Goal: Communication & Community: Answer question/provide support

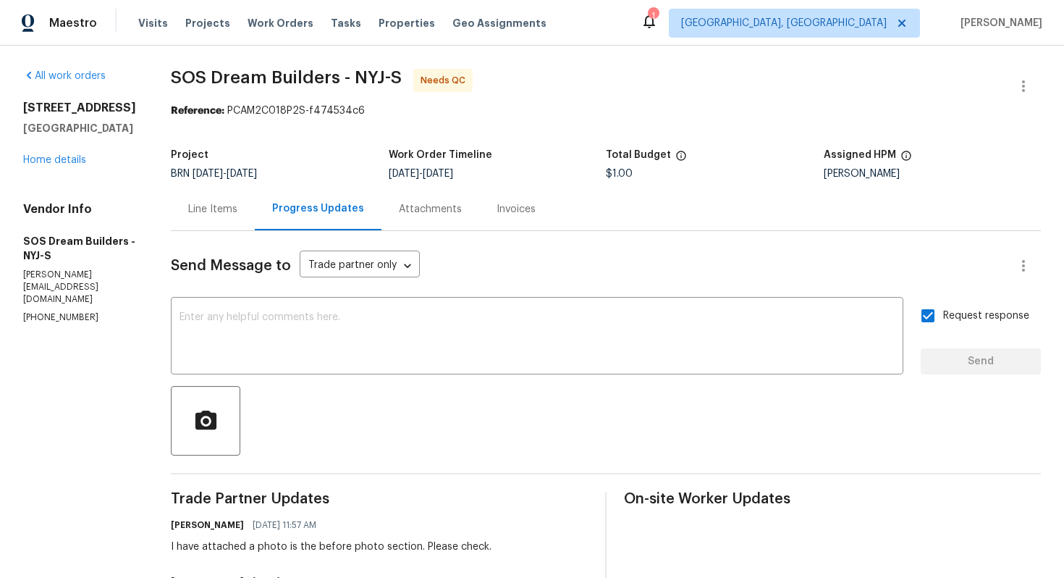
click at [224, 200] on div "Line Items" at bounding box center [213, 208] width 84 height 43
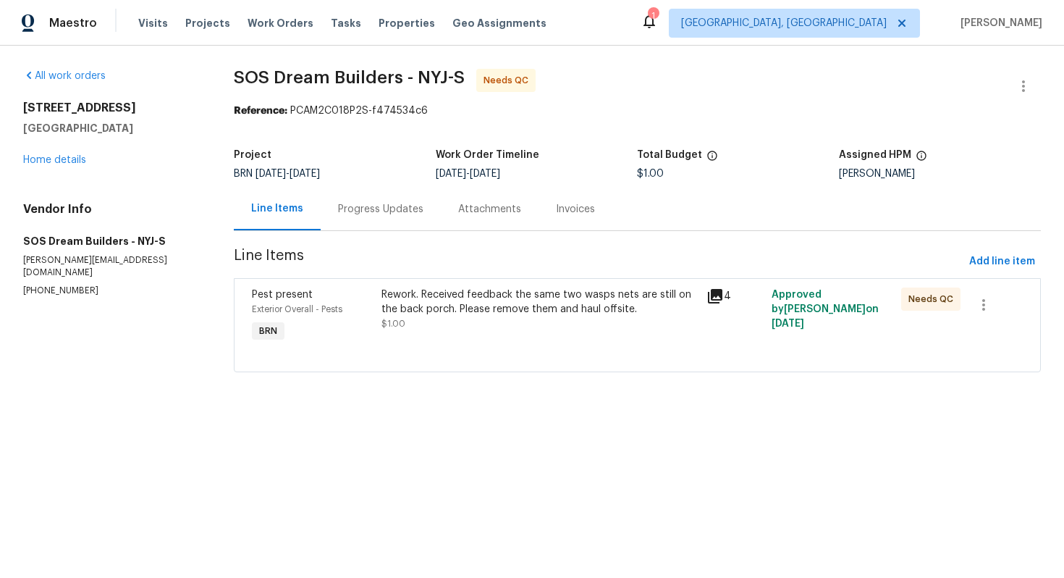
click at [362, 222] on div "Progress Updates" at bounding box center [381, 208] width 120 height 43
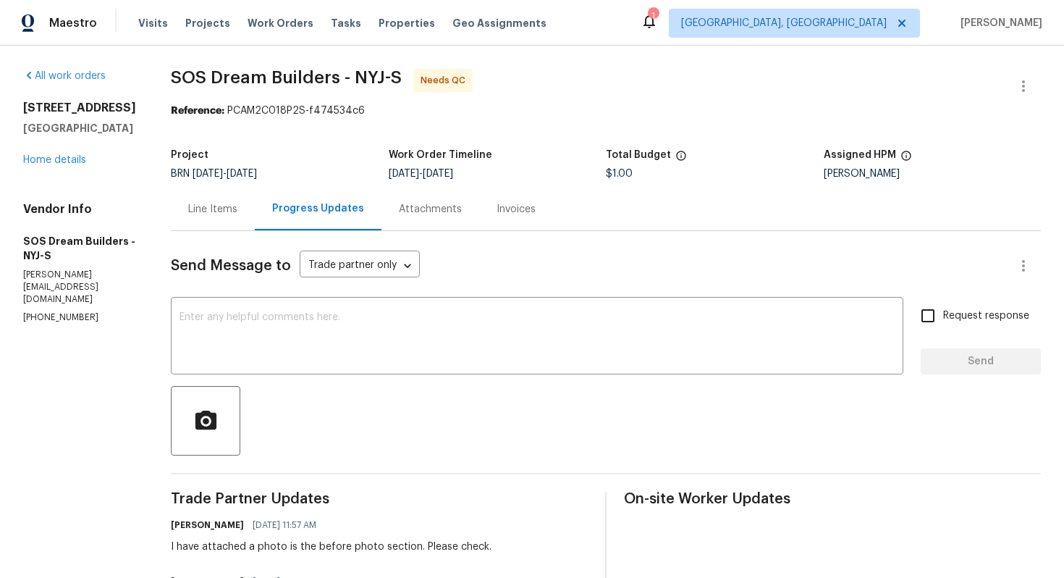
click at [242, 218] on div "Line Items" at bounding box center [213, 208] width 84 height 43
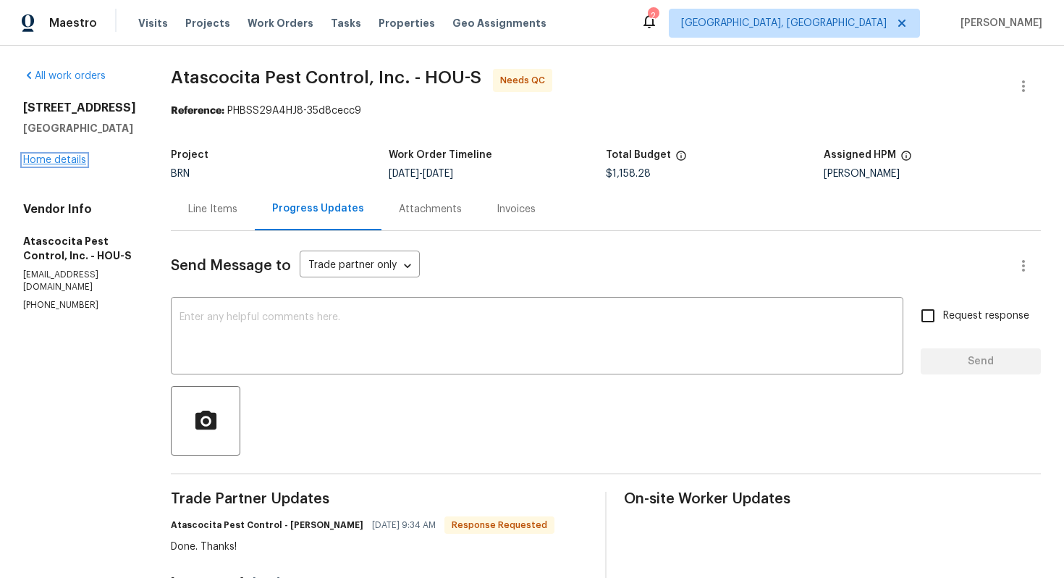
click at [55, 162] on link "Home details" at bounding box center [54, 160] width 63 height 10
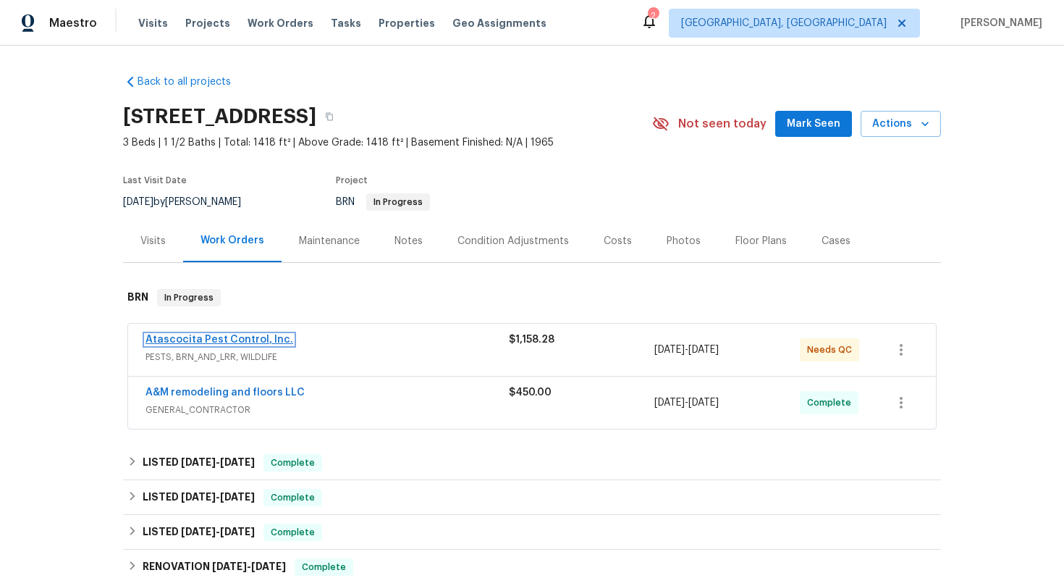
click at [183, 339] on link "Atascocita Pest Control, Inc." at bounding box center [219, 339] width 148 height 10
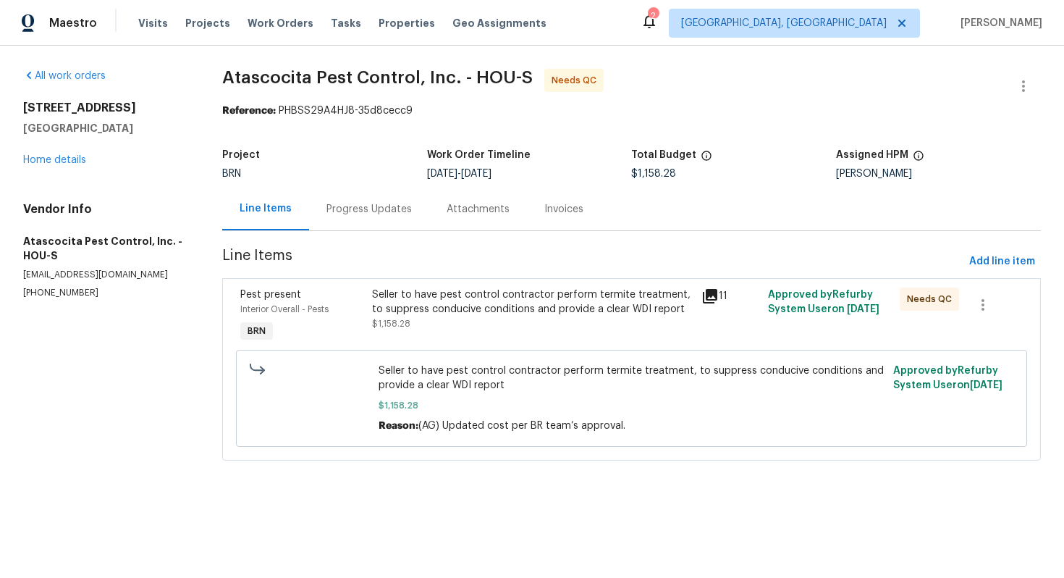
click at [387, 202] on div "Progress Updates" at bounding box center [368, 209] width 85 height 14
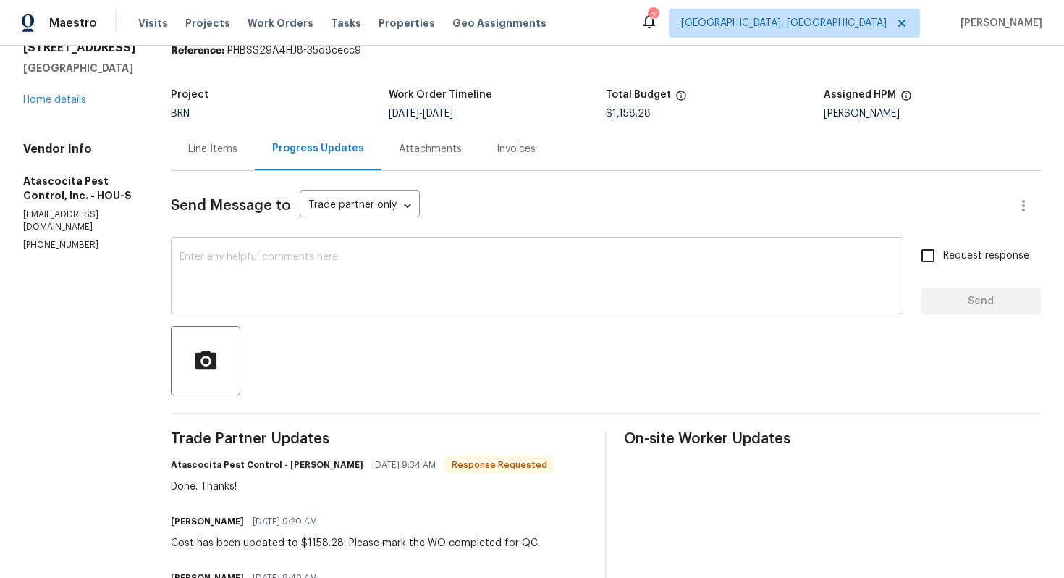
scroll to position [63, 0]
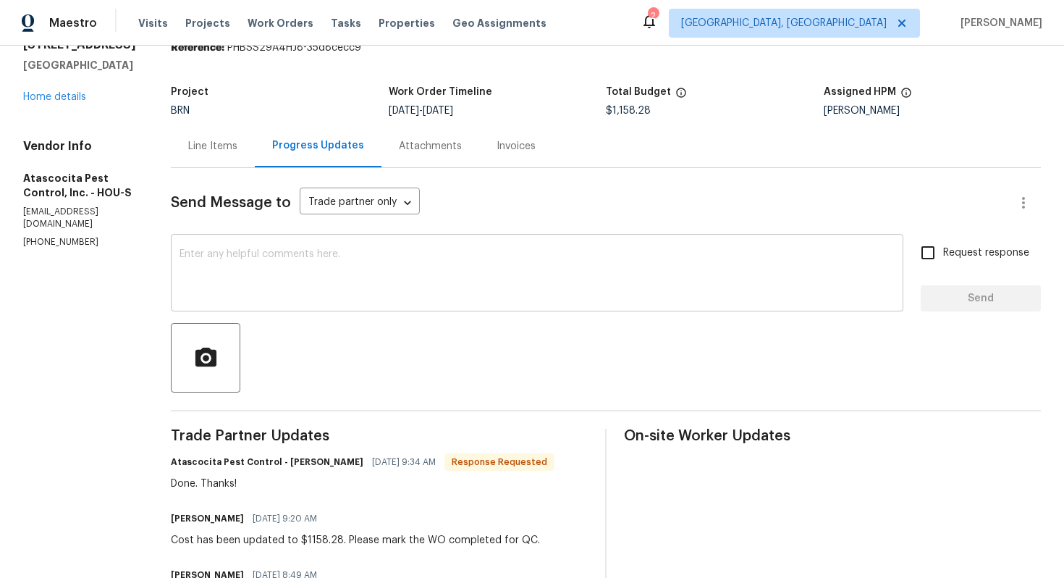
click at [599, 271] on textarea at bounding box center [537, 274] width 715 height 51
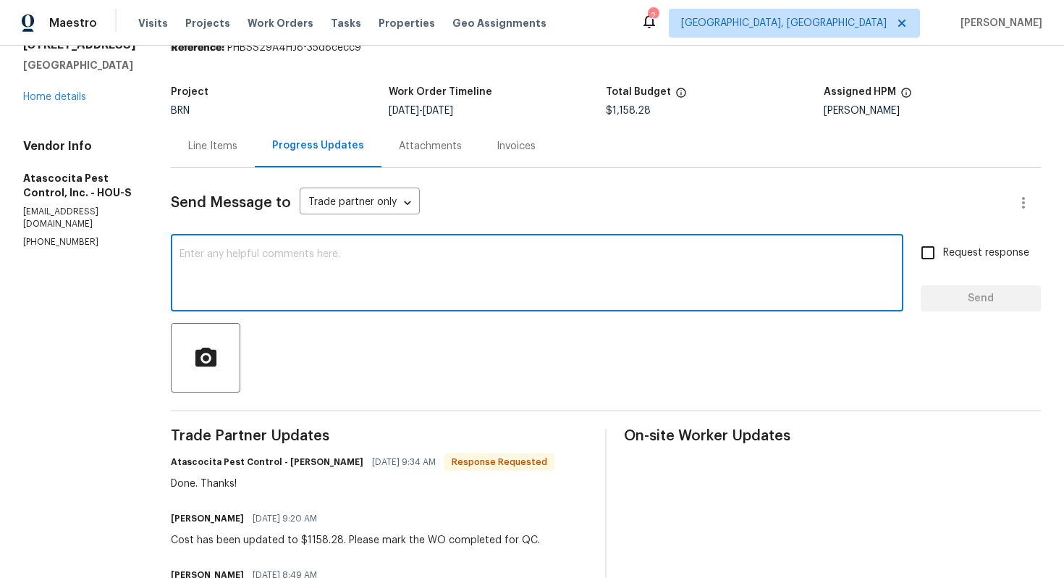
paste textarea "WO is approved. Please upload the invoice under invoice section. Thanks!"
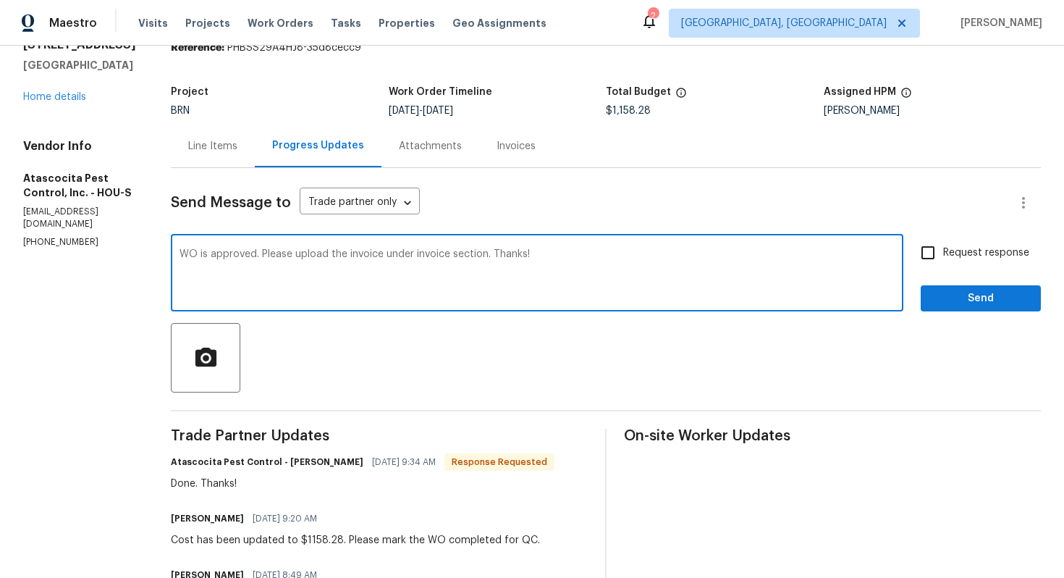
type textarea "WO is approved. Please upload the invoice under invoice section. Thanks!"
click at [943, 267] on input "Request response" at bounding box center [928, 252] width 30 height 30
checkbox input "true"
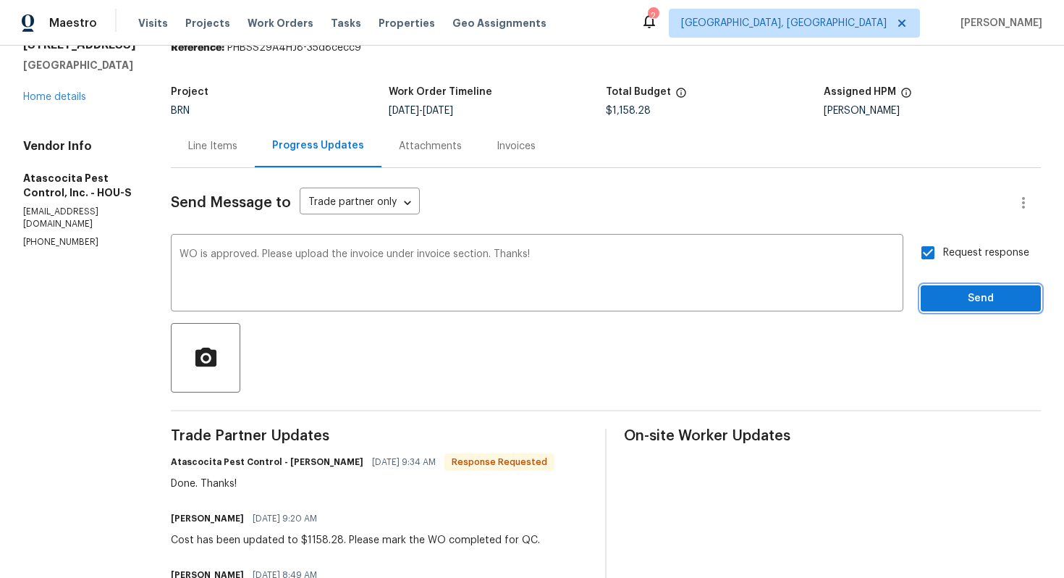
click at [966, 306] on span "Send" at bounding box center [980, 299] width 97 height 18
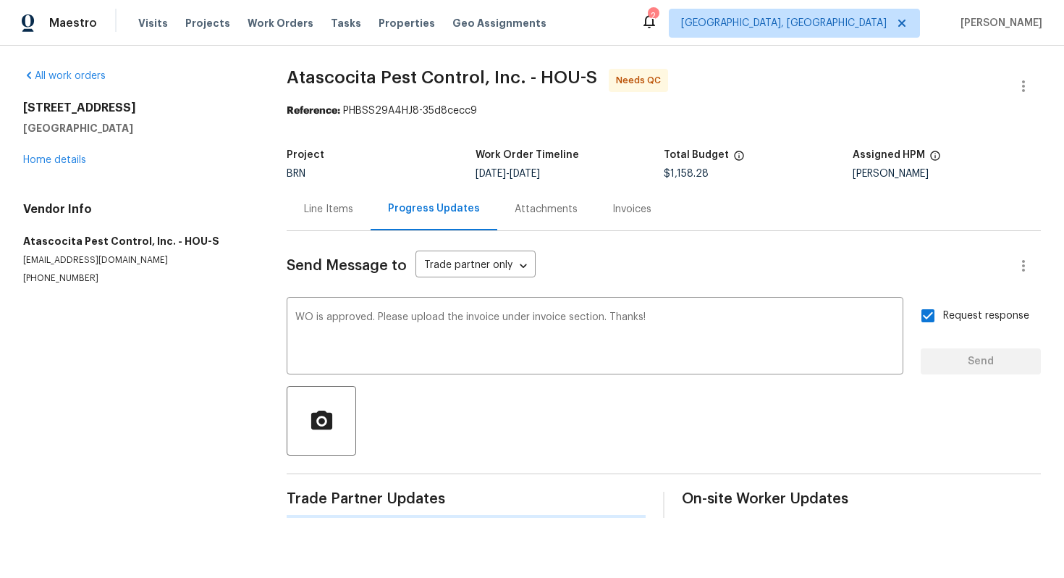
scroll to position [0, 0]
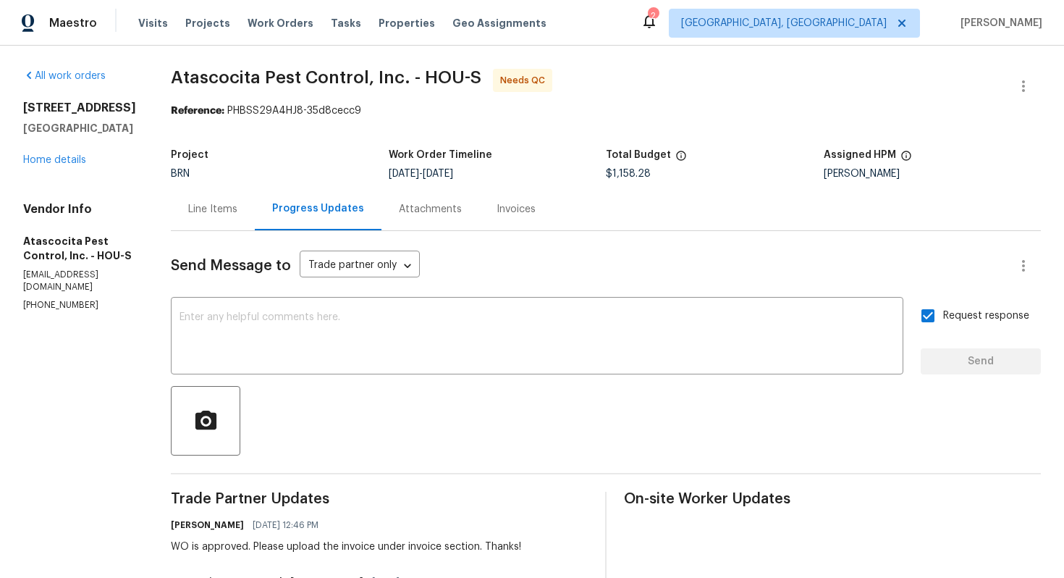
click at [193, 210] on div "Line Items" at bounding box center [212, 209] width 49 height 14
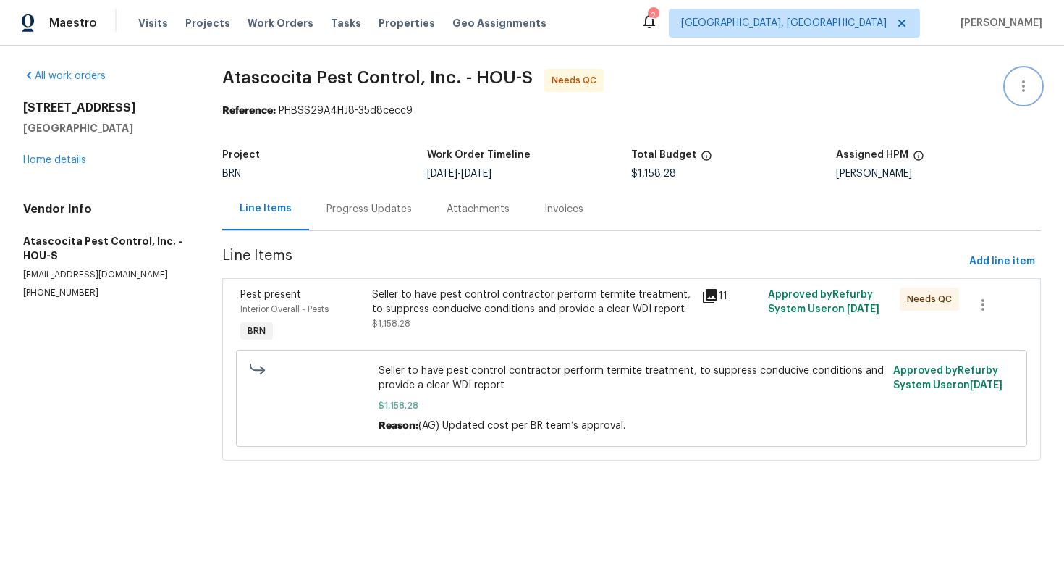
click at [1025, 92] on icon "button" at bounding box center [1023, 85] width 17 height 17
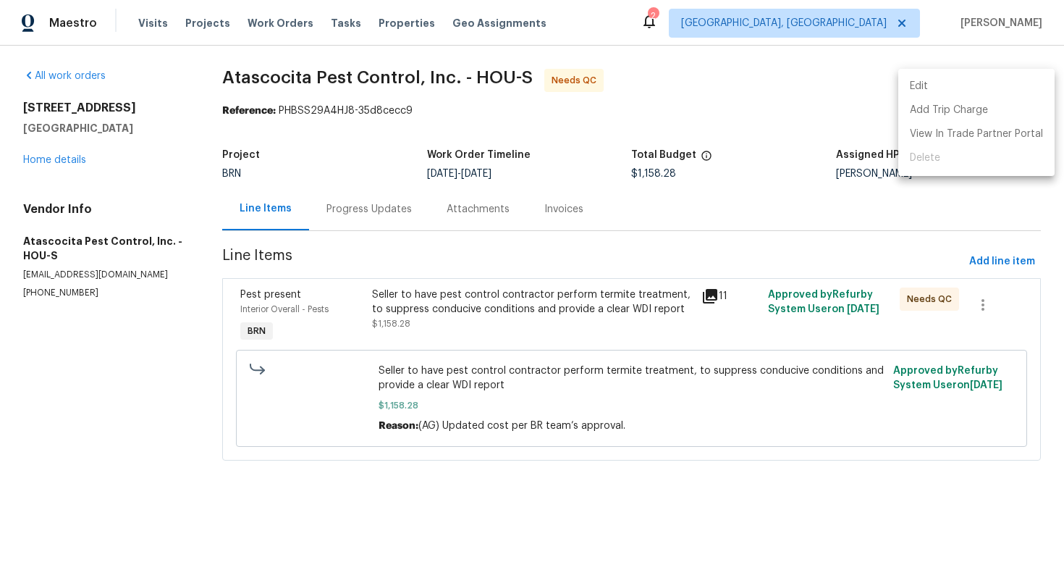
click at [1018, 84] on li "Edit" at bounding box center [976, 87] width 156 height 24
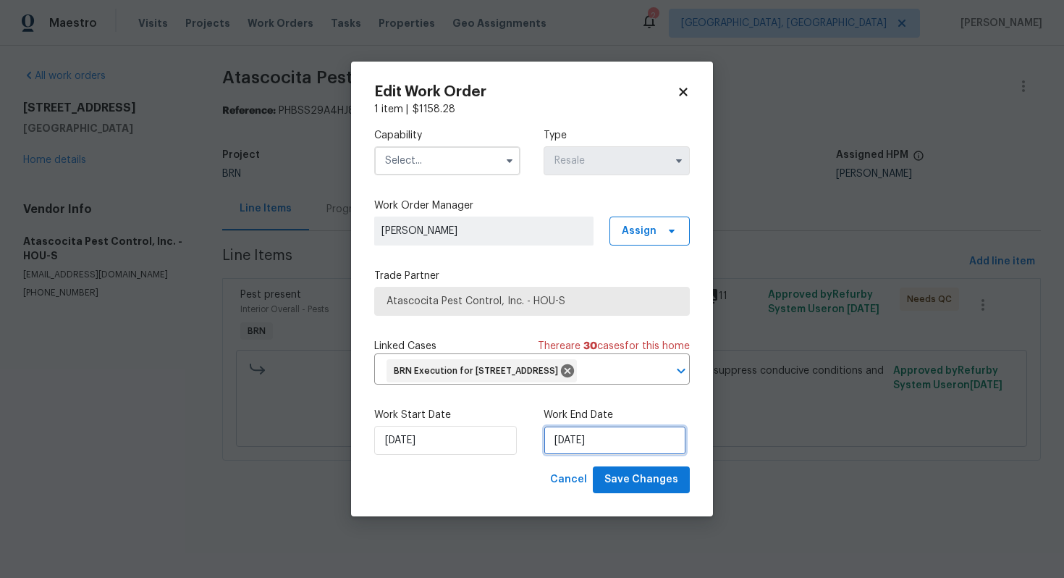
click at [574, 455] on input "[DATE]" at bounding box center [615, 440] width 143 height 29
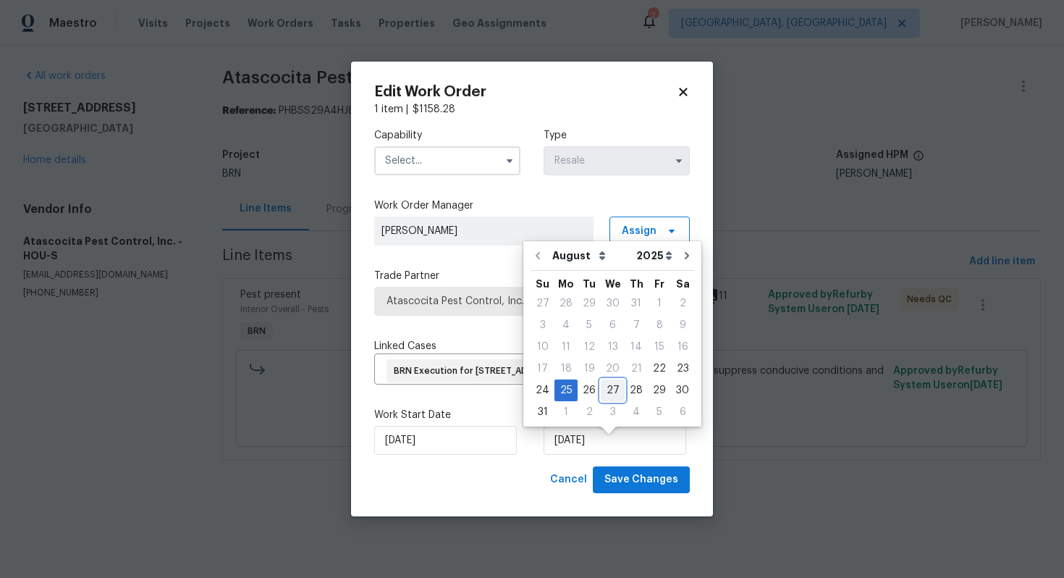
click at [609, 400] on div "27" at bounding box center [613, 390] width 24 height 20
type input "[DATE]"
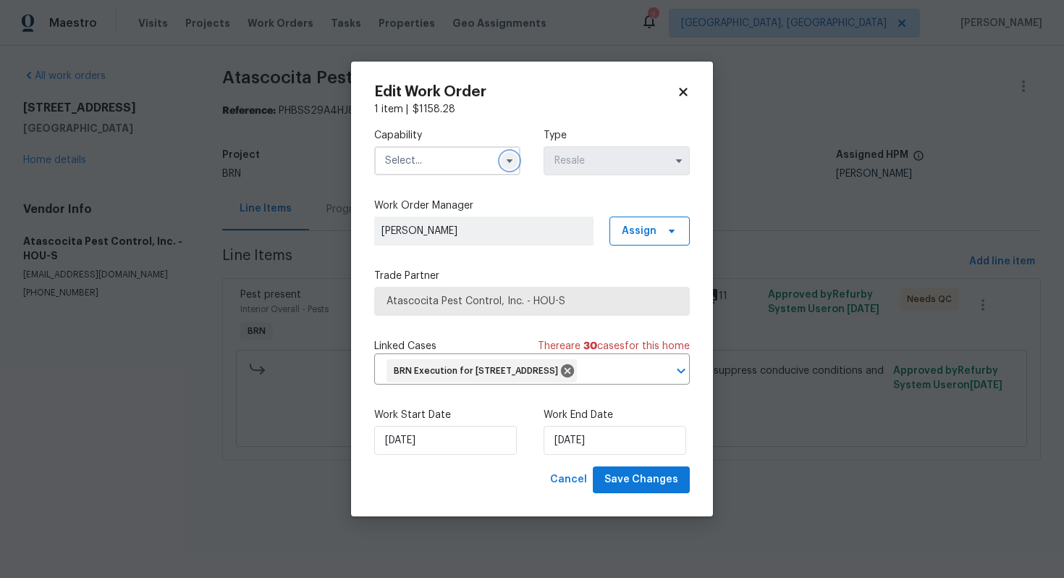
click at [509, 159] on icon "button" at bounding box center [510, 161] width 6 height 4
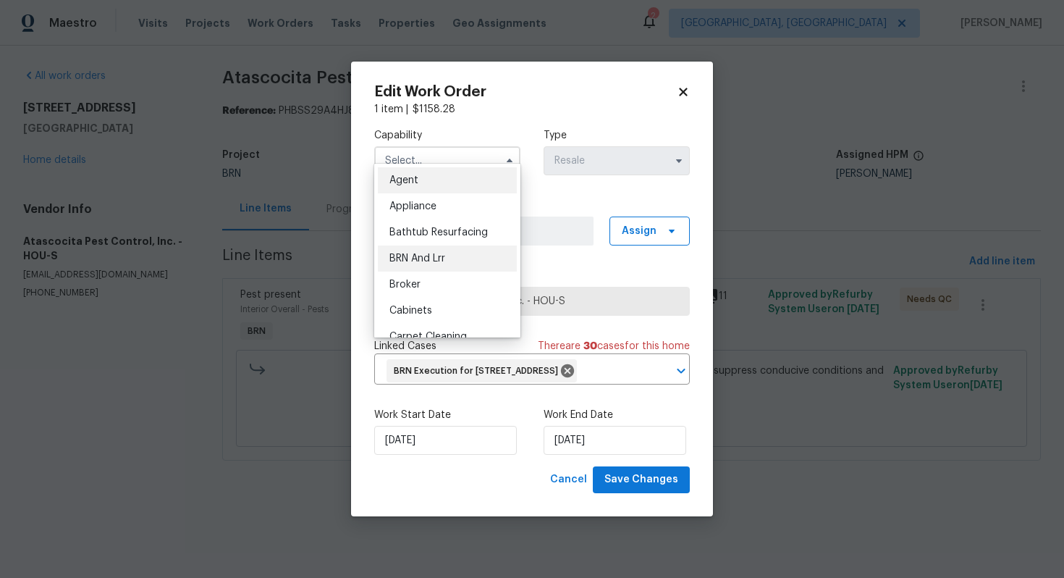
click at [468, 255] on div "BRN And Lrr" at bounding box center [447, 258] width 139 height 26
type input "BRN And Lrr"
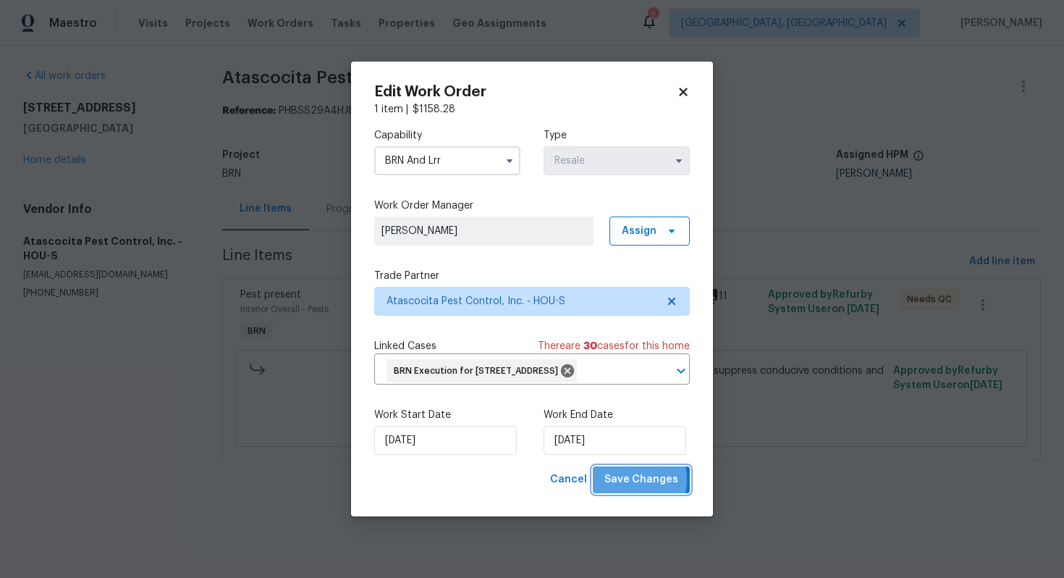
click at [617, 489] on span "Save Changes" at bounding box center [641, 480] width 74 height 18
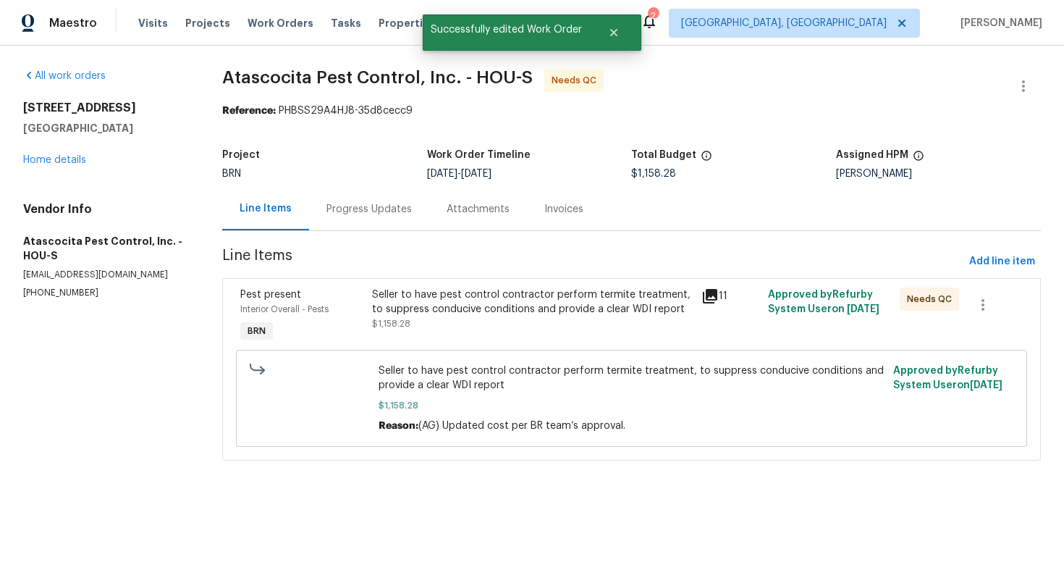
click at [440, 330] on div "Seller to have pest control contractor perform termite treatment, to suppress c…" at bounding box center [532, 308] width 321 height 43
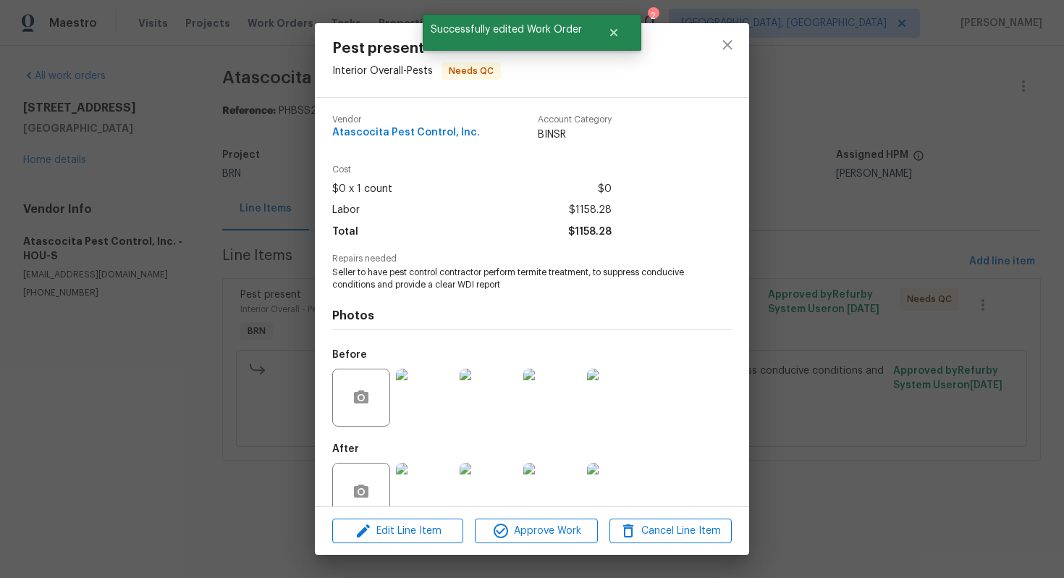
scroll to position [29, 0]
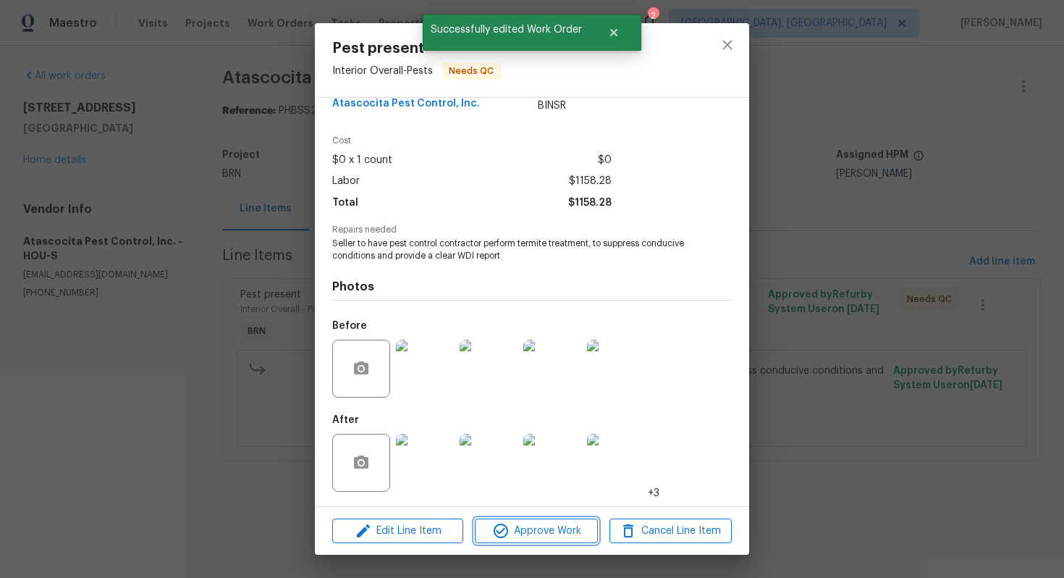
click at [525, 529] on span "Approve Work" at bounding box center [536, 531] width 114 height 18
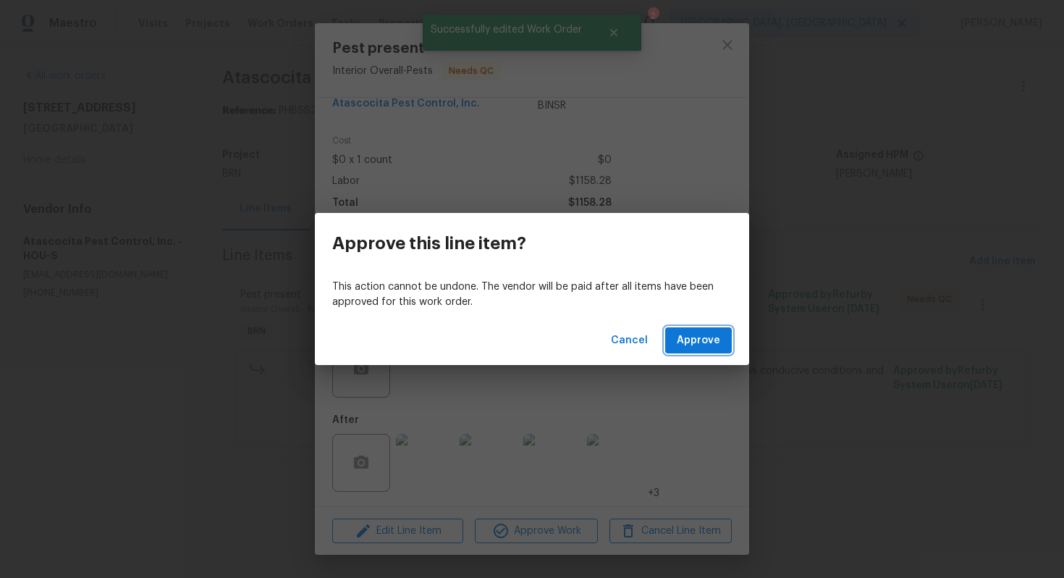
click at [709, 329] on button "Approve" at bounding box center [698, 340] width 67 height 27
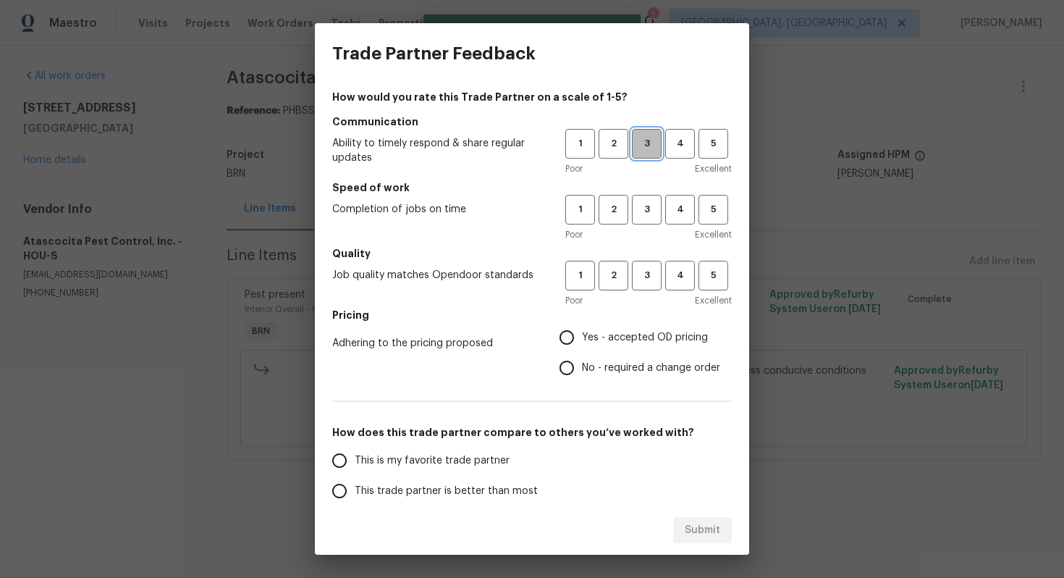
click at [648, 150] on span "3" at bounding box center [646, 143] width 27 height 17
click at [648, 229] on div "Poor Excellent" at bounding box center [648, 234] width 166 height 14
click at [645, 216] on span "3" at bounding box center [646, 209] width 27 height 17
click at [647, 261] on button "3" at bounding box center [647, 276] width 30 height 30
click at [591, 372] on span "No - required a change order" at bounding box center [651, 367] width 138 height 15
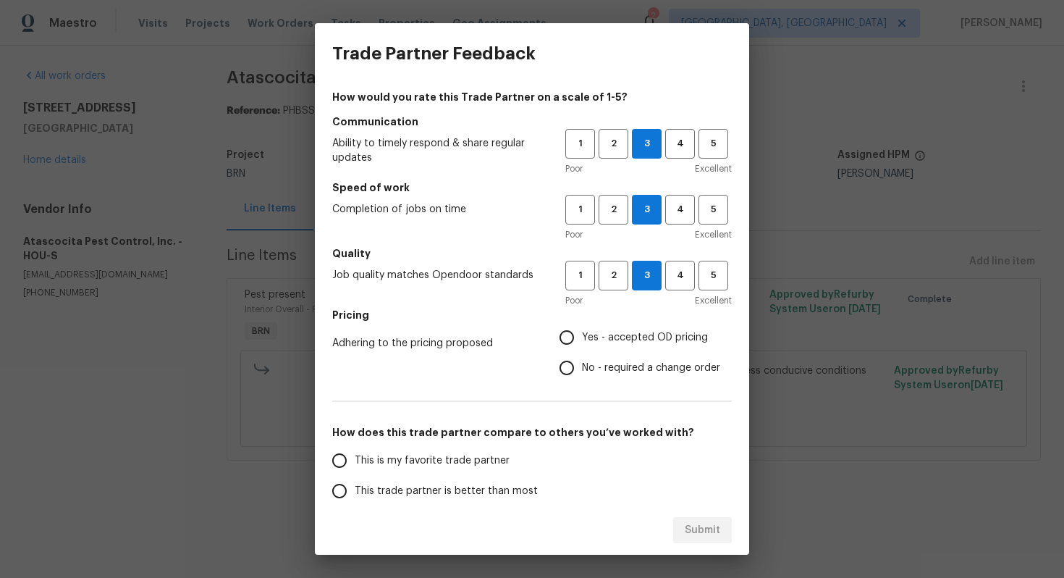
click at [582, 372] on input "No - required a change order" at bounding box center [567, 368] width 30 height 30
radio input "true"
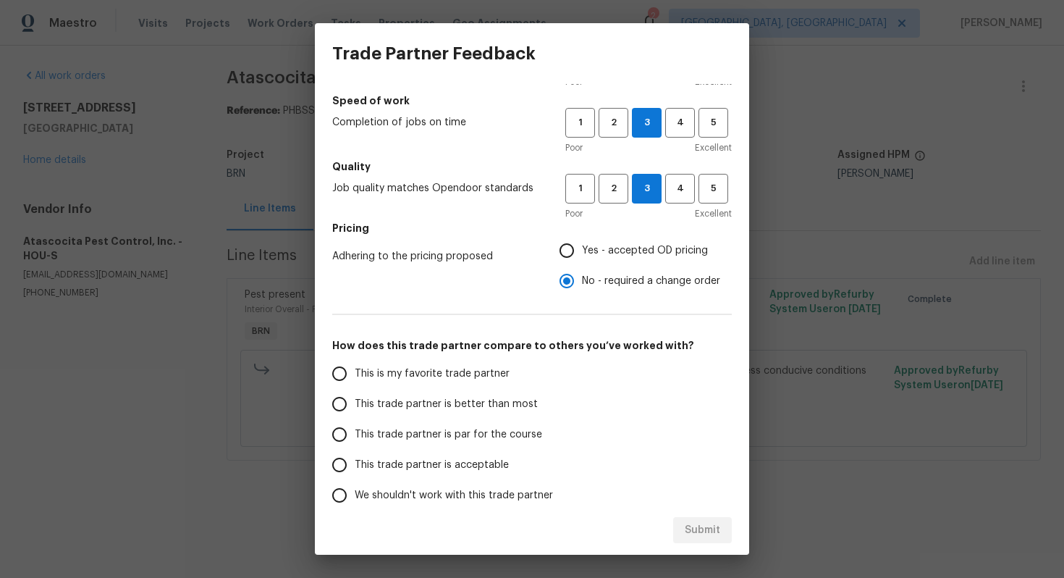
scroll to position [98, 0]
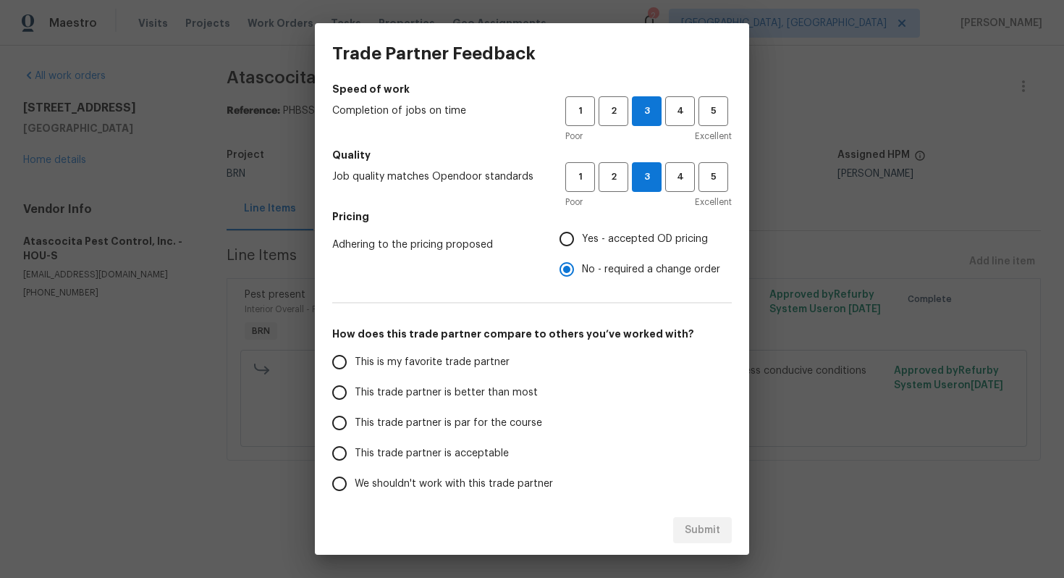
click at [453, 424] on span "This trade partner is par for the course" at bounding box center [448, 422] width 187 height 15
click at [355, 424] on input "This trade partner is par for the course" at bounding box center [339, 423] width 30 height 30
click at [707, 531] on span "Submit" at bounding box center [702, 530] width 35 height 18
radio input "true"
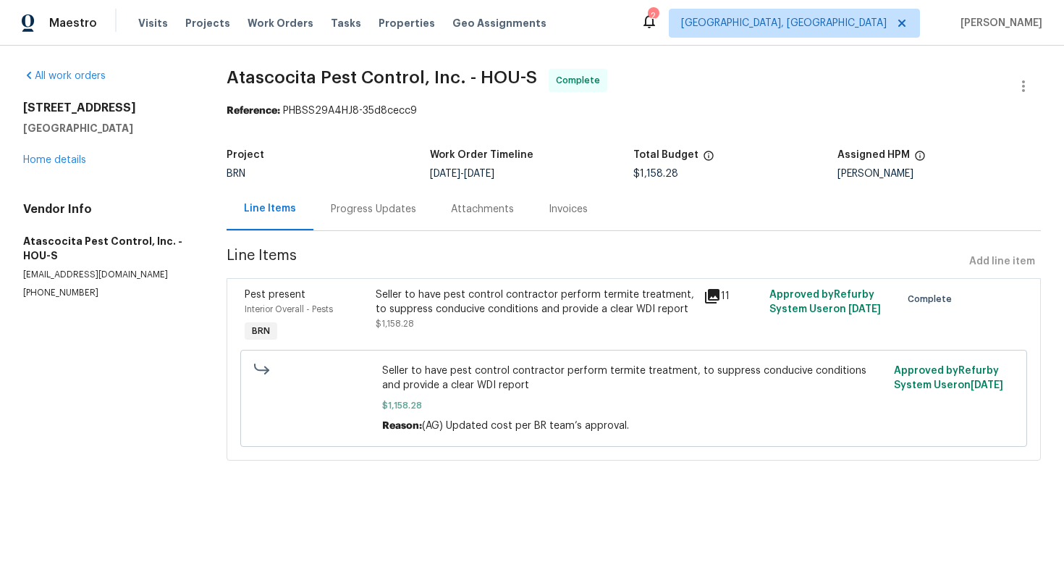
click at [553, 220] on div "Invoices" at bounding box center [568, 208] width 74 height 43
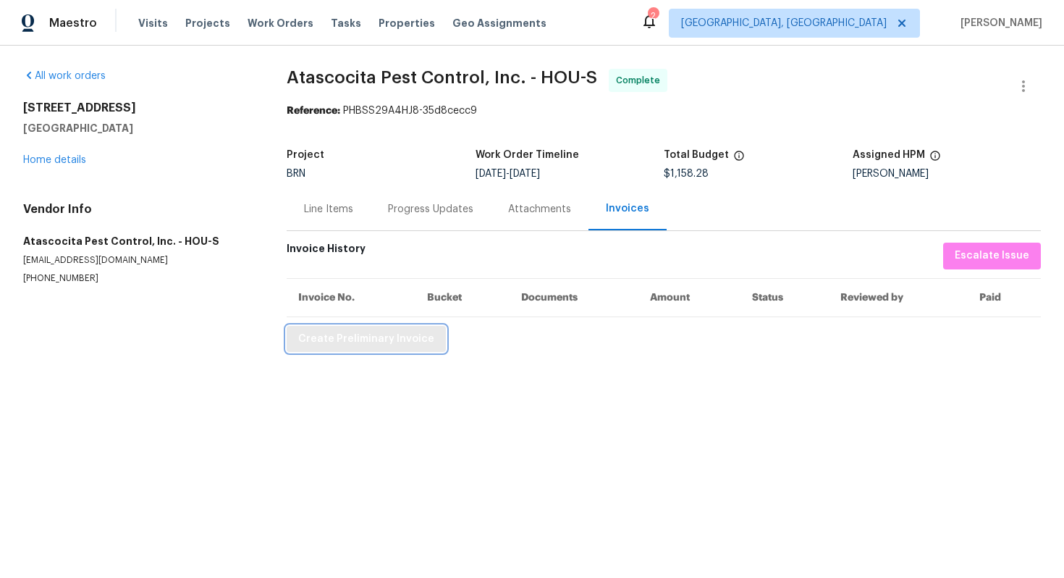
click at [431, 346] on button "Create Preliminary Invoice" at bounding box center [366, 339] width 159 height 27
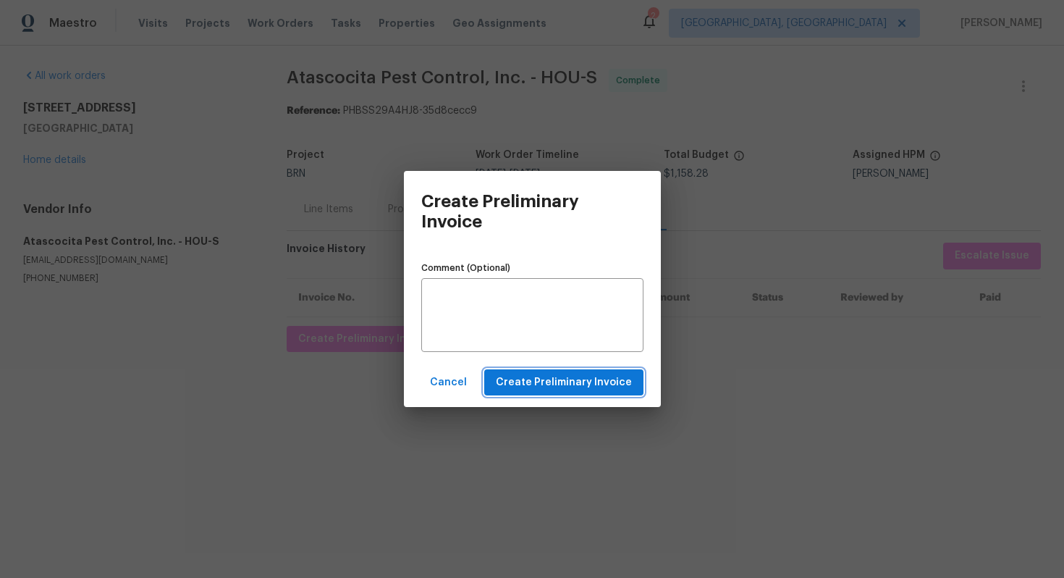
click at [523, 382] on span "Create Preliminary Invoice" at bounding box center [564, 383] width 136 height 18
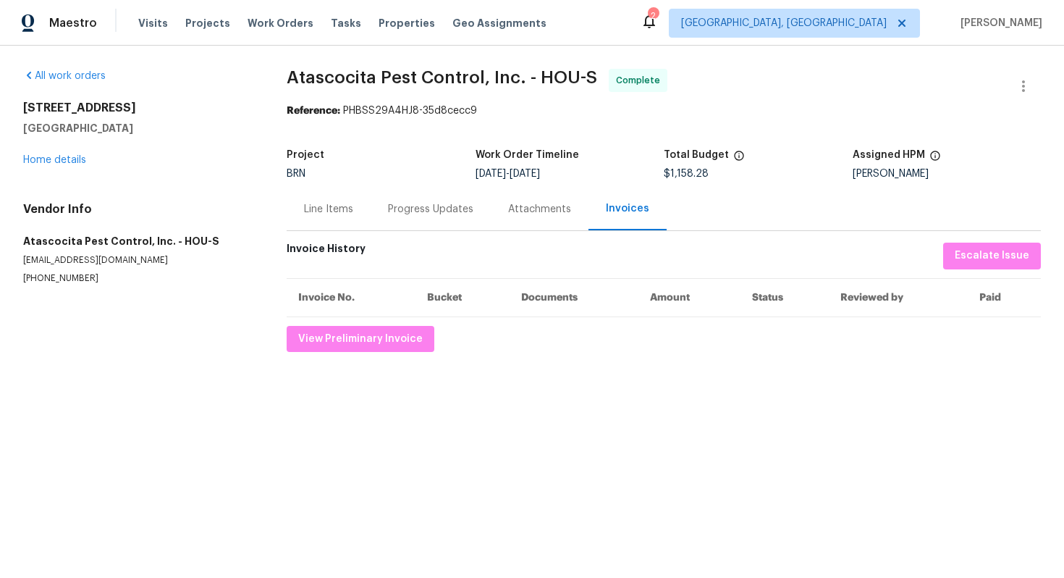
click at [310, 219] on div "Line Items" at bounding box center [329, 208] width 84 height 43
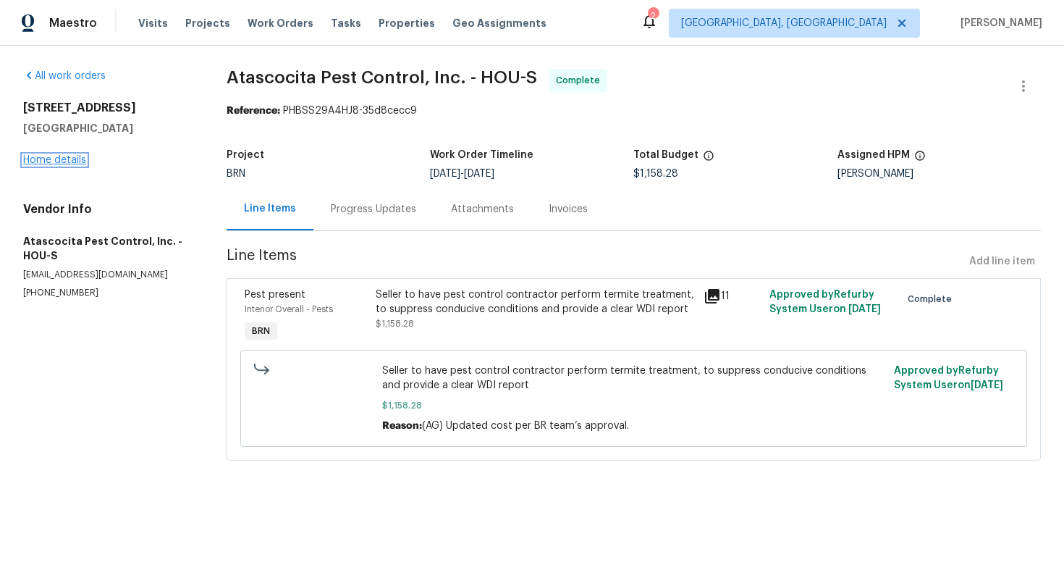
click at [55, 160] on link "Home details" at bounding box center [54, 160] width 63 height 10
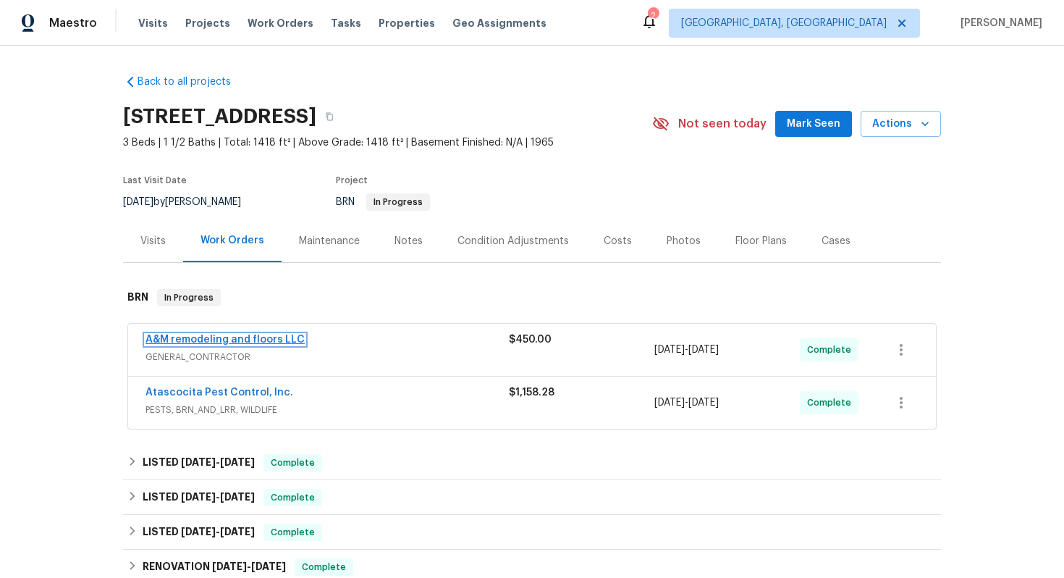
click at [203, 339] on link "A&M remodeling and floors LLC" at bounding box center [224, 339] width 159 height 10
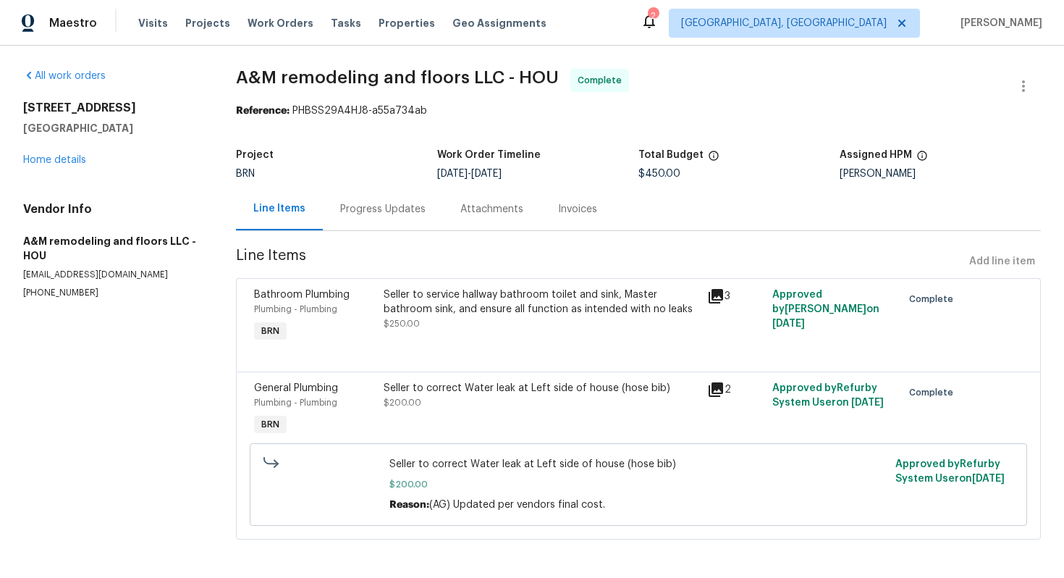
click at [566, 211] on div "Invoices" at bounding box center [577, 209] width 39 height 14
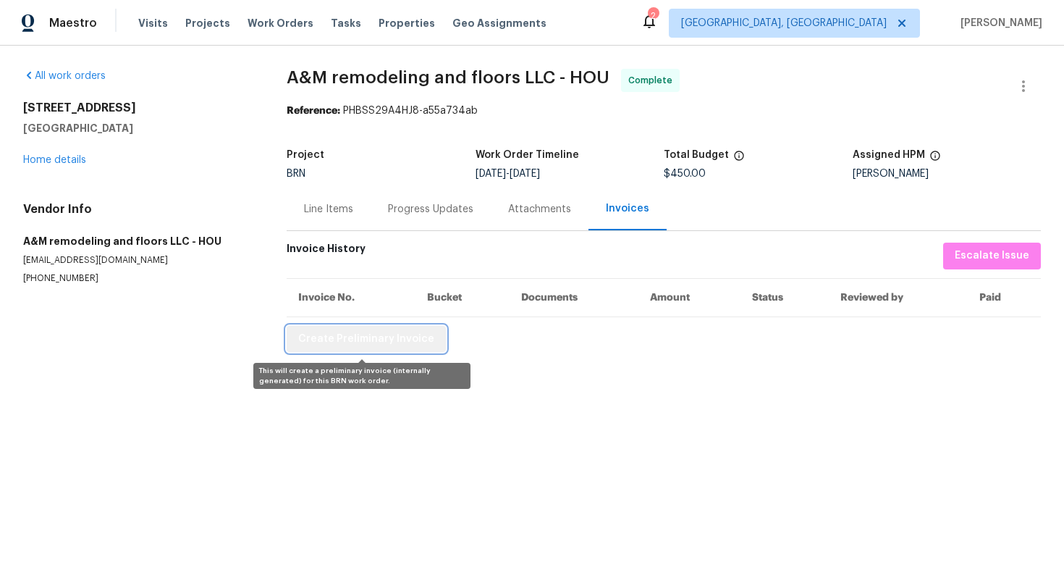
click at [392, 342] on span "Create Preliminary Invoice" at bounding box center [366, 339] width 136 height 18
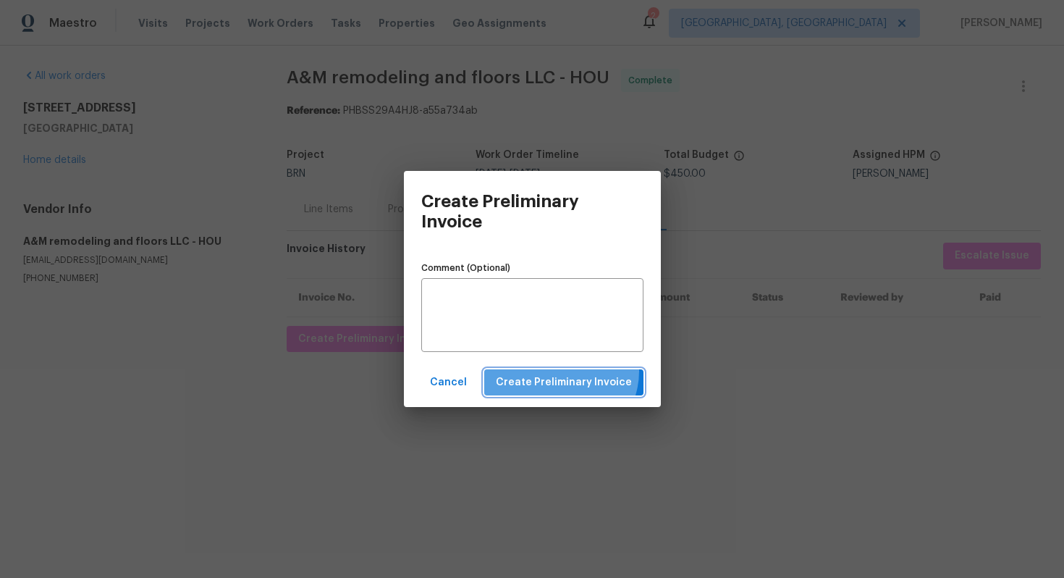
click at [565, 371] on button "Create Preliminary Invoice" at bounding box center [563, 382] width 159 height 27
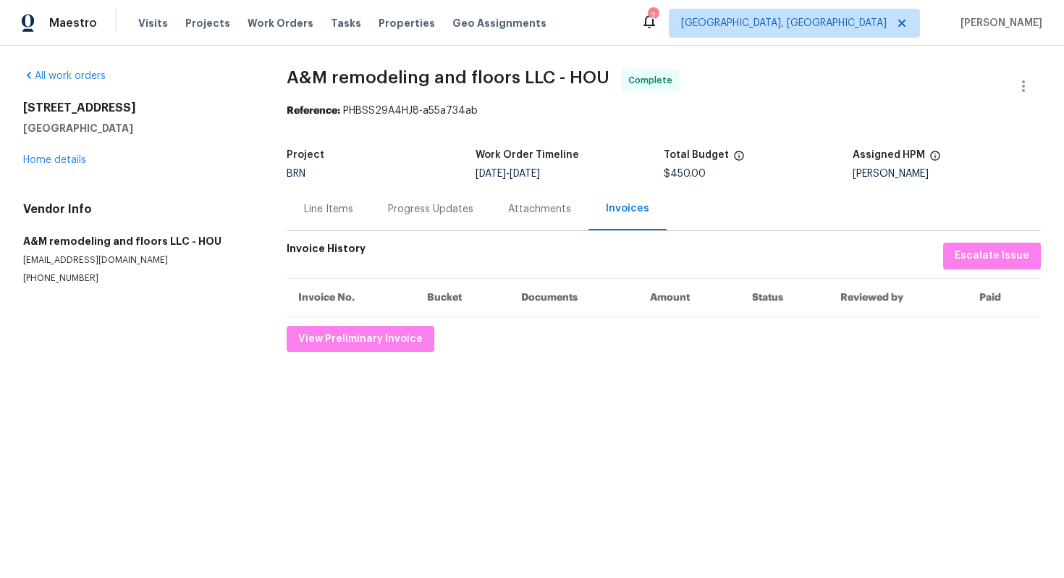
click at [347, 204] on div "Line Items" at bounding box center [328, 209] width 49 height 14
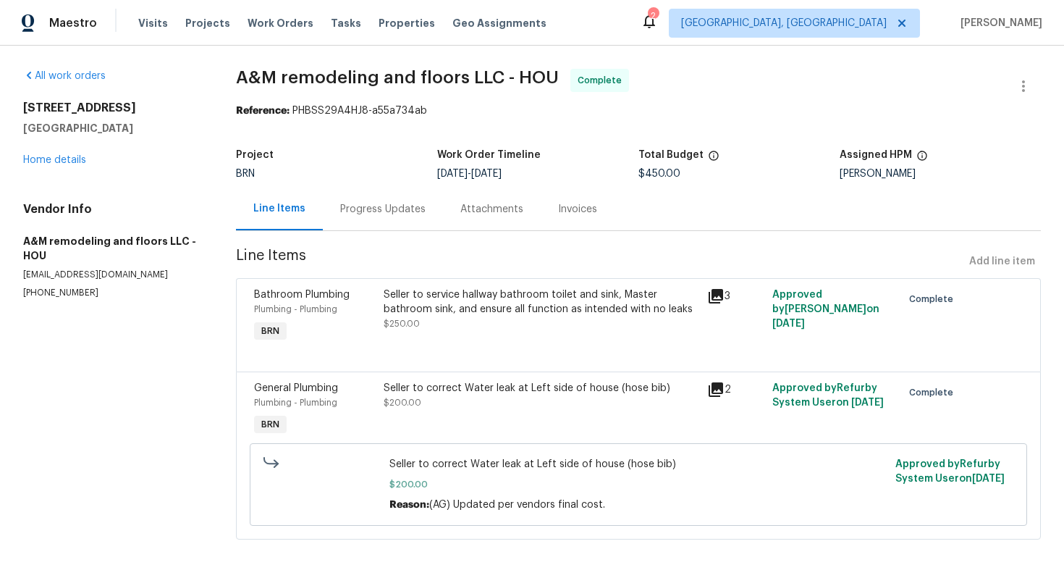
scroll to position [3, 0]
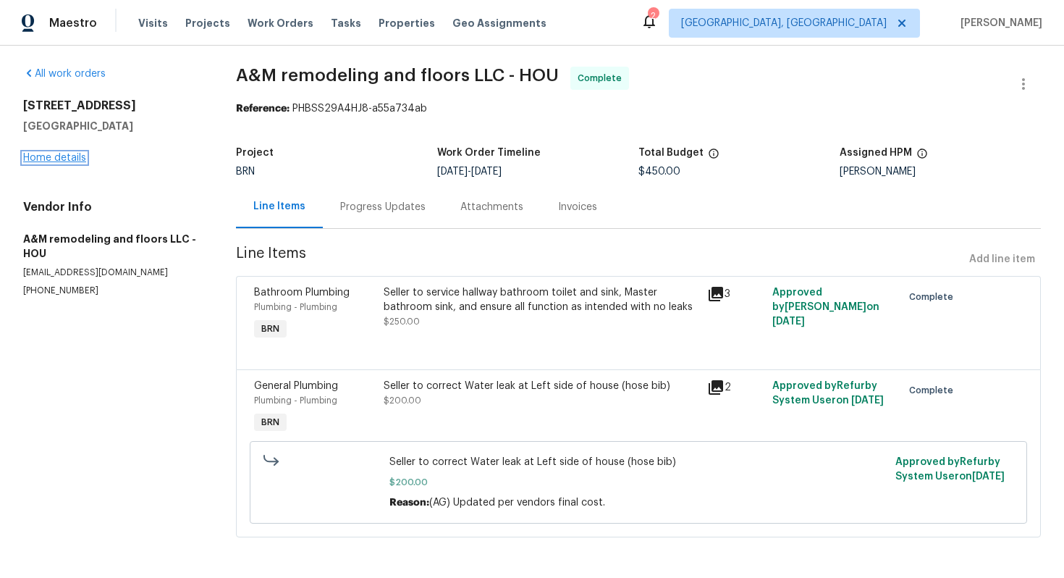
click at [80, 155] on link "Home details" at bounding box center [54, 158] width 63 height 10
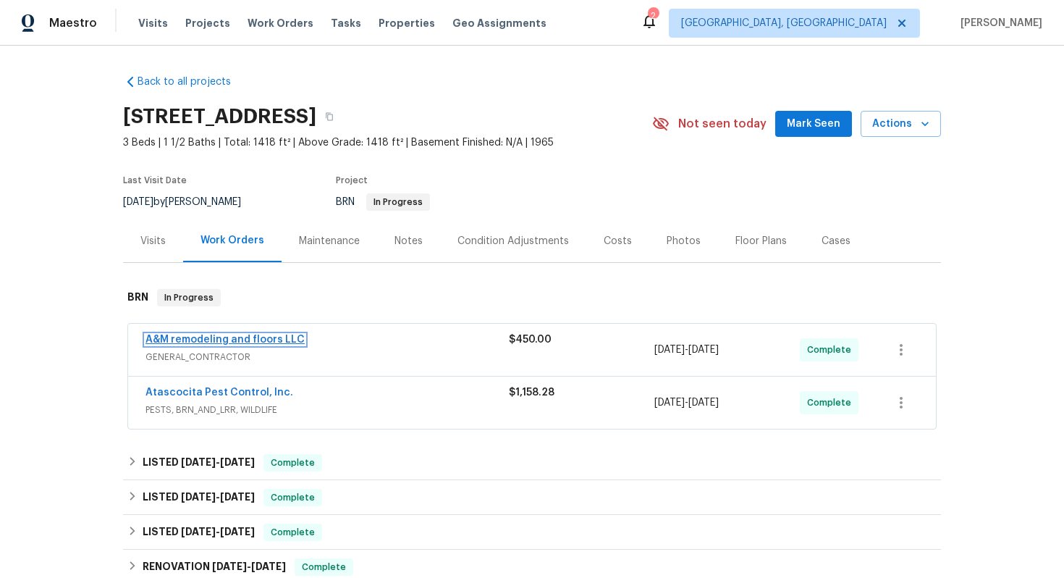
click at [232, 339] on link "A&M remodeling and floors LLC" at bounding box center [224, 339] width 159 height 10
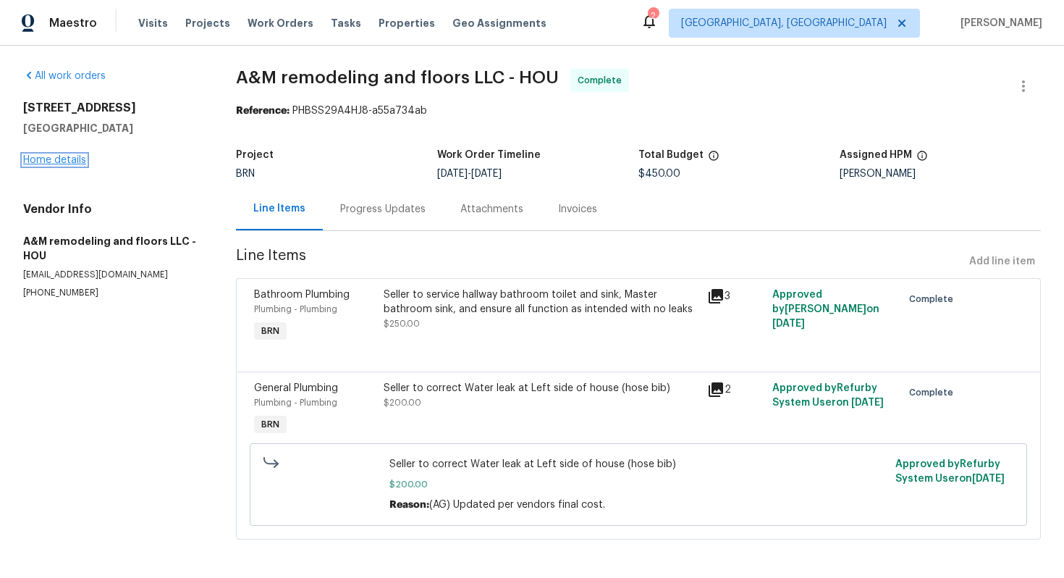
click at [67, 160] on link "Home details" at bounding box center [54, 160] width 63 height 10
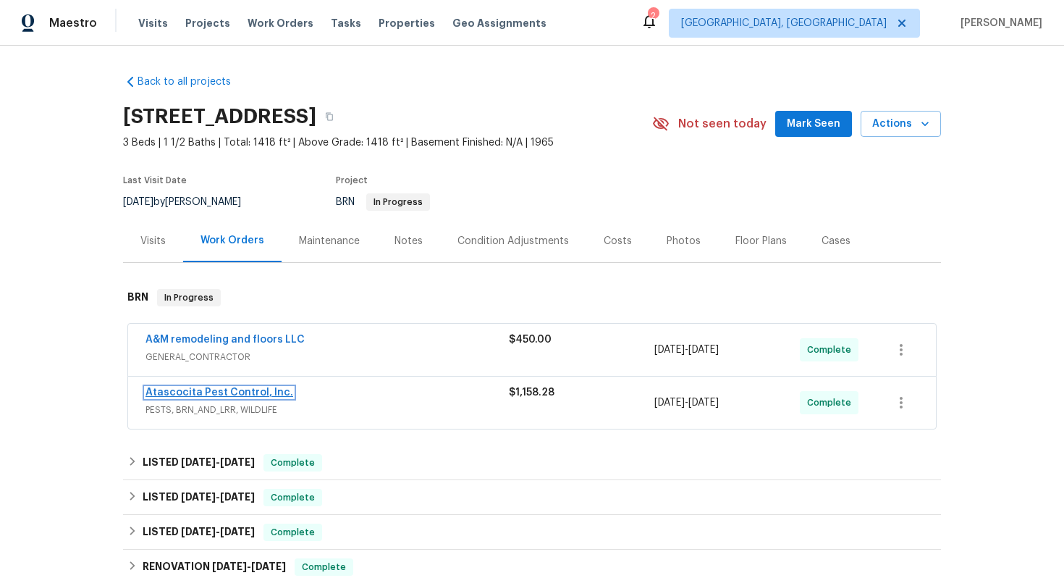
click at [185, 390] on link "Atascocita Pest Control, Inc." at bounding box center [219, 392] width 148 height 10
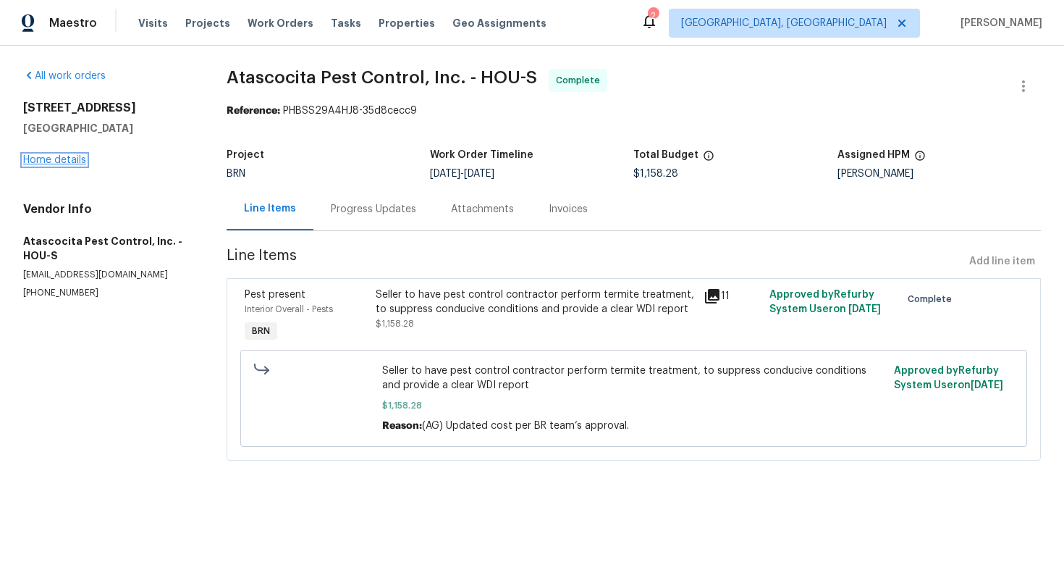
click at [63, 157] on link "Home details" at bounding box center [54, 160] width 63 height 10
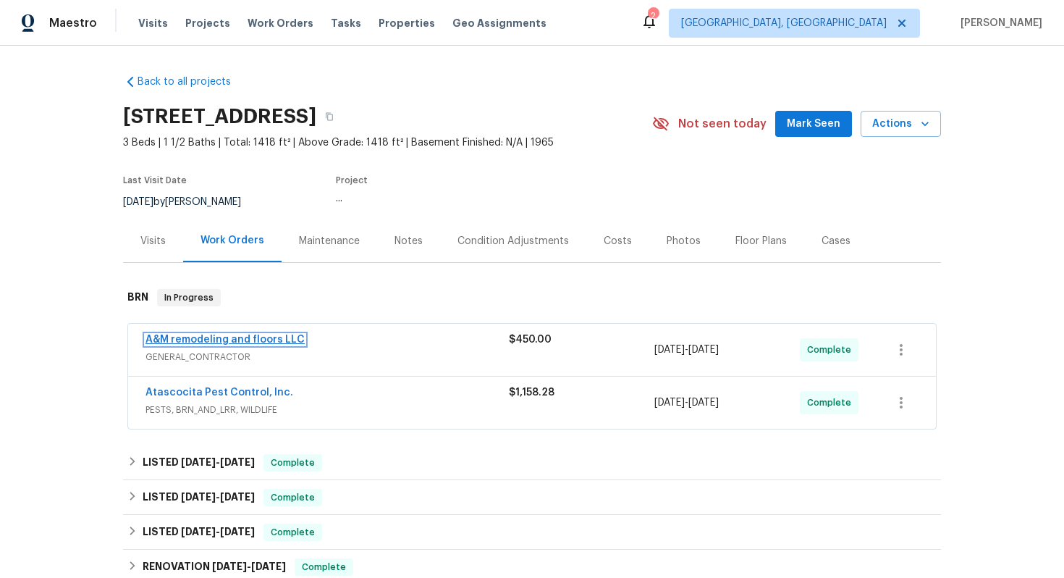
click at [205, 342] on link "A&M remodeling and floors LLC" at bounding box center [224, 339] width 159 height 10
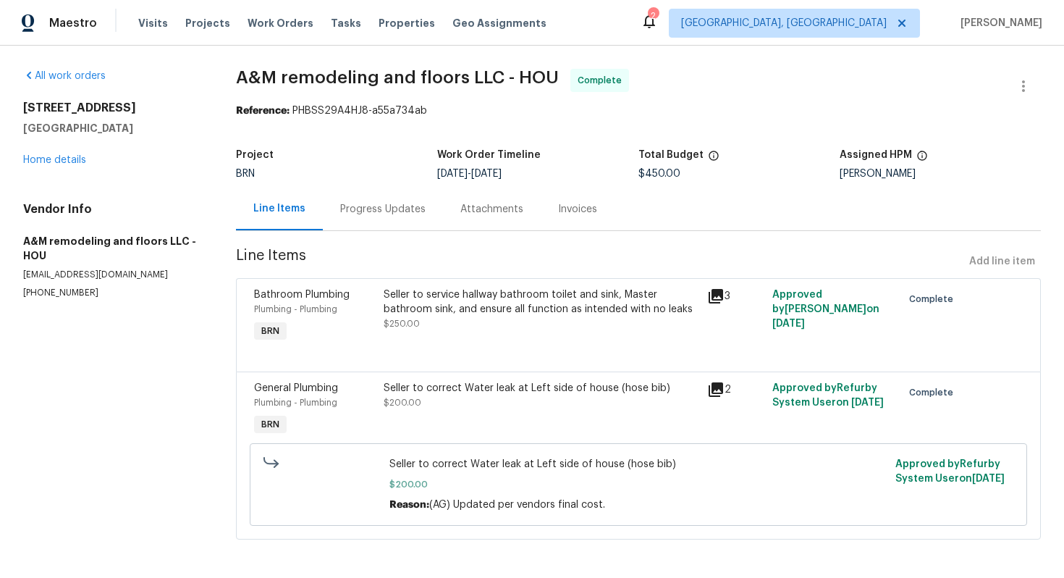
click at [481, 303] on div "Seller to service hallway bathroom toilet and sink, Master bathroom sink, and e…" at bounding box center [542, 301] width 316 height 29
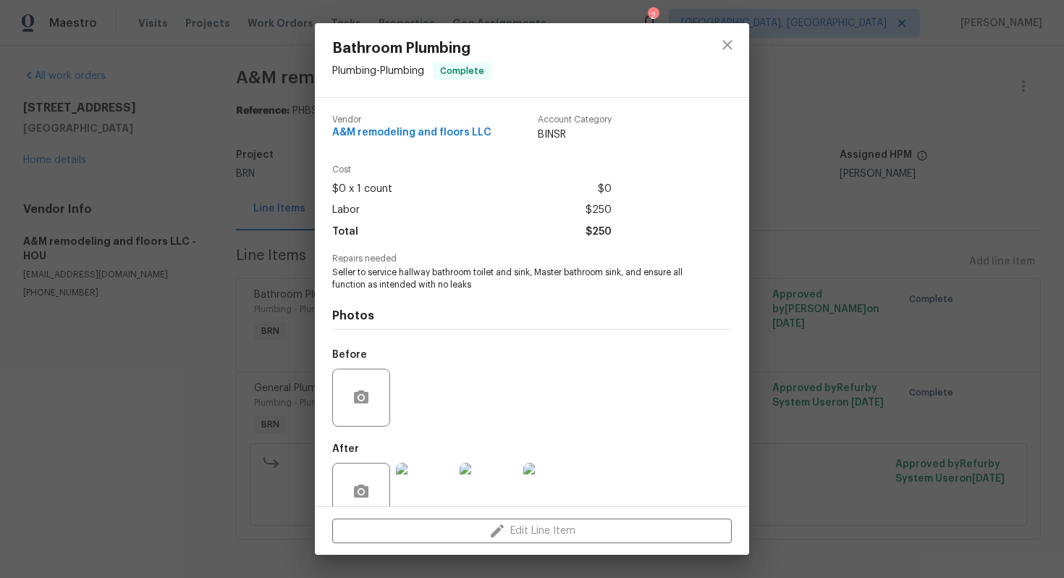
click at [471, 281] on span "Seller to service hallway bathroom toilet and sink, Master bathroom sink, and e…" at bounding box center [512, 278] width 360 height 25
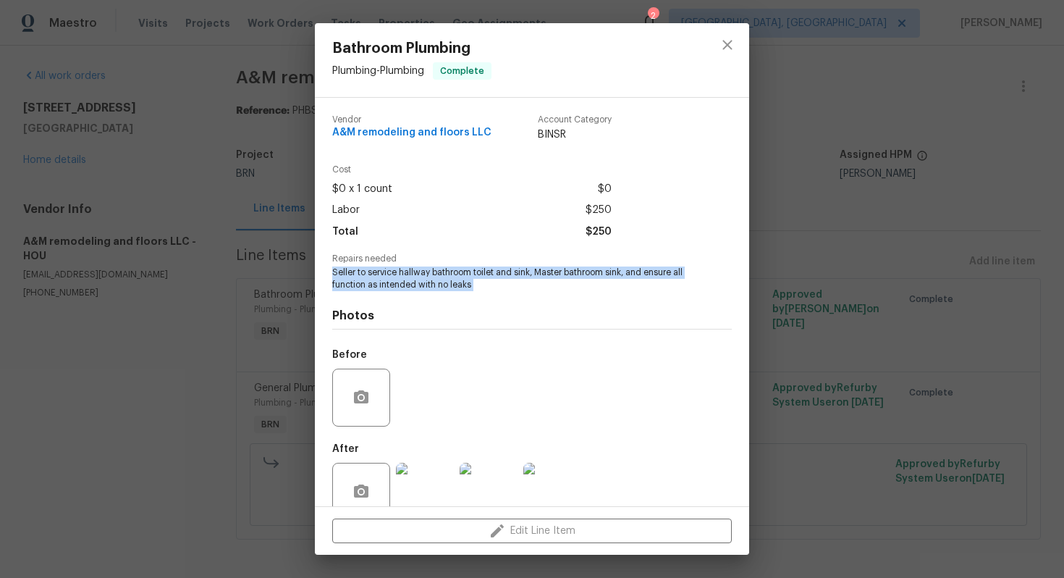
copy span "Seller to service hallway bathroom toilet and sink, Master bathroom sink, and e…"
click at [405, 131] on span "A&M remodeling and floors LLC" at bounding box center [411, 132] width 159 height 11
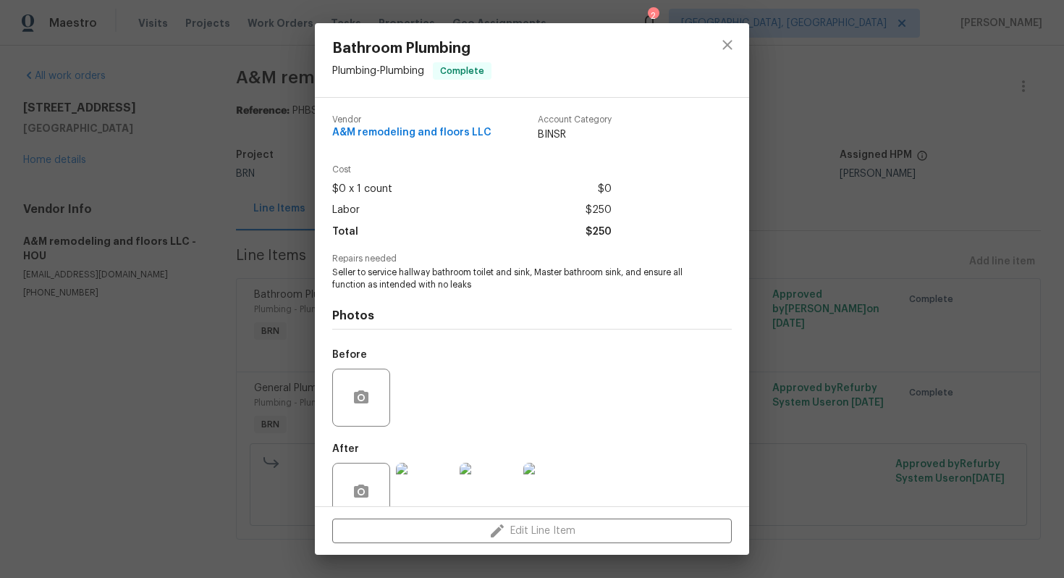
click at [405, 131] on span "A&M remodeling and floors LLC" at bounding box center [411, 132] width 159 height 11
copy span "A&M remodeling and floors LLC"
click at [918, 129] on div "Bathroom Plumbing Plumbing - Plumbing Complete Vendor A&M remodeling and floors…" at bounding box center [532, 289] width 1064 height 578
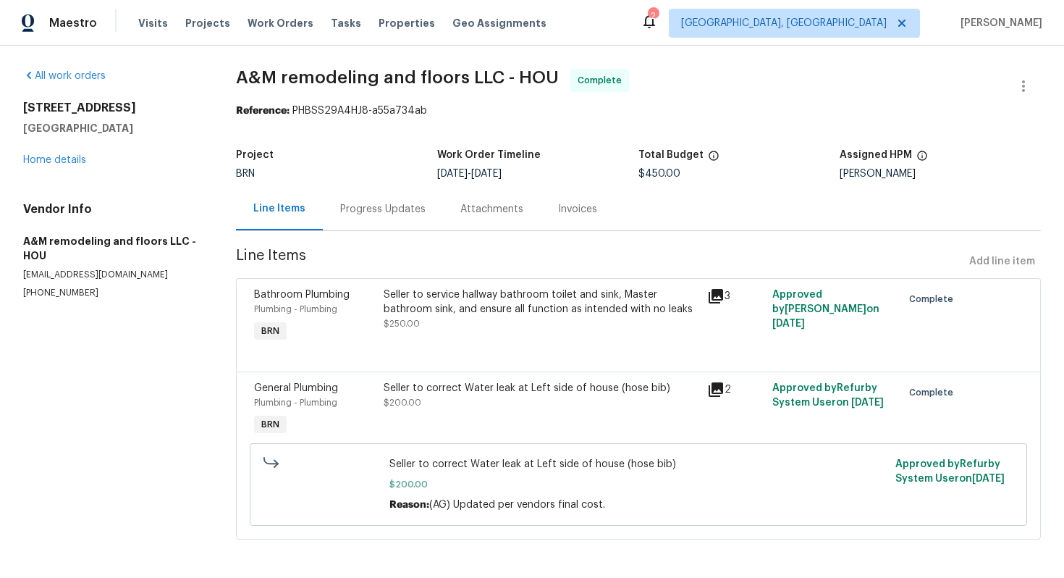
click at [513, 390] on div "Seller to correct Water leak at Left side of house (hose bib)" at bounding box center [542, 388] width 316 height 14
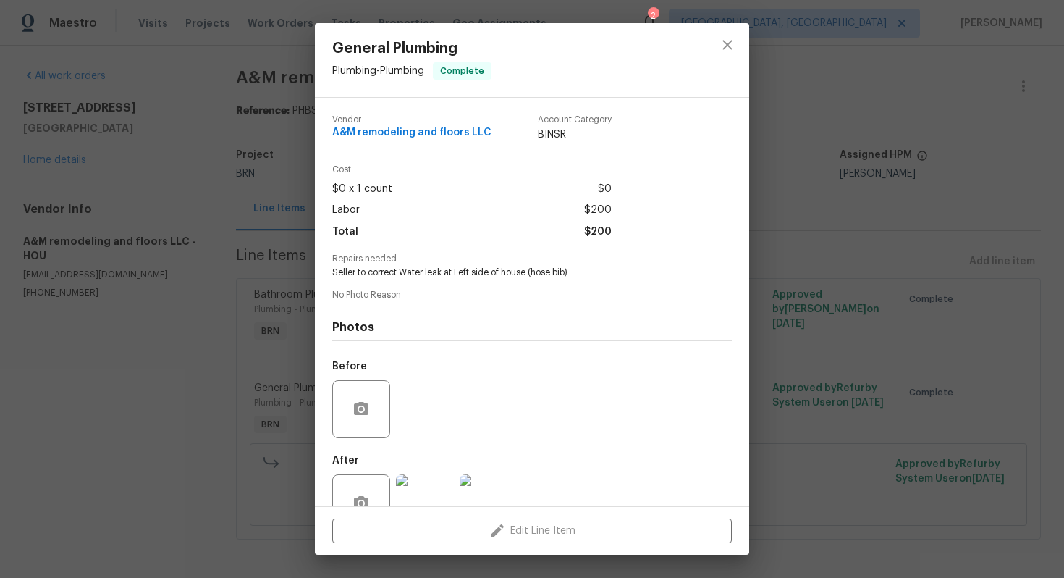
click at [483, 277] on span "Seller to correct Water leak at Left side of house (hose bib)" at bounding box center [512, 272] width 360 height 12
copy span "Seller to correct Water leak at Left side of house (hose bib)"
click at [492, 299] on div "No Photo Reason" at bounding box center [532, 296] width 400 height 12
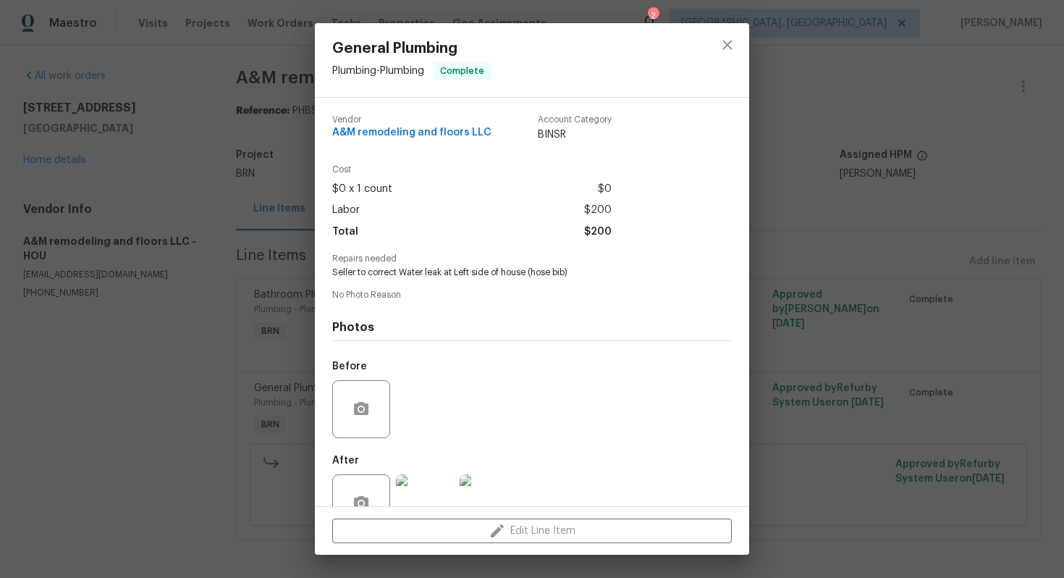
scroll to position [41, 0]
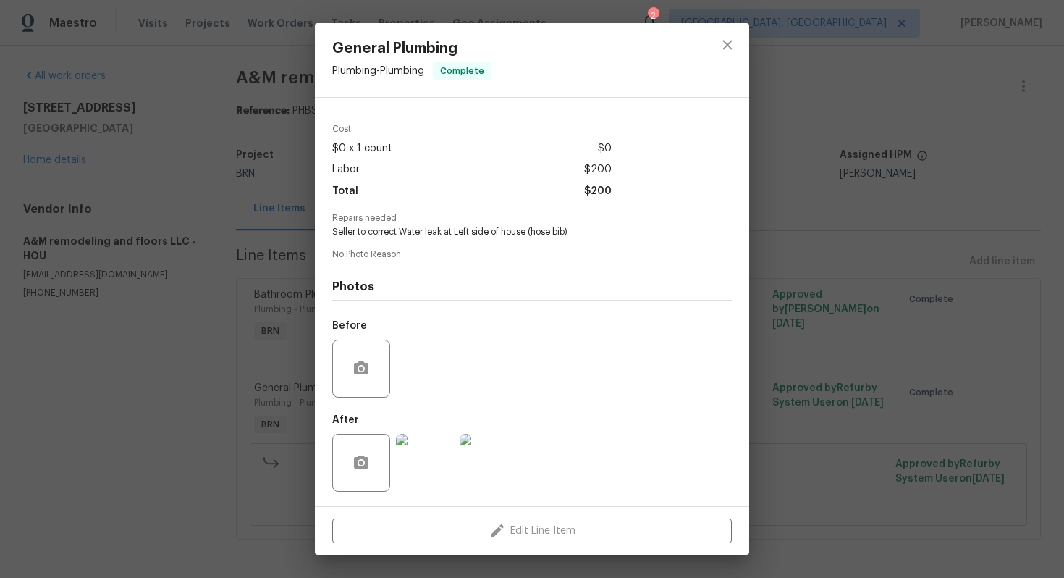
click at [505, 437] on img at bounding box center [489, 463] width 58 height 58
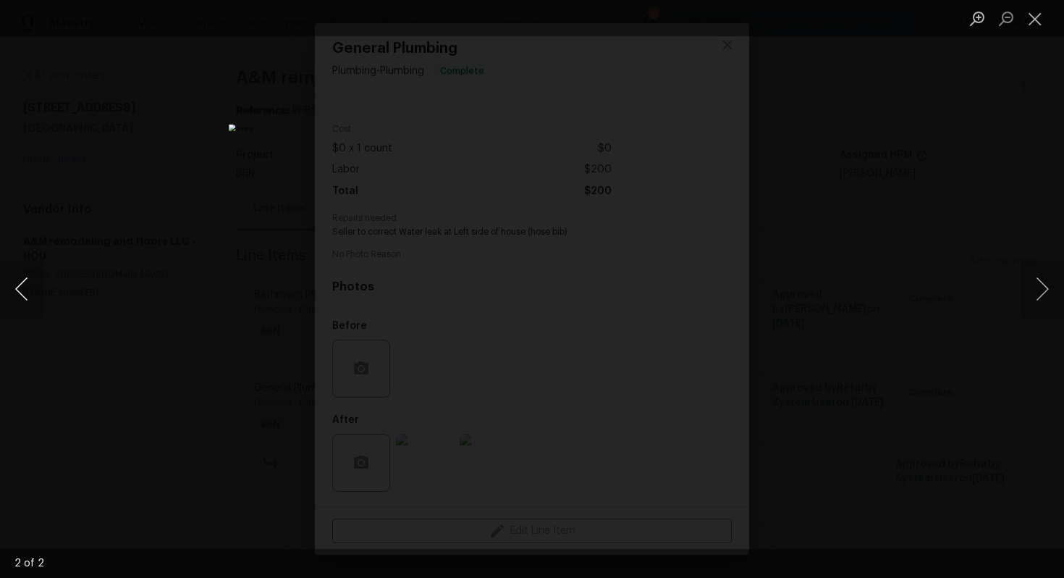
click at [20, 284] on button "Previous image" at bounding box center [21, 289] width 43 height 58
click at [1028, 16] on button "Close lightbox" at bounding box center [1035, 18] width 29 height 25
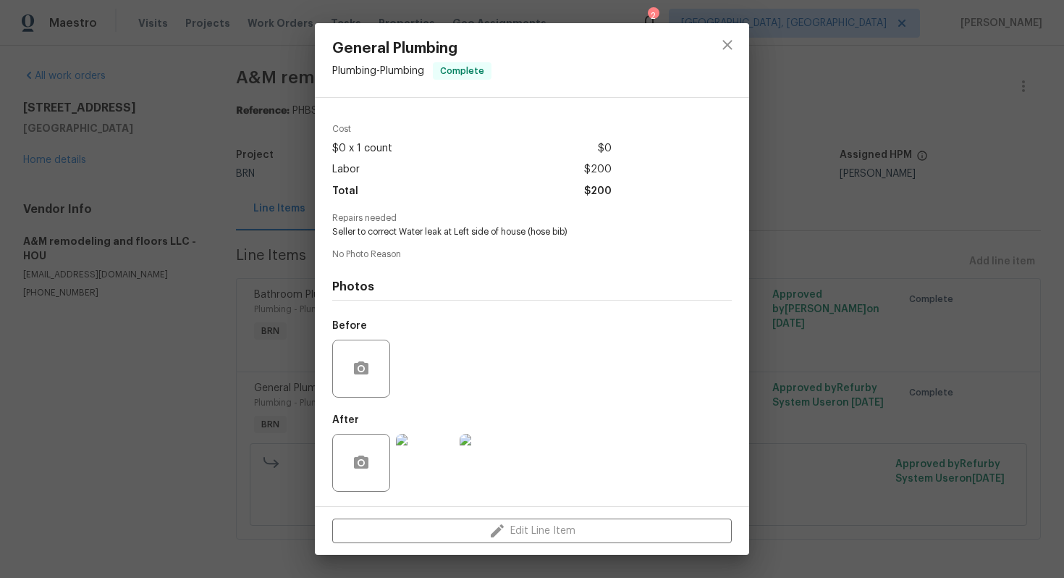
click at [784, 193] on div "General Plumbing Plumbing - Plumbing Complete Vendor A&M remodeling and floors …" at bounding box center [532, 289] width 1064 height 578
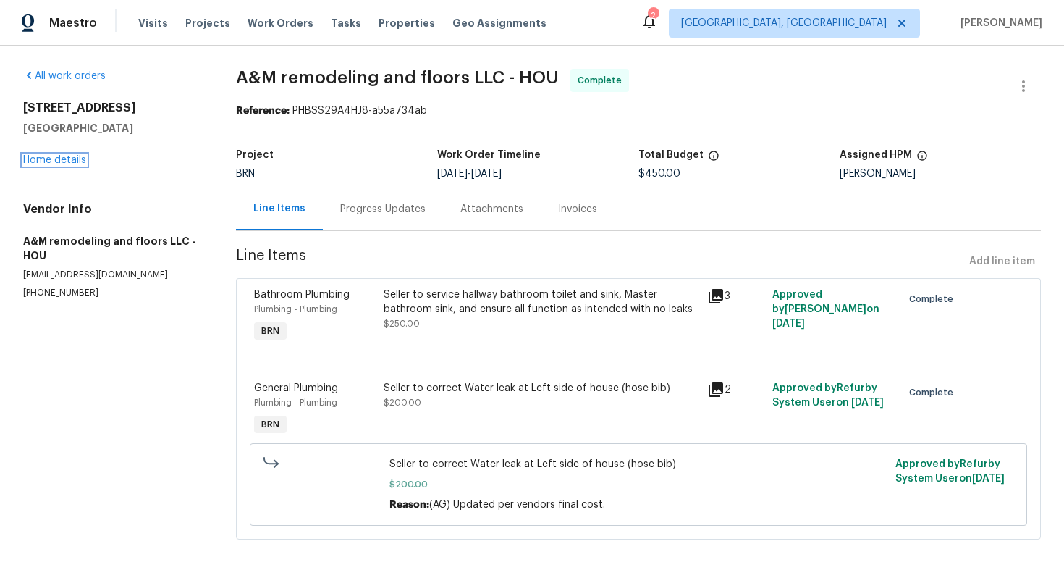
click at [55, 161] on link "Home details" at bounding box center [54, 160] width 63 height 10
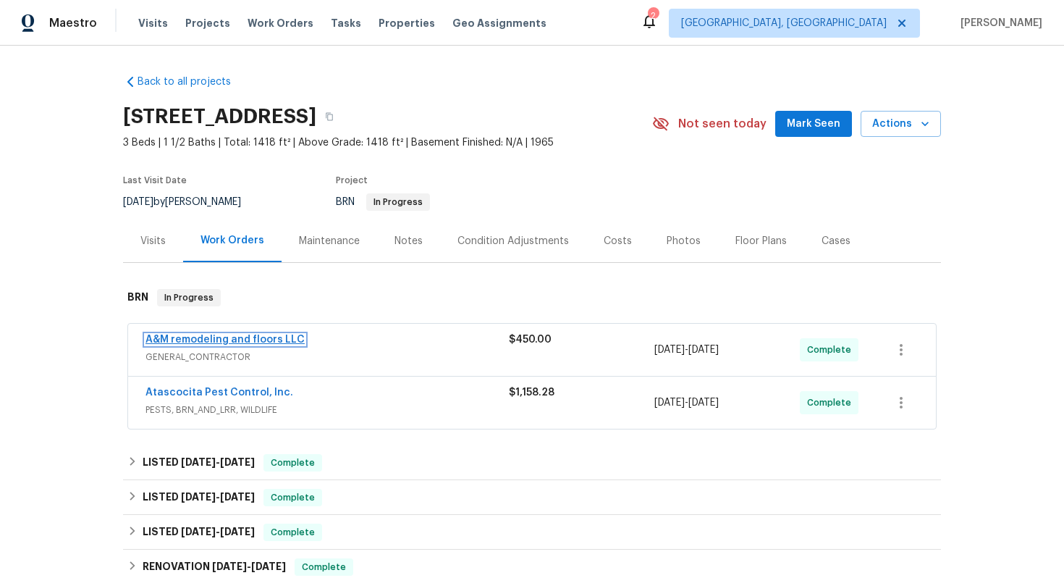
click at [227, 338] on link "A&M remodeling and floors LLC" at bounding box center [224, 339] width 159 height 10
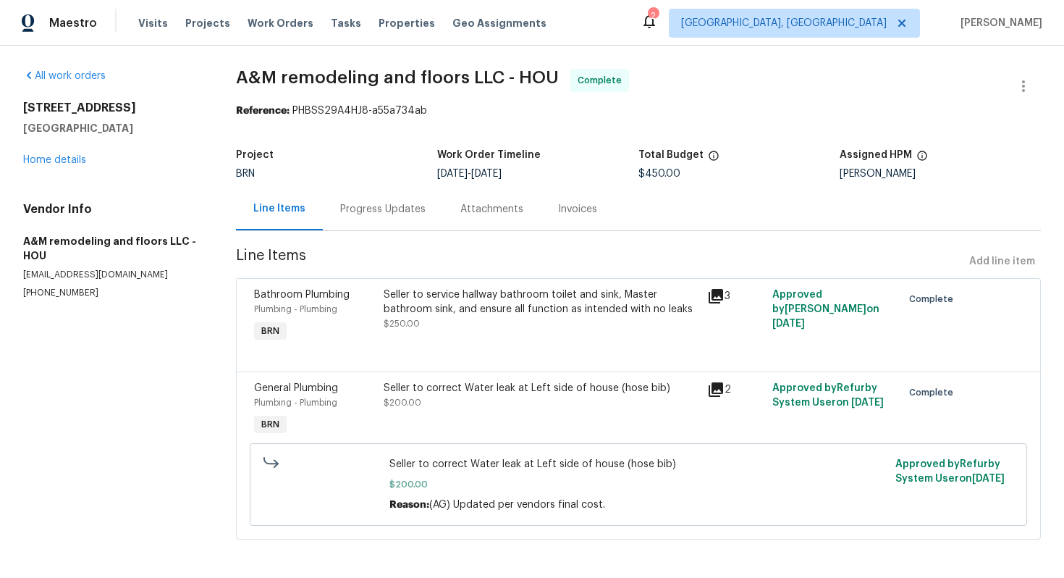
click at [484, 334] on div "Seller to service hallway bathroom toilet and sink, Master bathroom sink, and e…" at bounding box center [541, 316] width 324 height 67
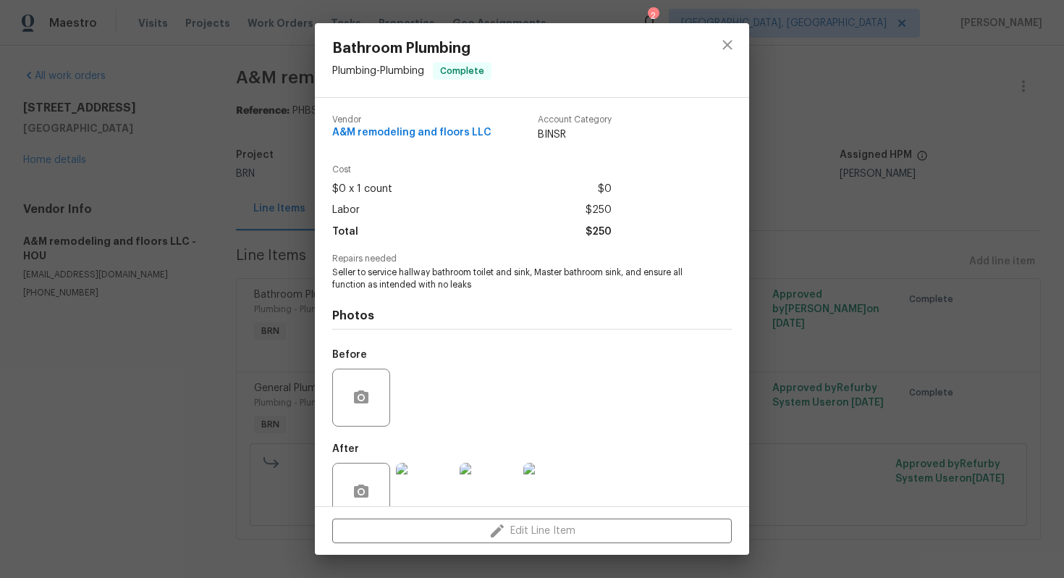
click at [460, 274] on span "Seller to service hallway bathroom toilet and sink, Master bathroom sink, and e…" at bounding box center [512, 278] width 360 height 25
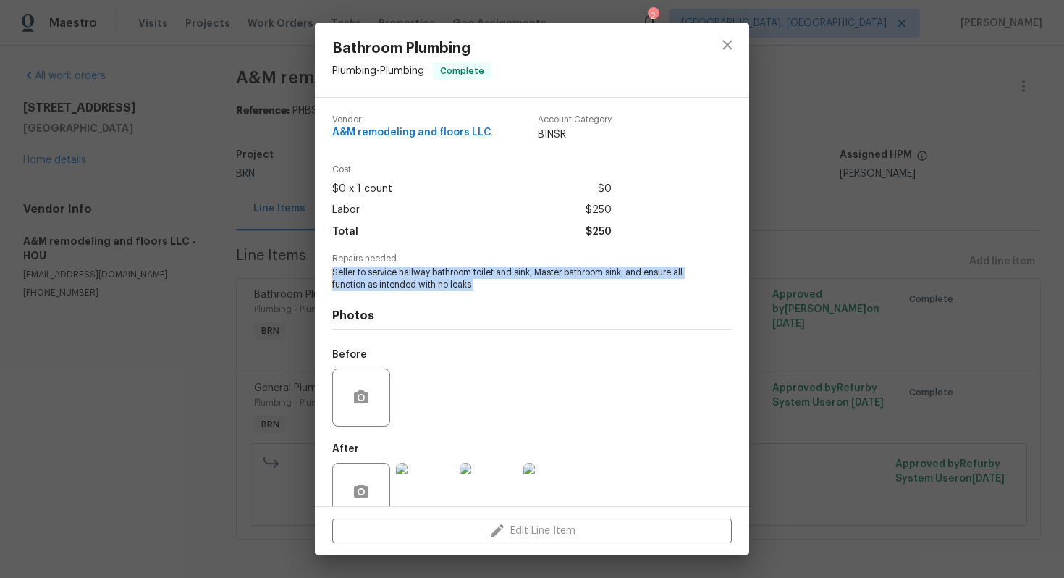
copy span "Seller to service hallway bathroom toilet and sink, Master bathroom sink, and e…"
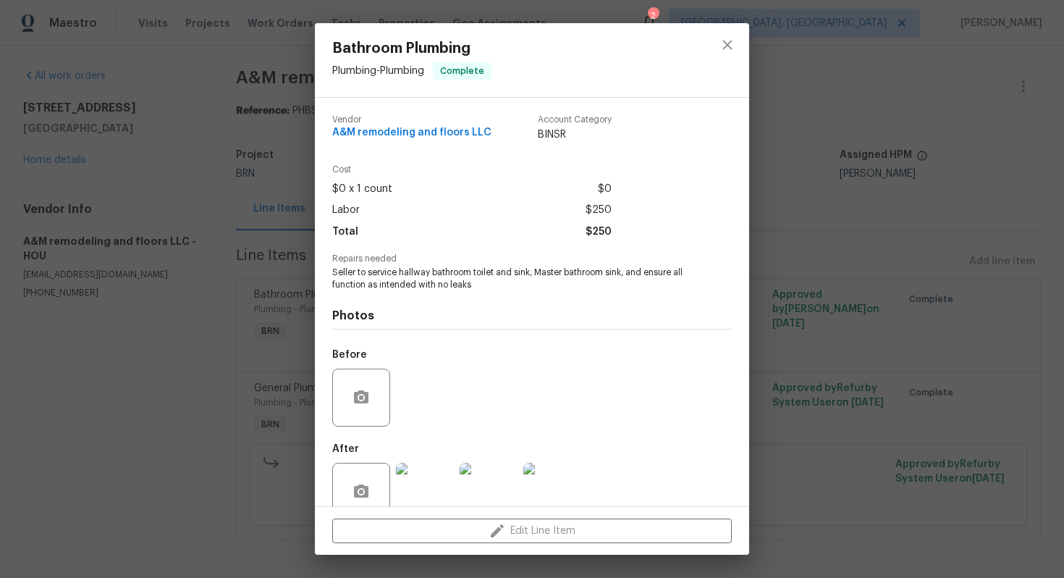
click at [460, 334] on div "Photos Before After" at bounding box center [532, 410] width 400 height 238
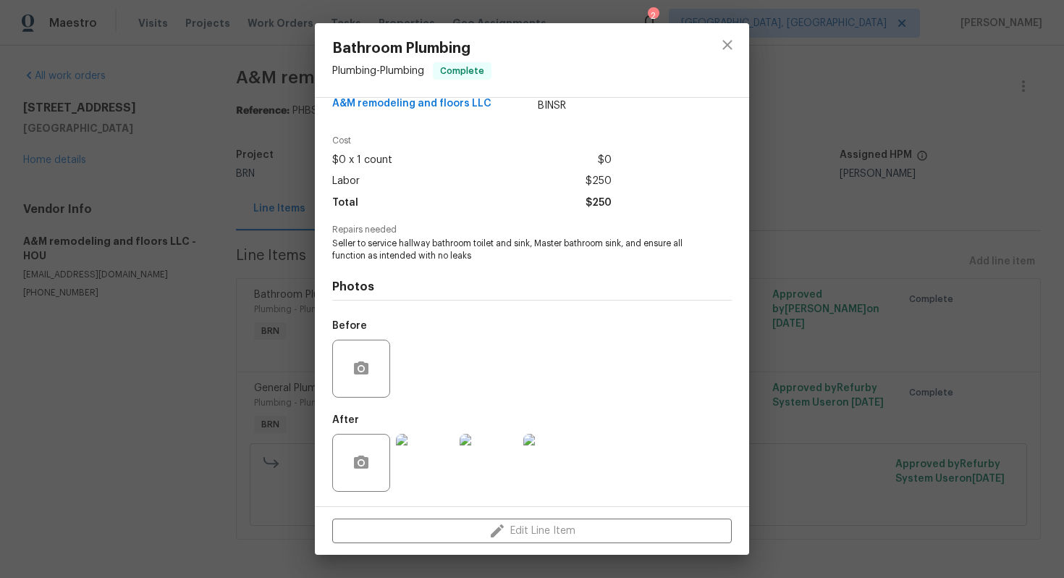
click at [559, 460] on img at bounding box center [552, 463] width 58 height 58
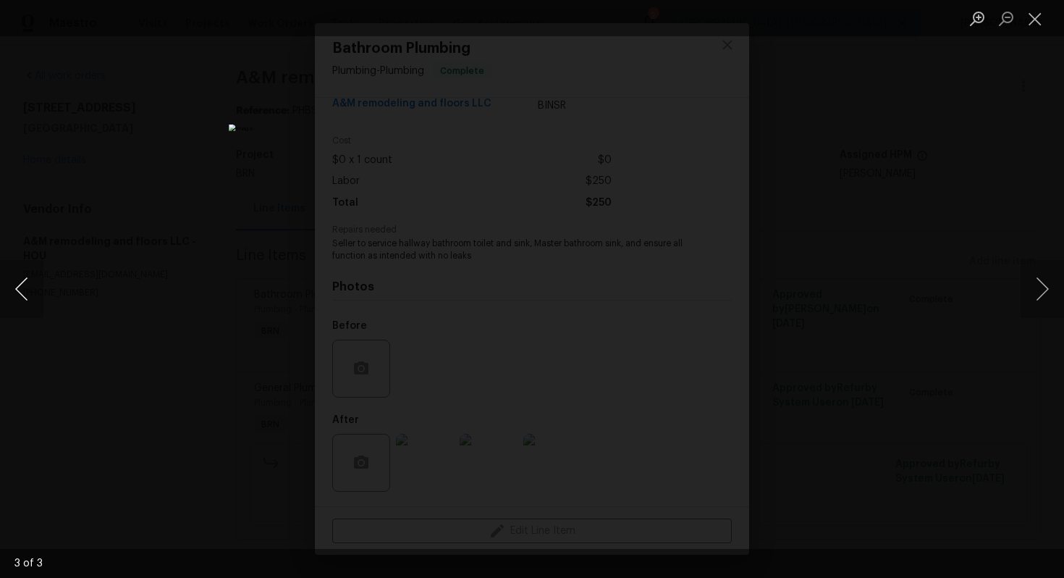
click at [22, 282] on button "Previous image" at bounding box center [21, 289] width 43 height 58
click at [34, 287] on button "Previous image" at bounding box center [21, 289] width 43 height 58
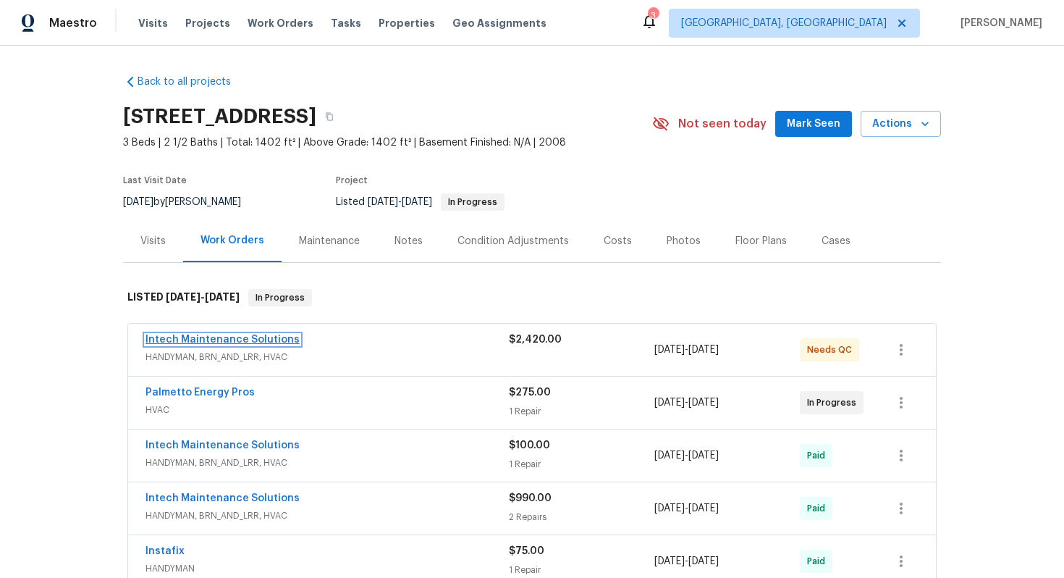
click at [245, 336] on link "Intech Maintenance Solutions" at bounding box center [222, 339] width 154 height 10
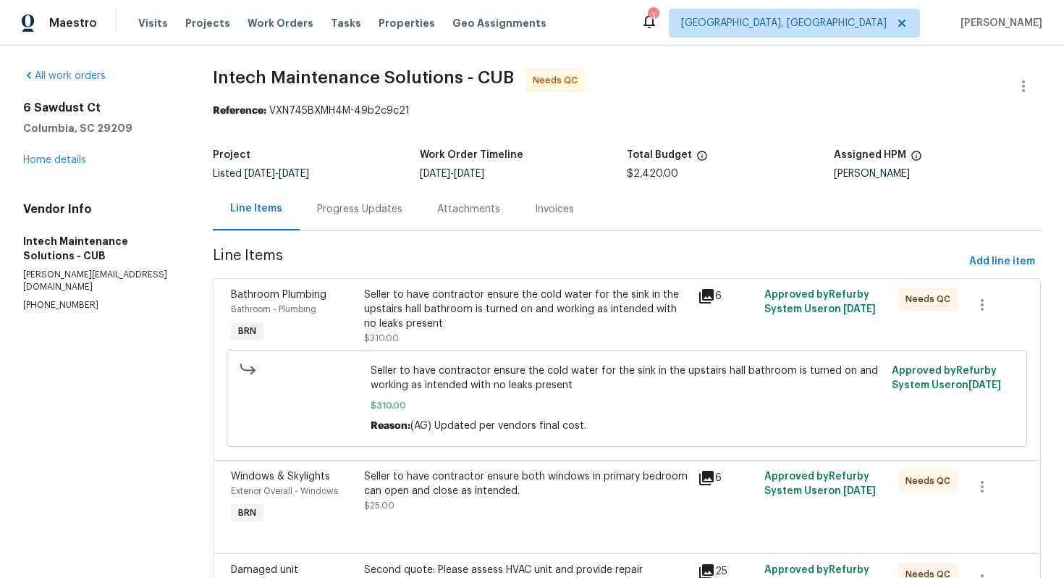
click at [368, 216] on div "Progress Updates" at bounding box center [360, 208] width 120 height 43
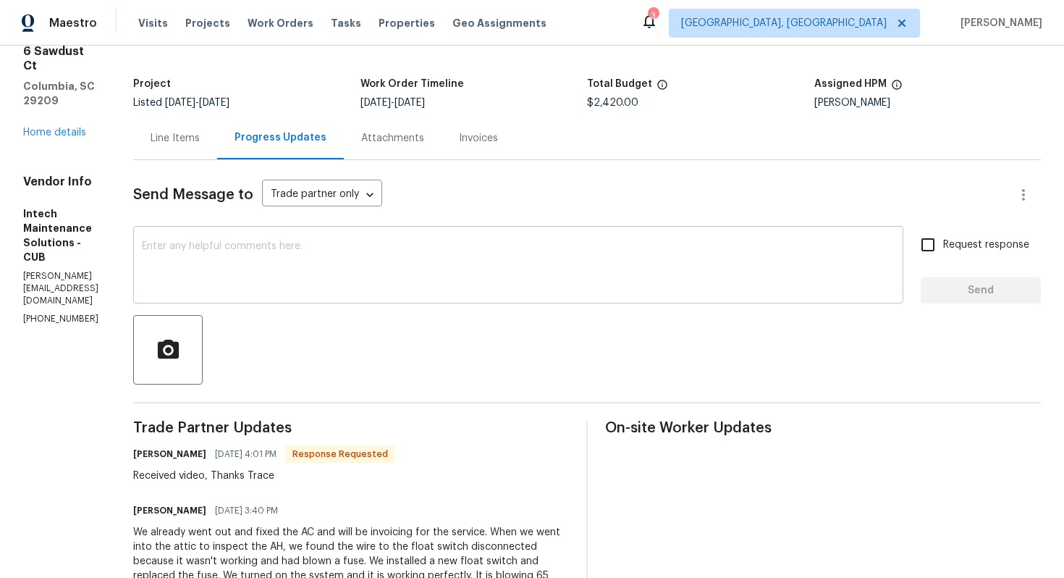
scroll to position [75, 0]
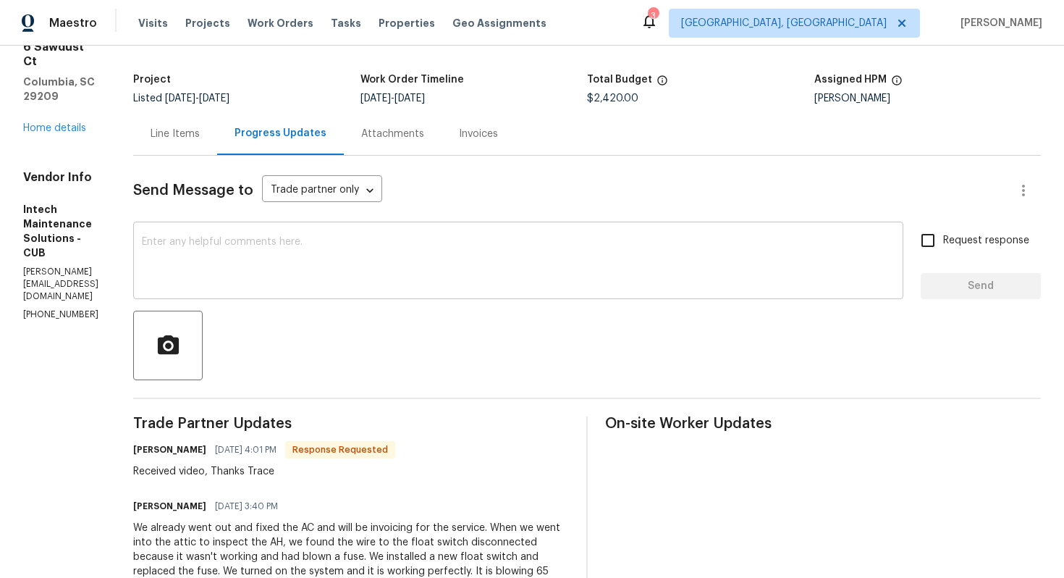
click at [400, 269] on textarea at bounding box center [518, 262] width 753 height 51
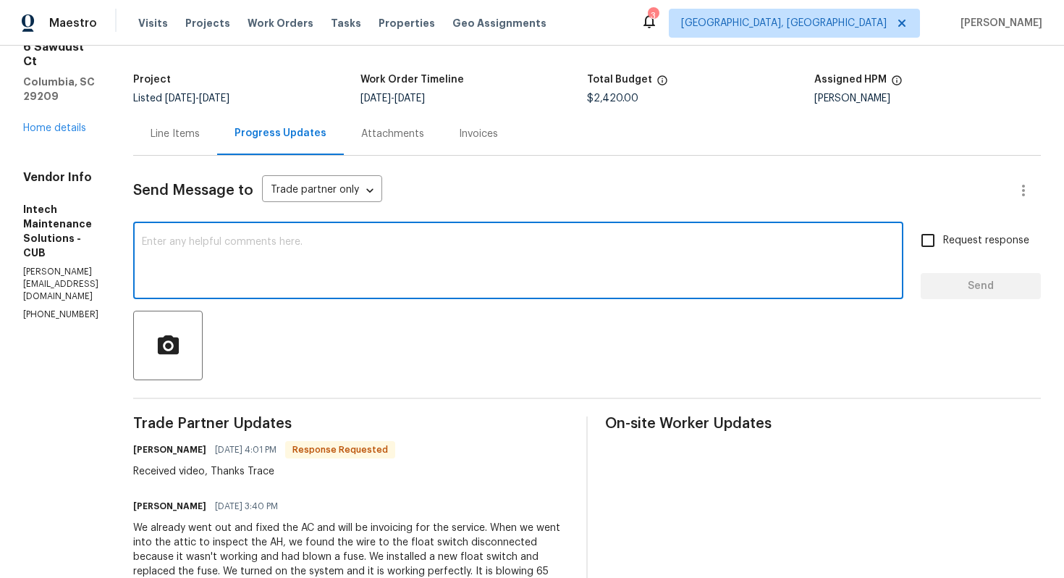
paste textarea "These are the items we need addressed prior to closing: -Primary bedroom window…"
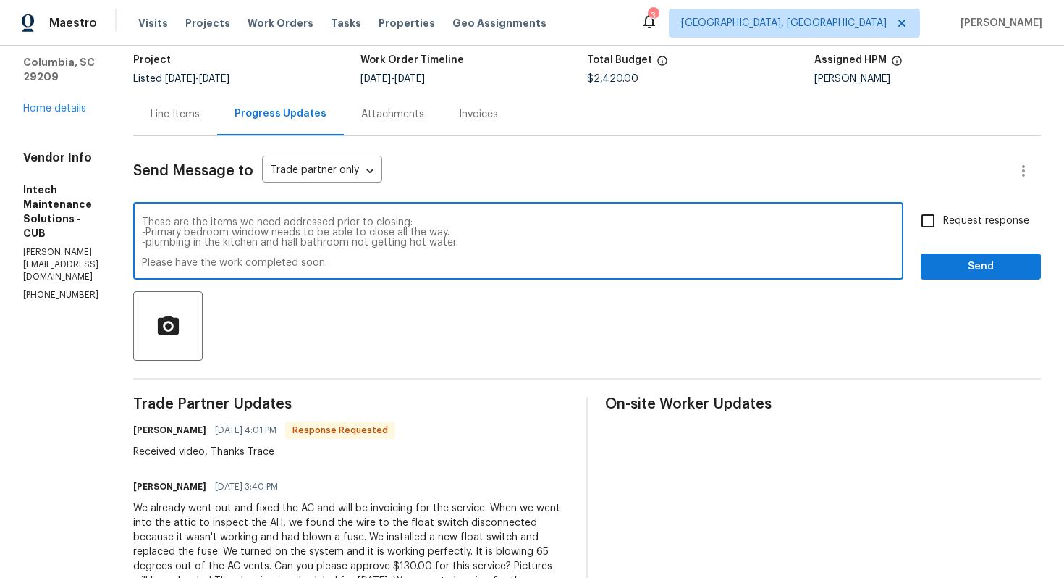
scroll to position [0, 0]
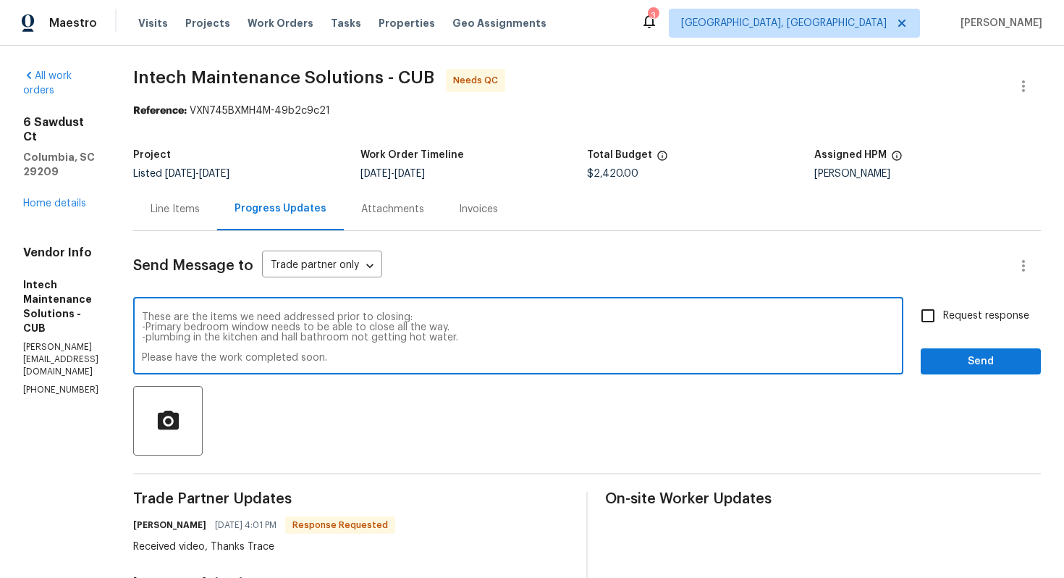
type textarea "These are the items we need addressed prior to closing: -Primary bedroom window…"
click at [924, 326] on input "Request response" at bounding box center [928, 315] width 30 height 30
checkbox input "true"
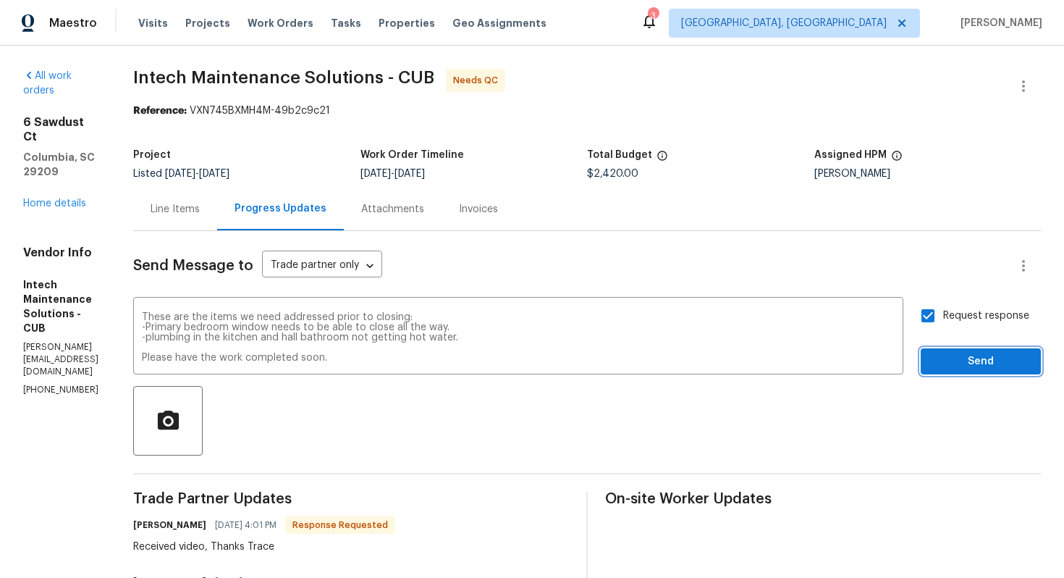
click at [945, 359] on span "Send" at bounding box center [980, 362] width 97 height 18
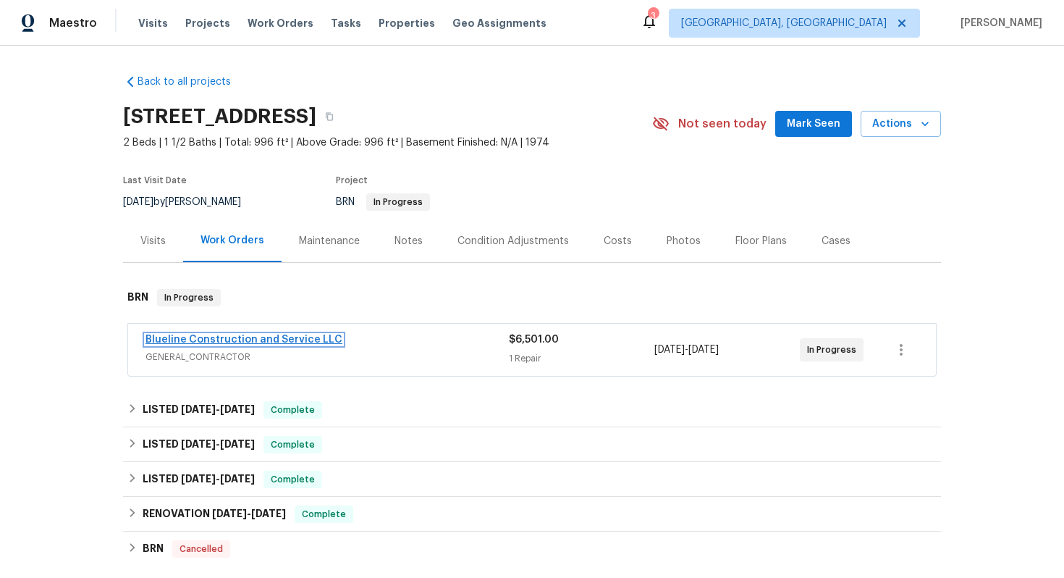
click at [237, 335] on link "Blueline Construction and Service LLC" at bounding box center [243, 339] width 197 height 10
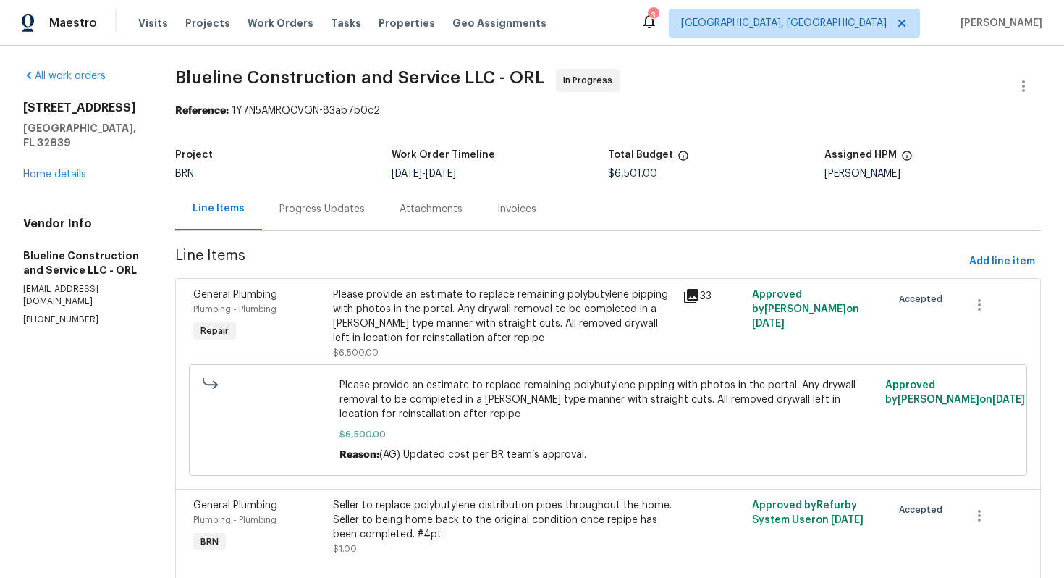
click at [372, 221] on div "Progress Updates" at bounding box center [322, 208] width 120 height 43
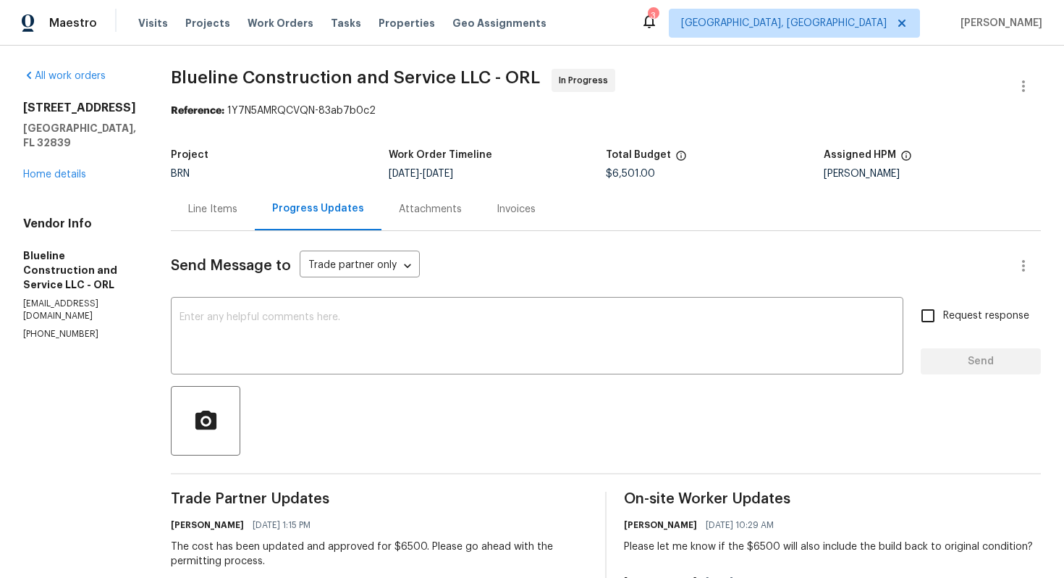
click at [237, 211] on div "Line Items" at bounding box center [212, 209] width 49 height 14
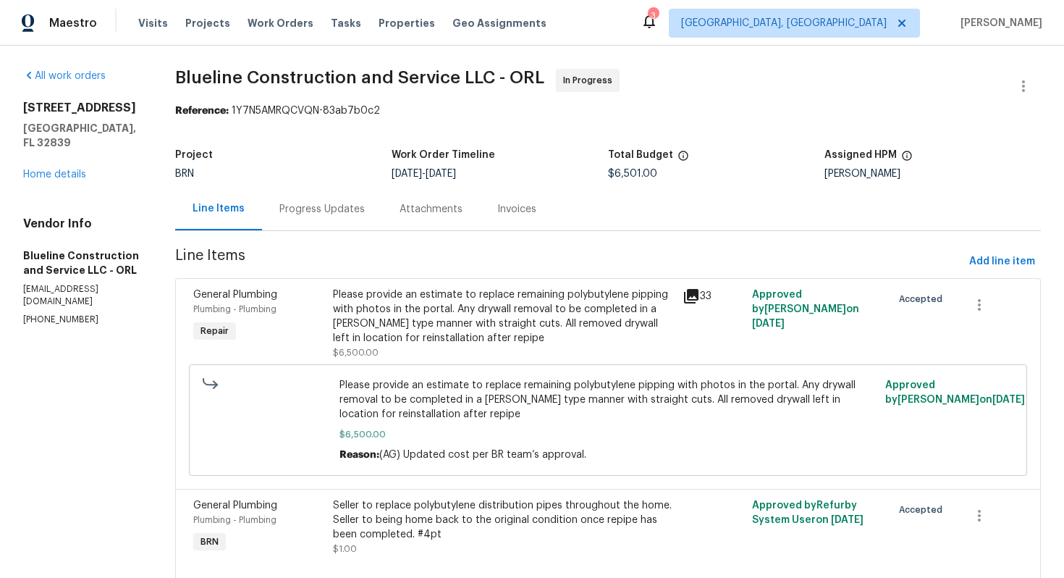
click at [327, 202] on div "Progress Updates" at bounding box center [321, 209] width 85 height 14
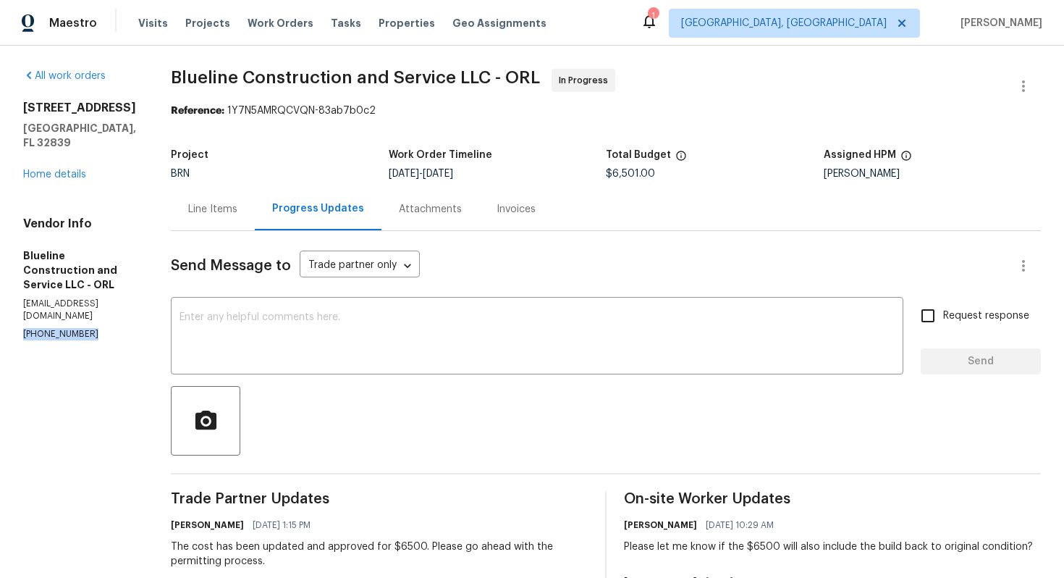
drag, startPoint x: 20, startPoint y: 305, endPoint x: 86, endPoint y: 307, distance: 66.6
click at [85, 305] on div "All work orders [STREET_ADDRESS] Home details Vendor Info Blueline Construction…" at bounding box center [532, 512] width 1064 height 932
copy p "[PHONE_NUMBER]"
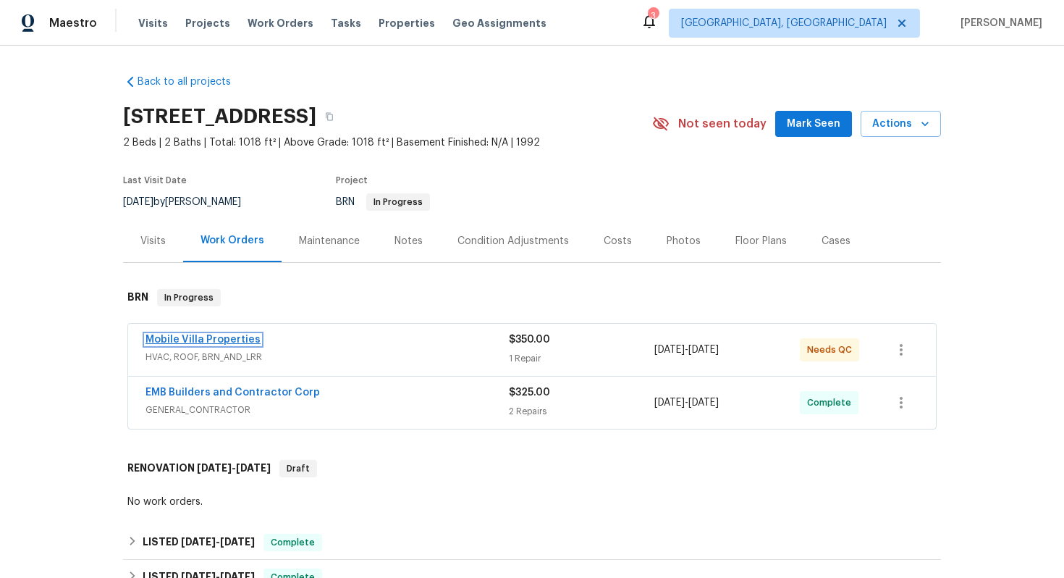
click at [227, 345] on link "Mobile Villa Properties" at bounding box center [202, 339] width 115 height 10
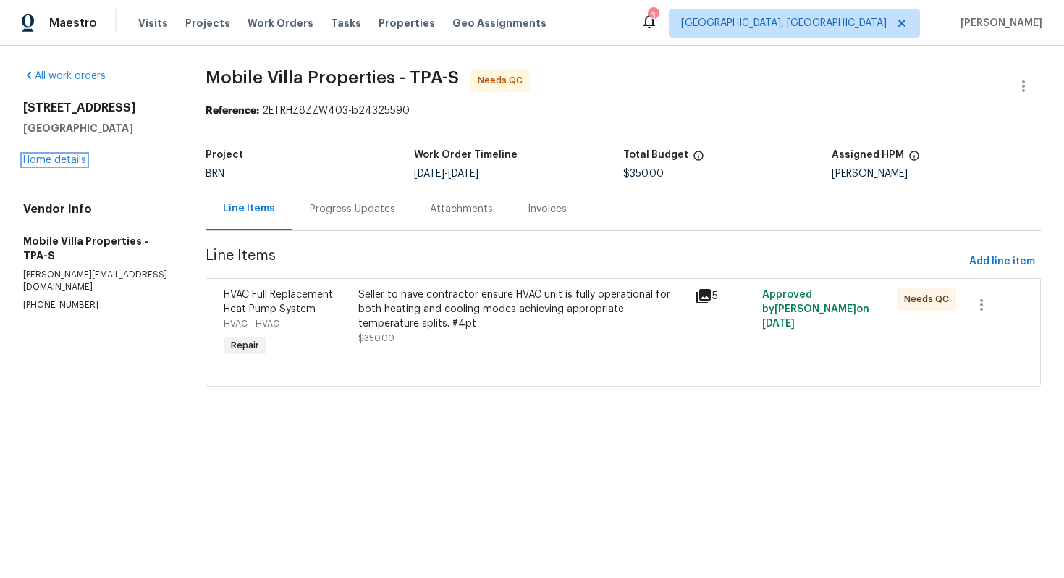
click at [71, 165] on link "Home details" at bounding box center [54, 160] width 63 height 10
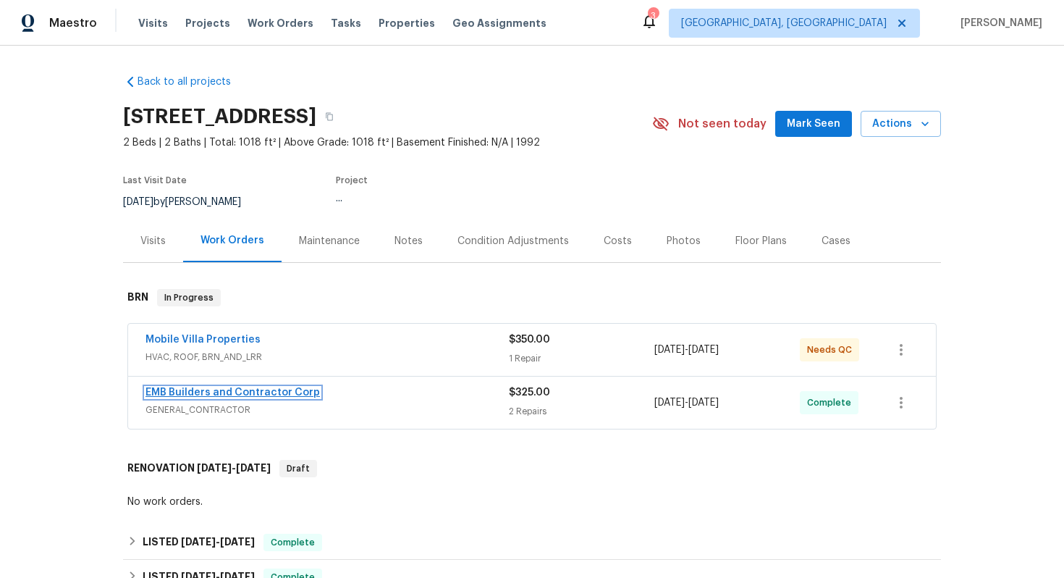
click at [200, 397] on link "EMB Builders and Contractor Corp" at bounding box center [232, 392] width 174 height 10
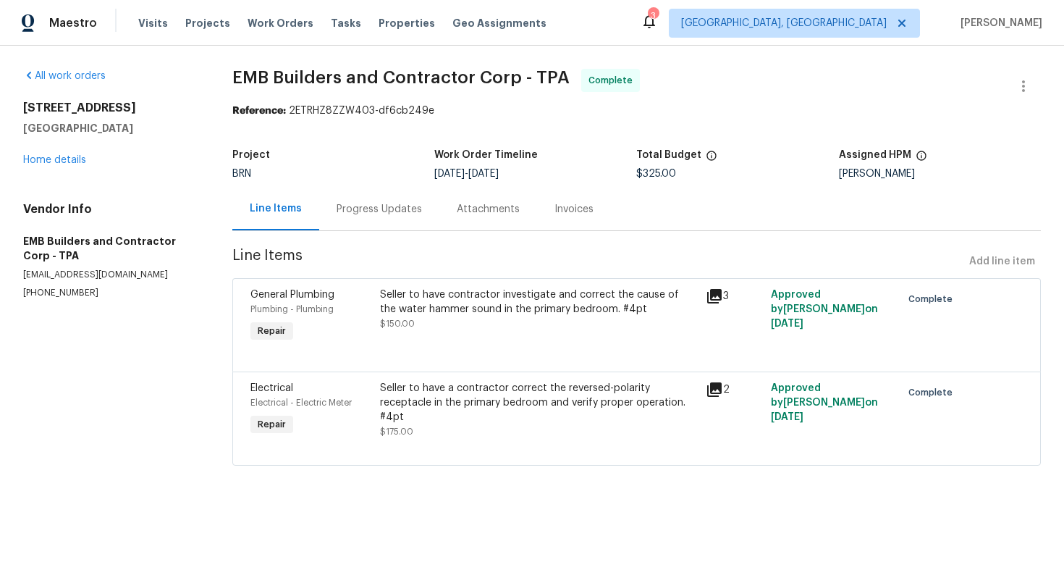
click at [376, 217] on div "Progress Updates" at bounding box center [379, 208] width 120 height 43
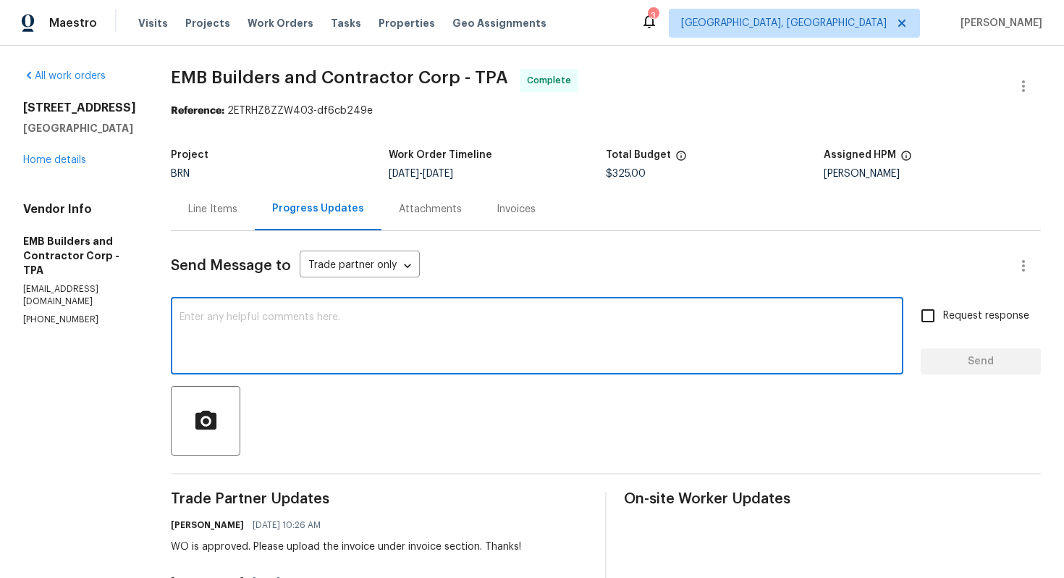
click at [374, 334] on textarea at bounding box center [537, 337] width 715 height 51
paste textarea "The sound in the pipe from the master bedroom and the low pressure was not from…"
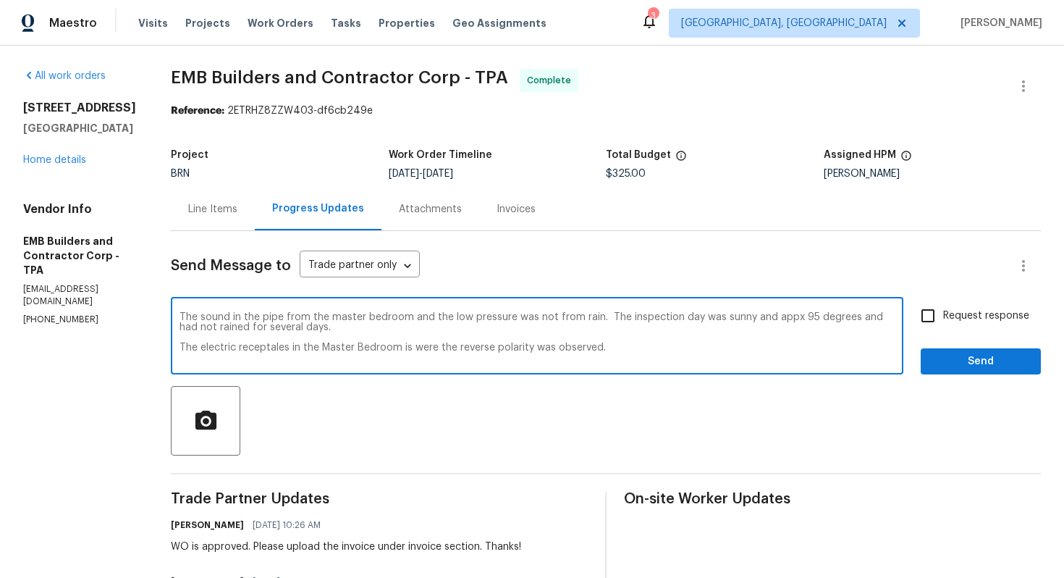
scroll to position [20, 0]
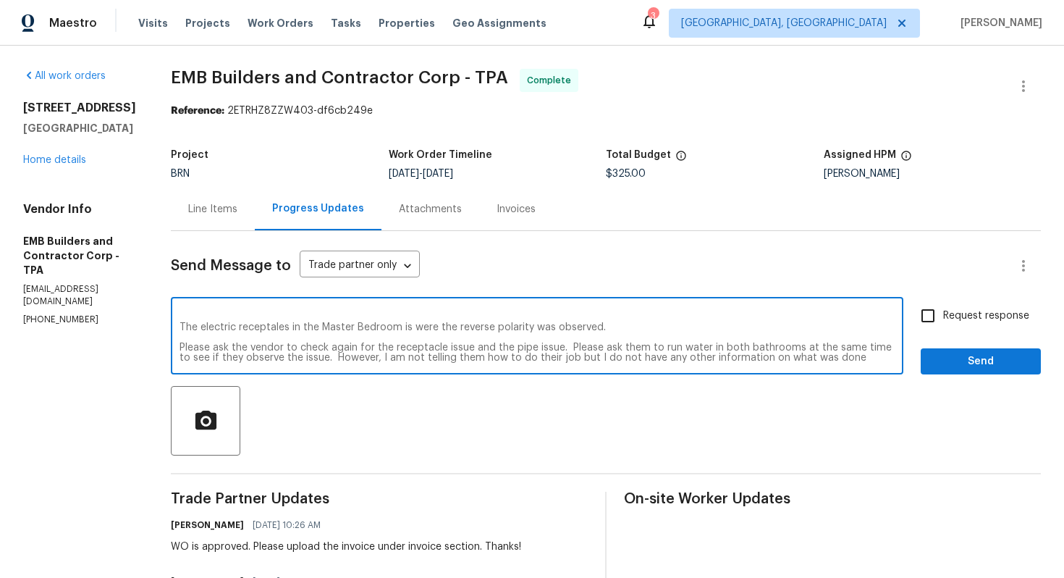
type textarea "The sound in the pipe from the master bedroom and the low pressure was not from…"
click at [219, 209] on div "Line Items" at bounding box center [213, 208] width 84 height 43
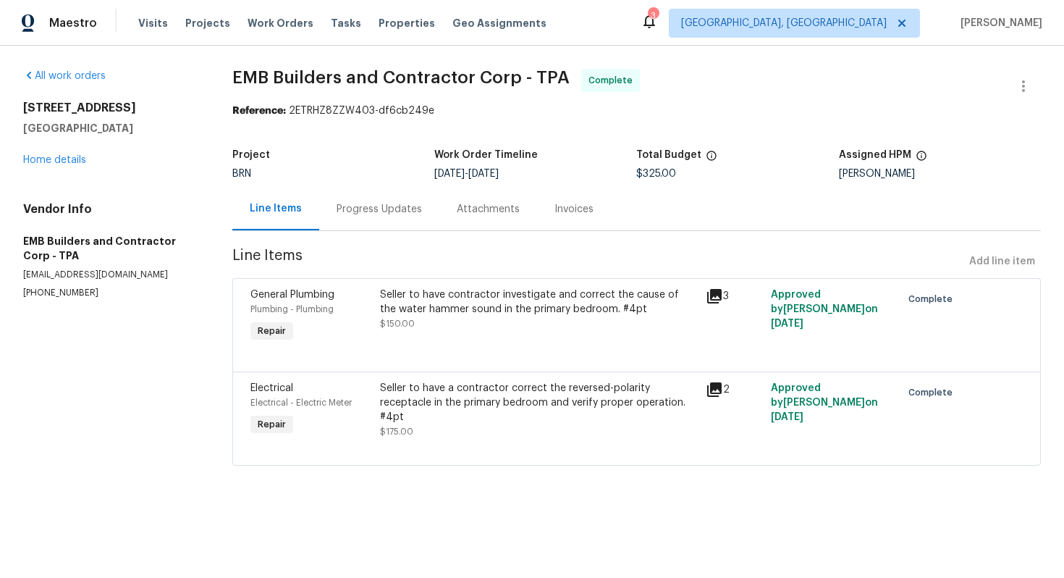
click at [342, 211] on div "Progress Updates" at bounding box center [379, 209] width 85 height 14
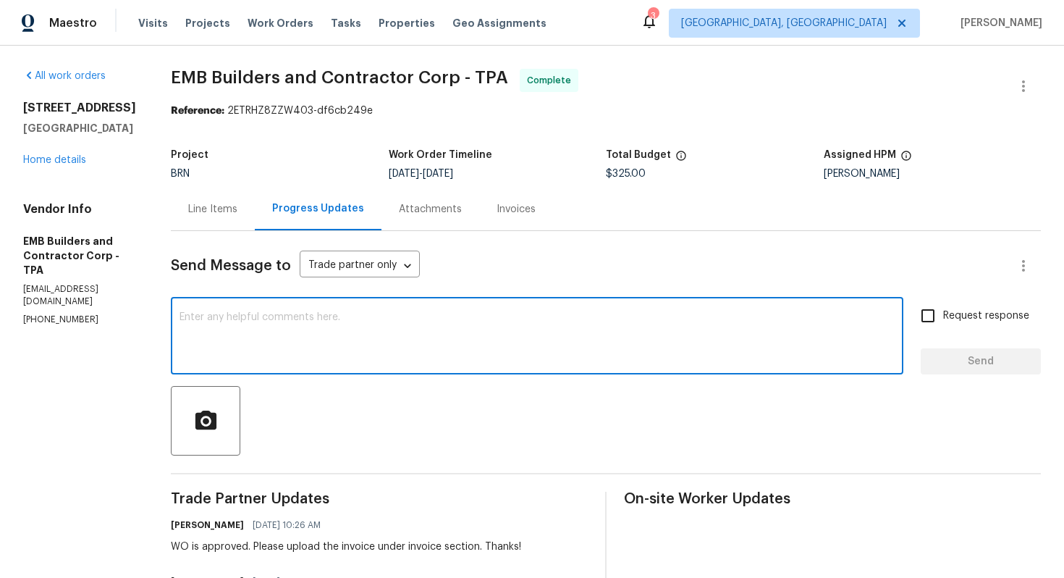
click at [339, 343] on textarea at bounding box center [537, 337] width 715 height 51
paste textarea "The sound in the pipe from the master bedroom and the low pressure was not from…"
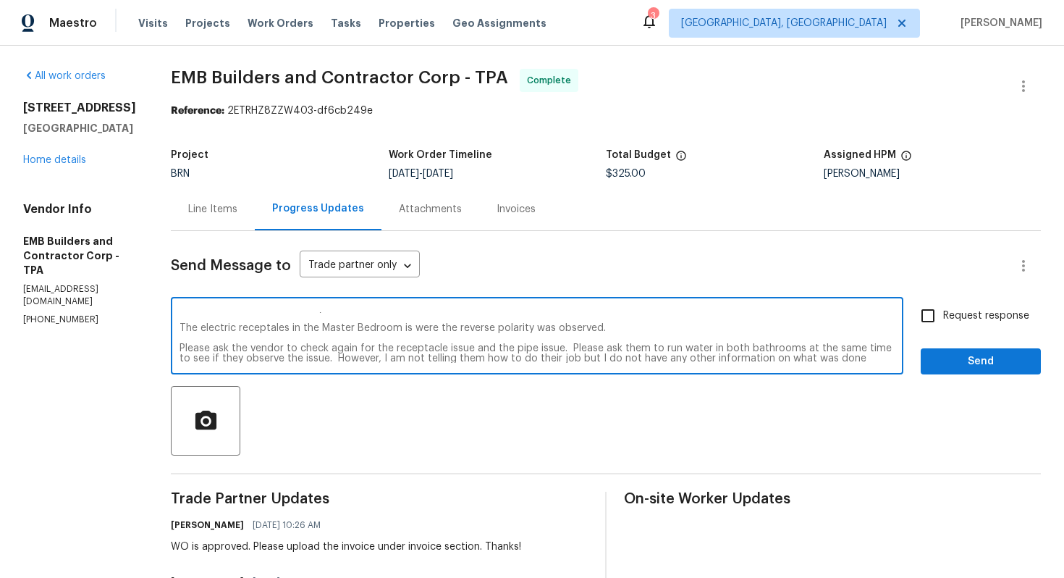
scroll to position [20, 0]
drag, startPoint x: 271, startPoint y: 349, endPoint x: 188, endPoint y: 350, distance: 83.3
click at [188, 350] on textarea "The sound in the pipe from the master bedroom and the low pressure was not from…" at bounding box center [537, 337] width 715 height 51
drag, startPoint x: 455, startPoint y: 349, endPoint x: 543, endPoint y: 349, distance: 88.3
click at [543, 349] on textarea "The sound in the pipe from the master bedroom and the low pressure was not from…" at bounding box center [537, 337] width 715 height 51
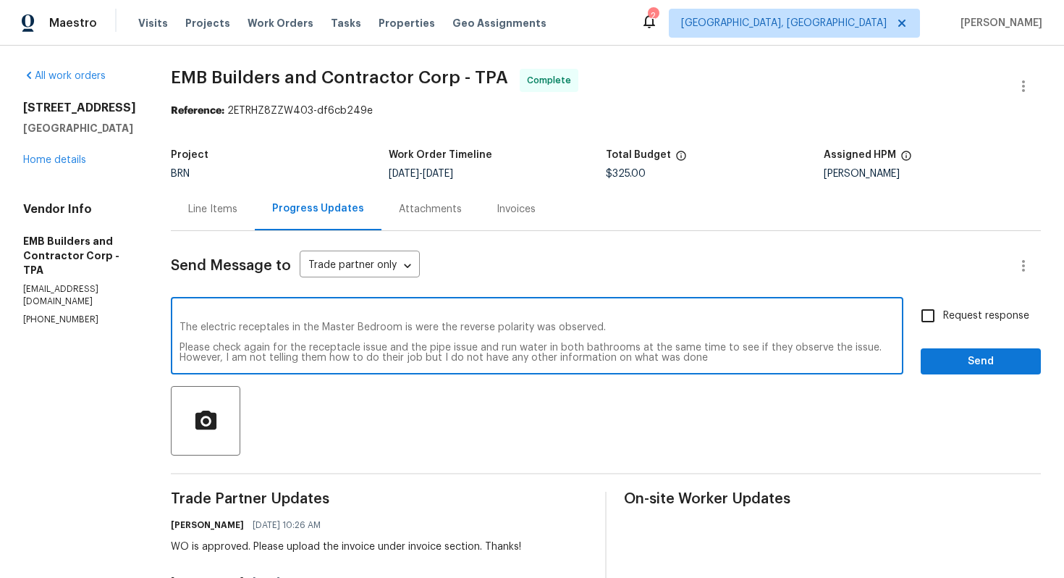
drag, startPoint x: 753, startPoint y: 350, endPoint x: 731, endPoint y: 351, distance: 21.7
click at [731, 351] on textarea "The sound in the pipe from the master bedroom and the low pressure was not from…" at bounding box center [537, 337] width 715 height 51
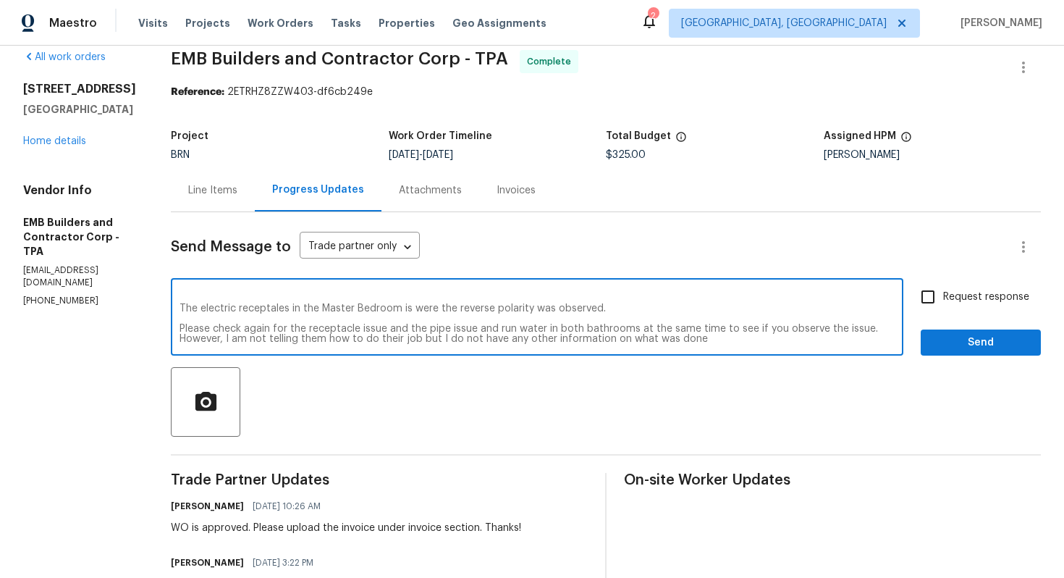
drag, startPoint x: 843, startPoint y: 333, endPoint x: 863, endPoint y: 342, distance: 21.4
click at [863, 342] on textarea "The sound in the pipe from the master bedroom and the low pressure was not from…" at bounding box center [537, 318] width 715 height 51
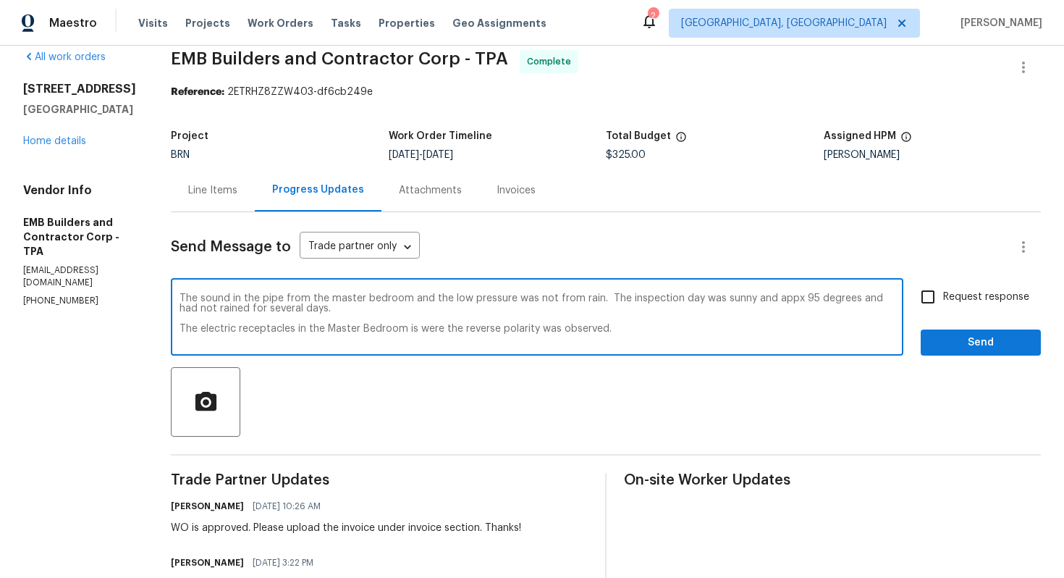
scroll to position [10, 0]
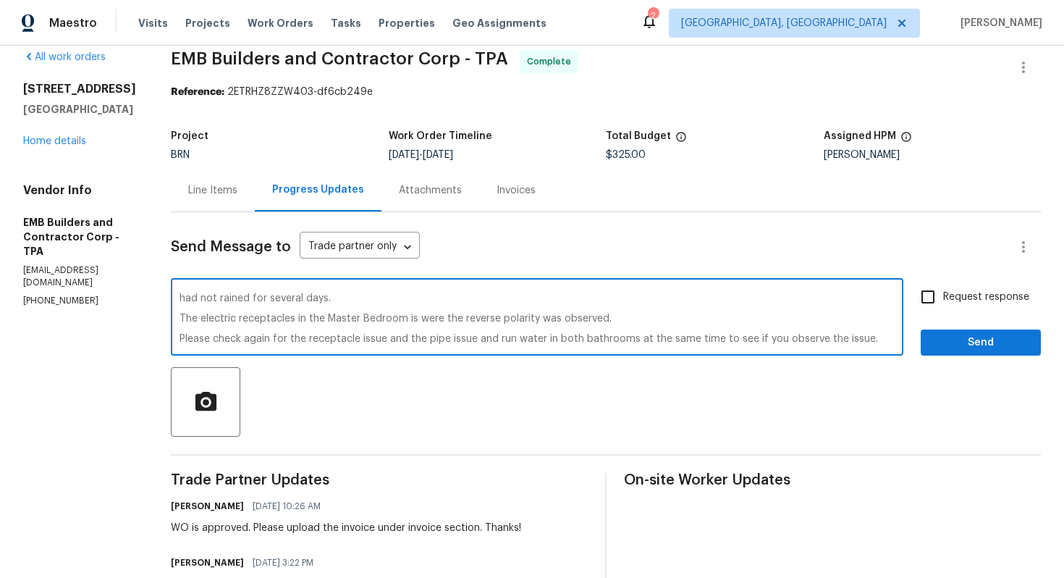
click at [402, 321] on textarea "The sound in the pipe from the master bedroom and the low pressure was not from…" at bounding box center [537, 318] width 715 height 51
type textarea "The sound in the pipe from the master bedroom and the low pressure was not from…"
click at [935, 291] on input "Request response" at bounding box center [928, 297] width 30 height 30
checkbox input "true"
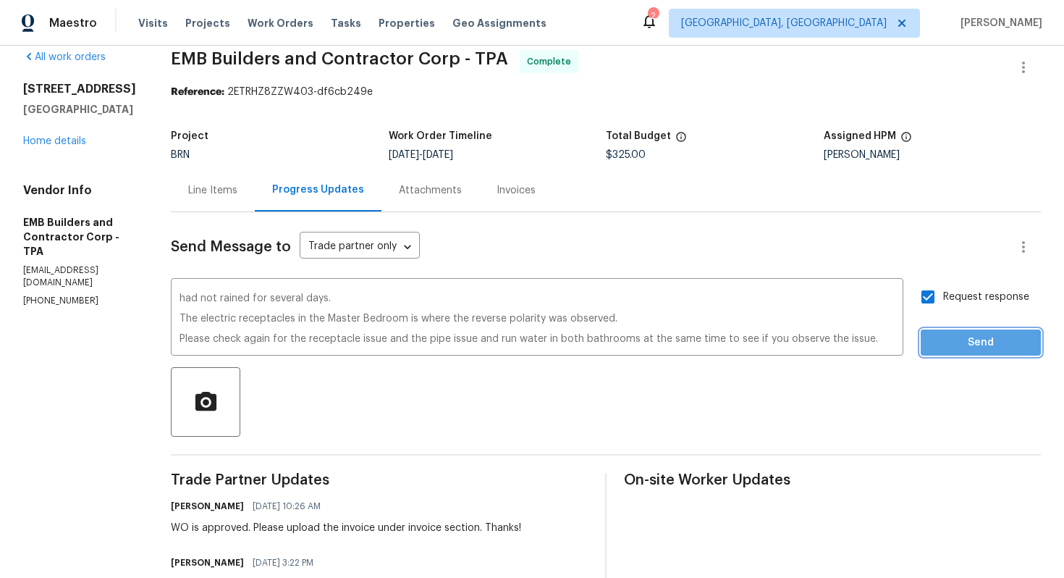
click at [951, 335] on span "Send" at bounding box center [980, 343] width 97 height 18
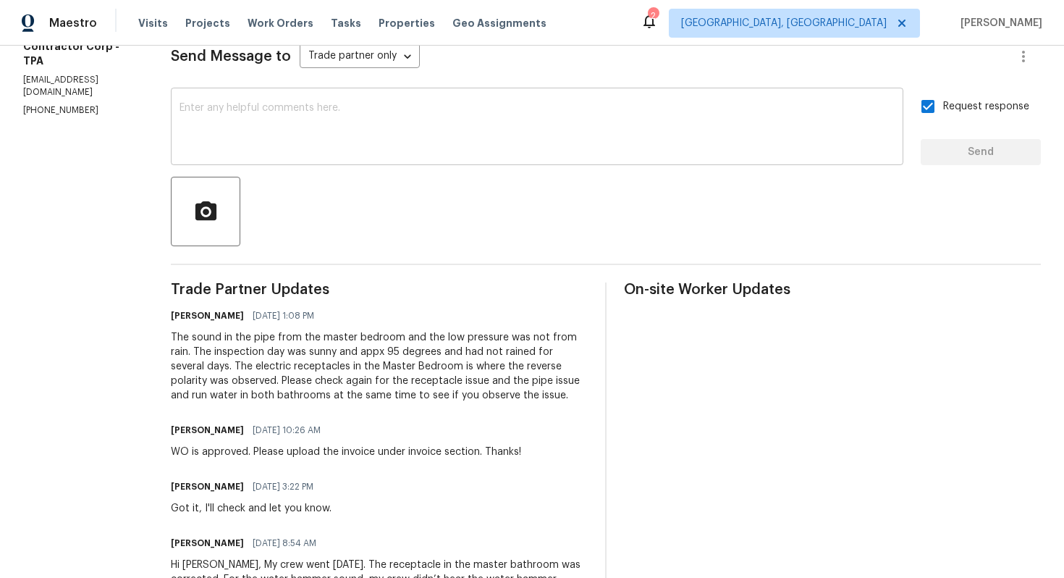
scroll to position [0, 0]
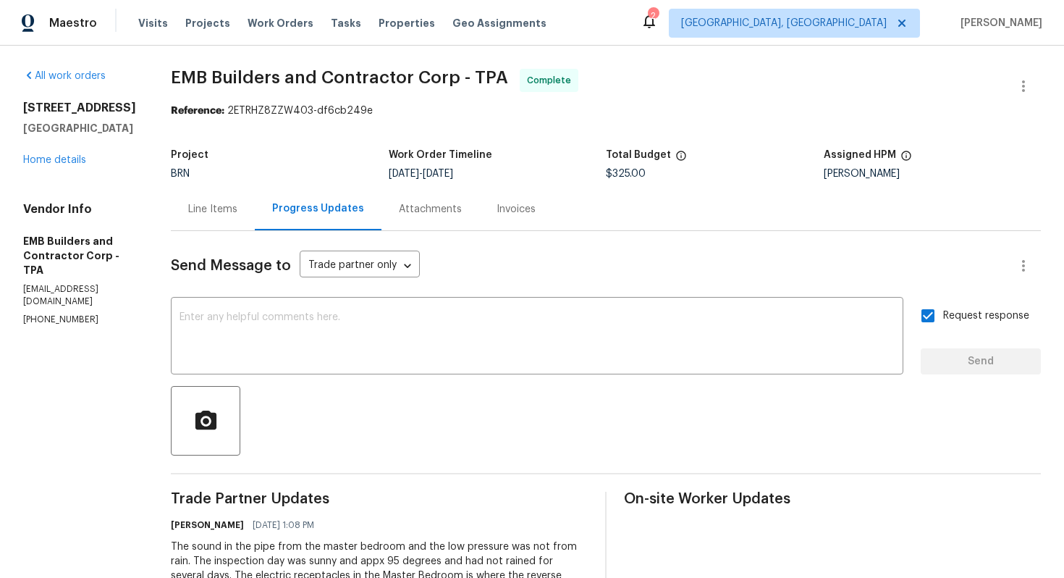
click at [184, 219] on div "Line Items" at bounding box center [213, 208] width 84 height 43
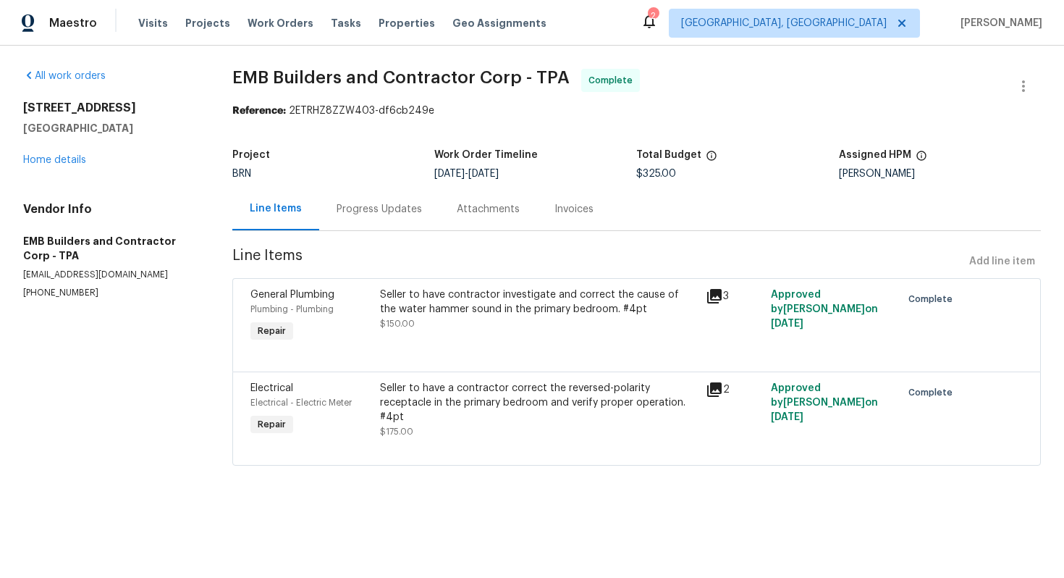
click at [539, 302] on div "Seller to have contractor investigate and correct the cause of the water hammer…" at bounding box center [538, 301] width 317 height 29
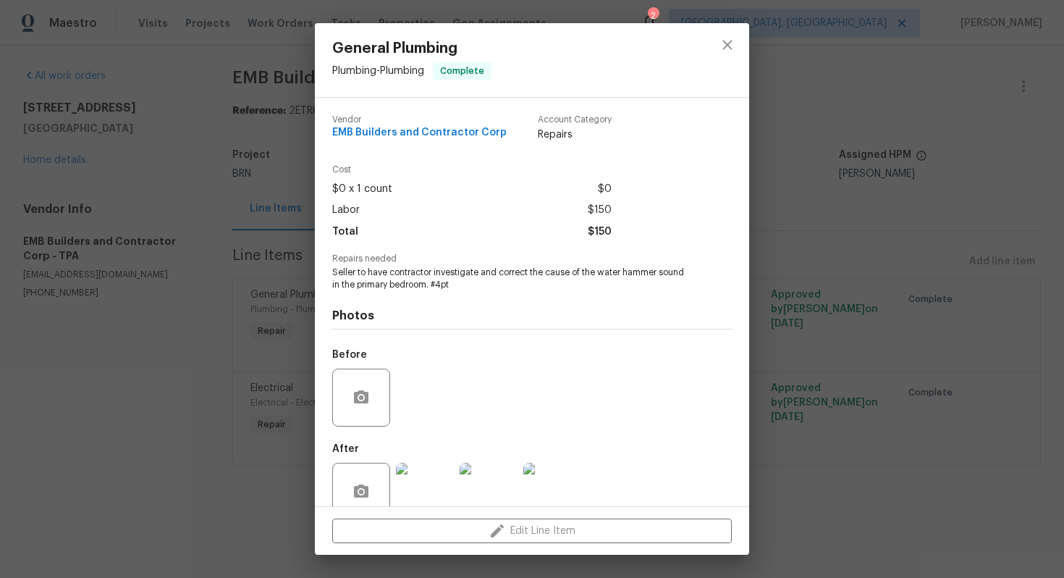
click at [493, 277] on span "Seller to have contractor investigate and correct the cause of the water hammer…" at bounding box center [512, 278] width 360 height 25
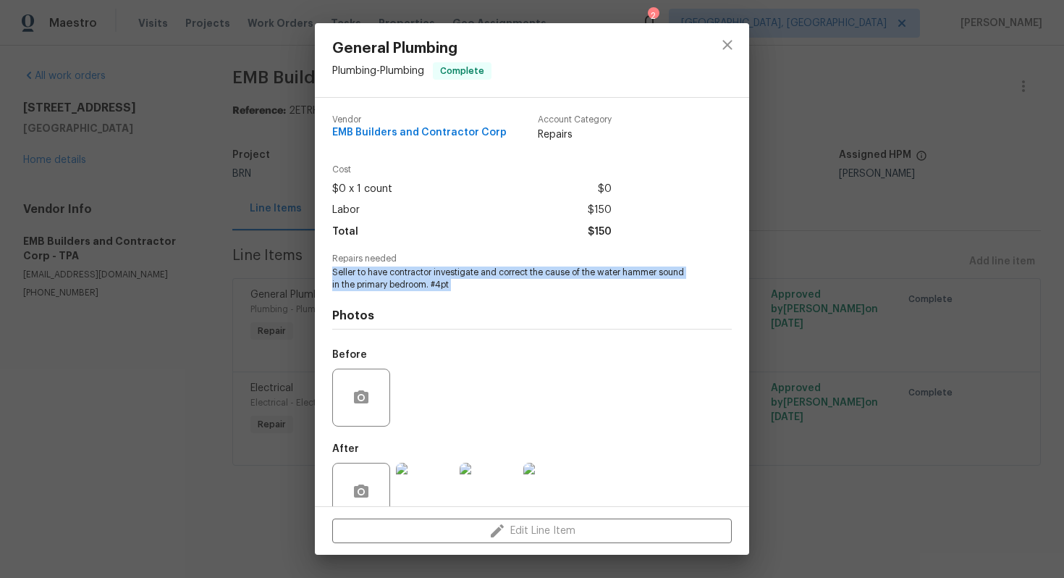
click at [493, 277] on span "Seller to have contractor investigate and correct the cause of the water hammer…" at bounding box center [512, 278] width 360 height 25
copy span "Seller to have contractor investigate and correct the cause of the water hammer…"
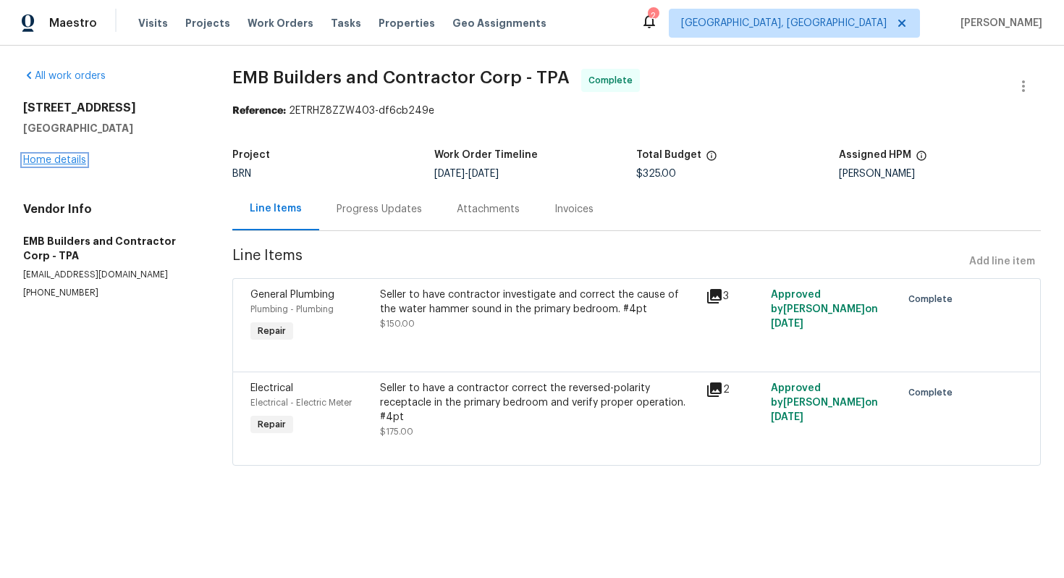
click at [71, 164] on link "Home details" at bounding box center [54, 160] width 63 height 10
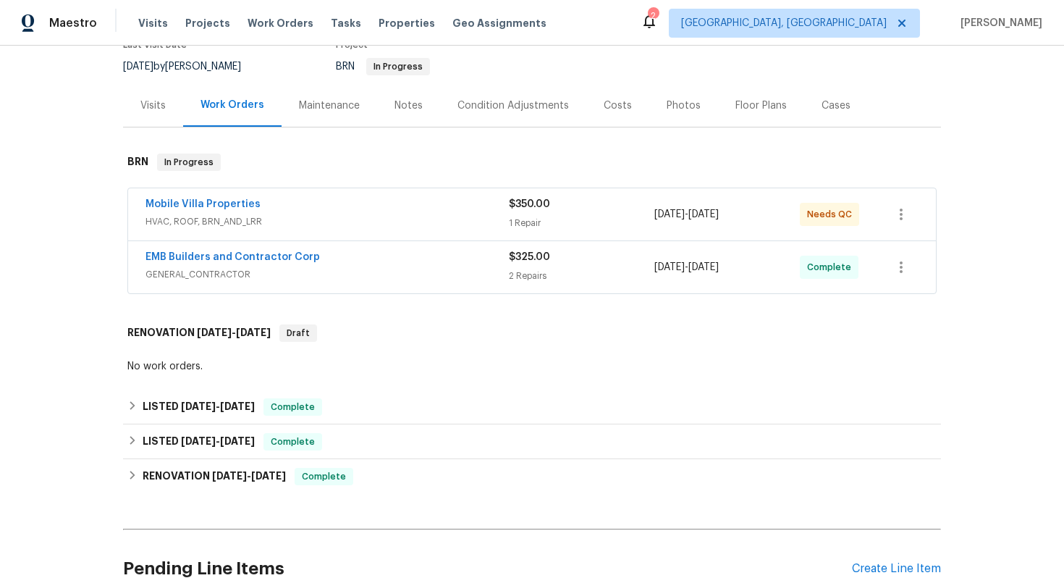
scroll to position [399, 0]
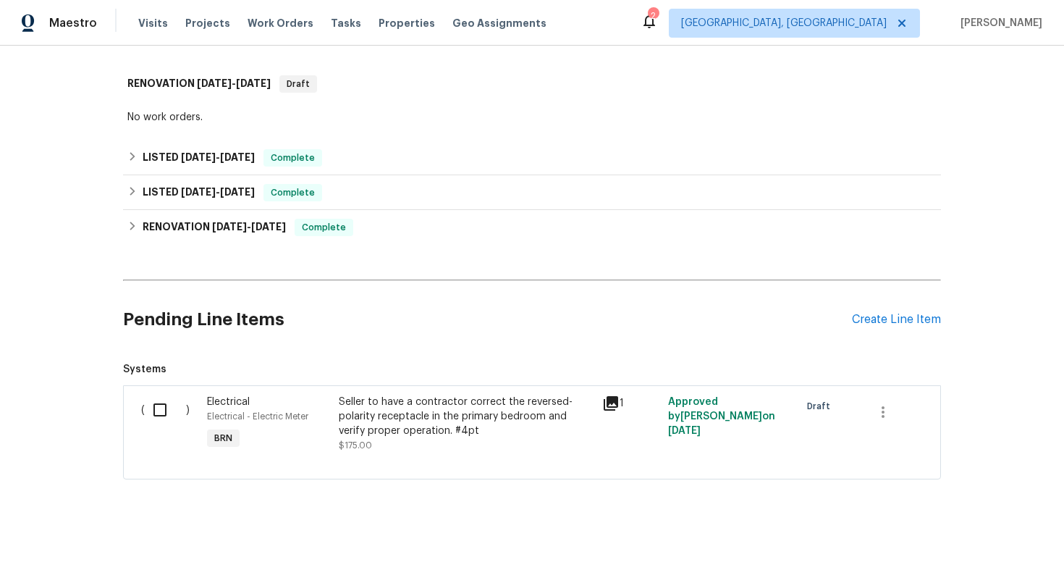
click at [359, 430] on div "Seller to have a contractor correct the reversed-polarity receptacle in the pri…" at bounding box center [466, 416] width 255 height 43
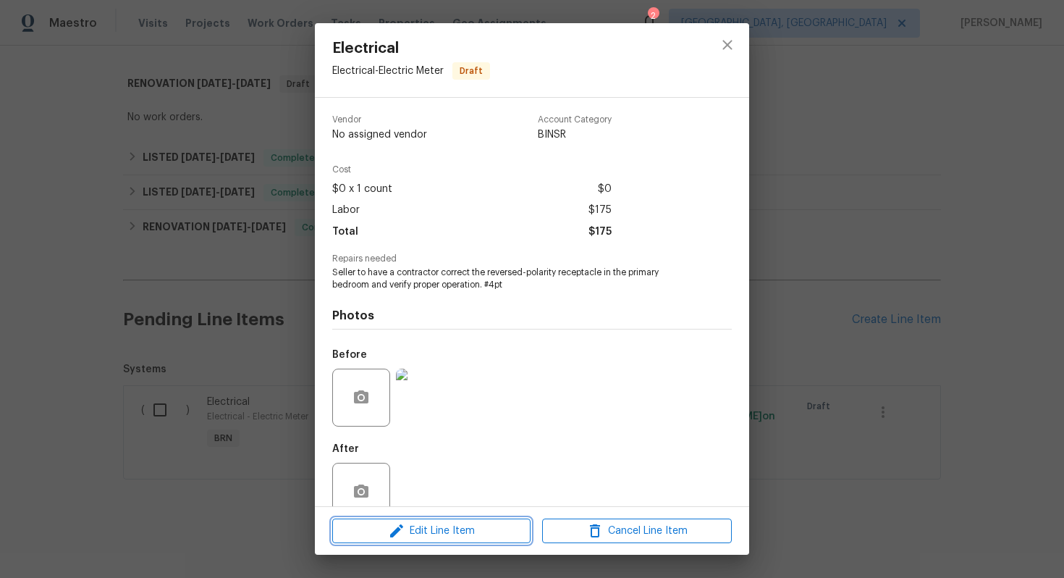
click at [395, 534] on icon "button" at bounding box center [396, 530] width 17 height 17
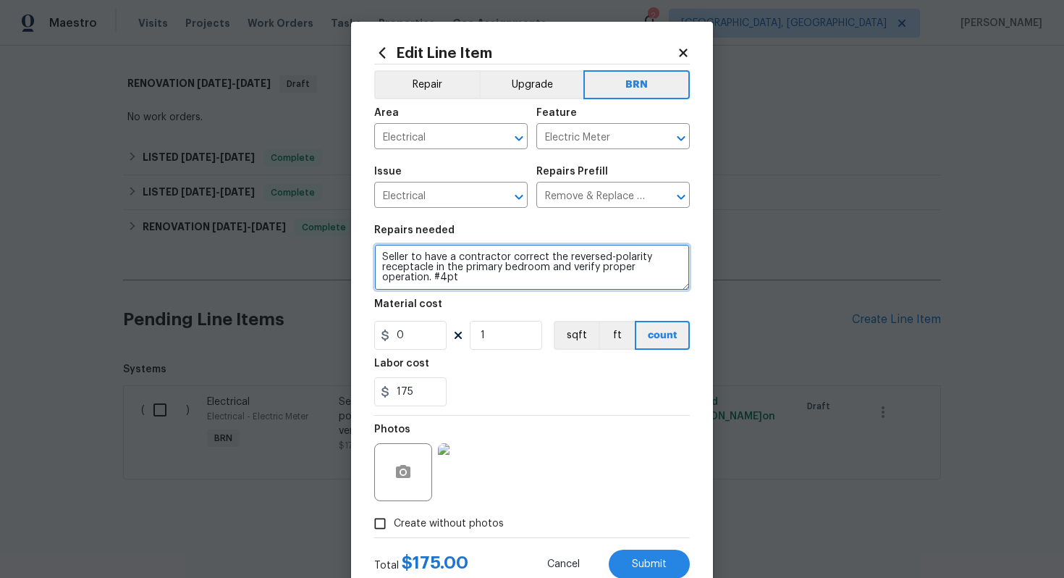
click at [380, 258] on textarea "Seller to have a contractor correct the reversed-polarity receptacle in the pri…" at bounding box center [532, 267] width 316 height 46
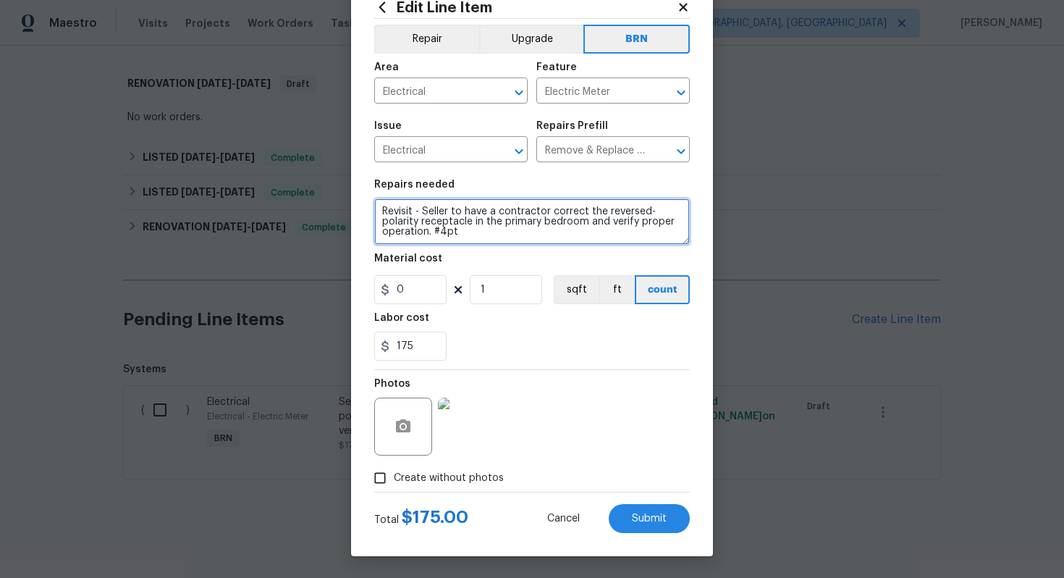
type textarea "Revisit - Seller to have a contractor correct the reversed-polarity receptacle …"
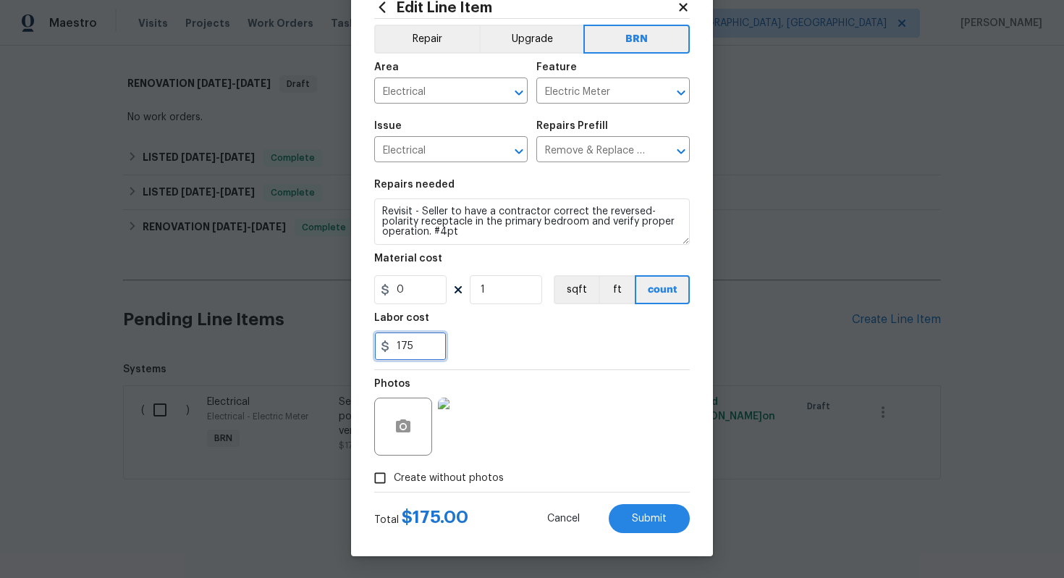
drag, startPoint x: 418, startPoint y: 346, endPoint x: 402, endPoint y: 347, distance: 15.2
click at [402, 347] on input "175" at bounding box center [410, 346] width 72 height 29
type input "1"
click at [570, 360] on section "Repairs needed Revisit - Seller to have a contractor correct the reversed-polar…" at bounding box center [532, 270] width 316 height 198
click at [650, 529] on button "Submit" at bounding box center [649, 518] width 81 height 29
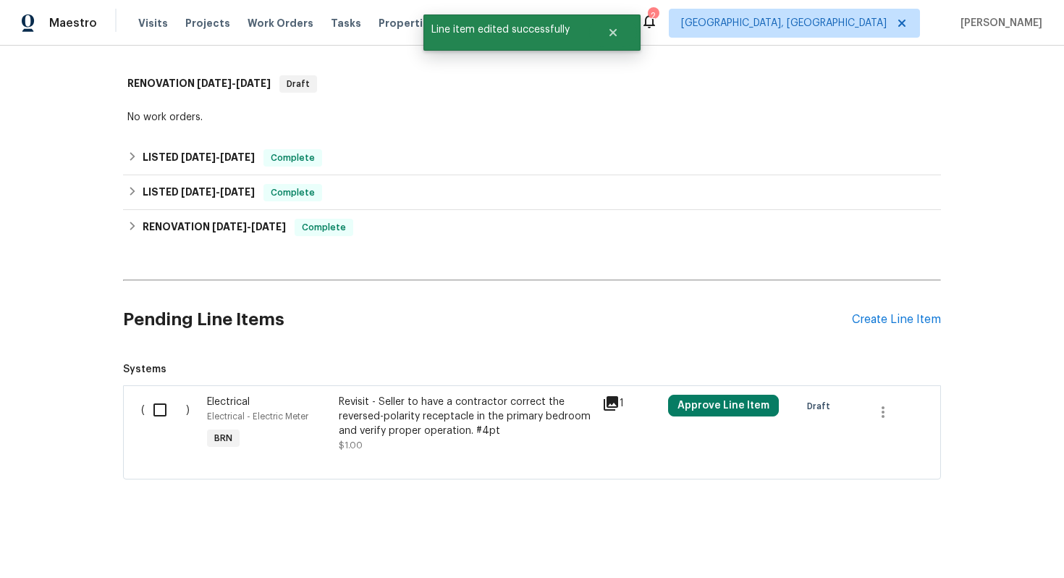
scroll to position [0, 0]
click at [159, 411] on input "checkbox" at bounding box center [165, 410] width 41 height 30
checkbox input "true"
click at [963, 541] on span "Create Work Order" at bounding box center [981, 542] width 96 height 18
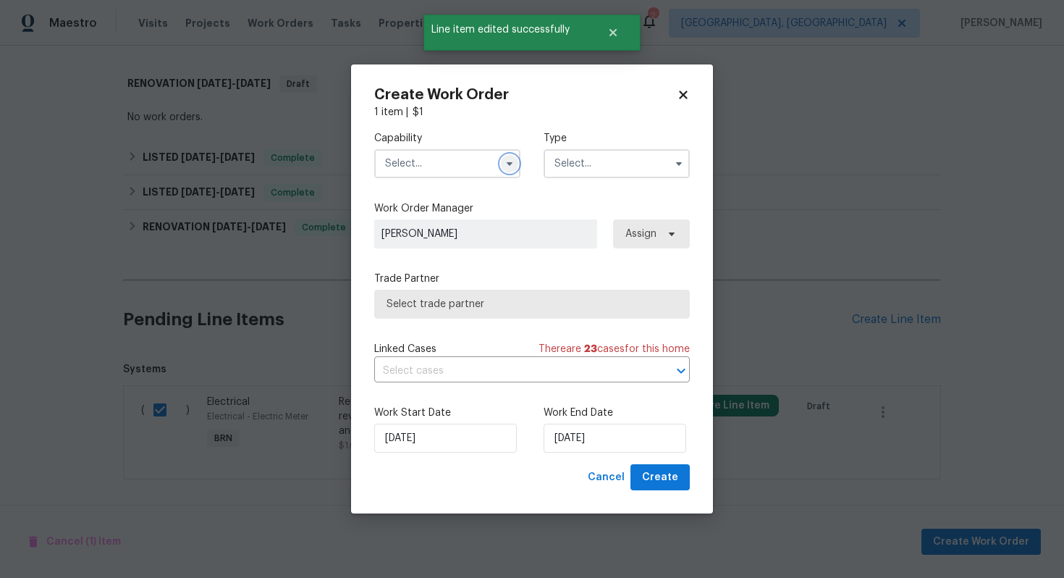
click at [514, 160] on icon "button" at bounding box center [510, 164] width 12 height 12
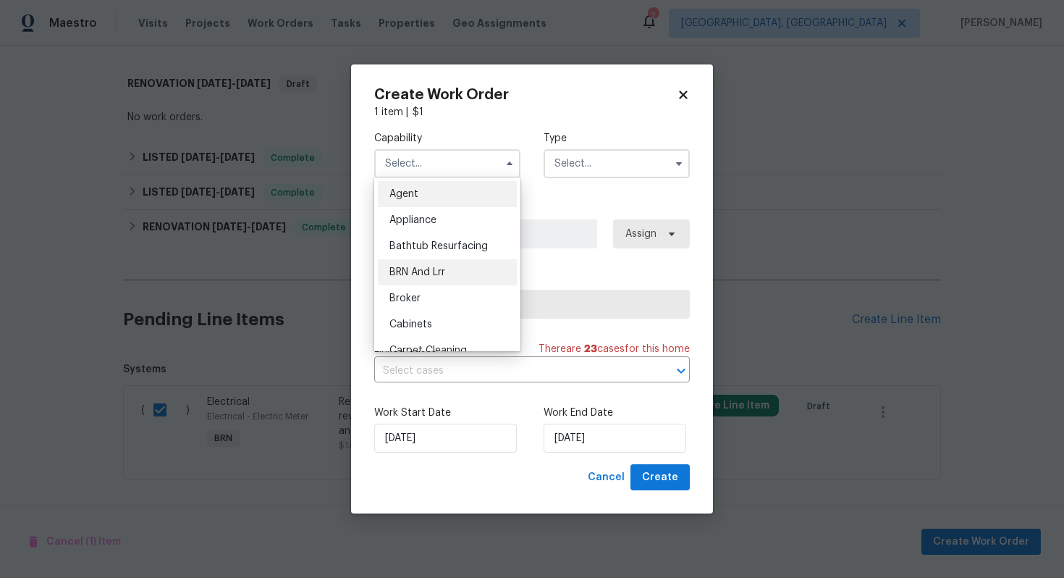
click at [478, 261] on div "BRN And Lrr" at bounding box center [447, 272] width 139 height 26
type input "BRN And Lrr"
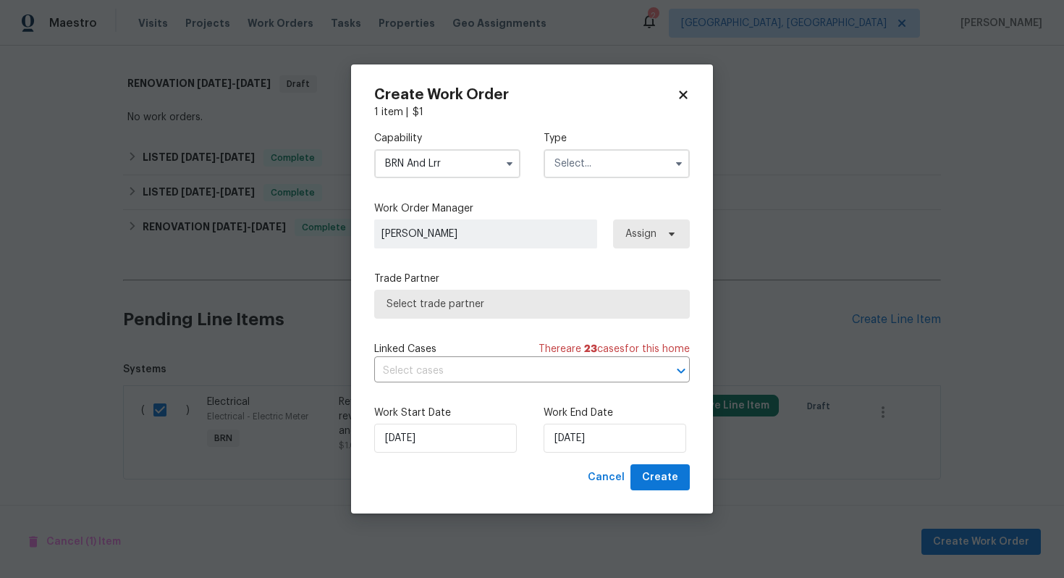
click at [609, 160] on input "text" at bounding box center [617, 163] width 146 height 29
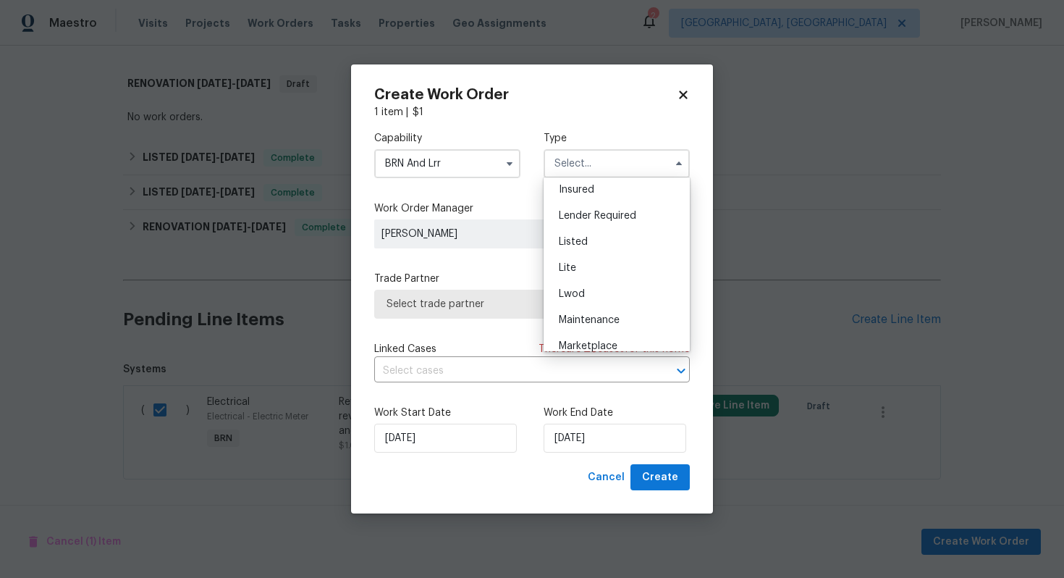
scroll to position [329, 0]
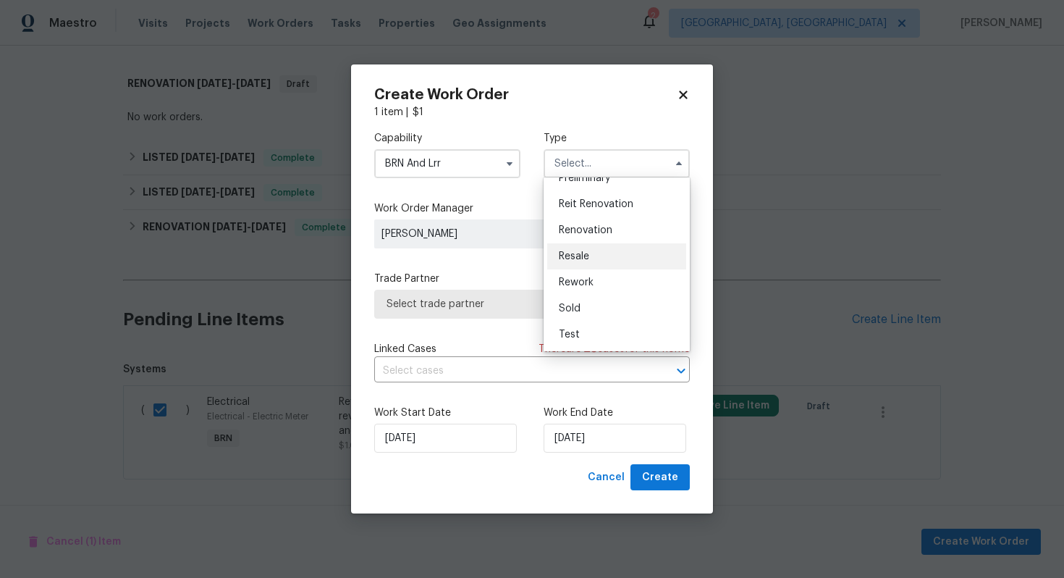
click at [617, 249] on div "Resale" at bounding box center [616, 256] width 139 height 26
type input "Resale"
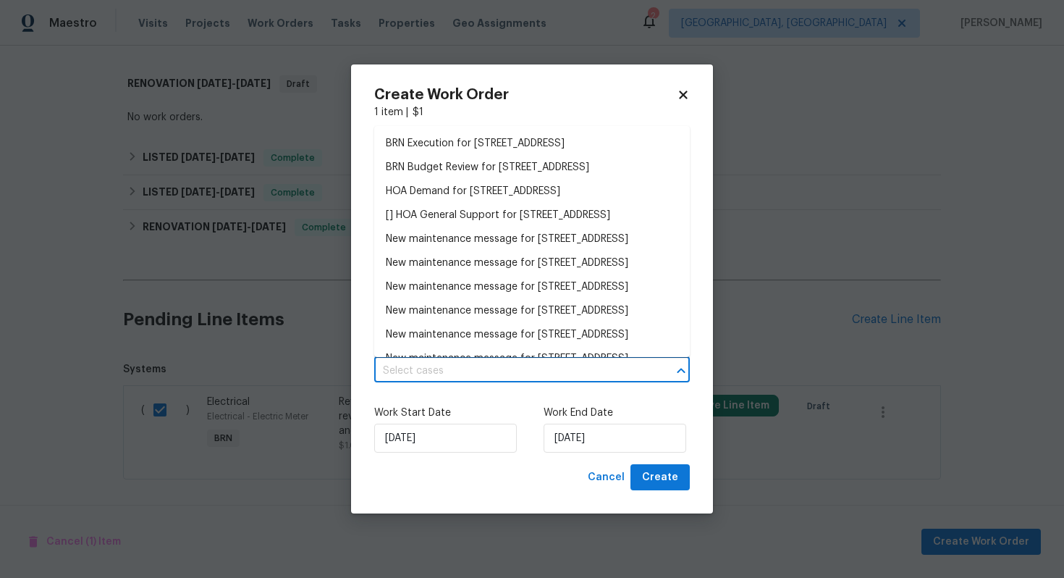
click at [497, 363] on input "text" at bounding box center [511, 371] width 275 height 22
click at [512, 156] on li "BRN Execution for 2400 Feather Sound Dr Apt 211, Clearwater, FL 33762" at bounding box center [532, 144] width 316 height 24
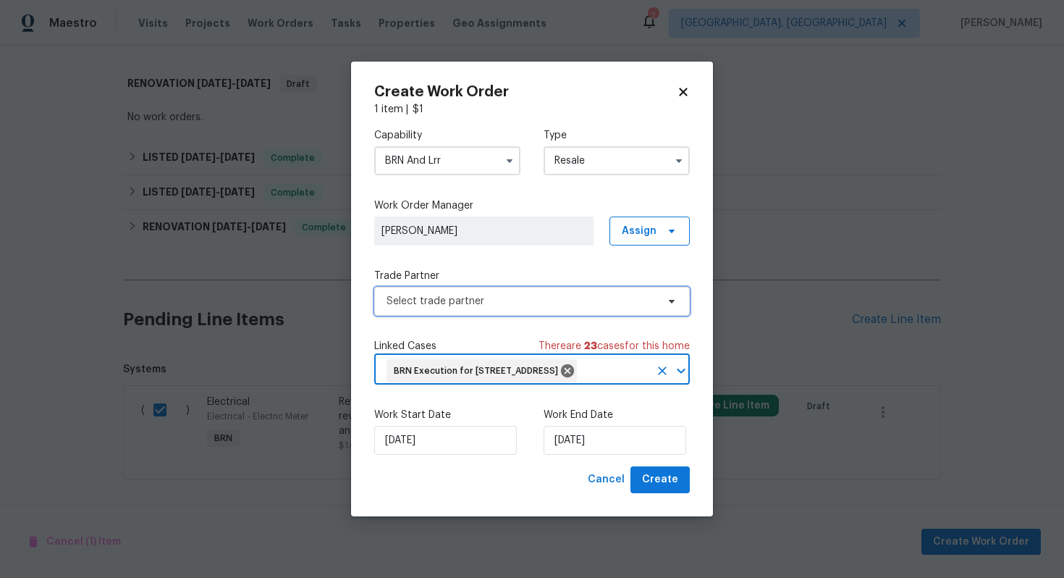
click at [496, 298] on span "Select trade partner" at bounding box center [532, 301] width 316 height 29
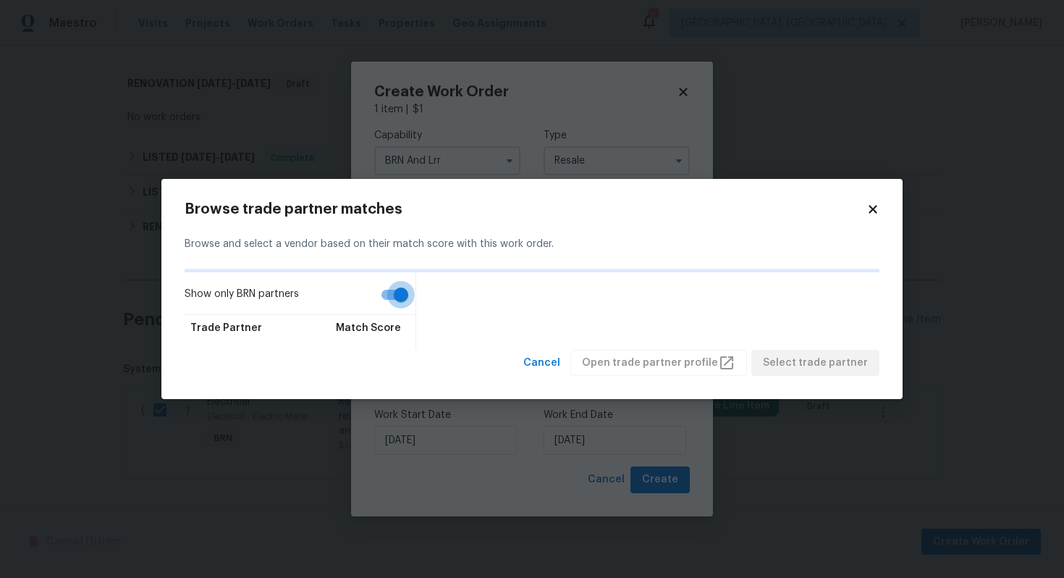
click at [397, 307] on input "Show only BRN partners" at bounding box center [401, 295] width 83 height 28
checkbox input "false"
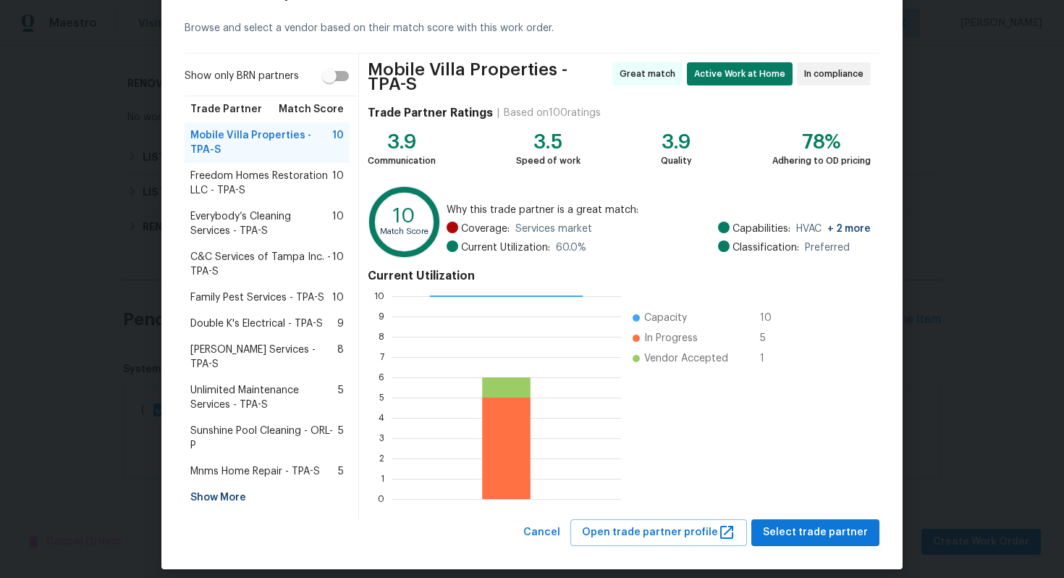
scroll to position [61, 0]
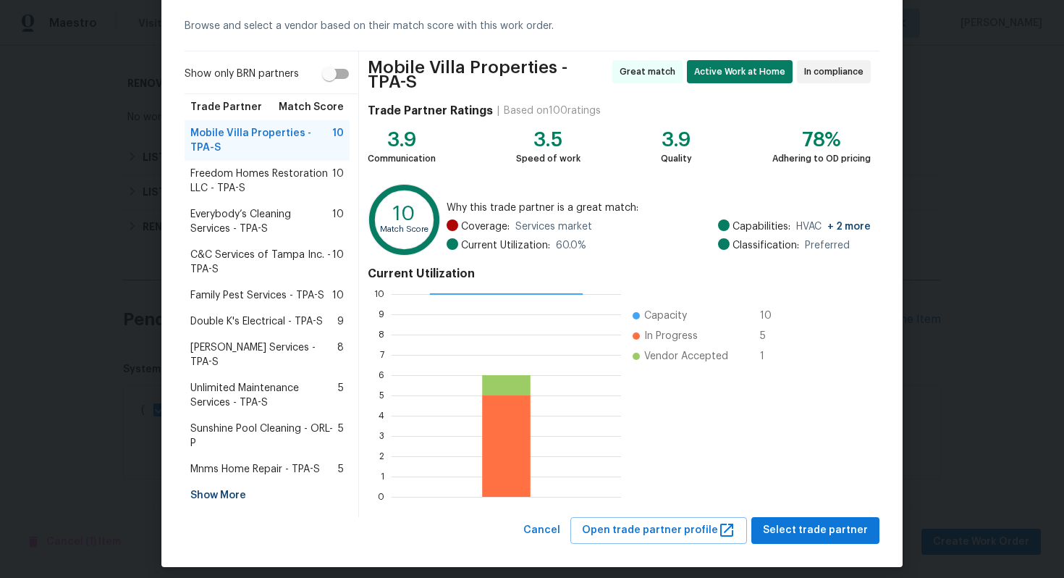
click at [231, 482] on div "Show More" at bounding box center [267, 495] width 165 height 26
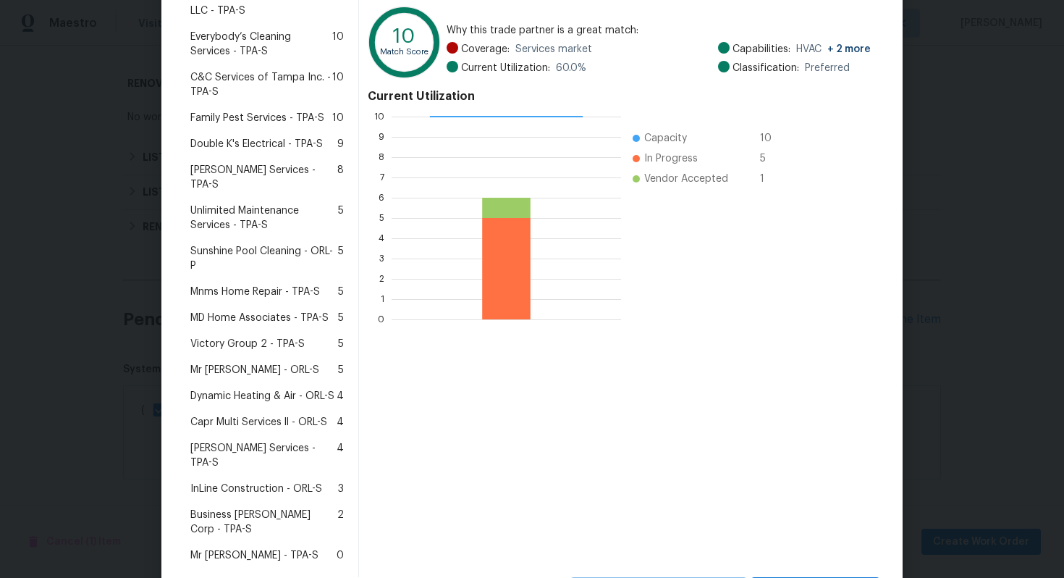
scroll to position [241, 0]
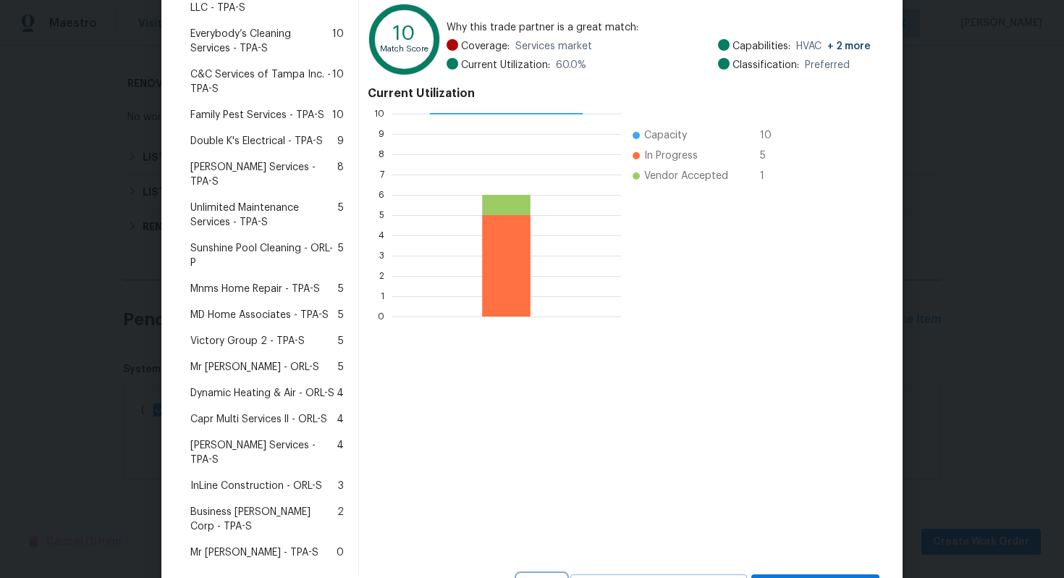
click at [560, 574] on button "Cancel" at bounding box center [542, 587] width 48 height 27
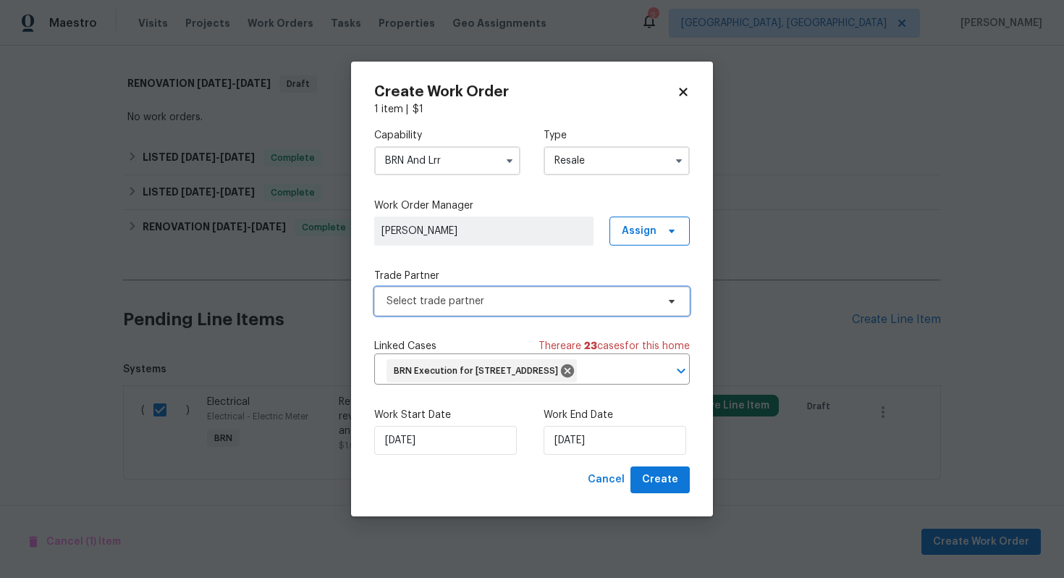
scroll to position [0, 0]
click at [469, 153] on input "BRN And Lrr" at bounding box center [447, 160] width 146 height 29
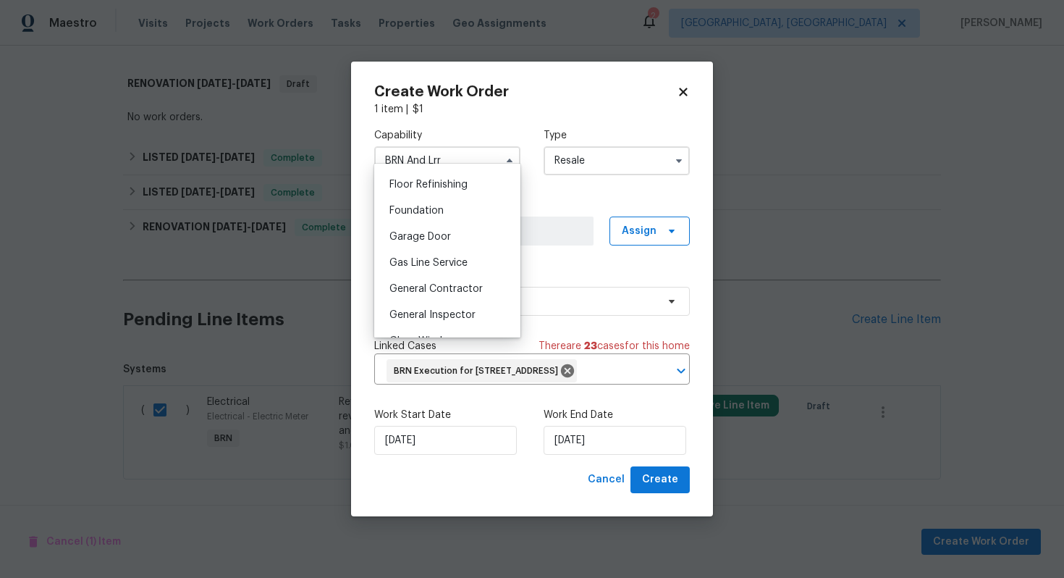
scroll to position [595, 0]
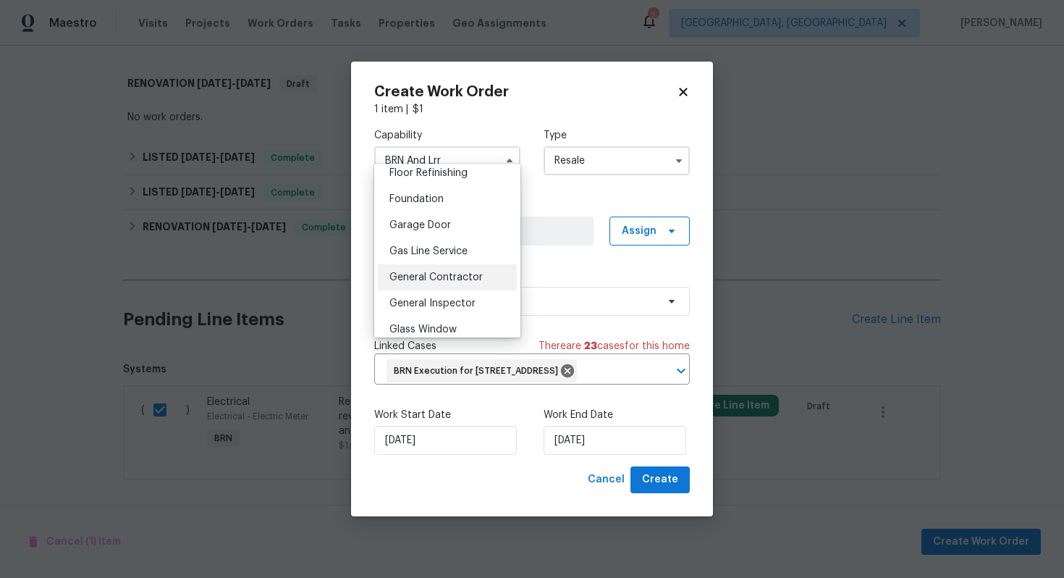
click at [452, 275] on span "General Contractor" at bounding box center [435, 277] width 93 height 10
type input "General Contractor"
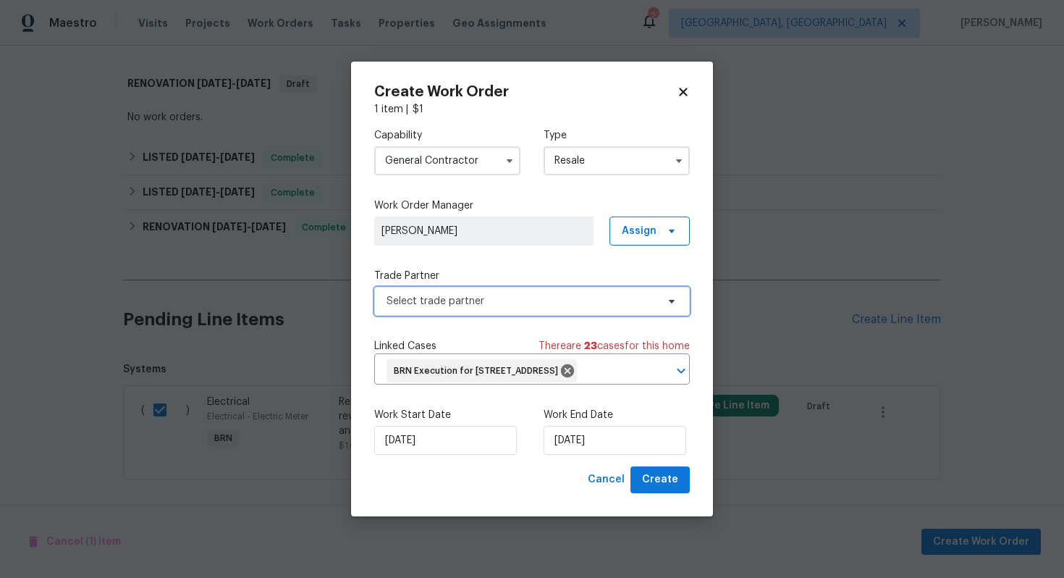
click at [478, 295] on span "Select trade partner" at bounding box center [522, 301] width 270 height 14
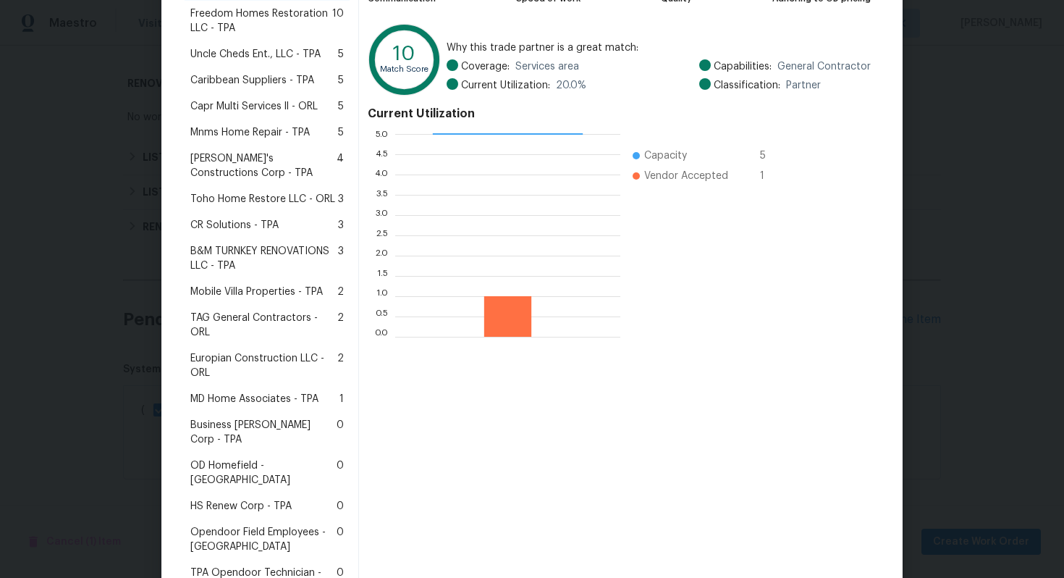
scroll to position [279, 0]
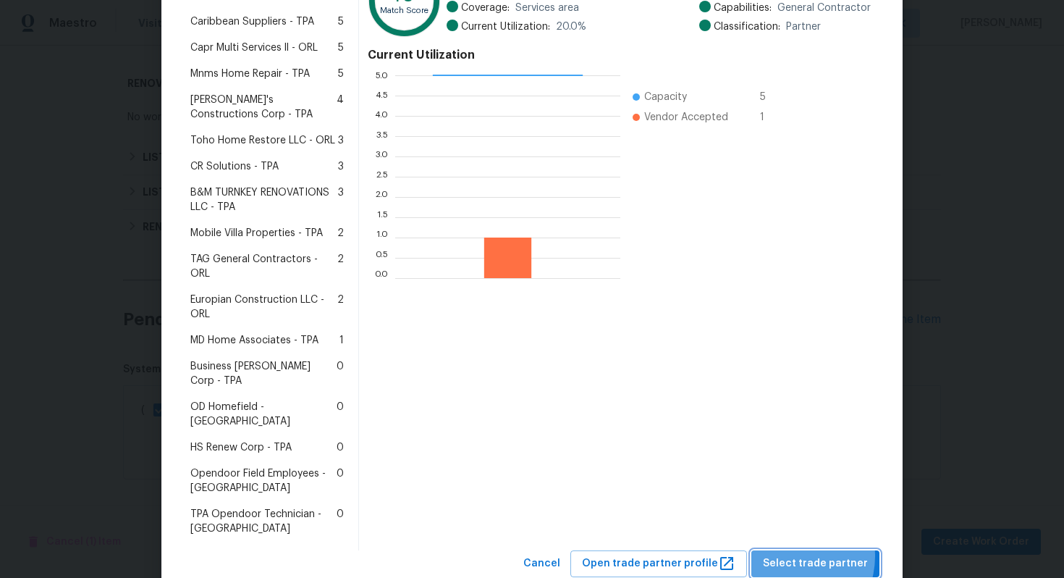
click at [795, 554] on span "Select trade partner" at bounding box center [815, 563] width 105 height 18
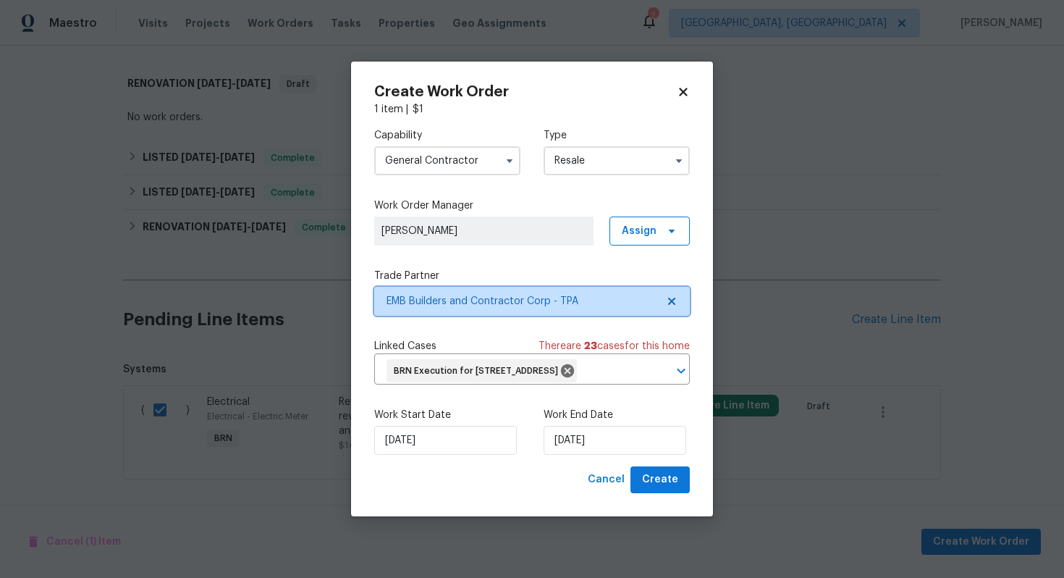
scroll to position [0, 0]
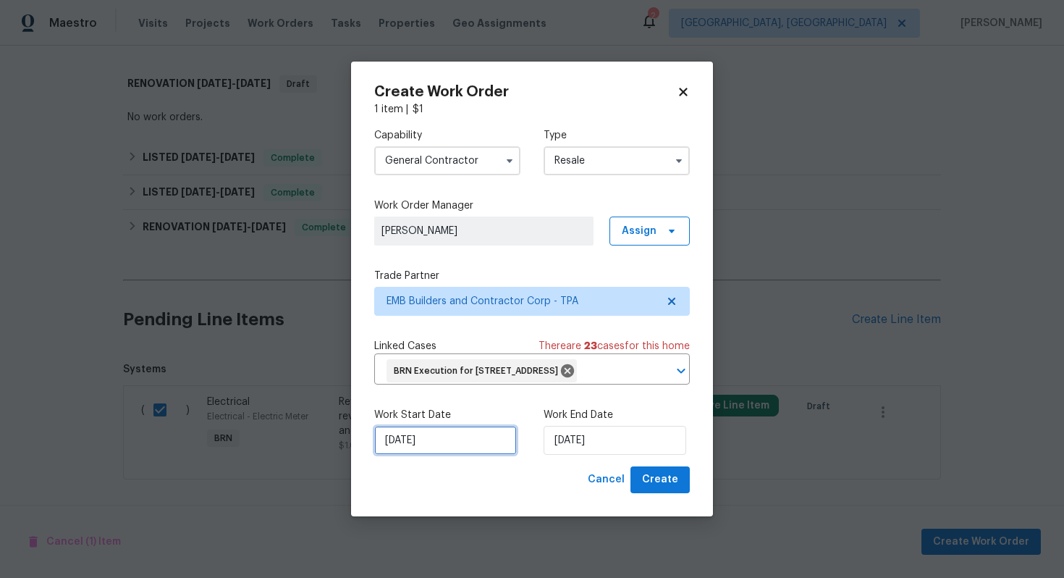
click at [410, 454] on input "[DATE]" at bounding box center [445, 440] width 143 height 29
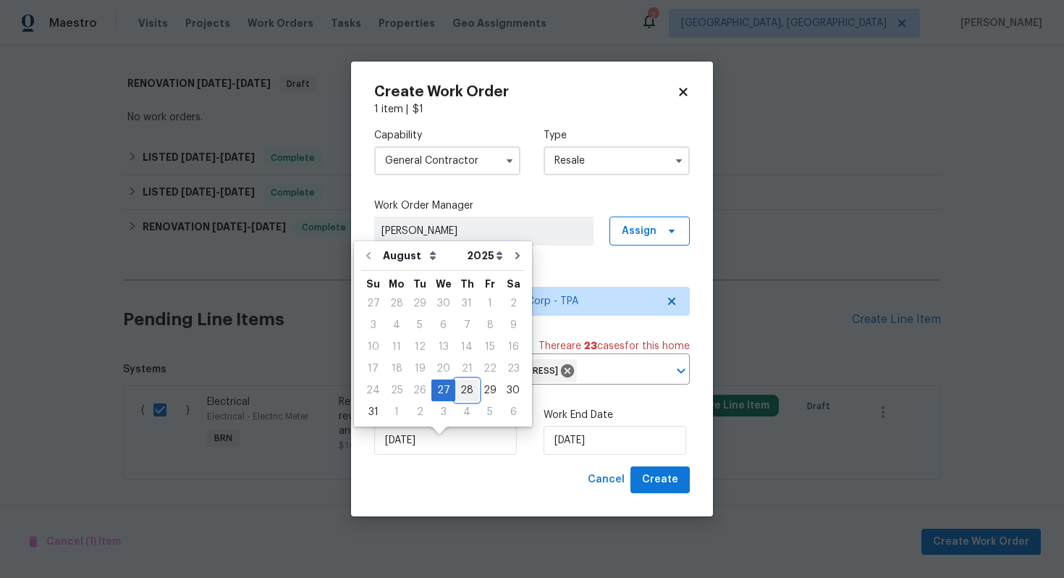
click at [457, 396] on div "28" at bounding box center [466, 390] width 23 height 20
type input "8/28/2025"
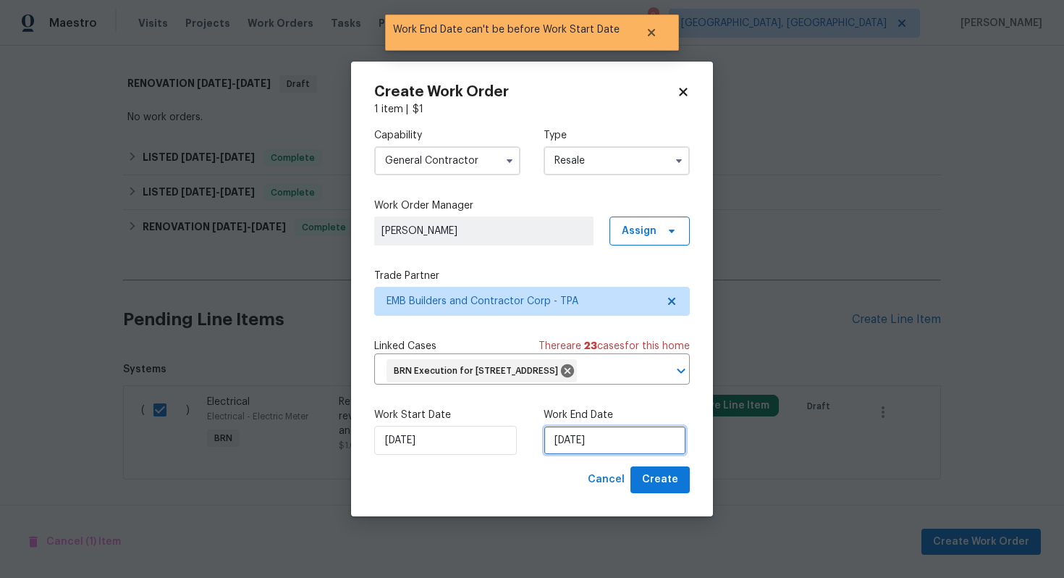
click at [563, 453] on input "8/28/2025" at bounding box center [615, 440] width 143 height 29
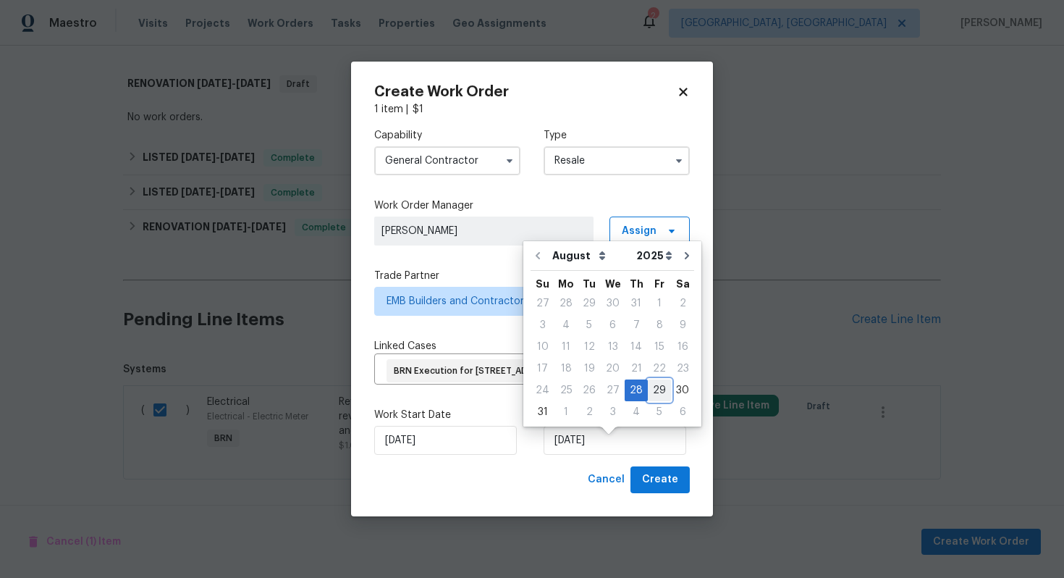
click at [651, 389] on div "29" at bounding box center [659, 390] width 23 height 20
type input "[DATE]"
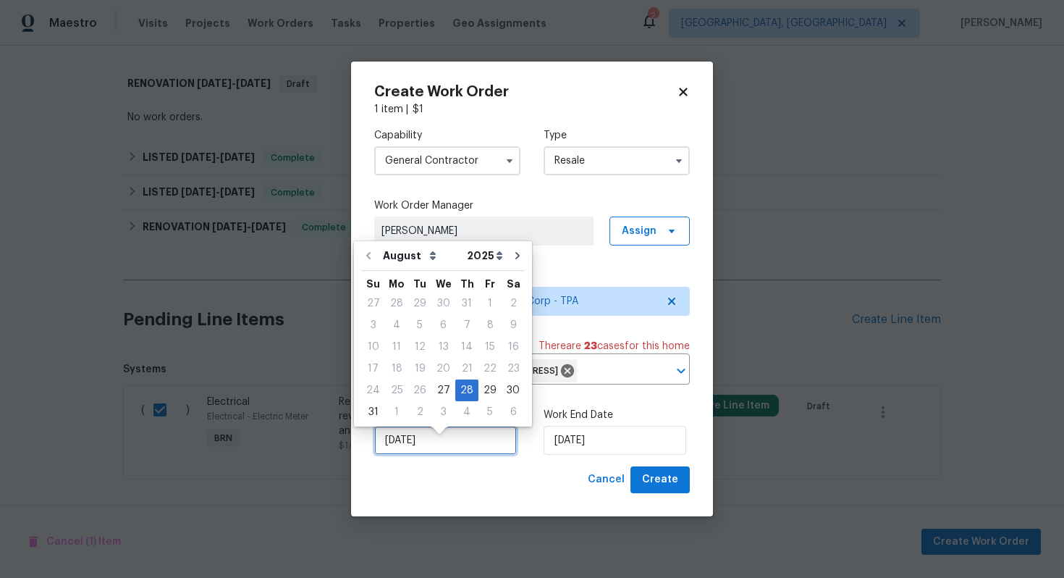
click at [410, 452] on input "8/28/2025" at bounding box center [445, 440] width 143 height 29
click at [439, 392] on div "27" at bounding box center [443, 390] width 24 height 20
type input "[DATE]"
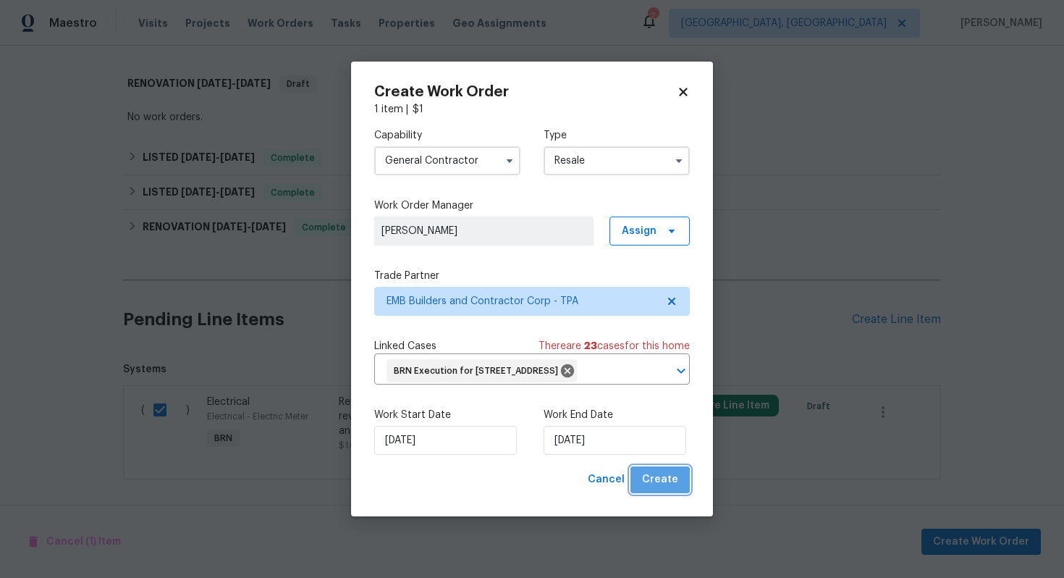
click at [666, 489] on span "Create" at bounding box center [660, 480] width 36 height 18
checkbox input "false"
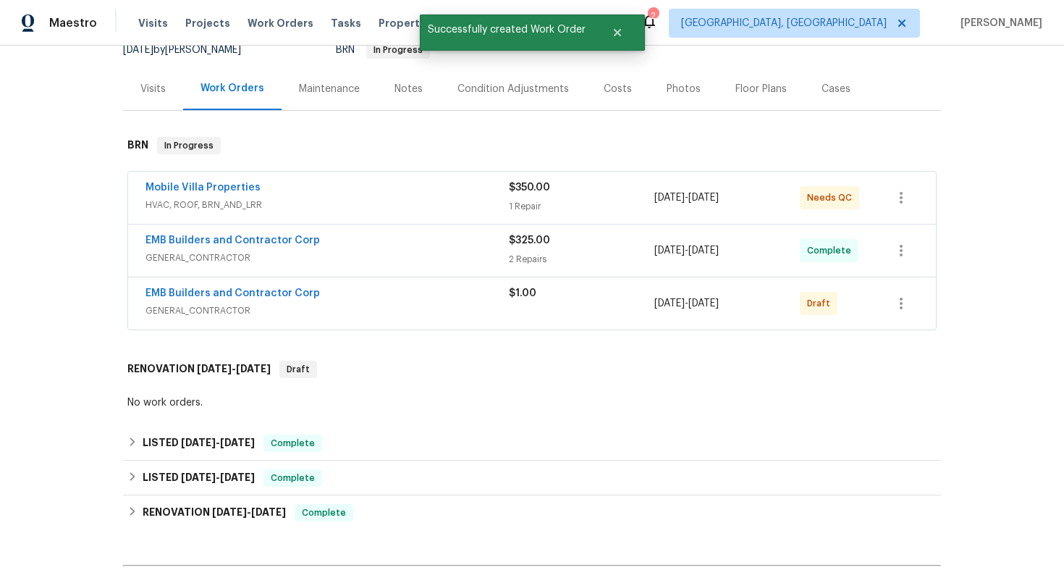
scroll to position [59, 0]
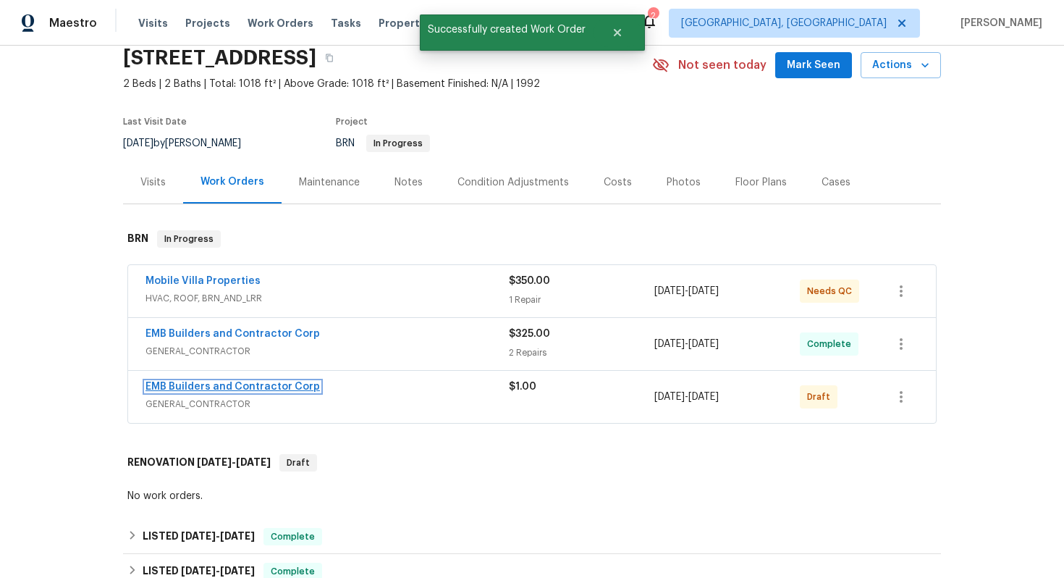
click at [248, 392] on link "EMB Builders and Contractor Corp" at bounding box center [232, 386] width 174 height 10
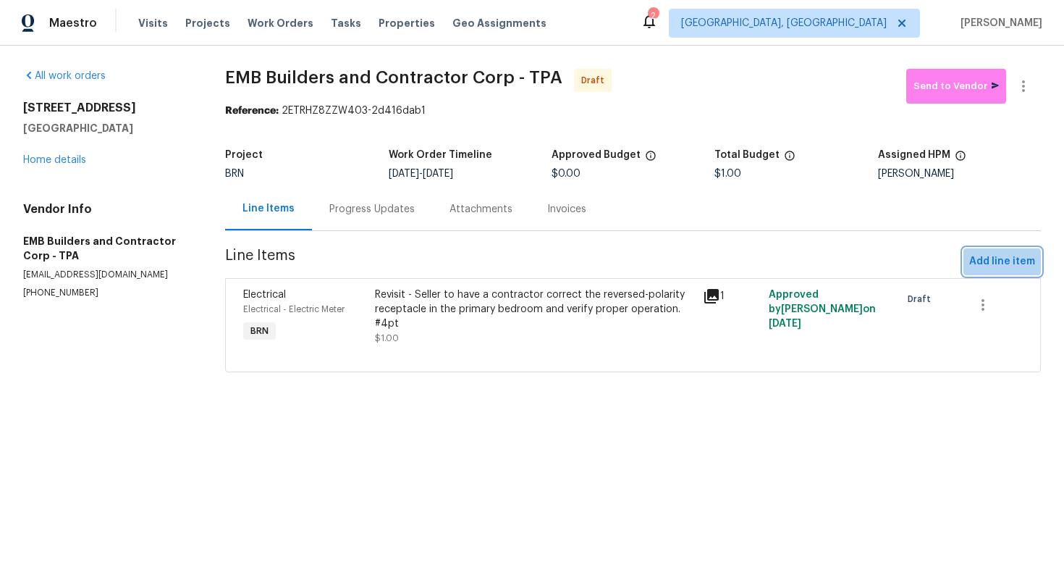
click at [992, 264] on span "Add line item" at bounding box center [1002, 262] width 66 height 18
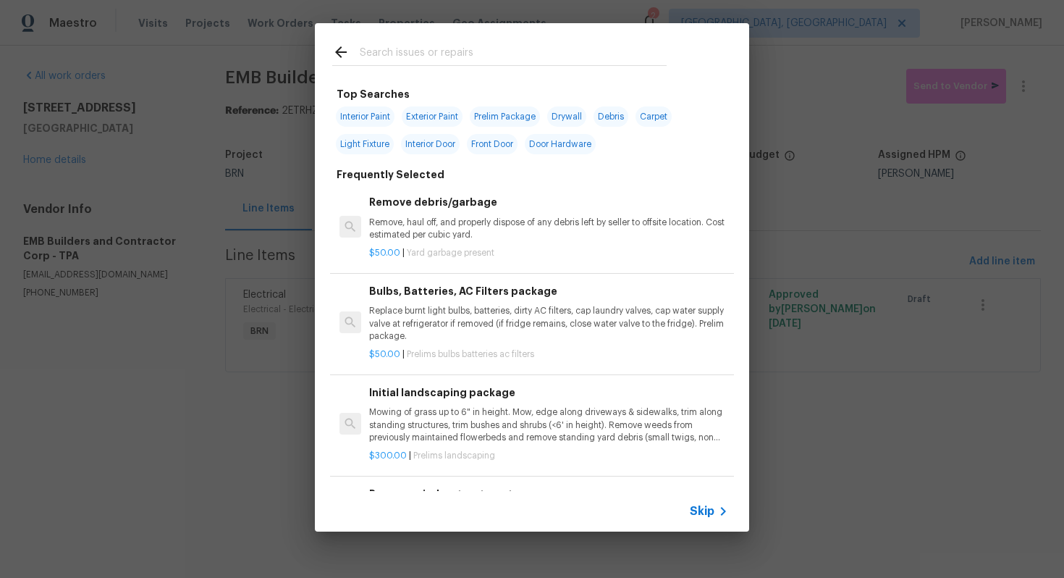
click at [699, 518] on span "Skip" at bounding box center [702, 511] width 25 height 14
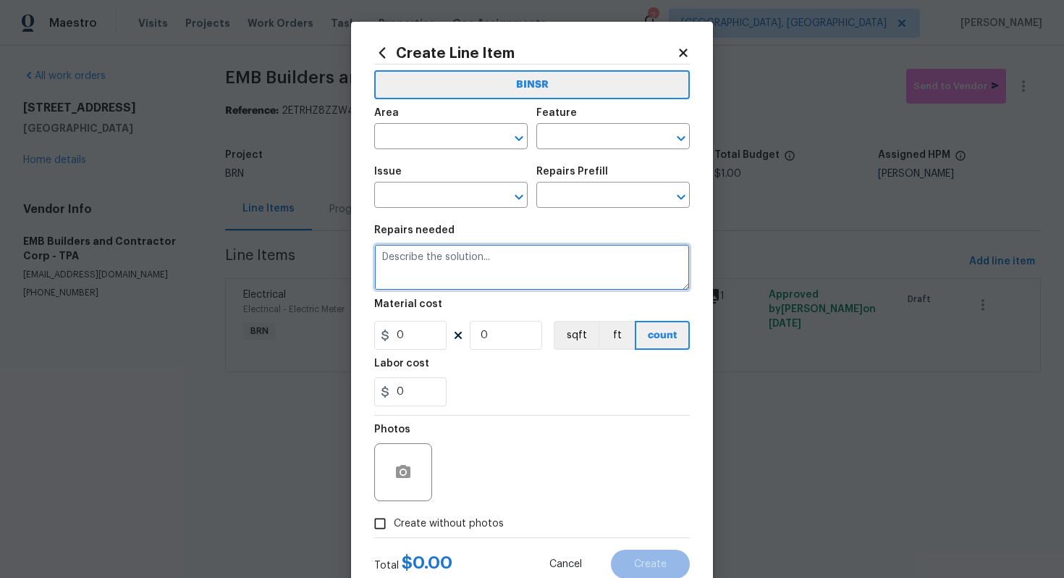
click at [591, 273] on textarea at bounding box center [532, 267] width 316 height 46
paste textarea "Seller to have contractor investigate and correct the cause of the water hammer…"
click at [383, 258] on textarea "Seller to have contractor investigate and correct the cause of the water hammer…" at bounding box center [532, 267] width 316 height 46
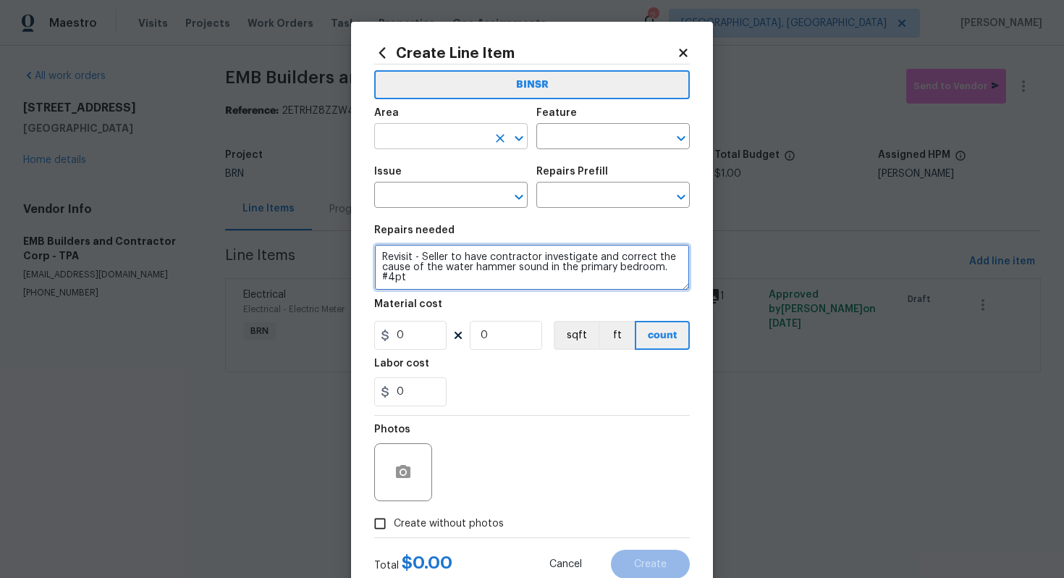
type textarea "Revisit - Seller to have contractor investigate and correct the cause of the wa…"
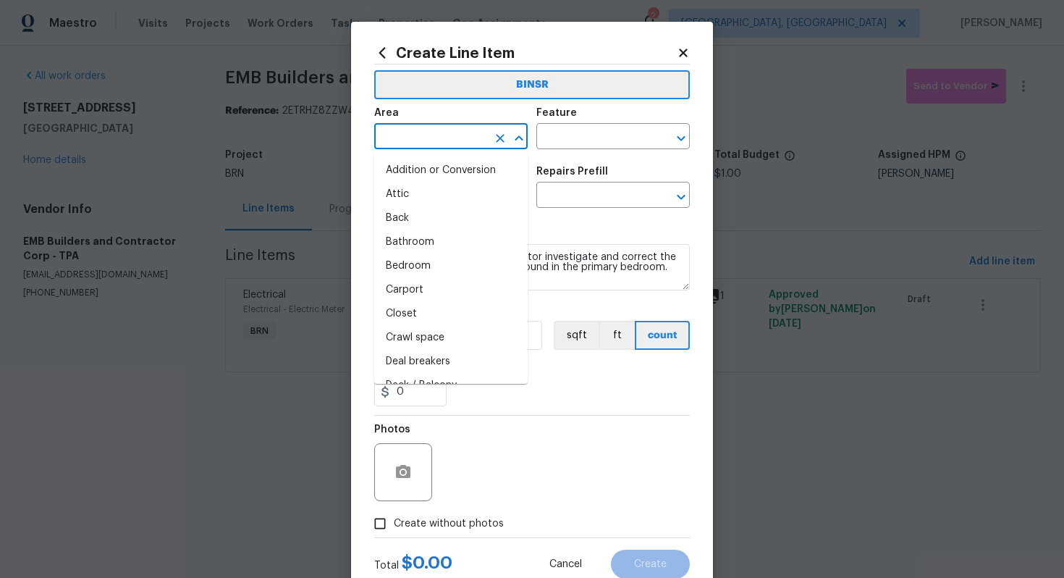
click at [415, 136] on input "text" at bounding box center [430, 138] width 113 height 22
type input "i"
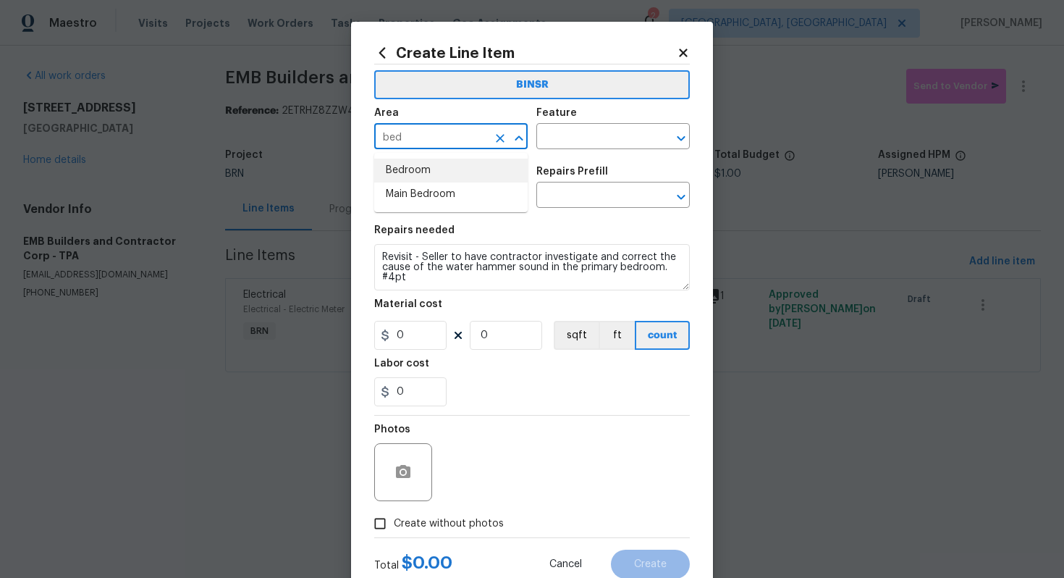
click at [436, 174] on li "Bedroom" at bounding box center [450, 171] width 153 height 24
type input "Bedroom"
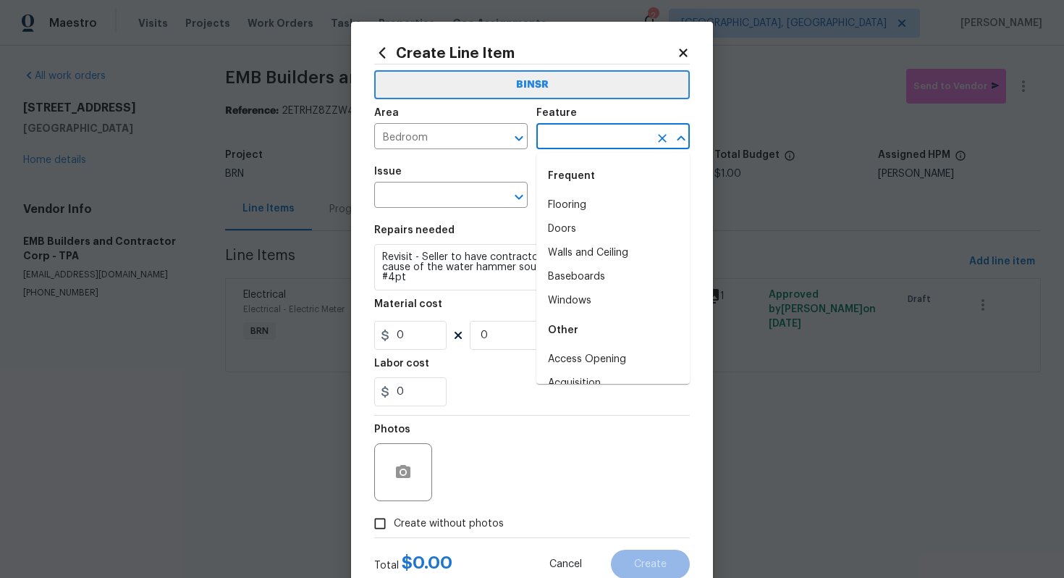
click at [557, 145] on input "text" at bounding box center [592, 138] width 113 height 22
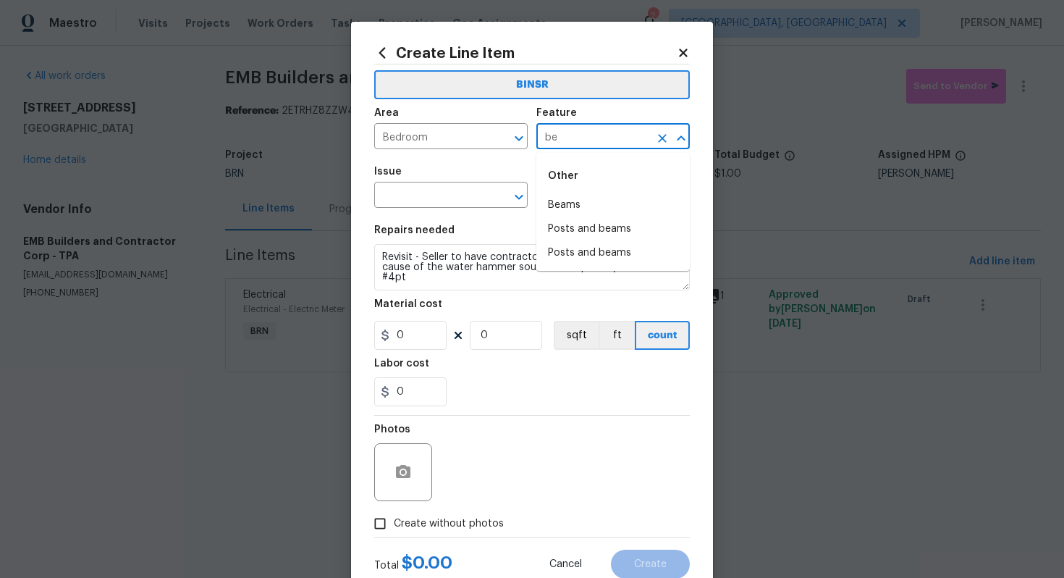
type input "b"
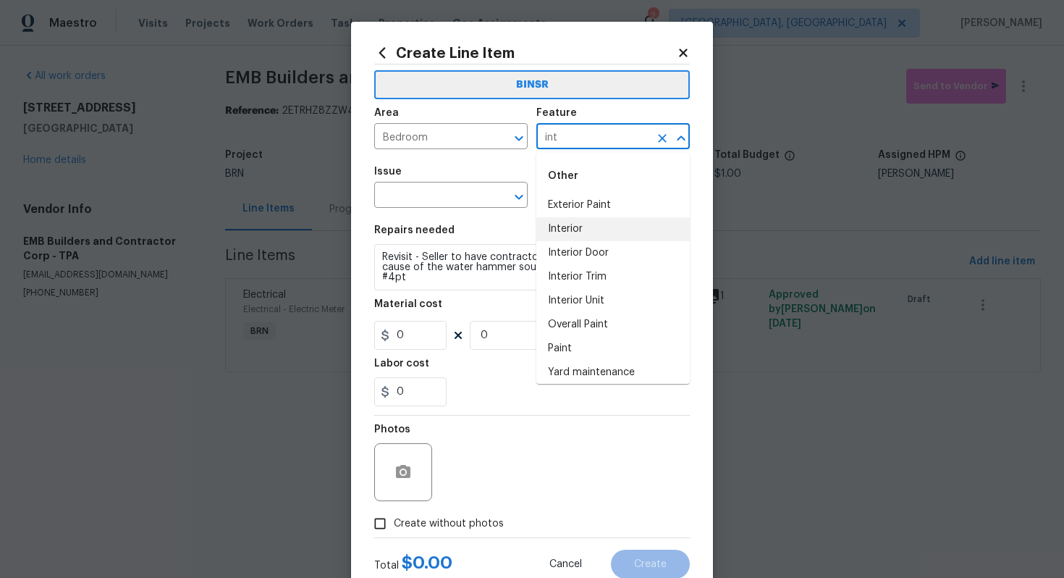
click at [623, 232] on li "Interior" at bounding box center [612, 229] width 153 height 24
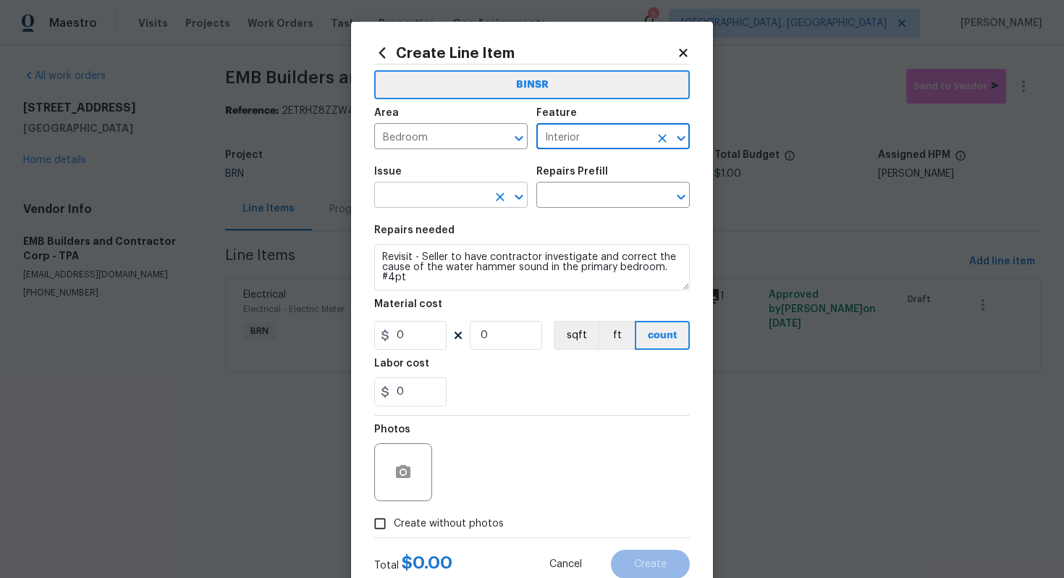
type input "Interior"
click at [421, 201] on input "text" at bounding box center [430, 196] width 113 height 22
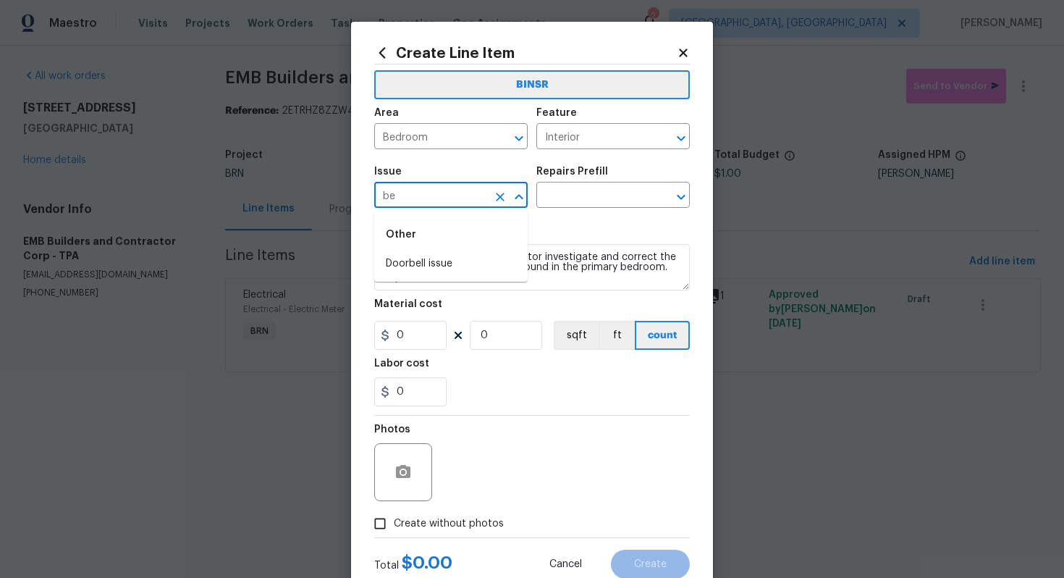
type input "b"
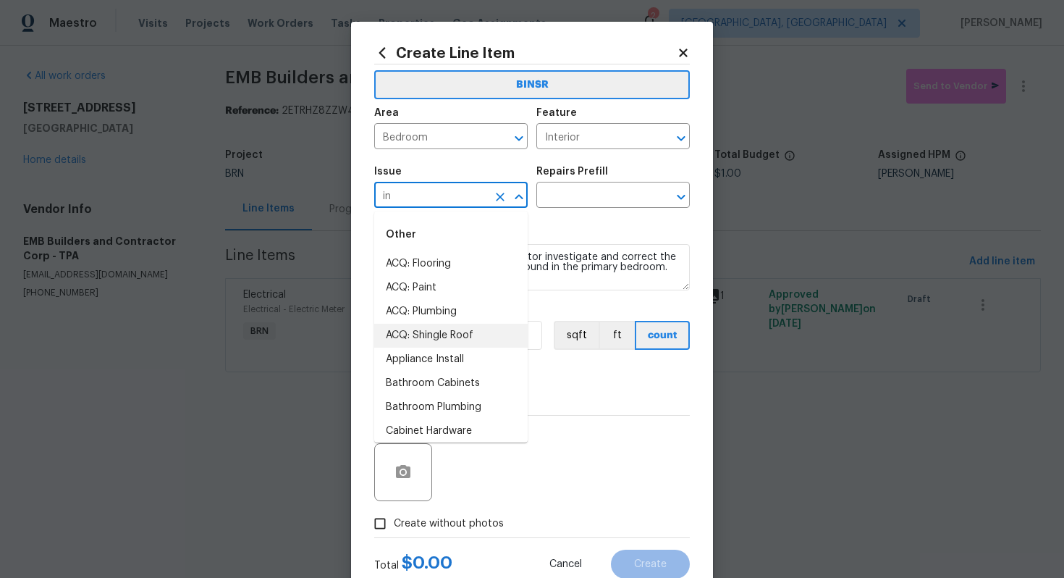
type input "i"
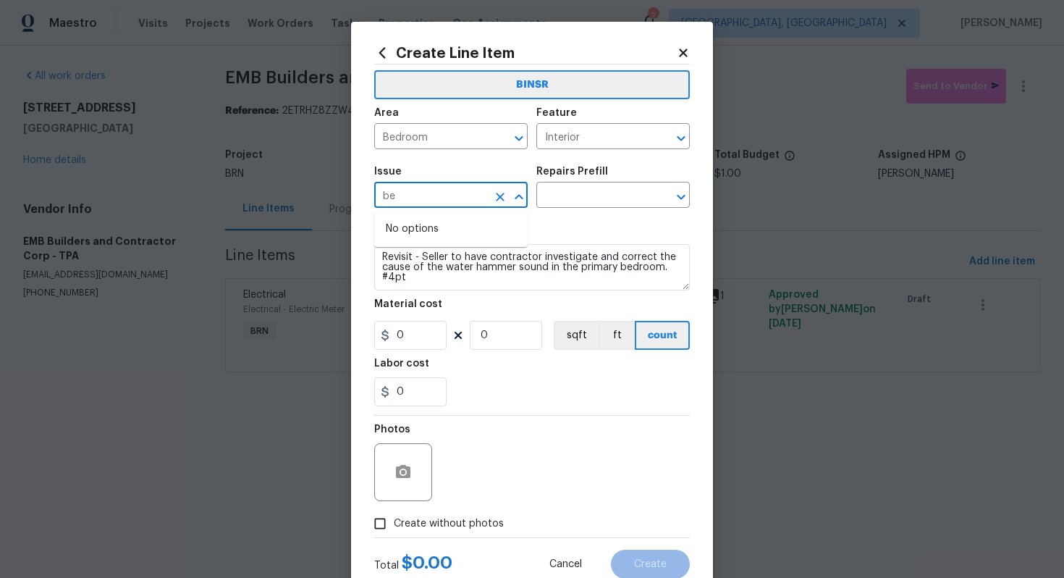
type input "b"
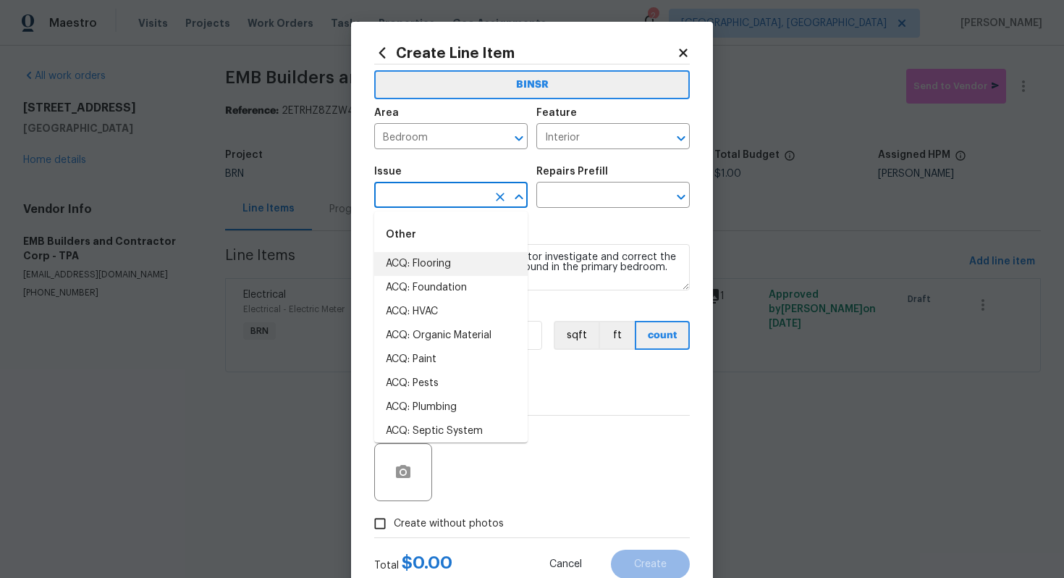
click at [550, 237] on div "Repairs needed" at bounding box center [532, 234] width 316 height 19
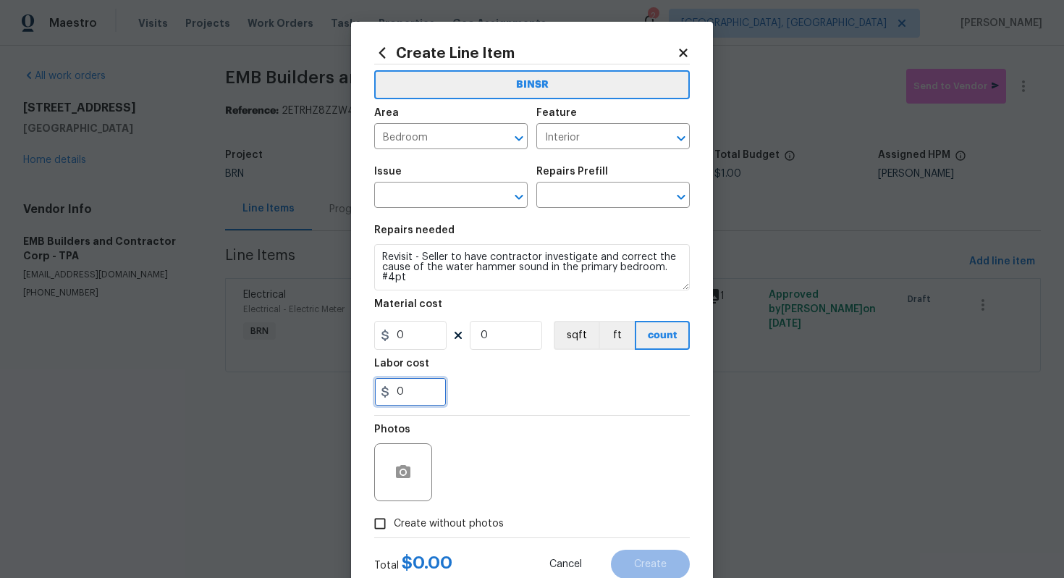
click at [410, 387] on input "0" at bounding box center [410, 391] width 72 height 29
type input "1"
click at [415, 193] on input "text" at bounding box center [430, 196] width 113 height 22
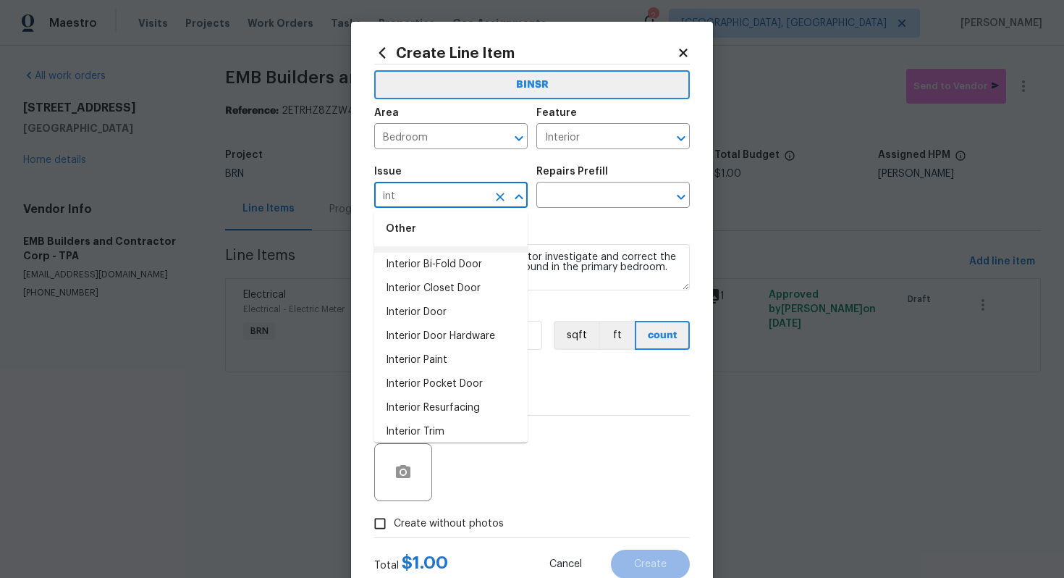
scroll to position [78, 0]
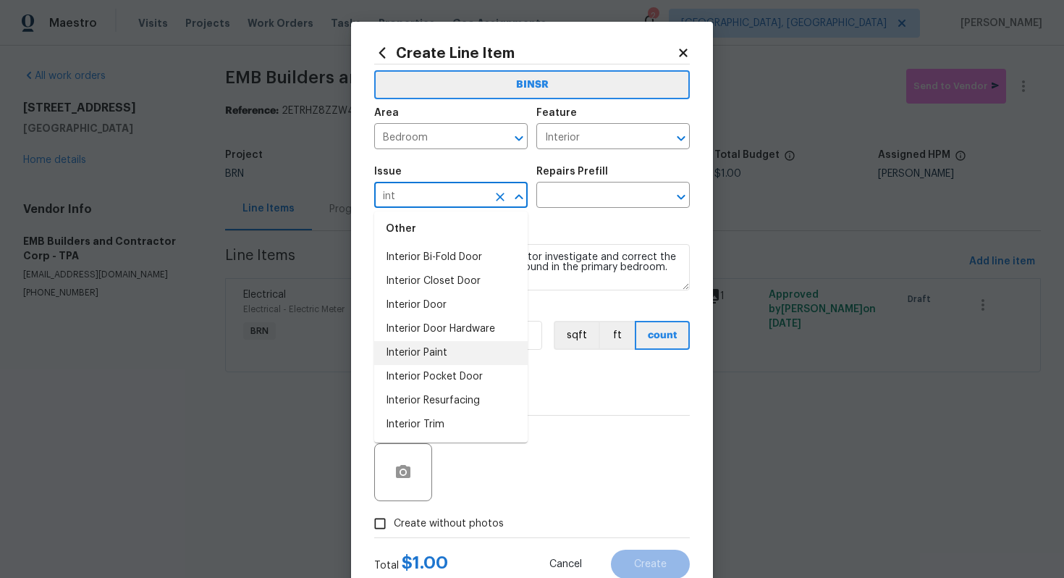
click at [438, 354] on li "Interior Paint" at bounding box center [450, 353] width 153 height 24
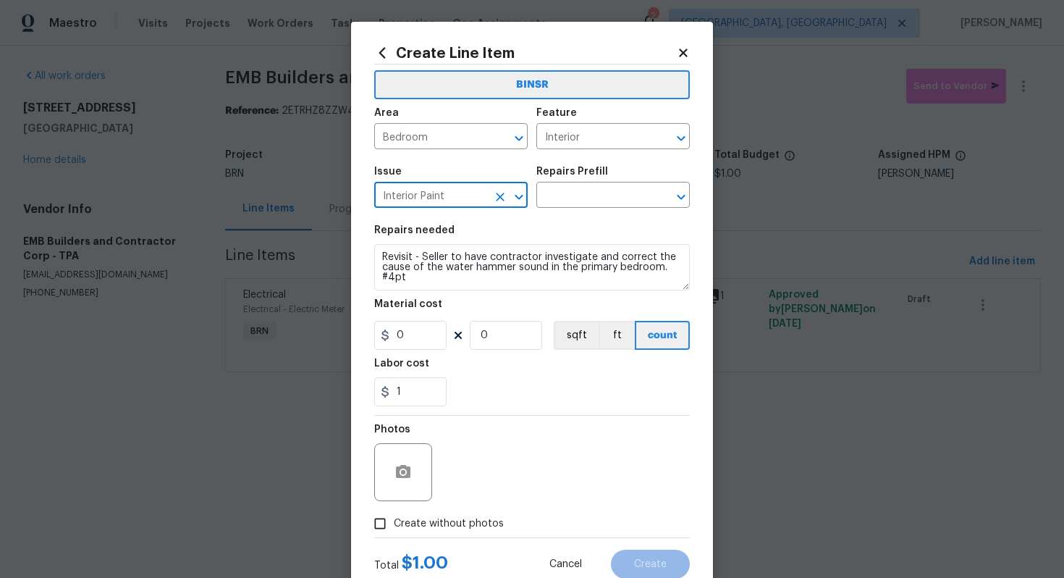
type input "Interior Paint"
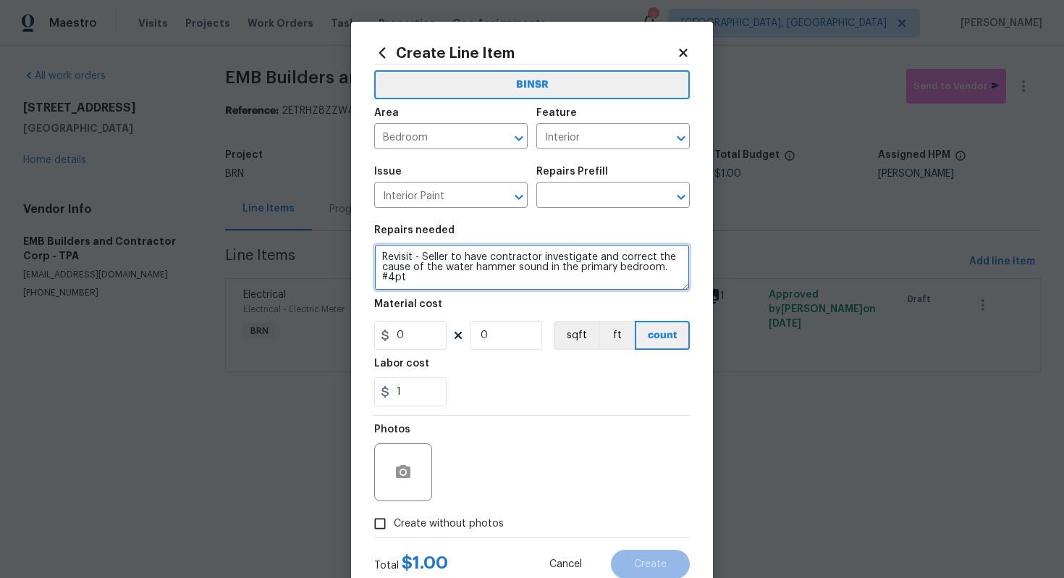
scroll to position [10, 0]
drag, startPoint x: 380, startPoint y: 256, endPoint x: 436, endPoint y: 291, distance: 66.7
click at [436, 291] on section "Repairs needed Revisit - Seller to have contractor investigate and correct the …" at bounding box center [532, 315] width 316 height 198
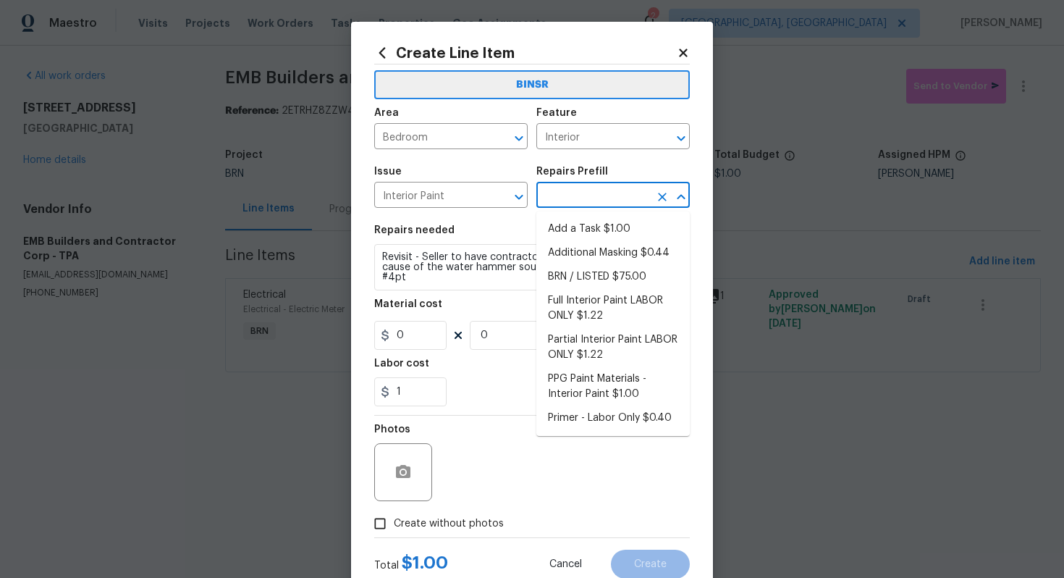
click at [565, 193] on input "text" at bounding box center [592, 196] width 113 height 22
click at [609, 344] on li "Partial Interior Paint LABOR ONLY $1.22" at bounding box center [612, 347] width 153 height 39
type input "Overall Paint"
type input "Partial Interior Paint LABOR ONLY $1.22"
type textarea "Partial Interior paint - Prep, mask, and paint specified interior areas. Ensure…"
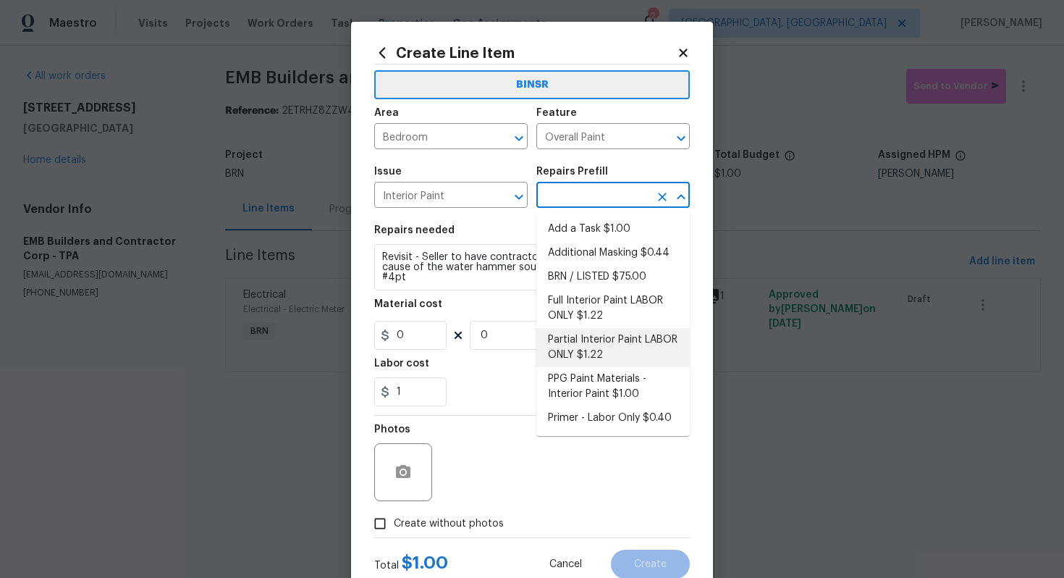
type input "1.22"
type input "1"
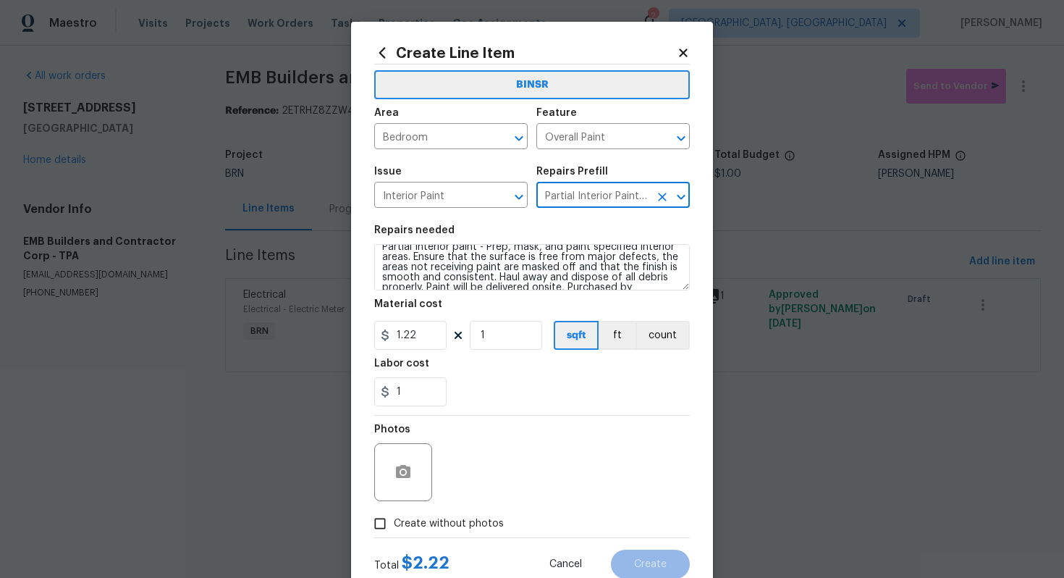
scroll to position [0, 0]
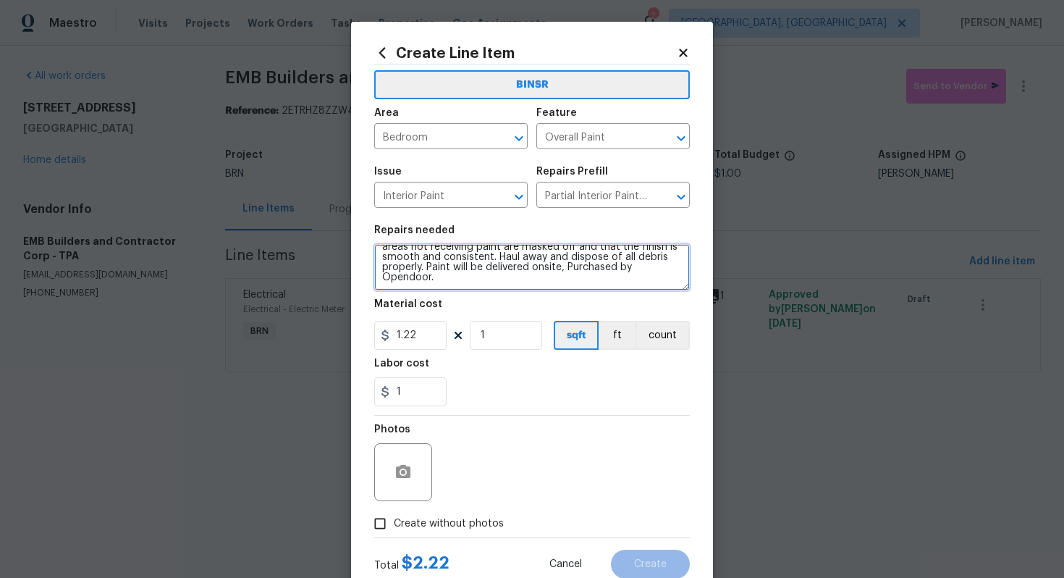
drag, startPoint x: 380, startPoint y: 258, endPoint x: 494, endPoint y: 315, distance: 126.9
click at [494, 315] on section "Repairs needed Partial Interior paint - Prep, mask, and paint specified interio…" at bounding box center [532, 315] width 316 height 198
paste textarea "Revisit - Seller to have contractor investigate and correct the cause of the wa…"
type textarea "Revisit - Seller to have contractor investigate and correct the cause of the wa…"
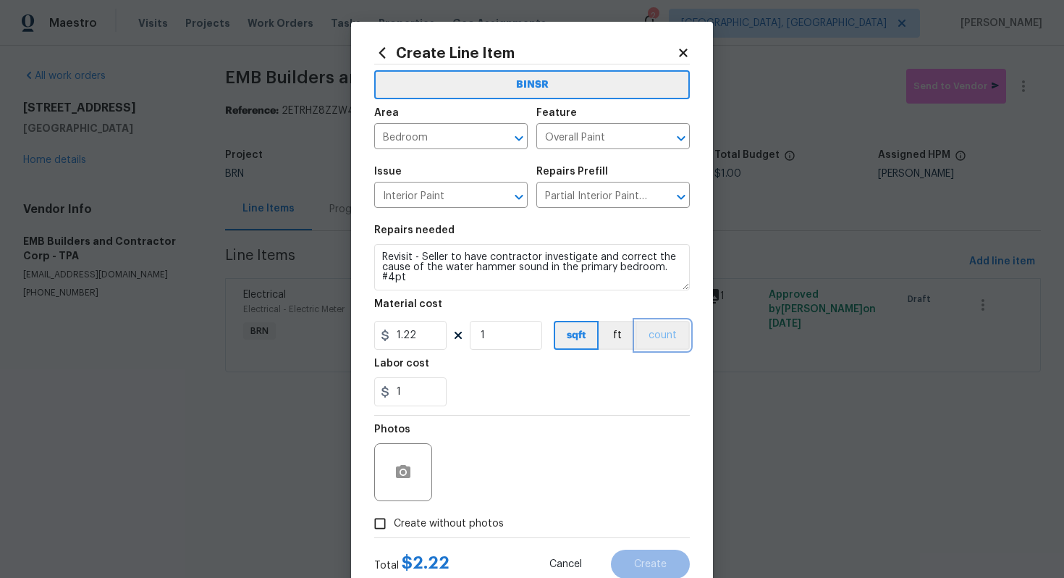
click at [680, 342] on button "count" at bounding box center [663, 335] width 54 height 29
drag, startPoint x: 424, startPoint y: 342, endPoint x: 390, endPoint y: 340, distance: 34.1
click at [390, 340] on div "1.22" at bounding box center [410, 335] width 72 height 29
type input "0"
click at [506, 410] on section "Repairs needed Revisit - Seller to have contractor investigate and correct the …" at bounding box center [532, 315] width 316 height 198
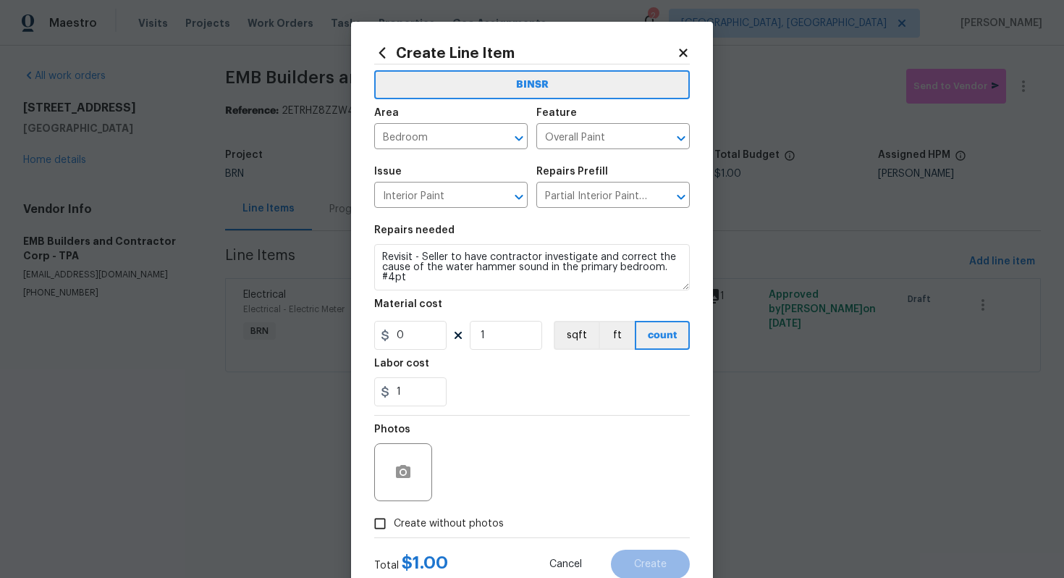
scroll to position [46, 0]
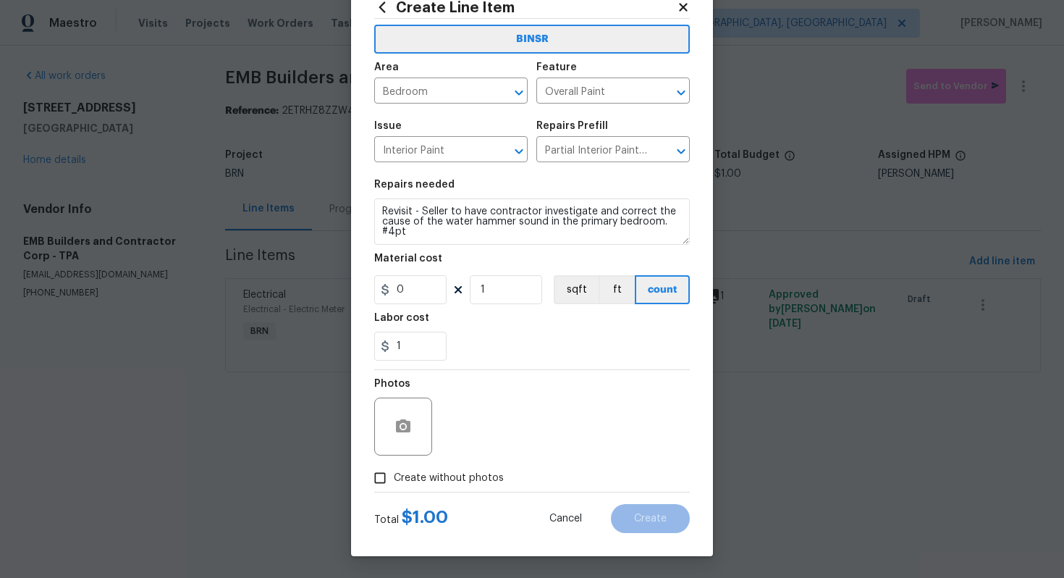
click at [443, 471] on span "Create without photos" at bounding box center [449, 478] width 110 height 15
click at [394, 470] on input "Create without photos" at bounding box center [380, 478] width 28 height 28
checkbox input "true"
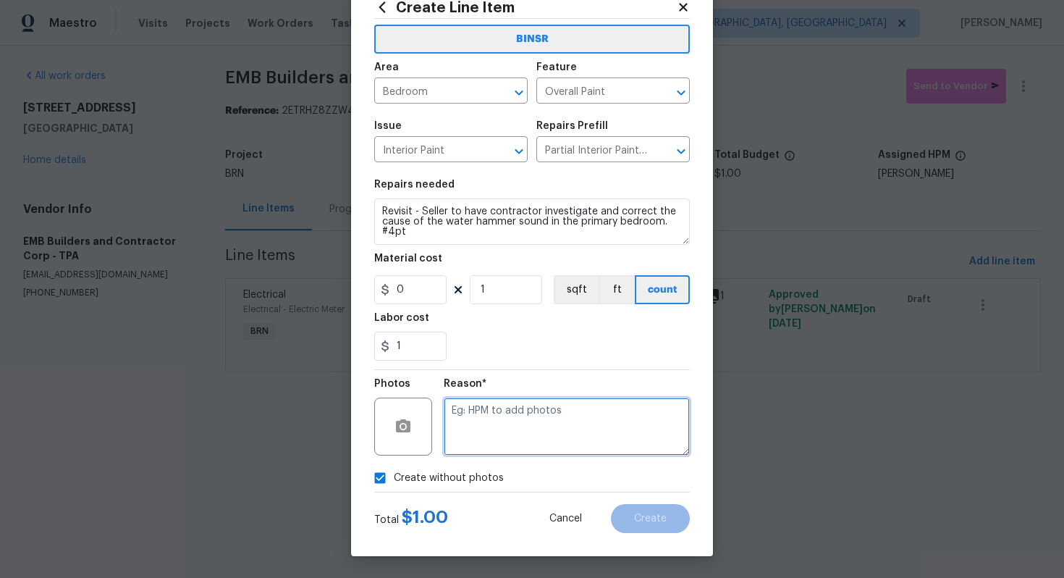
click at [478, 440] on textarea at bounding box center [567, 426] width 246 height 58
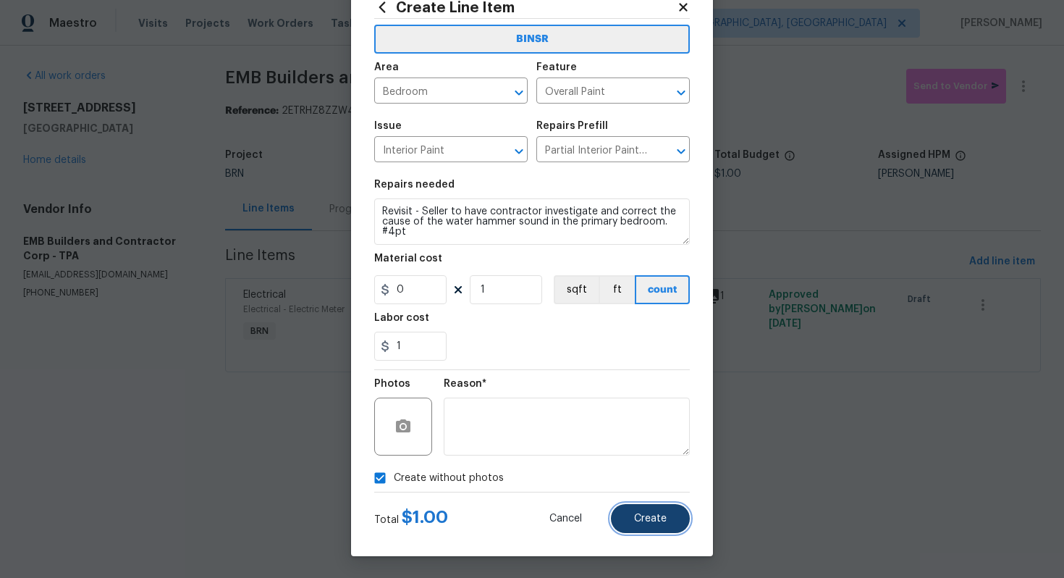
click at [665, 518] on span "Create" at bounding box center [650, 518] width 33 height 11
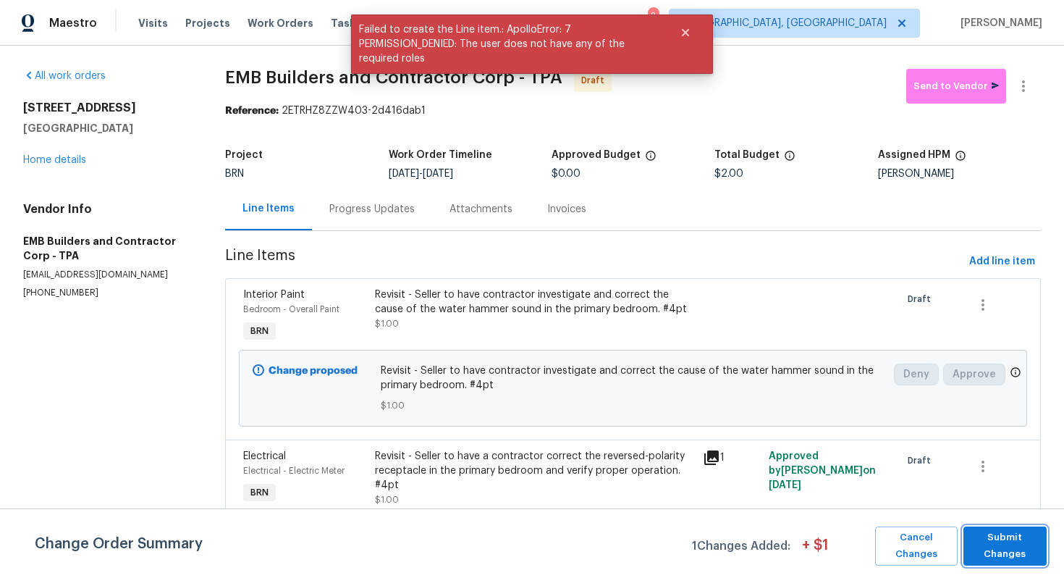
click at [993, 535] on span "Submit Changes" at bounding box center [1005, 545] width 69 height 33
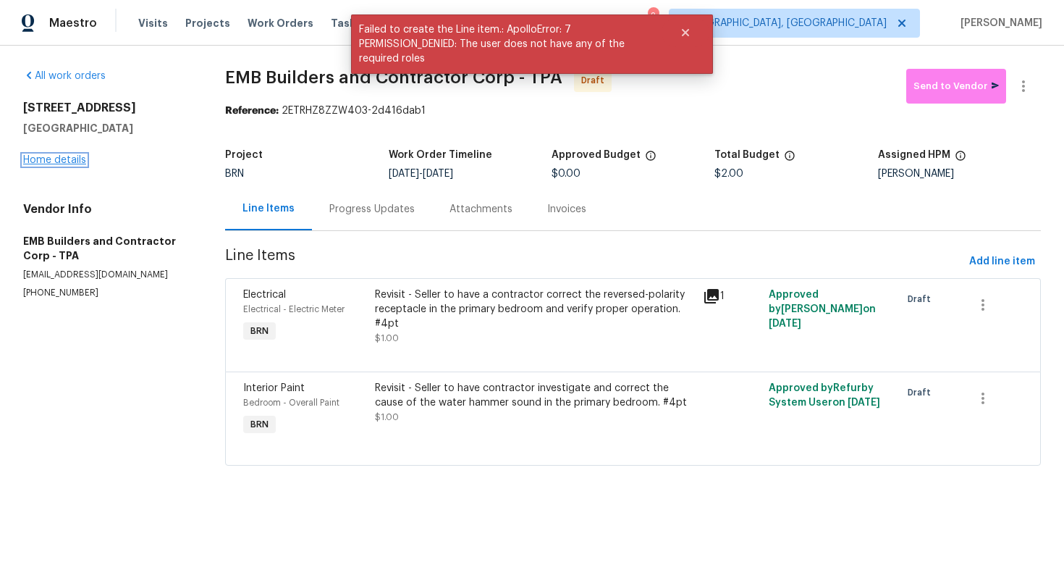
click at [64, 165] on link "Home details" at bounding box center [54, 160] width 63 height 10
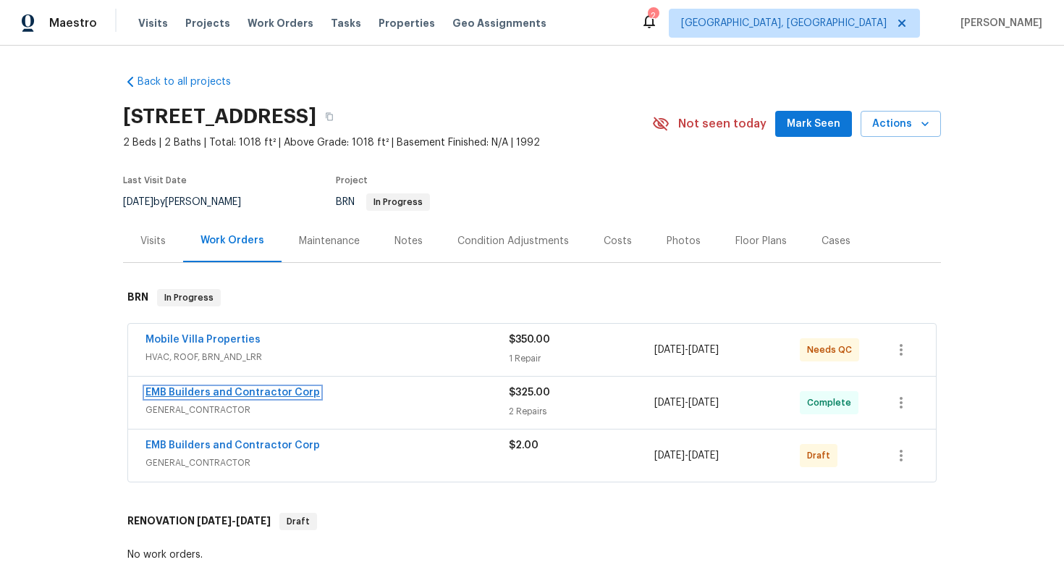
click at [237, 397] on link "EMB Builders and Contractor Corp" at bounding box center [232, 392] width 174 height 10
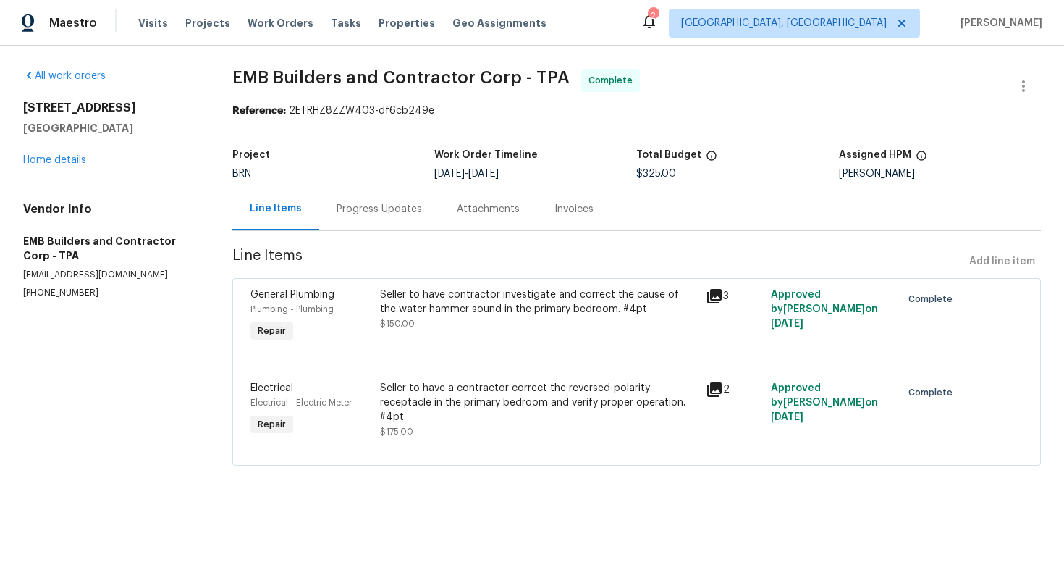
click at [455, 323] on div "Seller to have contractor investigate and correct the cause of the water hammer…" at bounding box center [538, 308] width 317 height 43
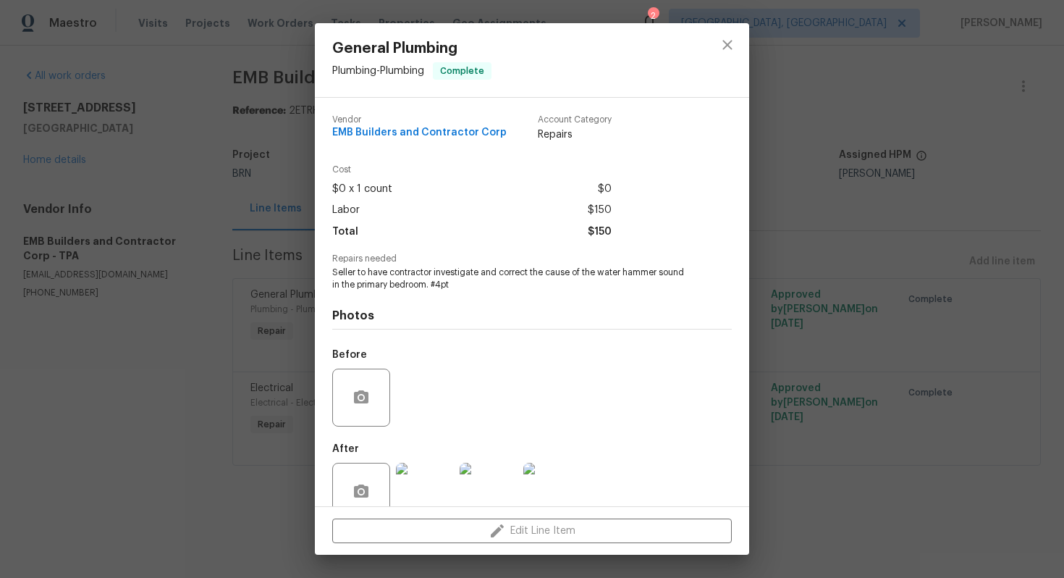
scroll to position [29, 0]
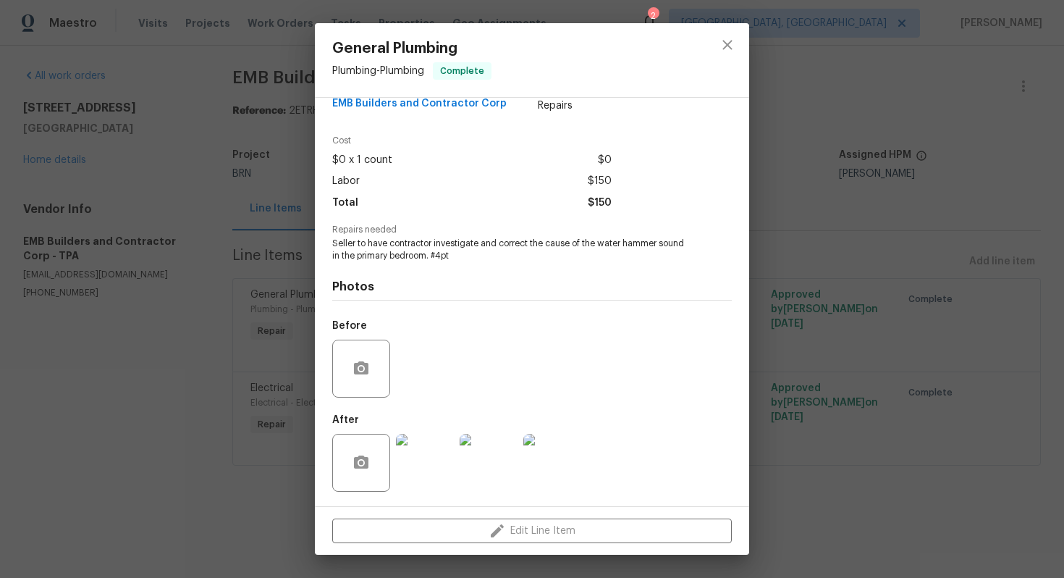
click at [769, 232] on div "General Plumbing Plumbing - Plumbing Complete Vendor EMB Builders and Contracto…" at bounding box center [532, 289] width 1064 height 578
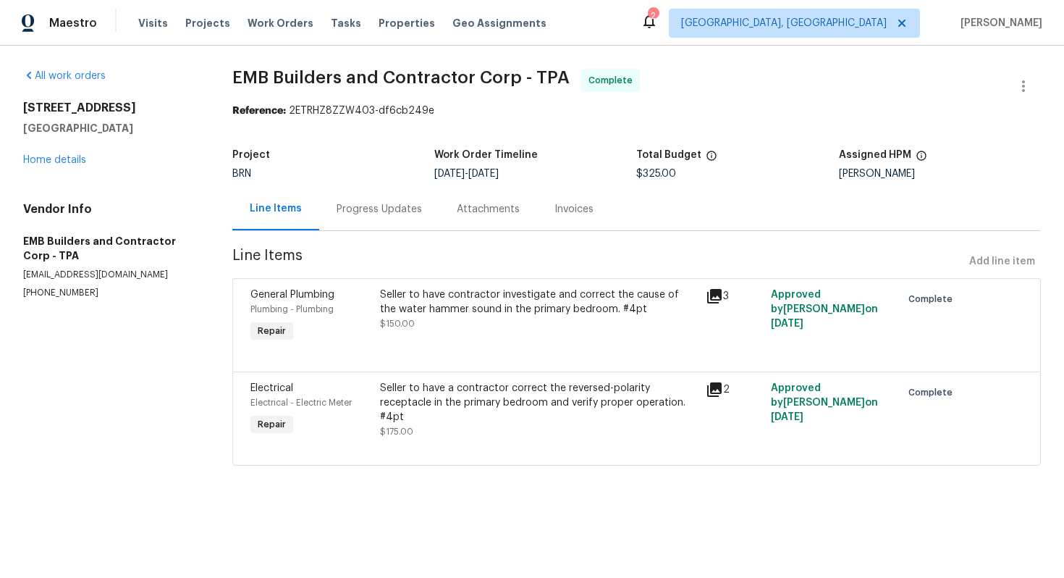
click at [355, 219] on div "Progress Updates" at bounding box center [379, 208] width 120 height 43
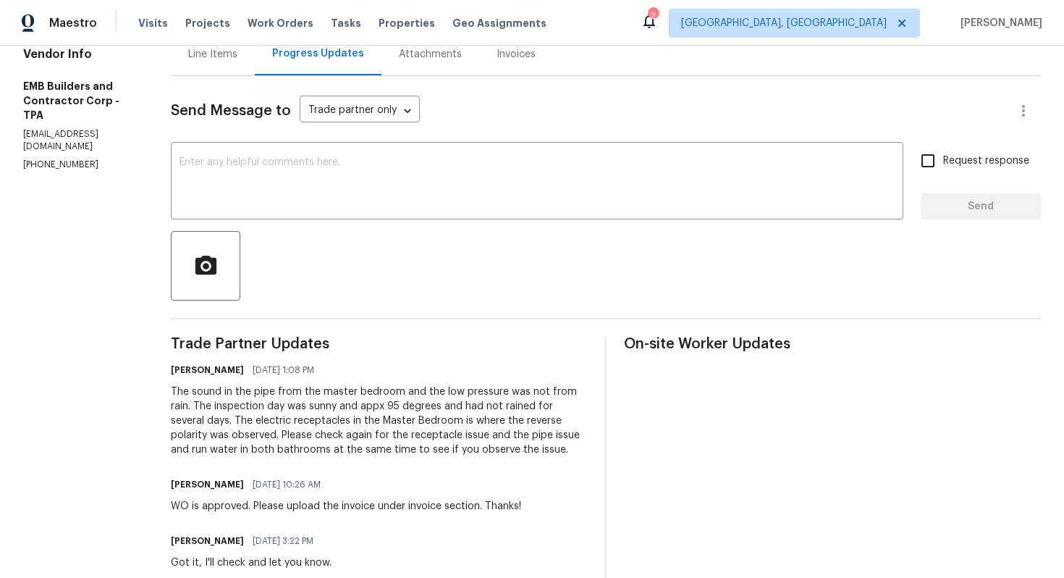
scroll to position [172, 0]
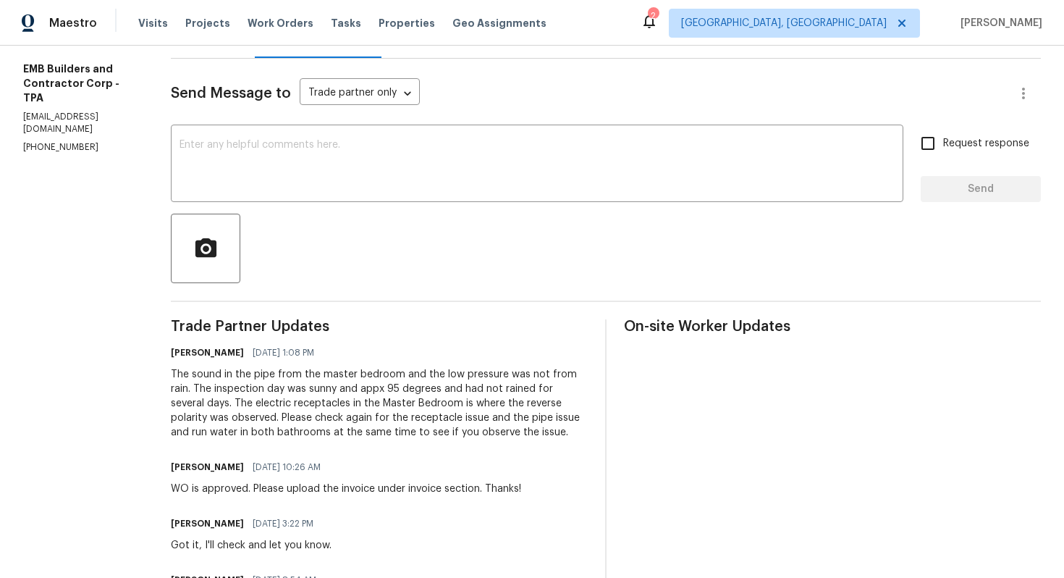
click at [337, 393] on div "The sound in the pipe from the master bedroom and the low pressure was not from…" at bounding box center [379, 403] width 417 height 72
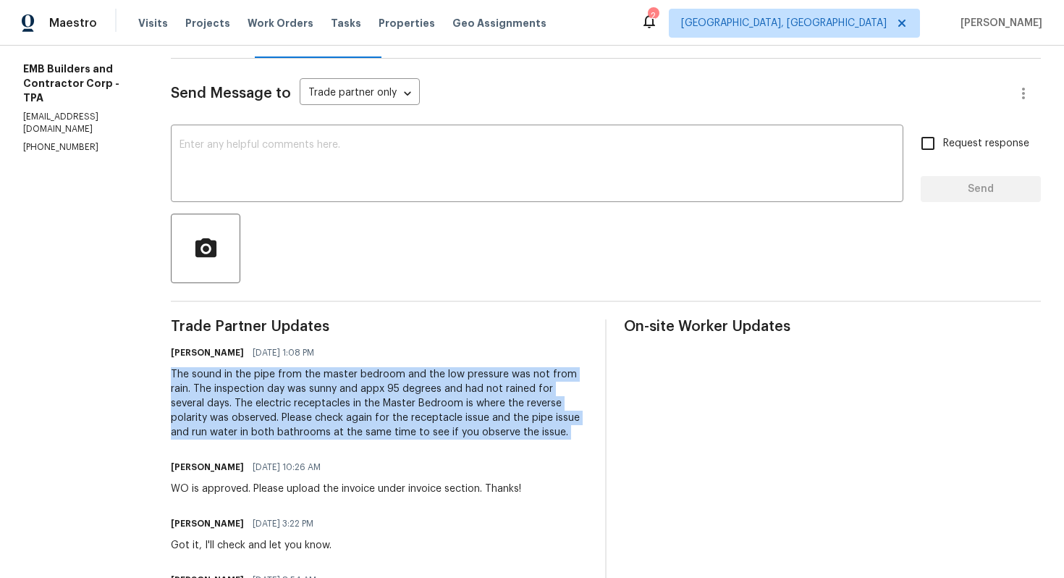
copy div "The sound in the pipe from the master bedroom and the low pressure was not from…"
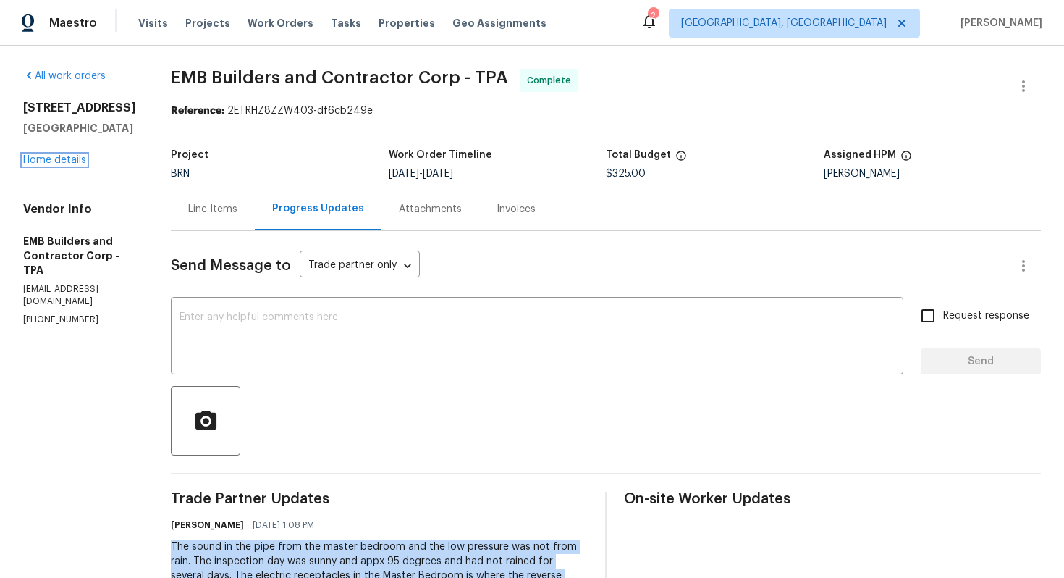
click at [46, 165] on link "Home details" at bounding box center [54, 160] width 63 height 10
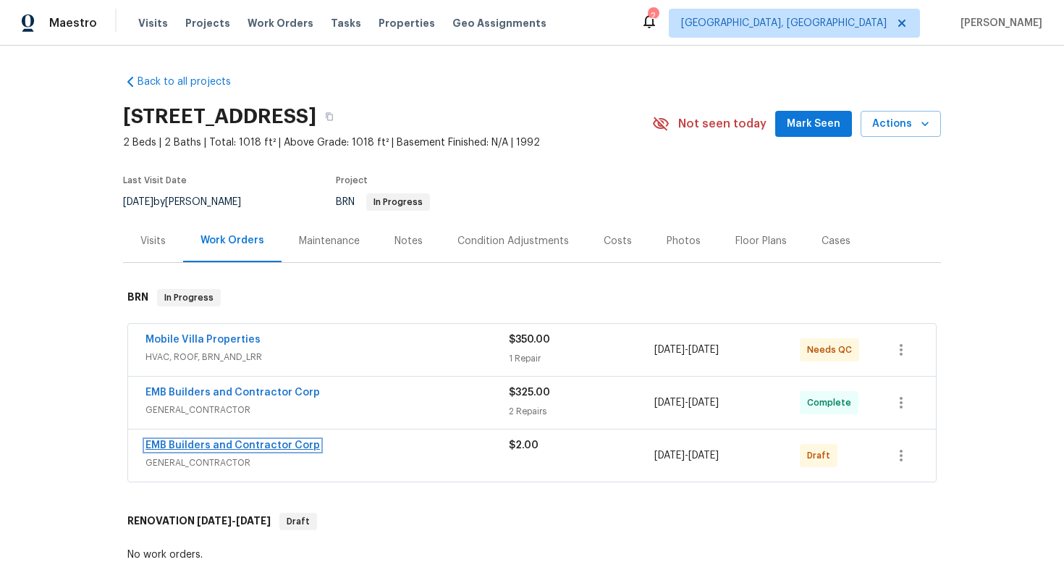
click at [214, 450] on link "EMB Builders and Contractor Corp" at bounding box center [232, 445] width 174 height 10
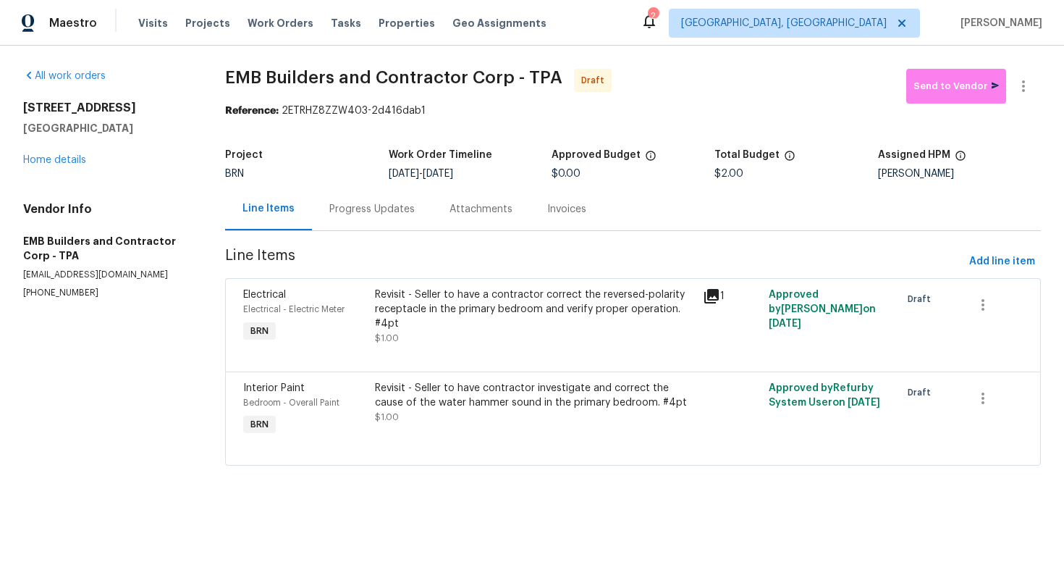
click at [359, 210] on div "Progress Updates" at bounding box center [371, 209] width 85 height 14
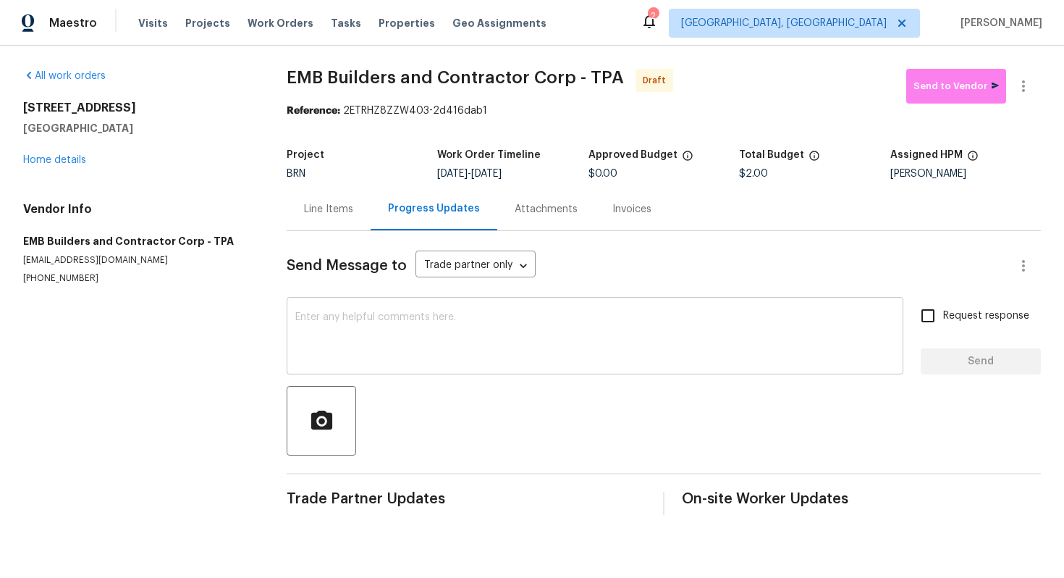
click at [359, 333] on textarea at bounding box center [594, 337] width 599 height 51
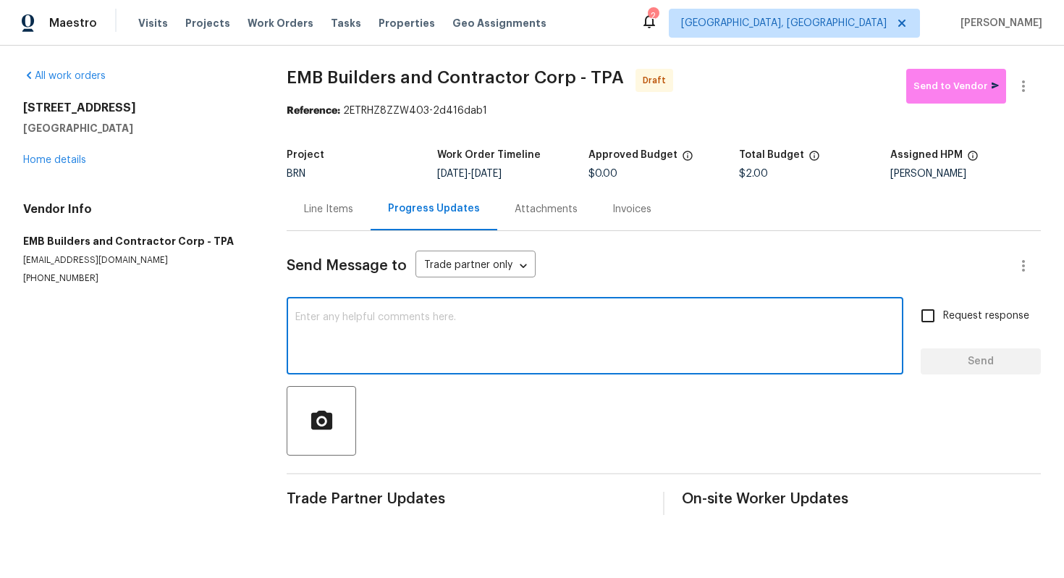
paste textarea "The sound in the pipe from the master bedroom and the low pressure was not from…"
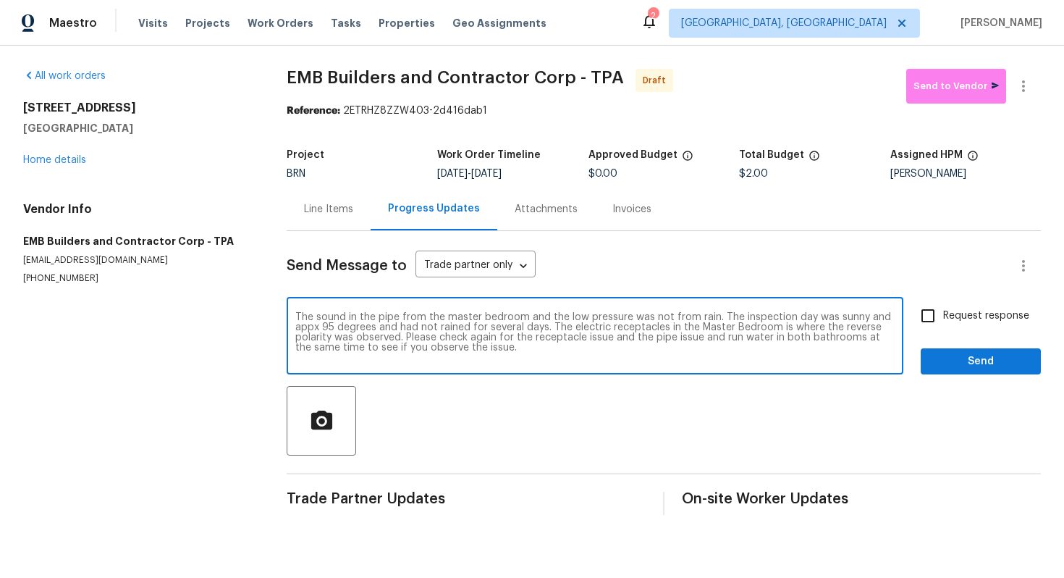
type textarea "The sound in the pipe from the master bedroom and the low pressure was not from…"
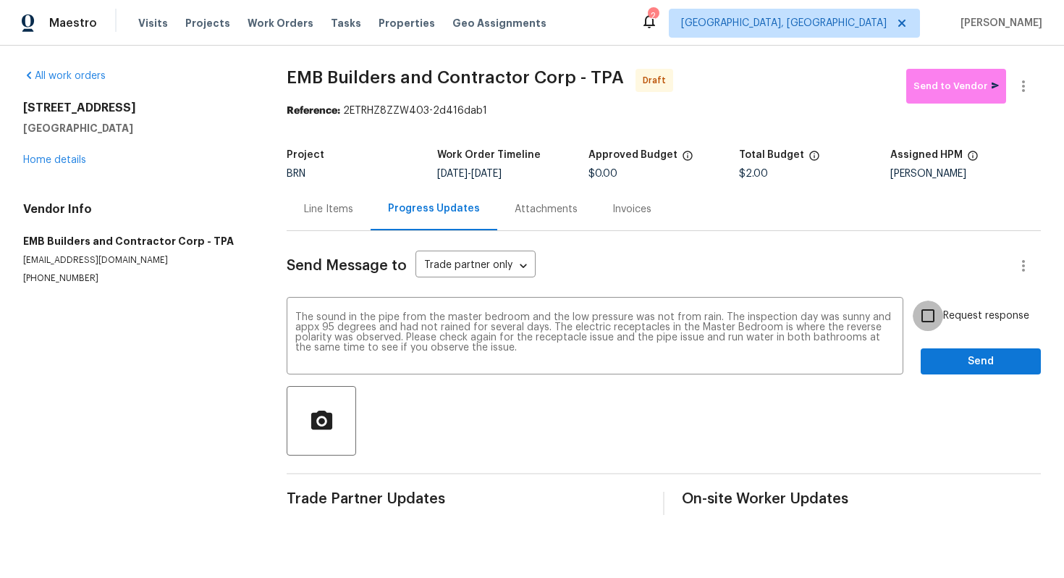
click at [936, 324] on input "Request response" at bounding box center [928, 315] width 30 height 30
checkbox input "true"
click at [957, 363] on span "Send" at bounding box center [980, 362] width 97 height 18
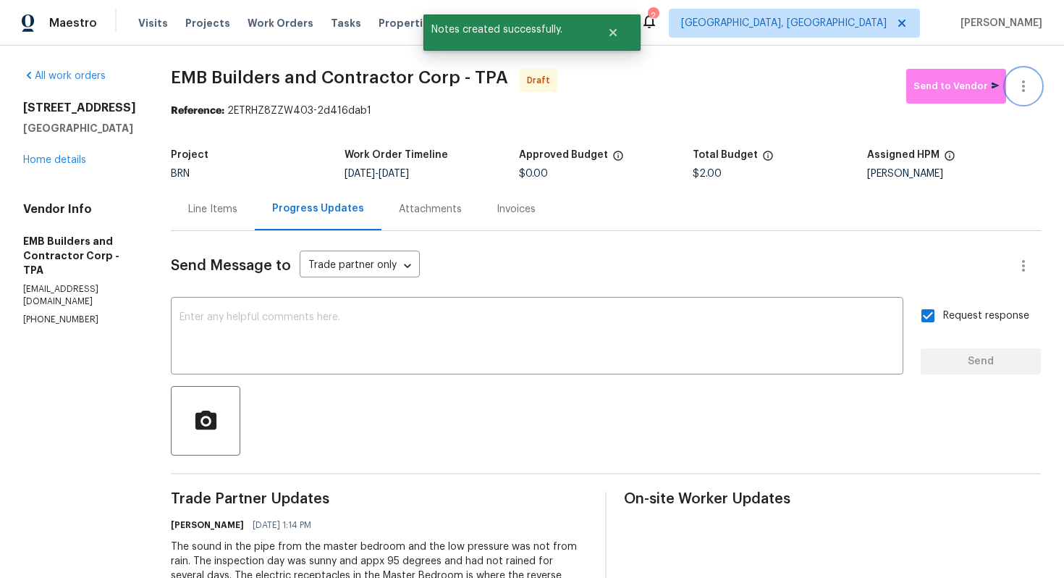
click at [1024, 93] on icon "button" at bounding box center [1023, 85] width 17 height 17
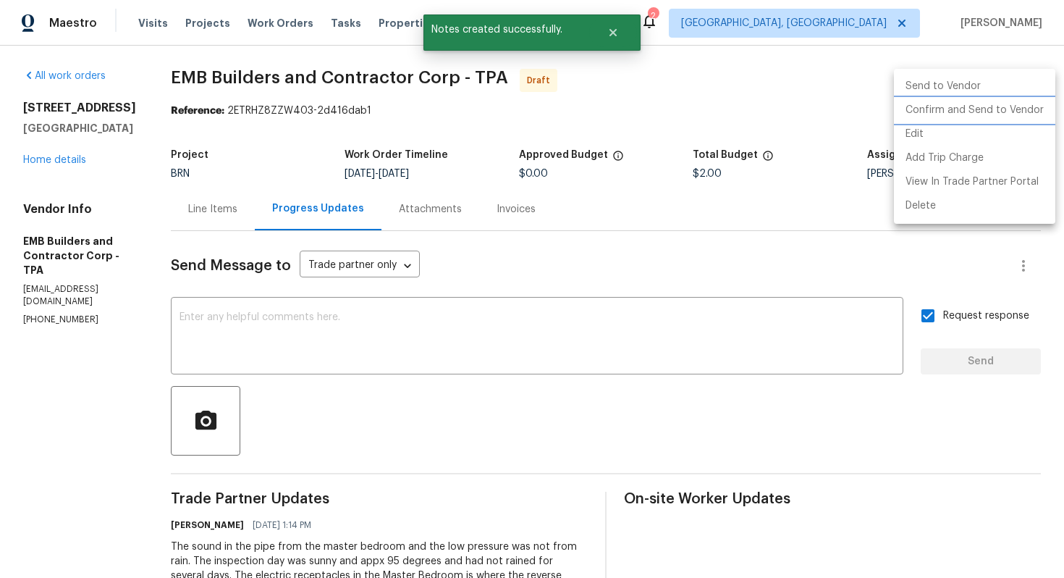
click at [1011, 106] on li "Confirm and Send to Vendor" at bounding box center [974, 110] width 161 height 24
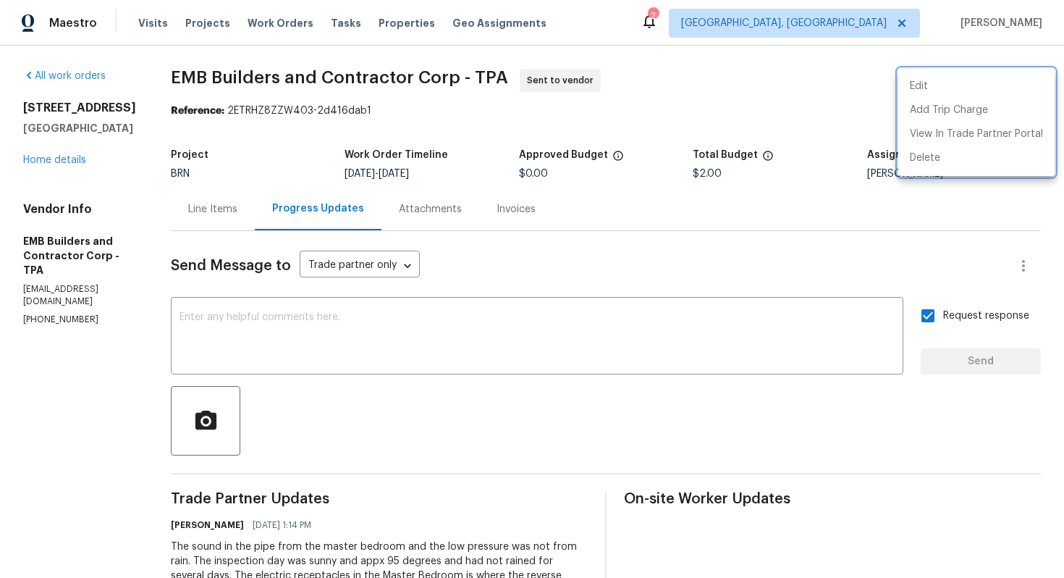
click at [195, 211] on div at bounding box center [532, 289] width 1064 height 578
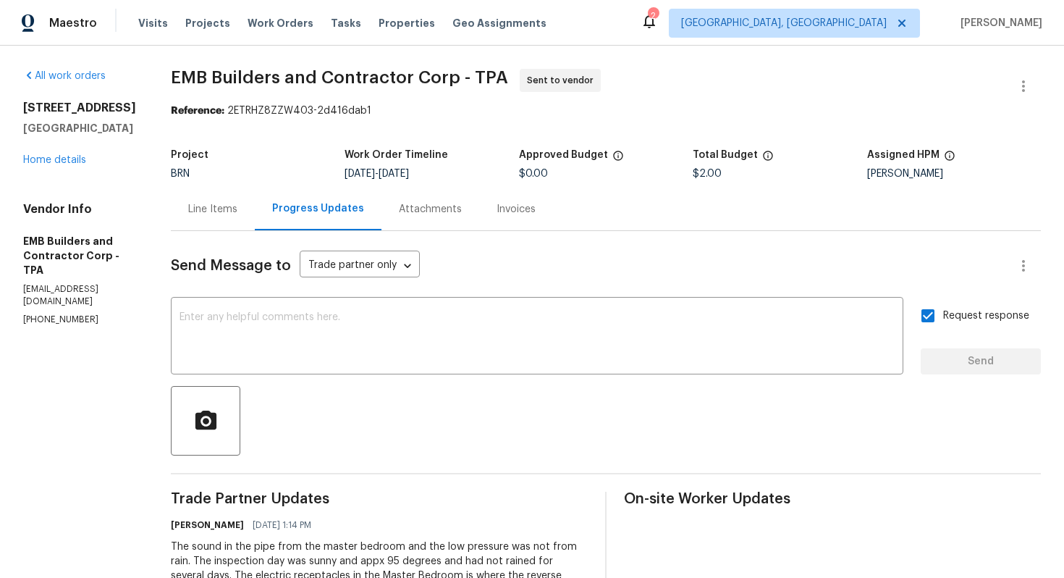
click at [195, 211] on div "Line Items" at bounding box center [212, 209] width 49 height 14
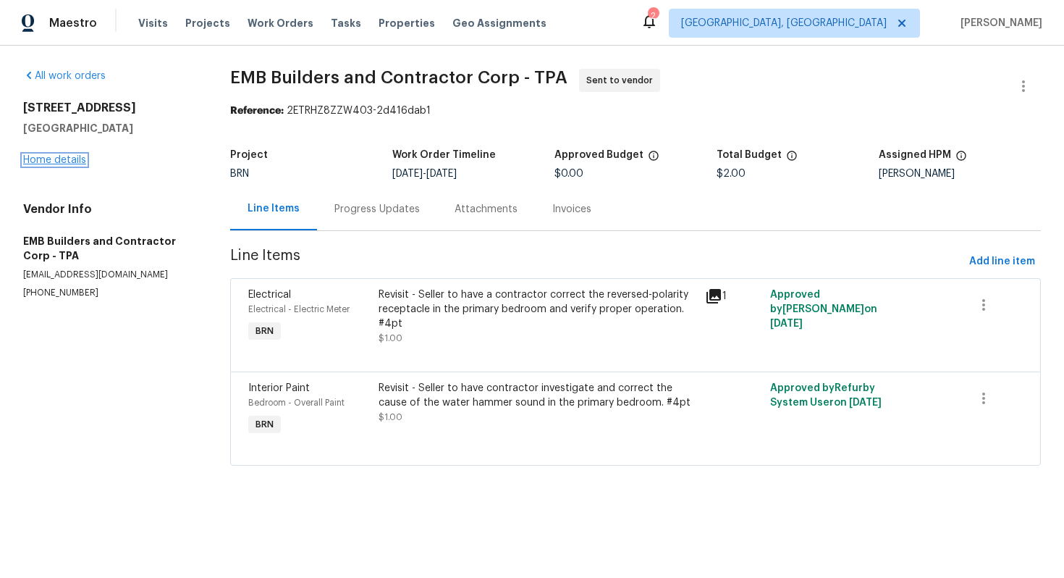
click at [59, 159] on link "Home details" at bounding box center [54, 160] width 63 height 10
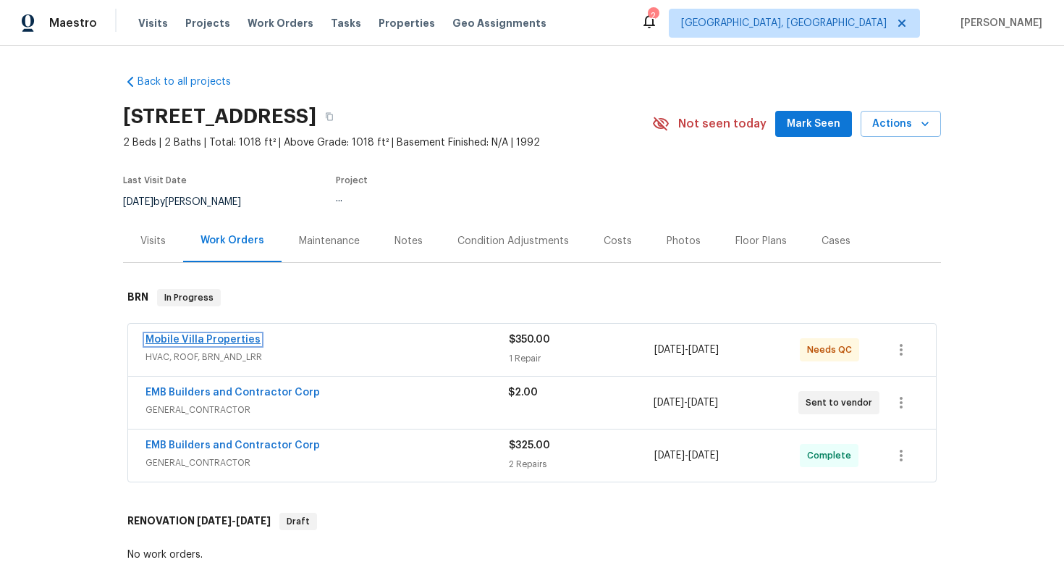
click at [179, 345] on link "Mobile Villa Properties" at bounding box center [202, 339] width 115 height 10
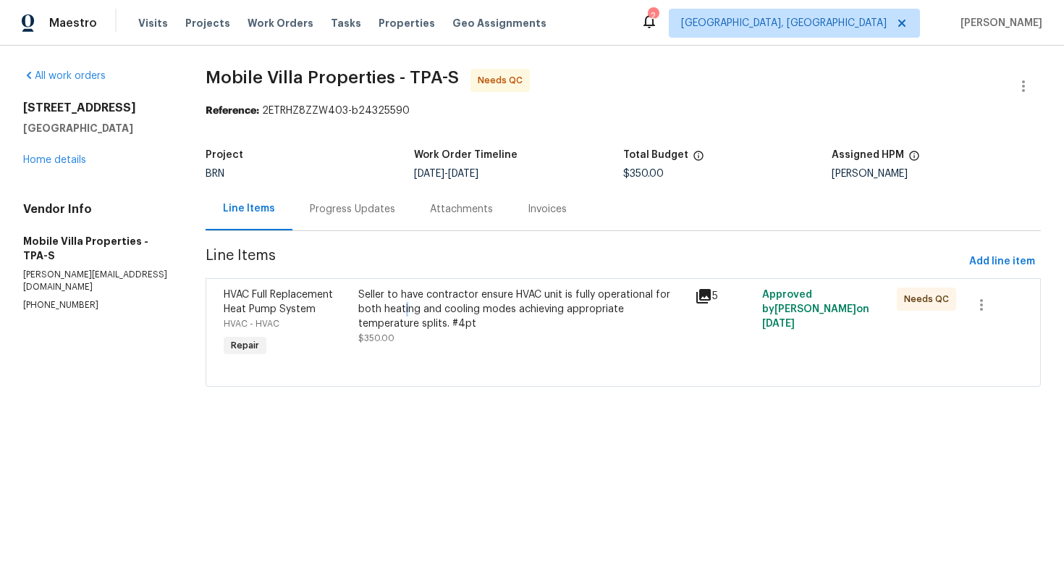
click at [406, 314] on div "Seller to have contractor ensure HVAC unit is fully operational for both heatin…" at bounding box center [522, 308] width 328 height 43
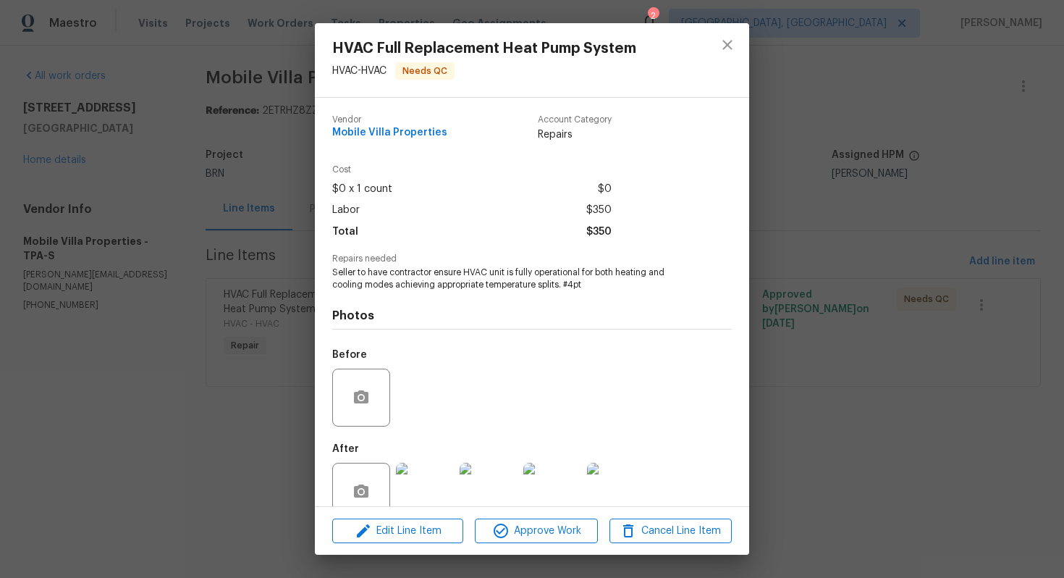
scroll to position [29, 0]
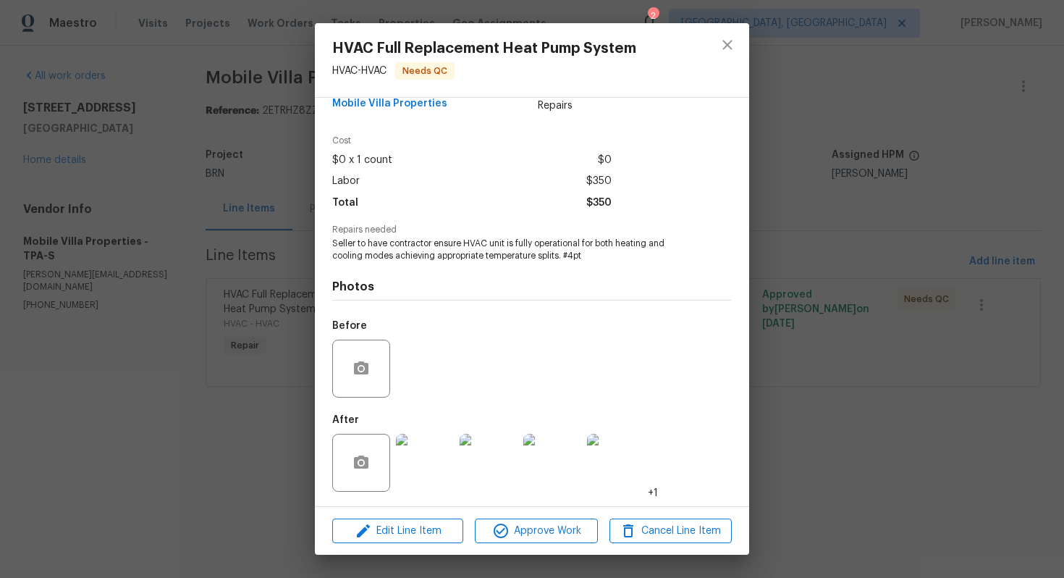
click at [423, 463] on img at bounding box center [425, 463] width 58 height 58
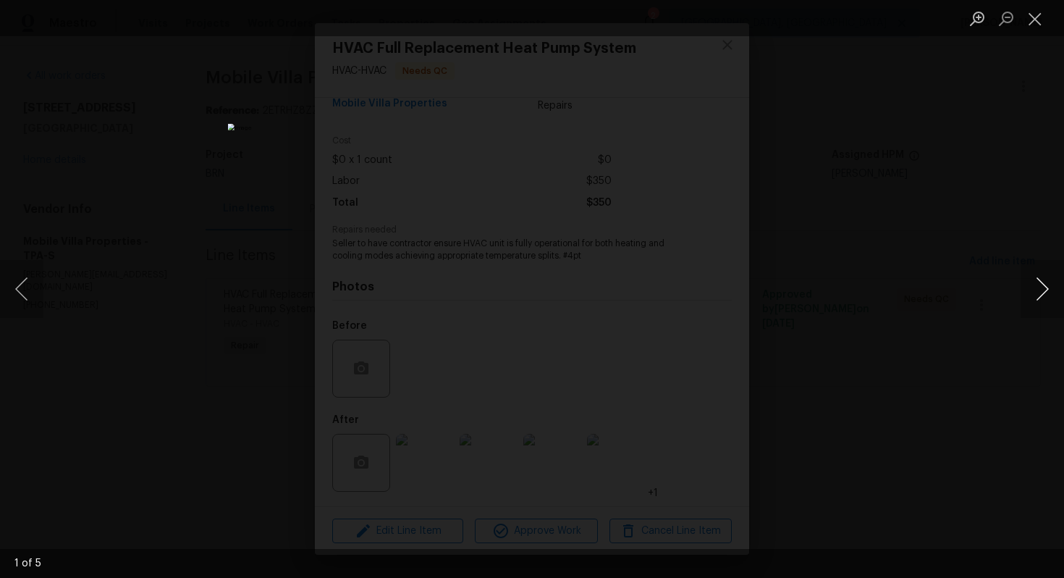
click at [1027, 296] on button "Next image" at bounding box center [1042, 289] width 43 height 58
click at [1042, 285] on button "Next image" at bounding box center [1042, 289] width 43 height 58
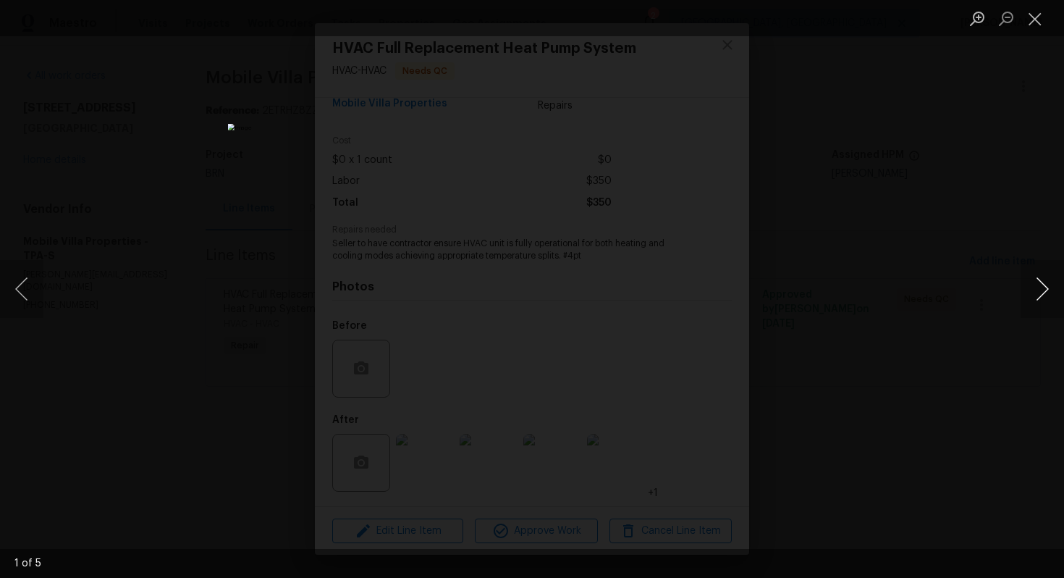
click at [1047, 289] on button "Next image" at bounding box center [1042, 289] width 43 height 58
click at [1042, 13] on button "Close lightbox" at bounding box center [1035, 18] width 29 height 25
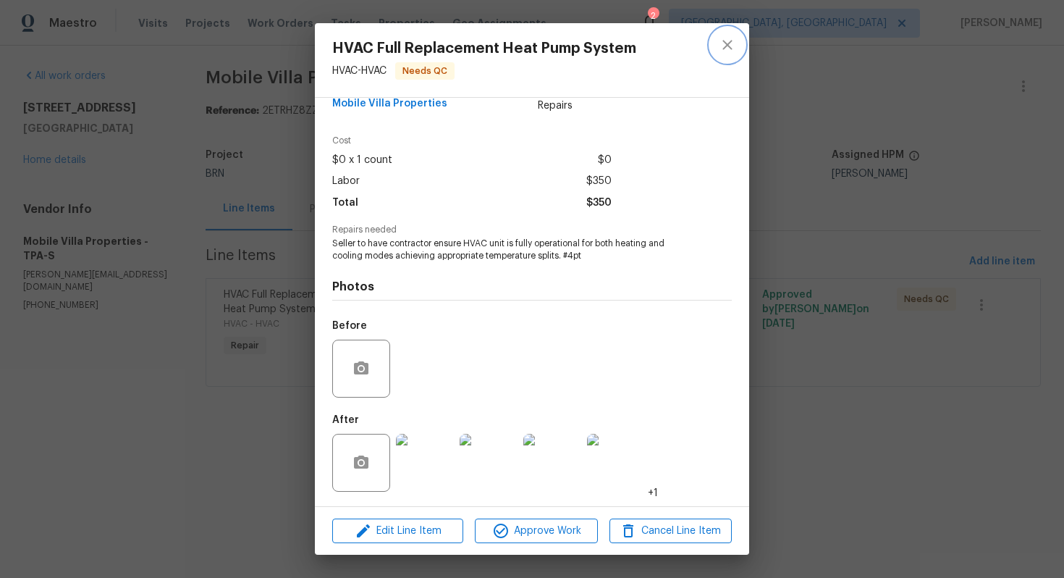
click at [731, 43] on icon "close" at bounding box center [727, 44] width 17 height 17
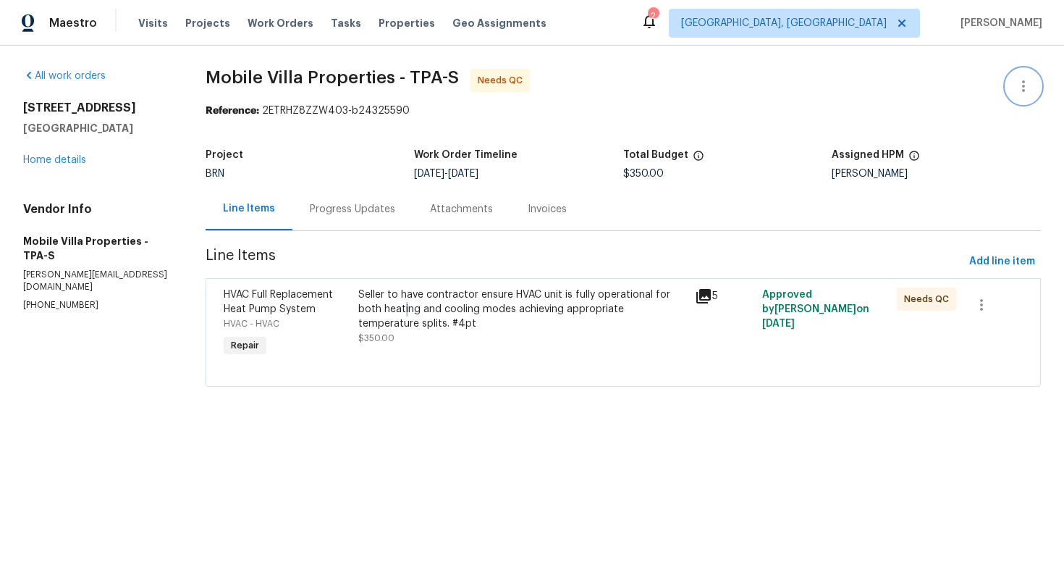
click at [1025, 80] on icon "button" at bounding box center [1023, 85] width 17 height 17
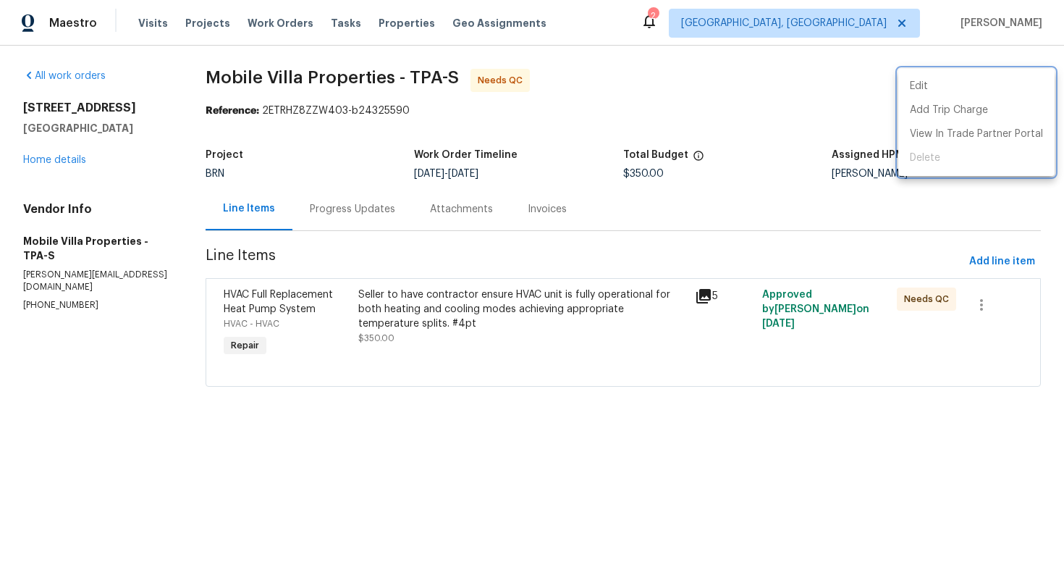
click at [356, 213] on div at bounding box center [532, 289] width 1064 height 578
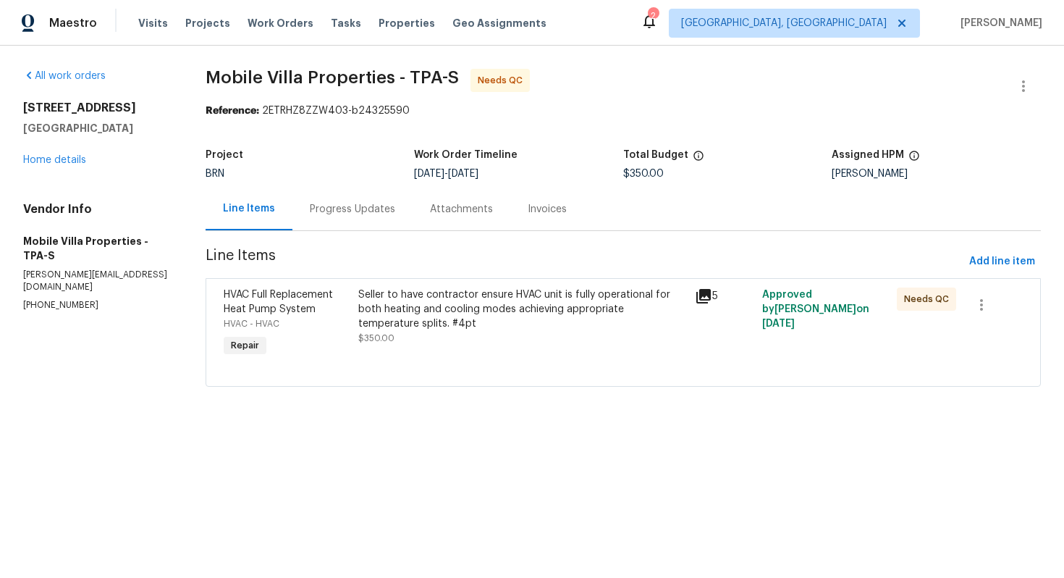
click at [353, 213] on div "Progress Updates" at bounding box center [352, 209] width 85 height 14
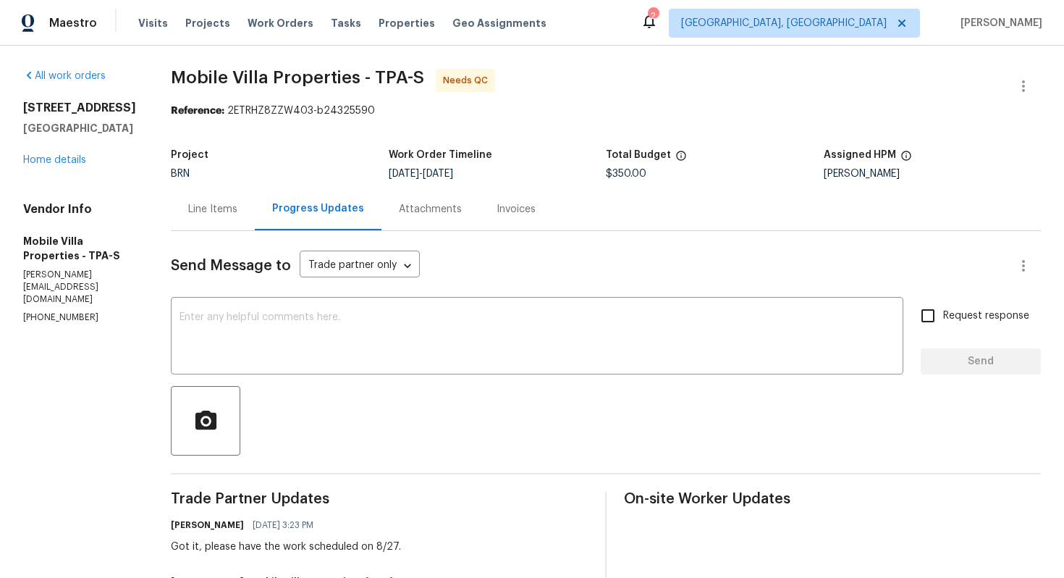
click at [193, 212] on div "Line Items" at bounding box center [213, 208] width 84 height 43
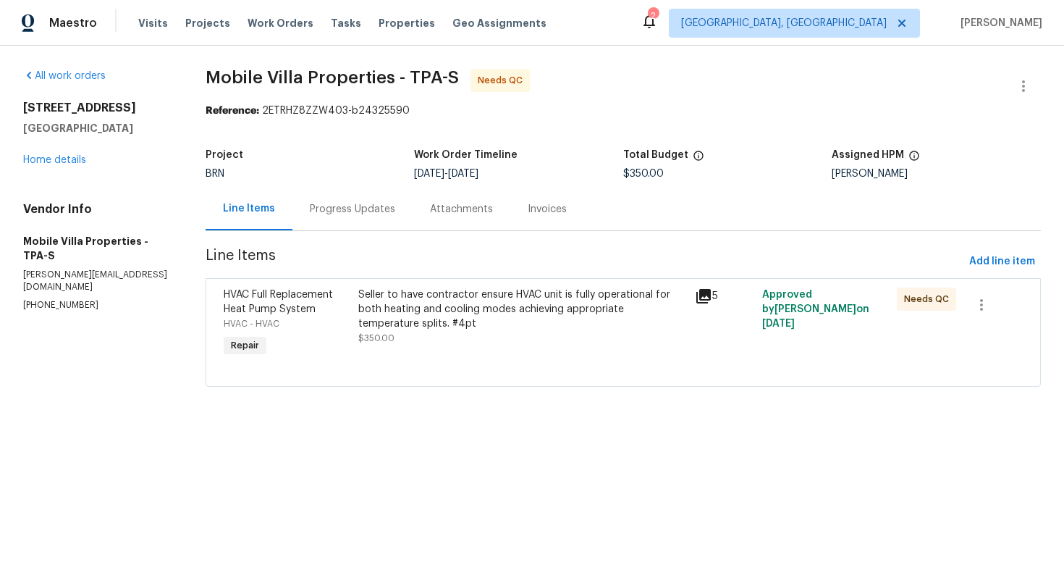
click at [412, 315] on div "Seller to have contractor ensure HVAC unit is fully operational for both heatin…" at bounding box center [522, 308] width 328 height 43
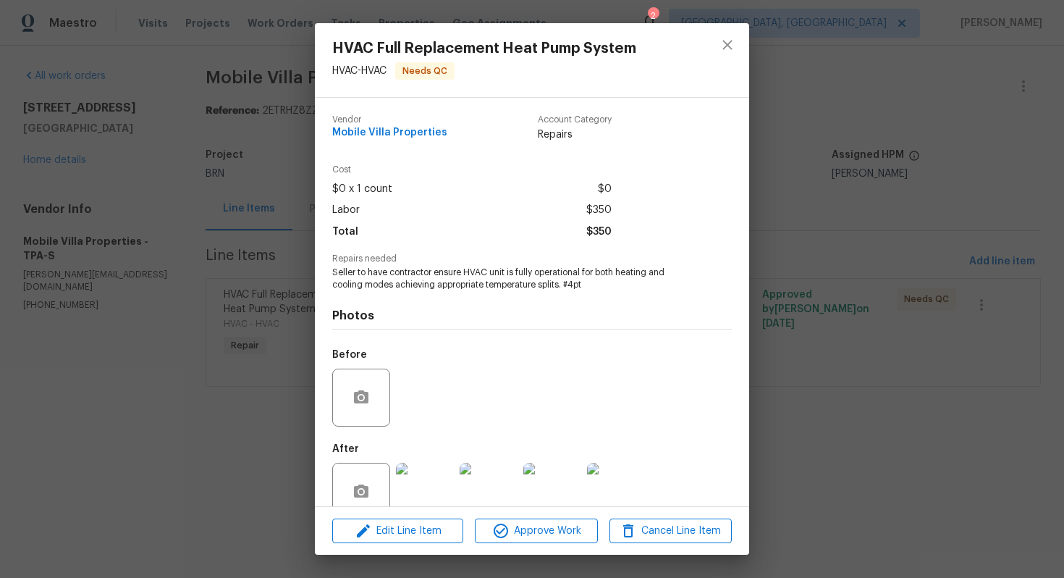
scroll to position [29, 0]
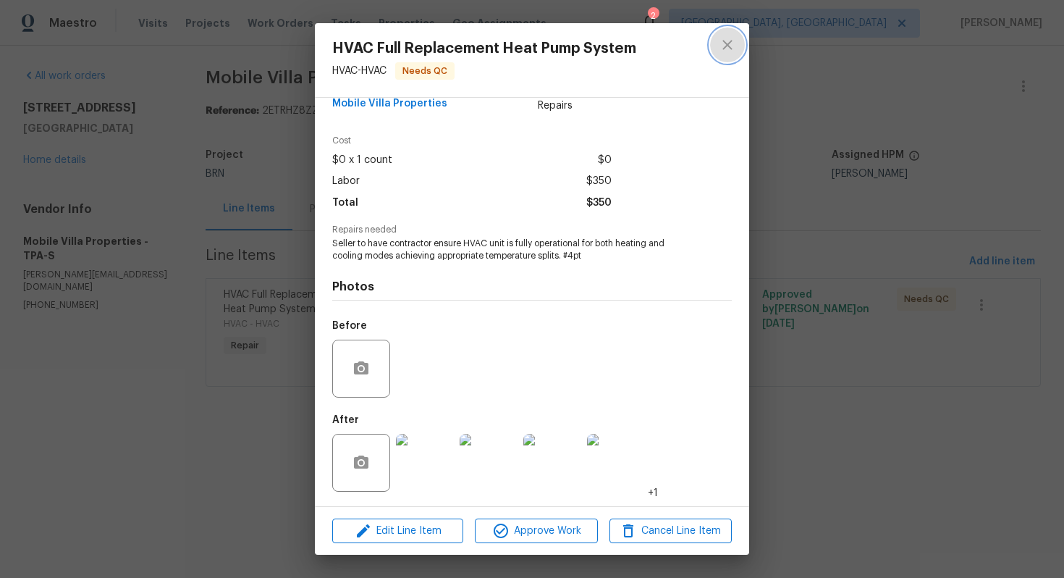
click at [731, 44] on icon "close" at bounding box center [727, 44] width 17 height 17
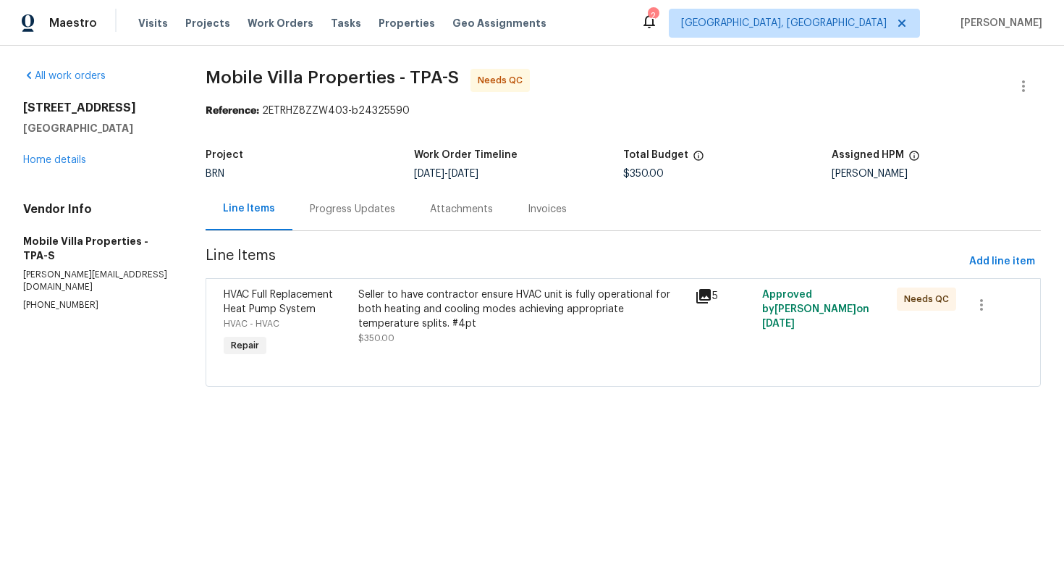
click at [458, 322] on div "Seller to have contractor ensure HVAC unit is fully operational for both heatin…" at bounding box center [522, 308] width 328 height 43
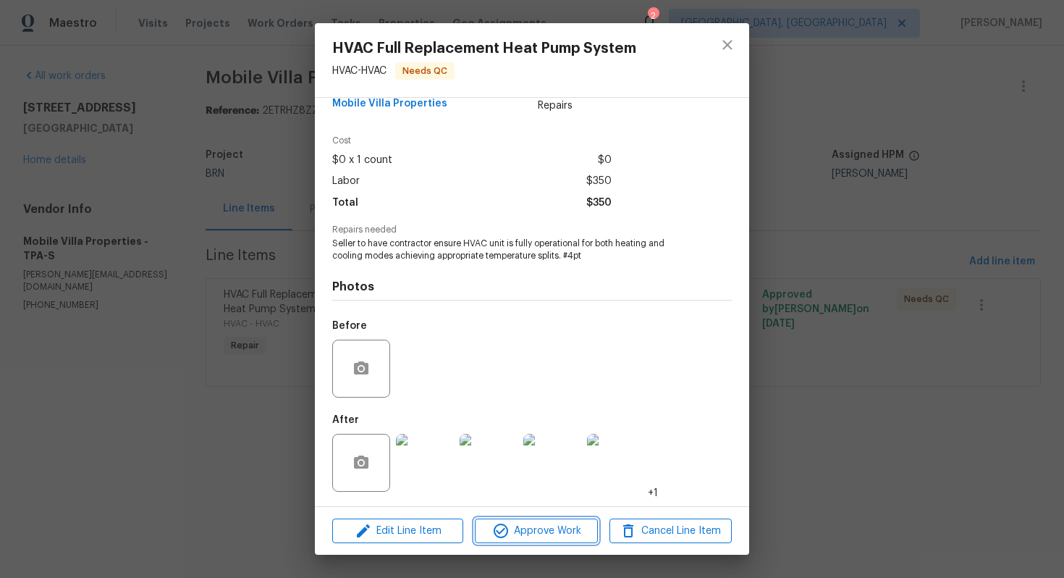
click at [539, 541] on button "Approve Work" at bounding box center [536, 530] width 122 height 25
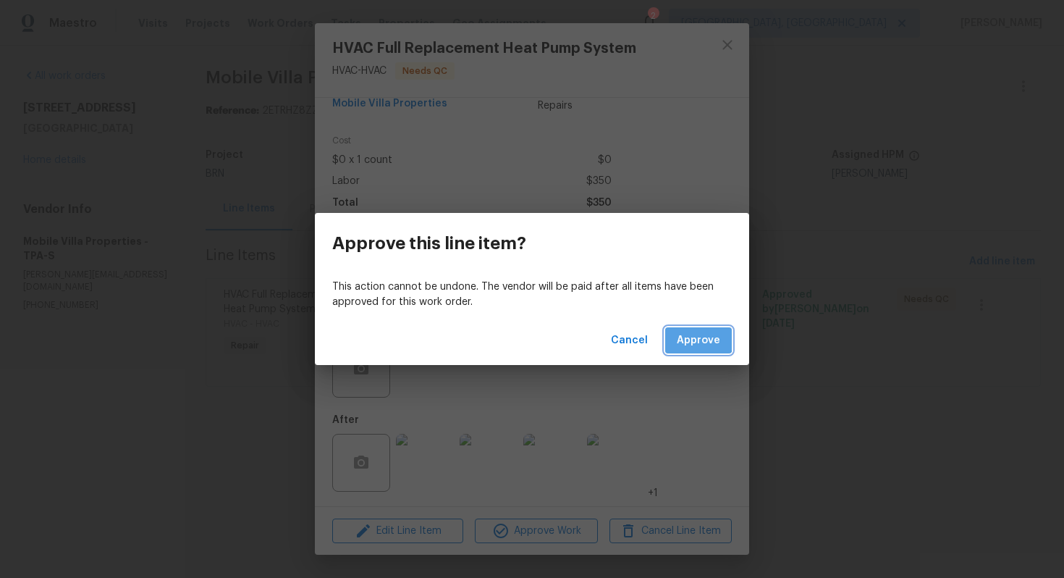
click at [689, 336] on span "Approve" at bounding box center [698, 341] width 43 height 18
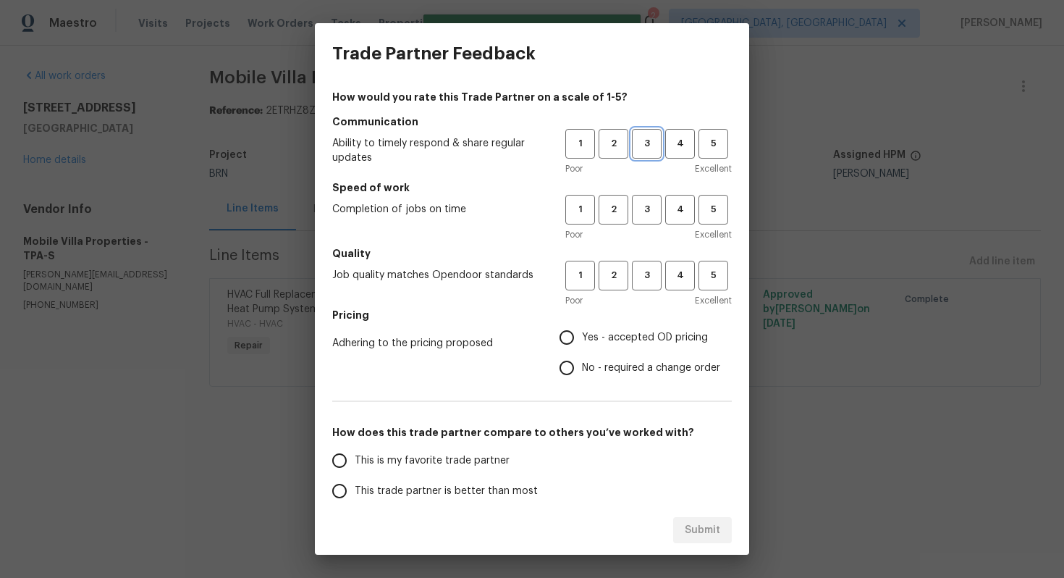
click at [649, 151] on span "3" at bounding box center [646, 143] width 27 height 17
click at [647, 208] on span "3" at bounding box center [646, 209] width 27 height 17
click at [641, 282] on span "3" at bounding box center [646, 275] width 27 height 17
click at [586, 336] on span "Yes - accepted OD pricing" at bounding box center [645, 337] width 126 height 15
click at [582, 336] on input "Yes - accepted OD pricing" at bounding box center [567, 337] width 30 height 30
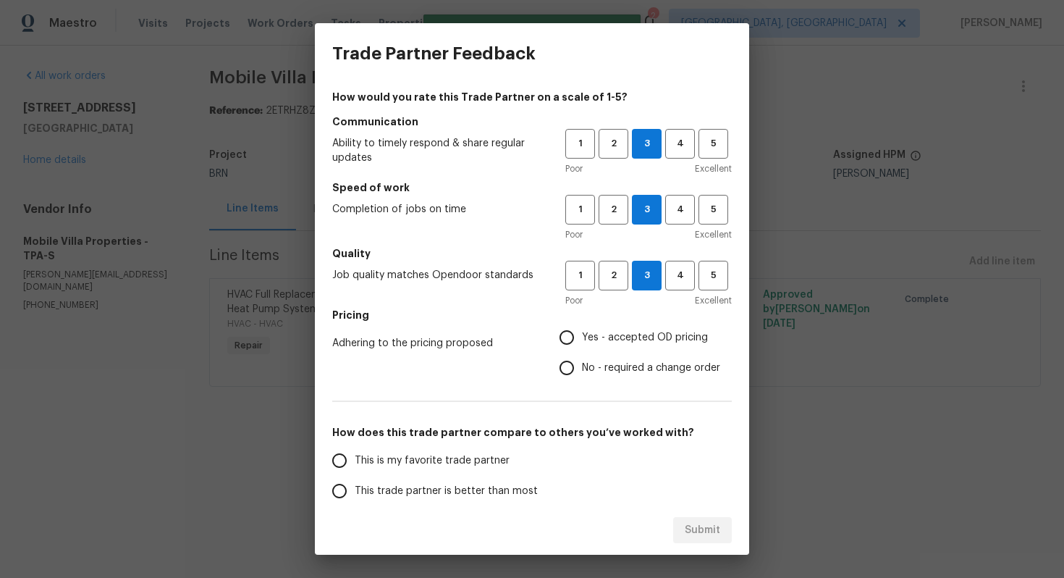
radio input "true"
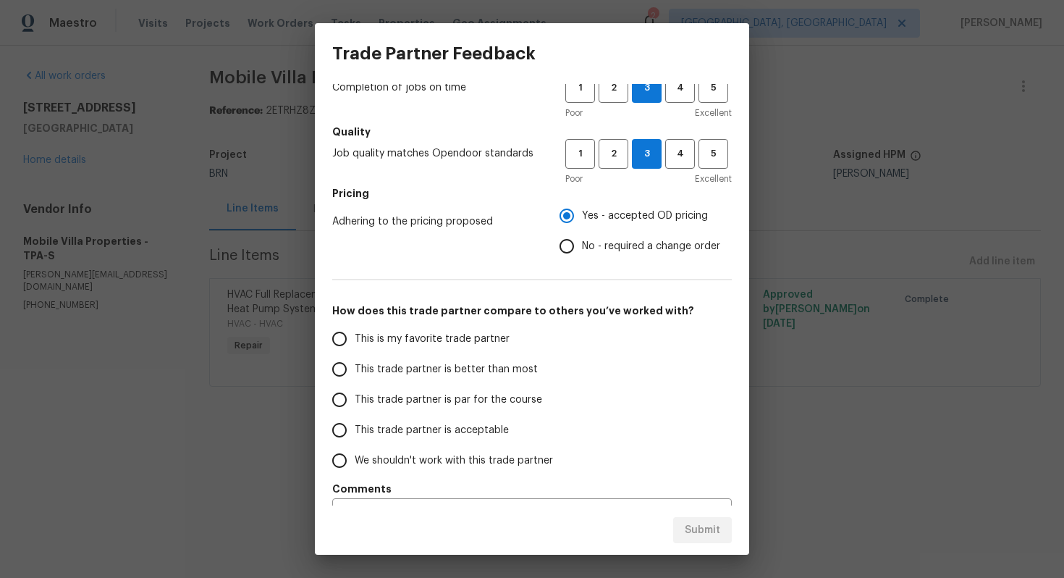
scroll to position [157, 0]
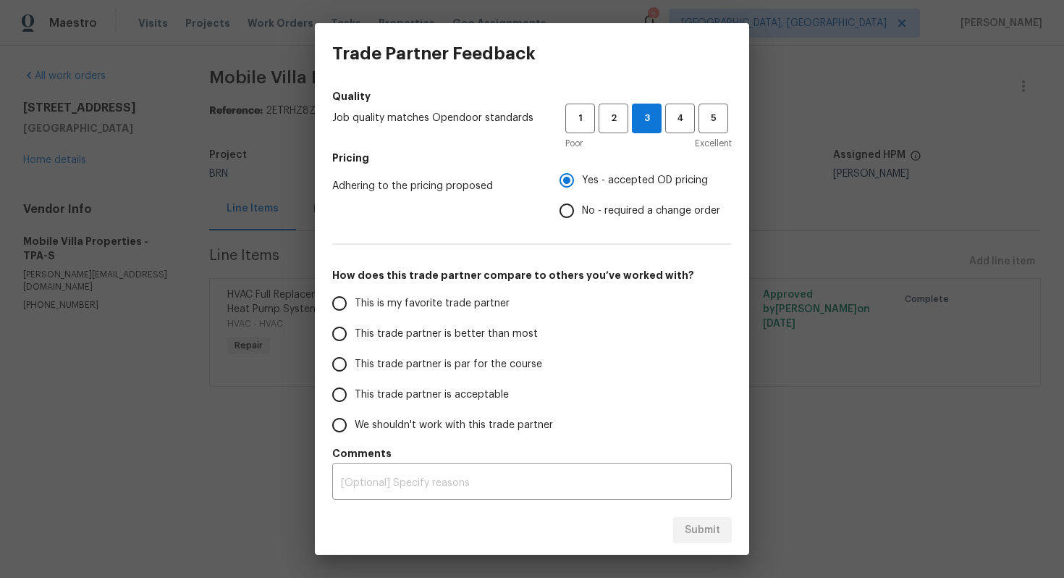
click at [433, 361] on span "This trade partner is par for the course" at bounding box center [448, 364] width 187 height 15
click at [355, 361] on input "This trade partner is par for the course" at bounding box center [339, 364] width 30 height 30
click at [679, 528] on button "Submit" at bounding box center [702, 530] width 59 height 27
radio input "true"
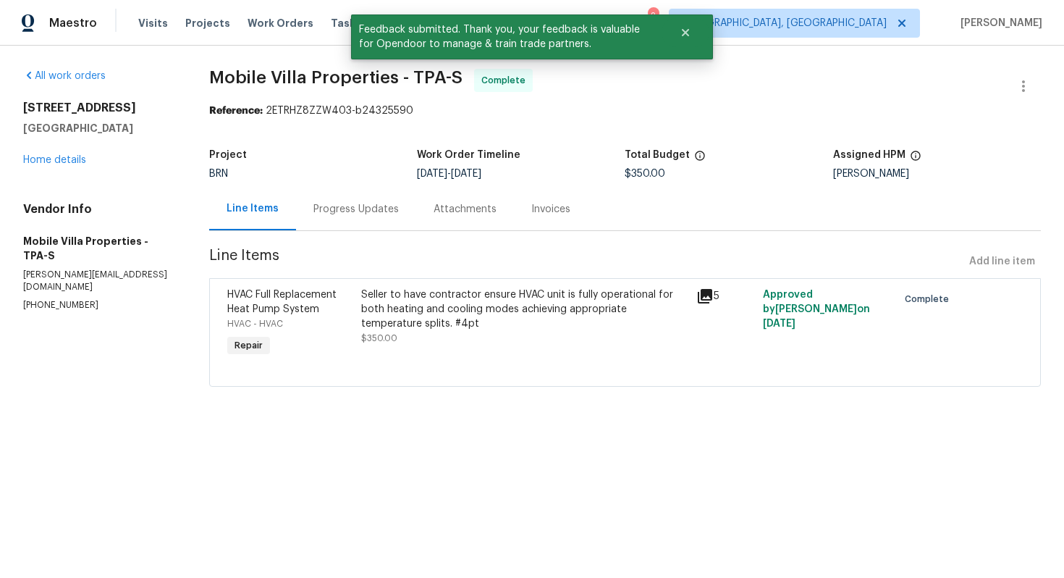
click at [342, 211] on div "Progress Updates" at bounding box center [355, 209] width 85 height 14
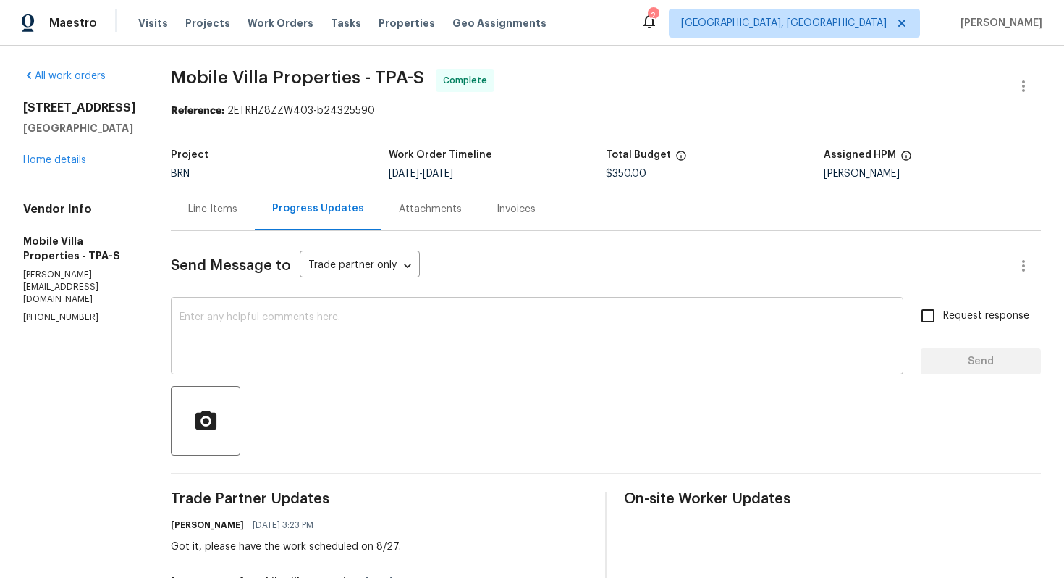
click at [534, 326] on textarea at bounding box center [537, 337] width 715 height 51
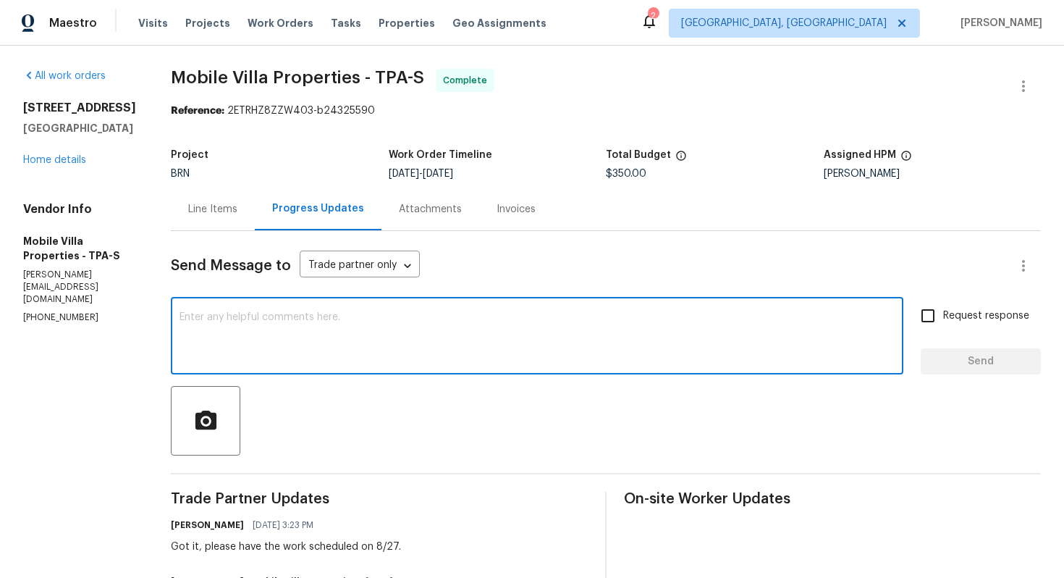
paste textarea "WO is approved. Please upload the invoice under invoice section. Thanks!"
type textarea "WO is approved. Please upload the invoice under invoice section. Thanks!"
click at [961, 311] on span "Request response" at bounding box center [986, 315] width 86 height 15
click at [943, 311] on input "Request response" at bounding box center [928, 315] width 30 height 30
checkbox input "true"
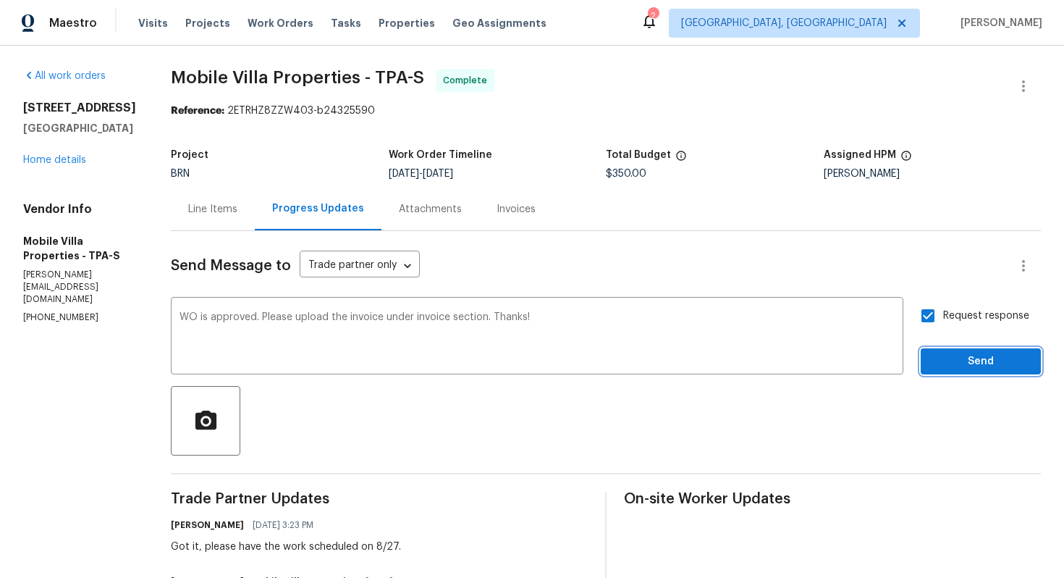
click at [961, 356] on span "Send" at bounding box center [980, 362] width 97 height 18
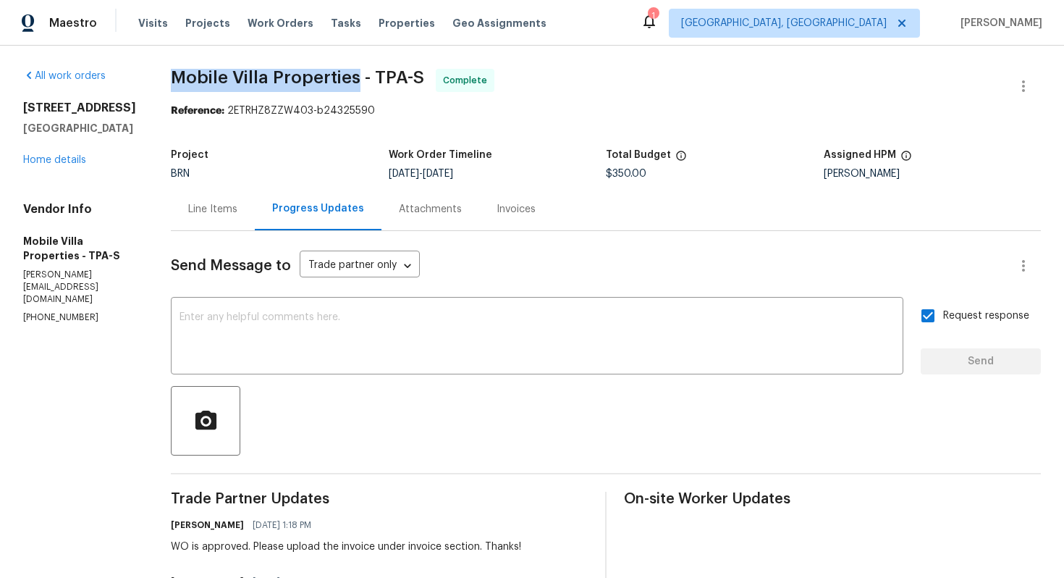
drag, startPoint x: 114, startPoint y: 72, endPoint x: 310, endPoint y: 76, distance: 195.5
click at [310, 76] on div "All work orders 2400 Feather Sound Dr Apt 211 Clearwater, FL 33762 Home details…" at bounding box center [532, 470] width 1064 height 848
copy span "Mobile Villa Properties"
click at [188, 211] on div "Line Items" at bounding box center [212, 209] width 49 height 14
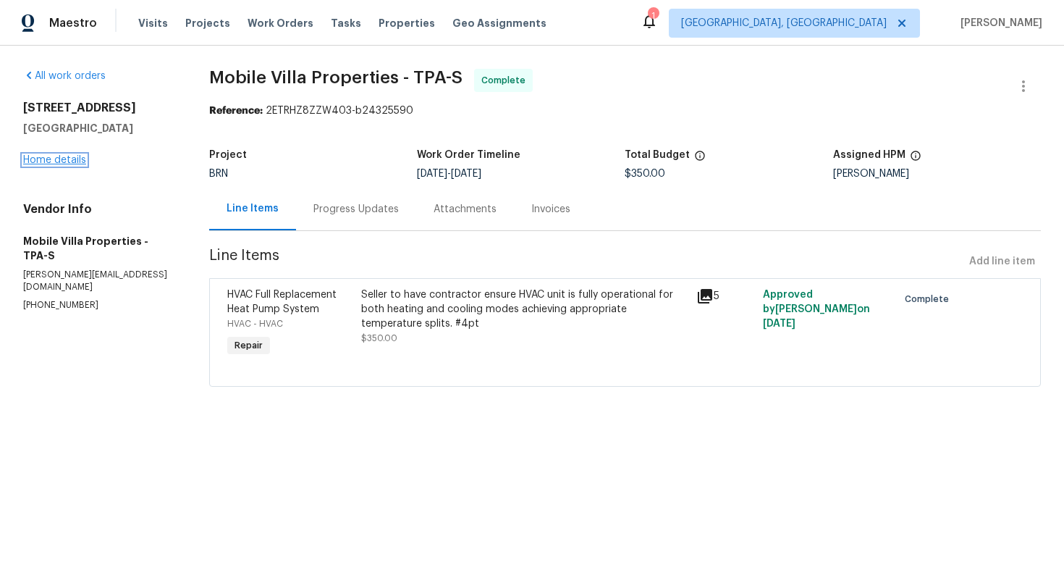
click at [34, 165] on link "Home details" at bounding box center [54, 160] width 63 height 10
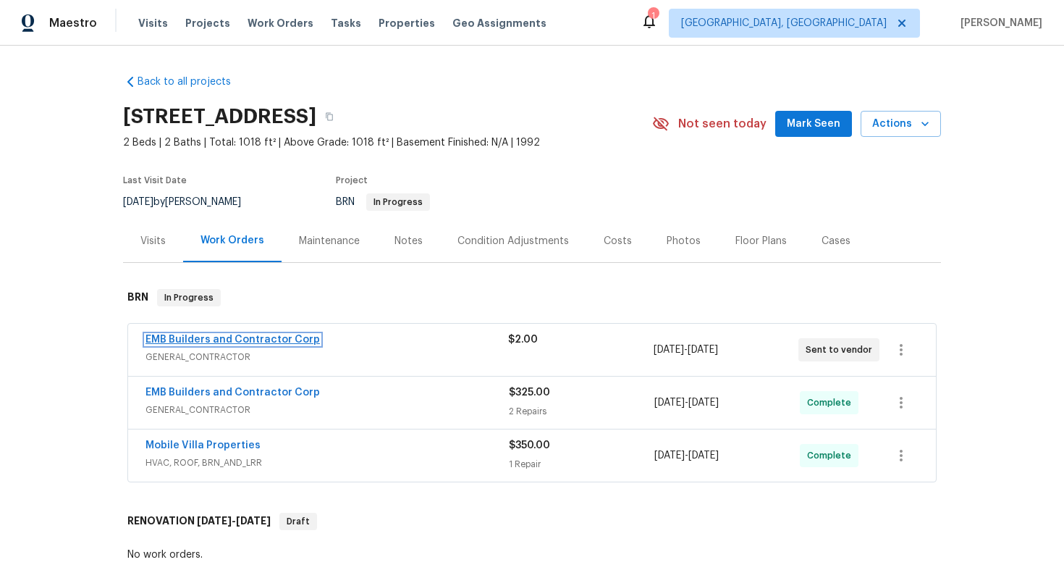
click at [240, 345] on link "EMB Builders and Contractor Corp" at bounding box center [232, 339] width 174 height 10
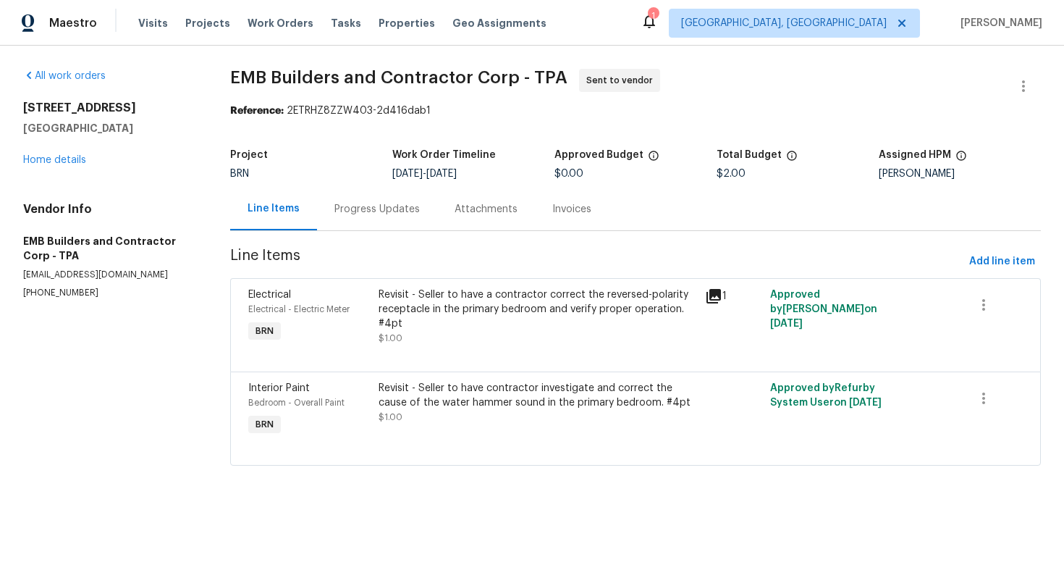
click at [339, 226] on div "Progress Updates" at bounding box center [377, 208] width 120 height 43
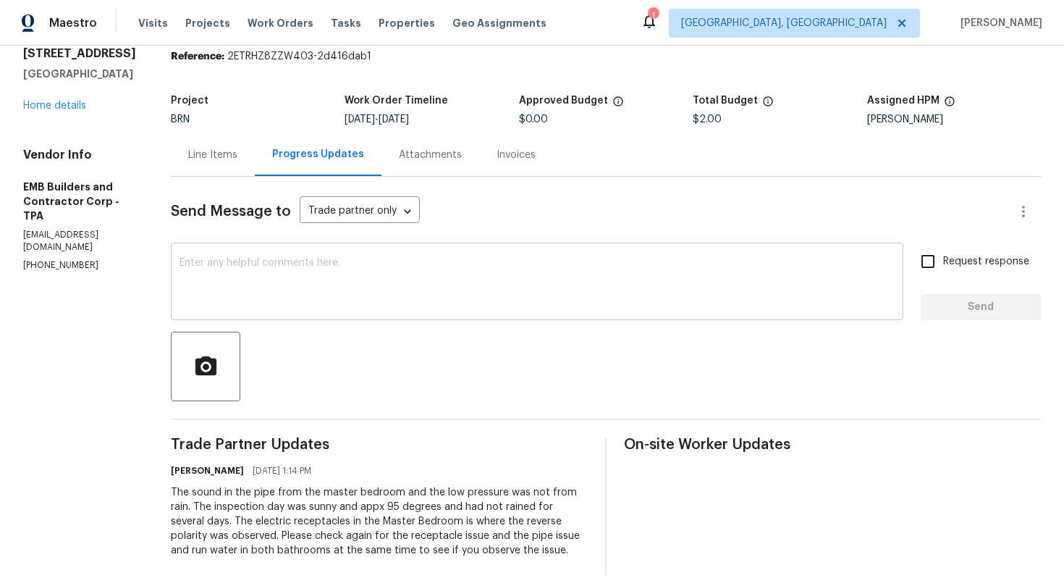
scroll to position [75, 0]
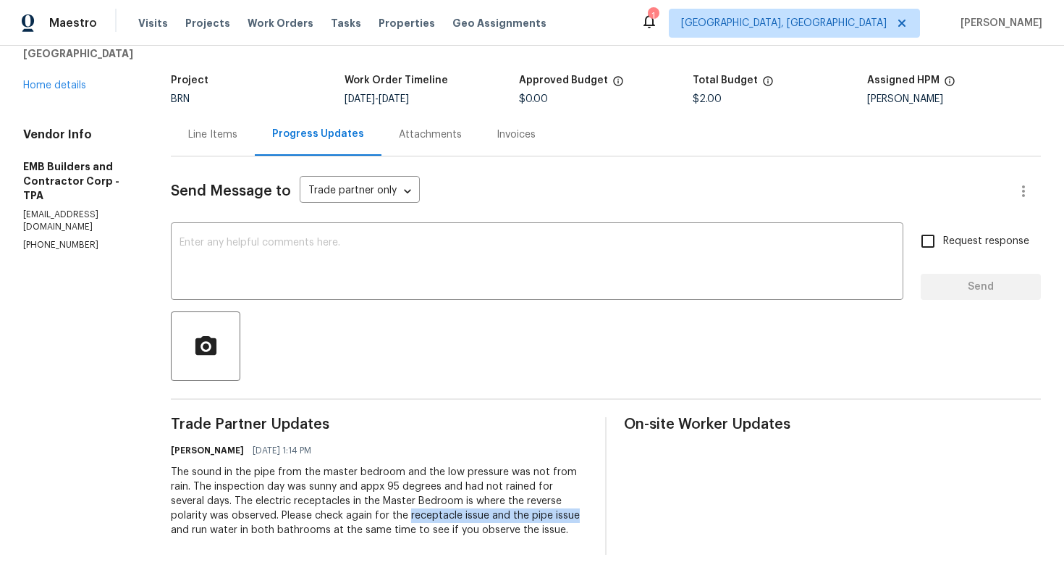
drag, startPoint x: 329, startPoint y: 519, endPoint x: 496, endPoint y: 517, distance: 166.5
click at [496, 517] on div "The sound in the pipe from the master bedroom and the low pressure was not from…" at bounding box center [379, 501] width 417 height 72
copy div "receptacle issue and the pipe issue"
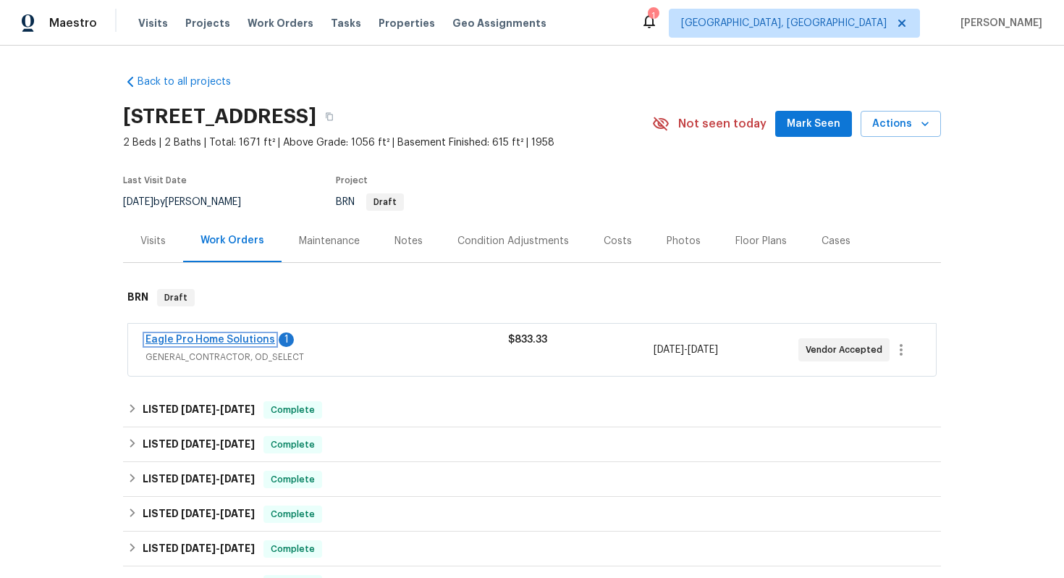
click at [228, 334] on link "Eagle Pro Home Solutions" at bounding box center [210, 339] width 130 height 10
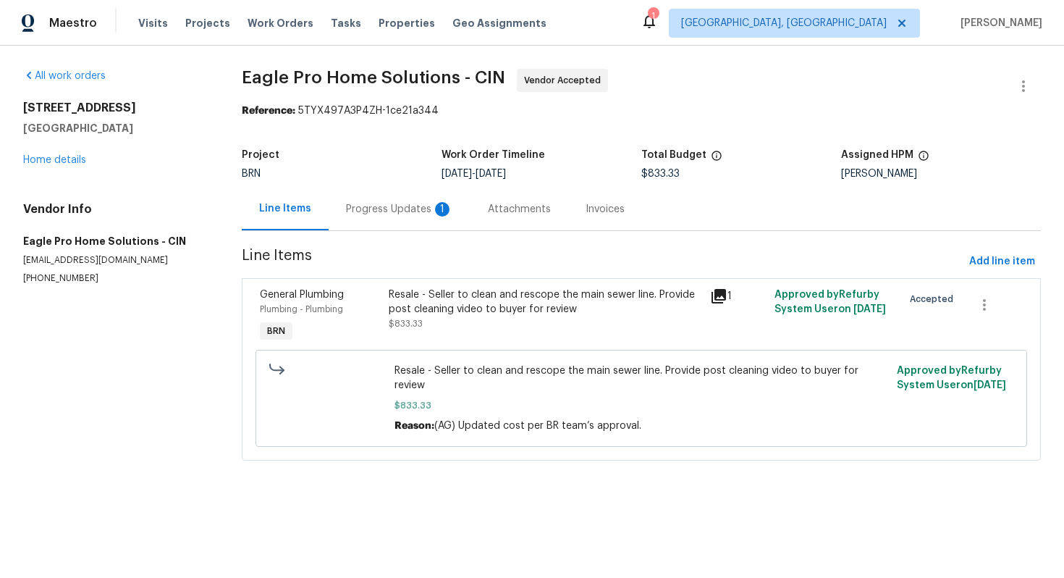
click at [382, 219] on div "Progress Updates 1" at bounding box center [400, 208] width 142 height 43
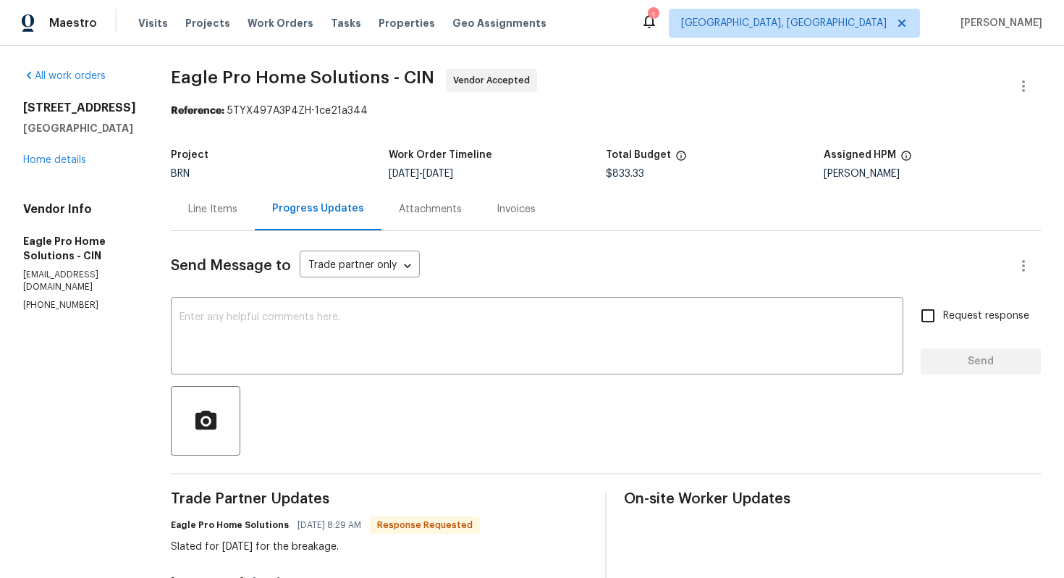
click at [255, 217] on div "Line Items" at bounding box center [213, 208] width 84 height 43
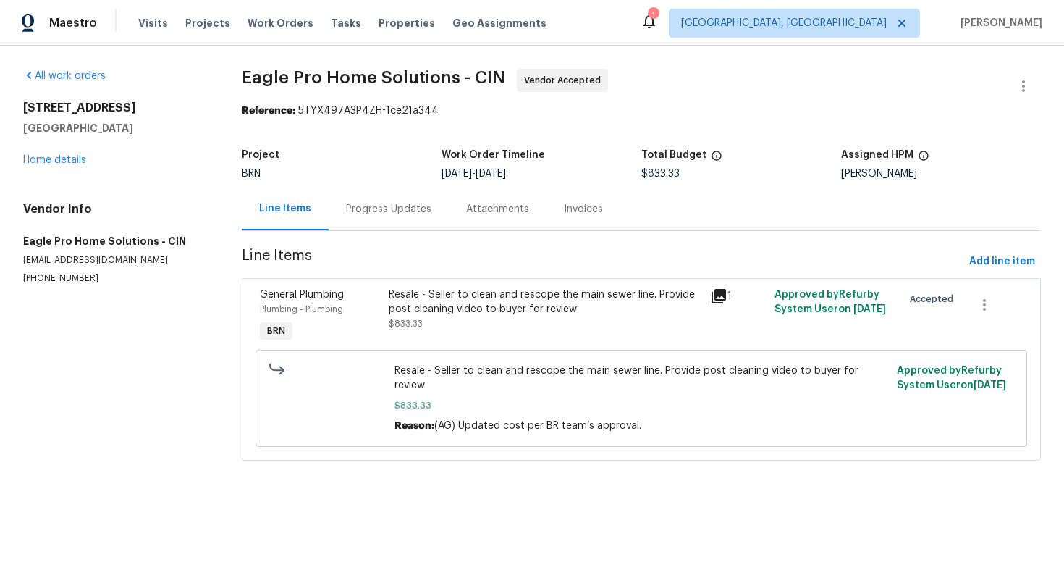
click at [415, 217] on div "Progress Updates" at bounding box center [389, 208] width 120 height 43
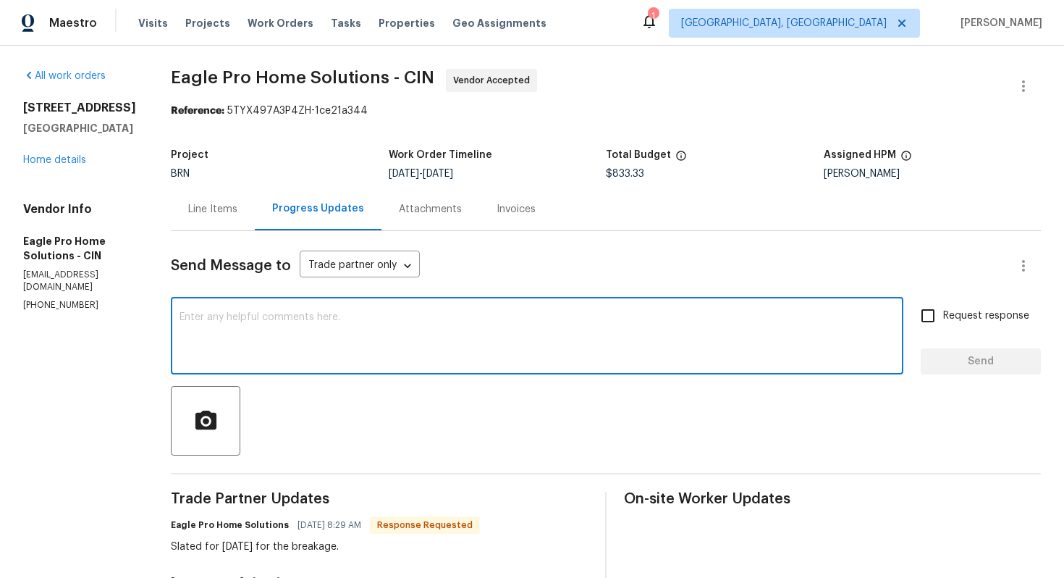
click at [410, 339] on textarea at bounding box center [537, 337] width 715 height 51
type textarea "Okay, please let me know once the work is completed tomorrow."
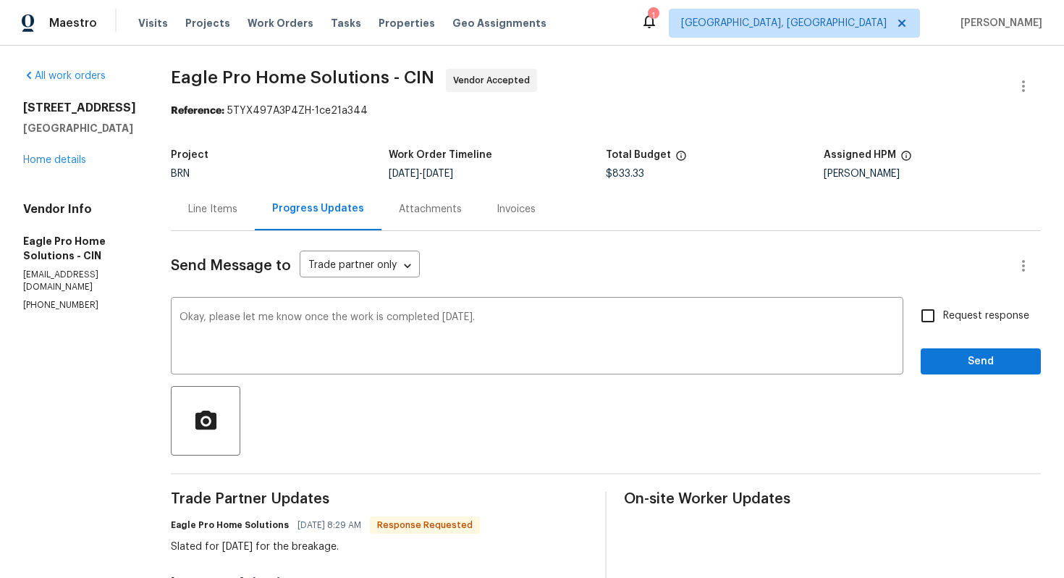
click at [958, 326] on label "Request response" at bounding box center [971, 315] width 117 height 30
click at [943, 326] on input "Request response" at bounding box center [928, 315] width 30 height 30
checkbox input "true"
click at [974, 371] on button "Send" at bounding box center [981, 361] width 120 height 27
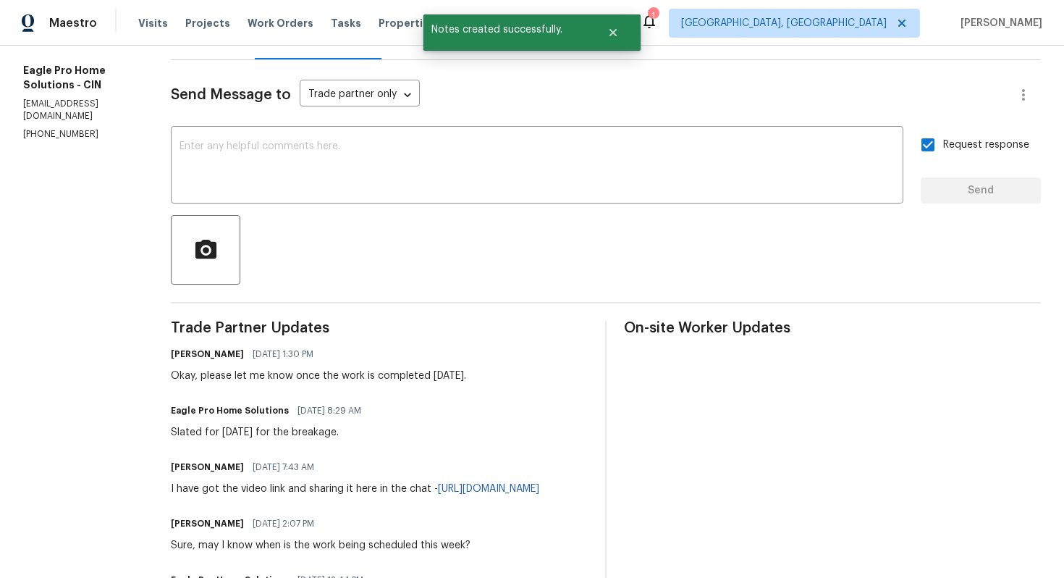
scroll to position [182, 0]
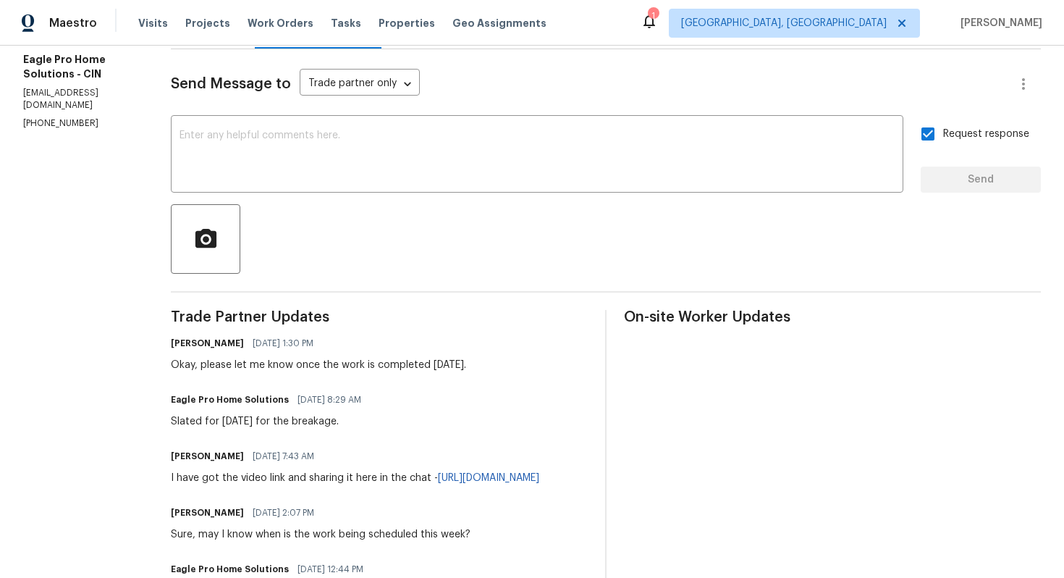
drag, startPoint x: 205, startPoint y: 421, endPoint x: 368, endPoint y: 429, distance: 163.8
copy div "Slated for Thursday for the breakage."
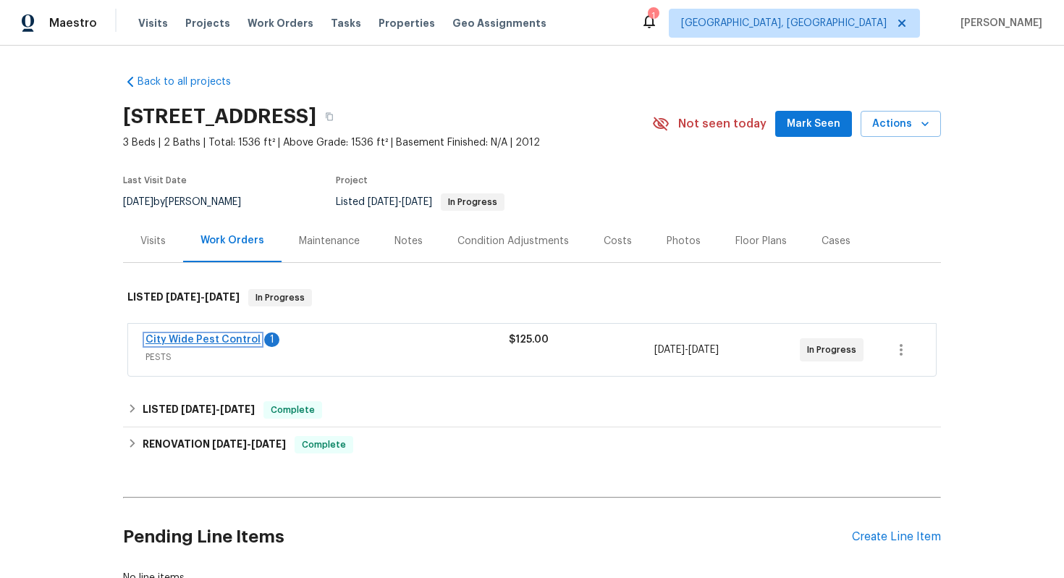
click at [235, 344] on link "City Wide Pest Control" at bounding box center [202, 339] width 115 height 10
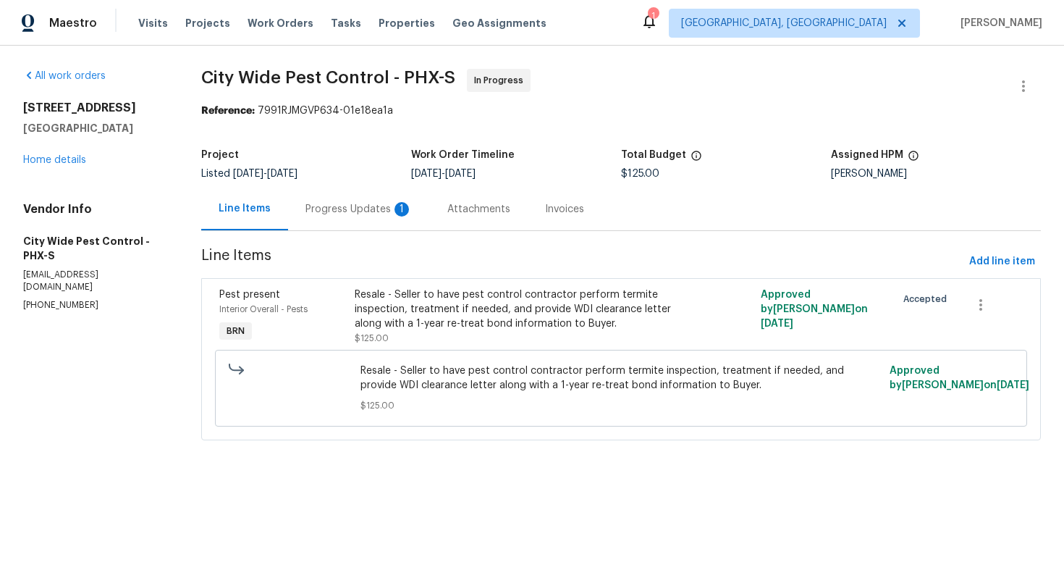
click at [375, 210] on div "Progress Updates 1" at bounding box center [358, 209] width 107 height 14
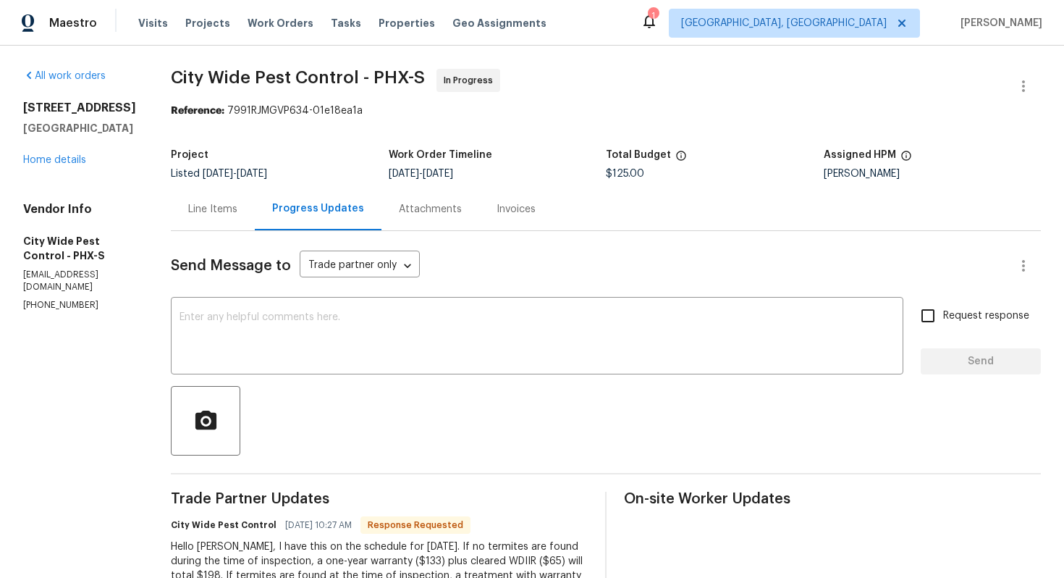
click at [221, 212] on div "Line Items" at bounding box center [212, 209] width 49 height 14
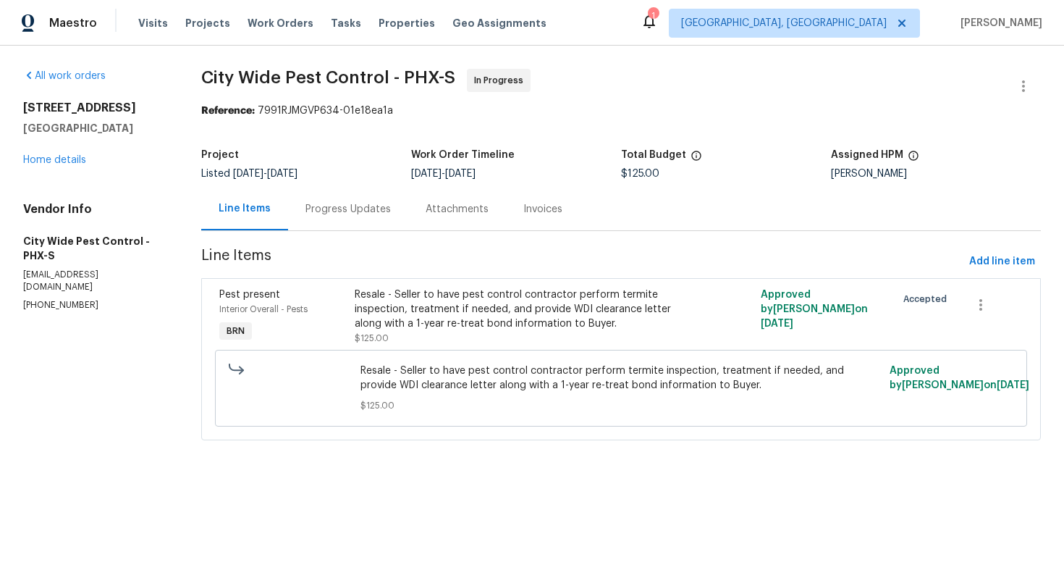
click at [351, 213] on div "Progress Updates" at bounding box center [347, 209] width 85 height 14
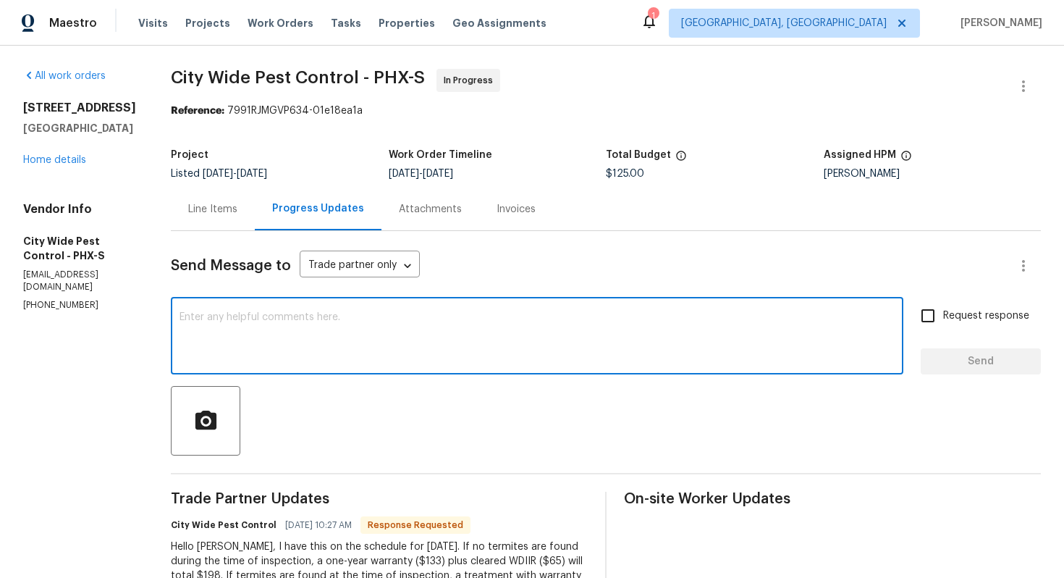
click at [355, 318] on textarea at bounding box center [537, 337] width 715 height 51
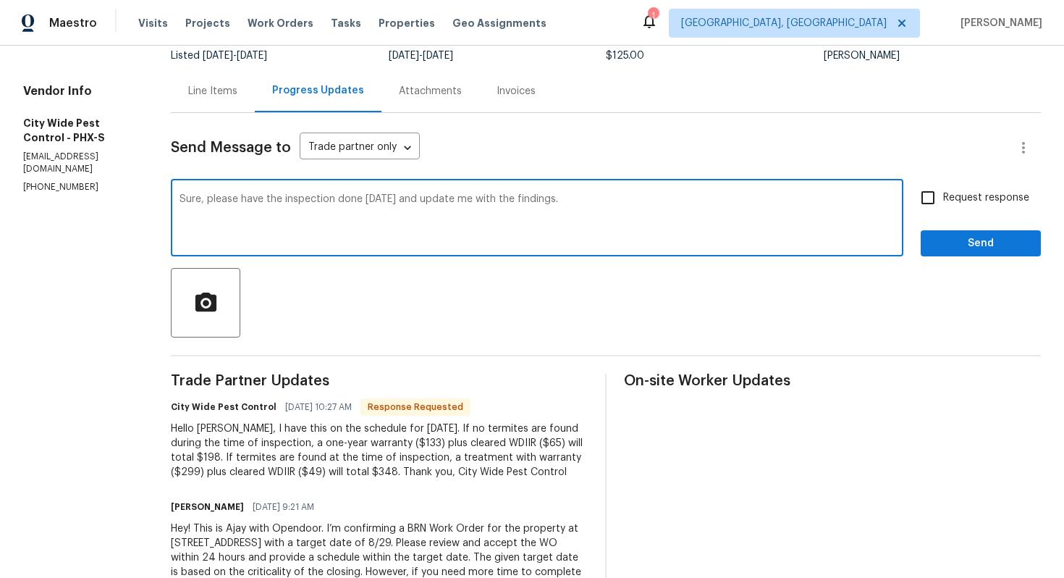
scroll to position [121, 0]
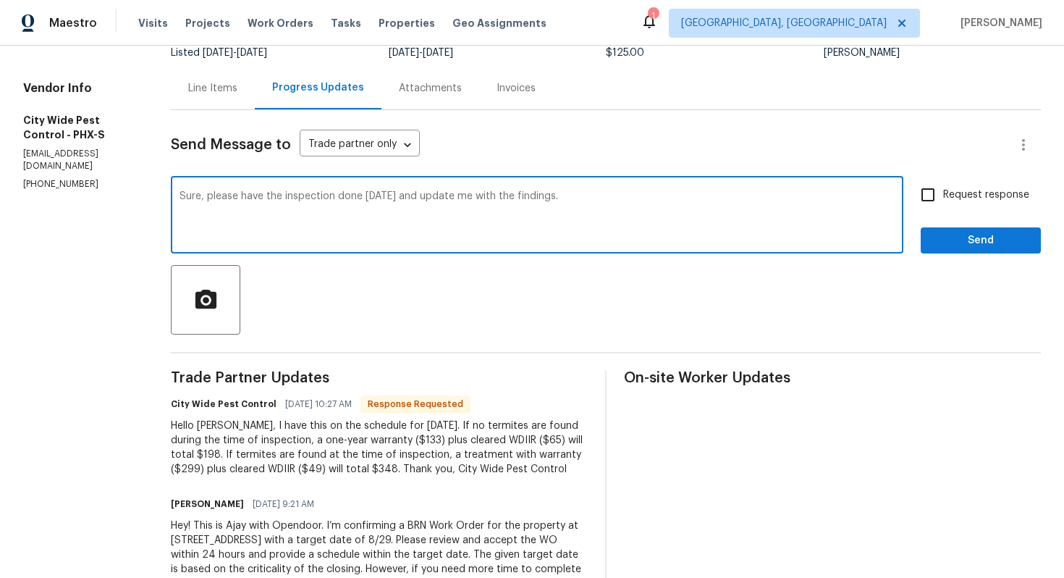
type textarea "Sure, please have the inspection done tomorrow and update me with the findings."
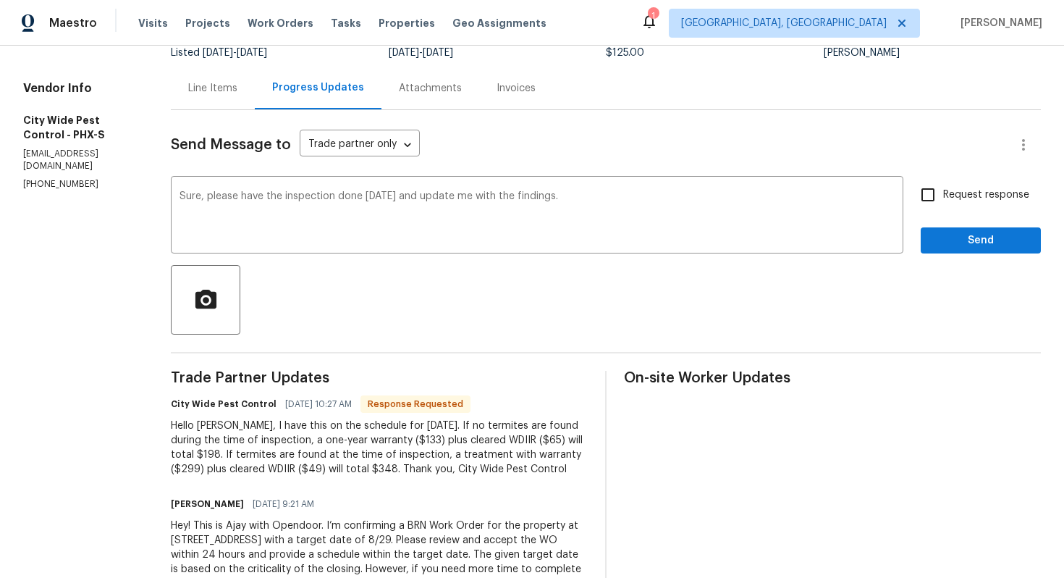
click at [947, 194] on span "Request response" at bounding box center [986, 194] width 86 height 15
click at [943, 194] on input "Request response" at bounding box center [928, 195] width 30 height 30
checkbox input "true"
click at [952, 238] on span "Send" at bounding box center [980, 241] width 97 height 18
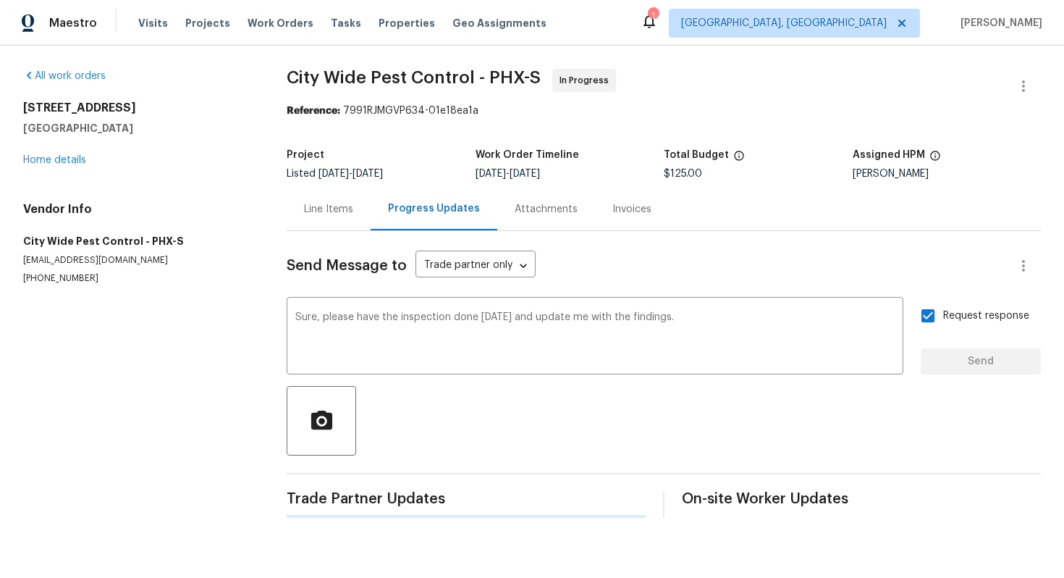
scroll to position [0, 0]
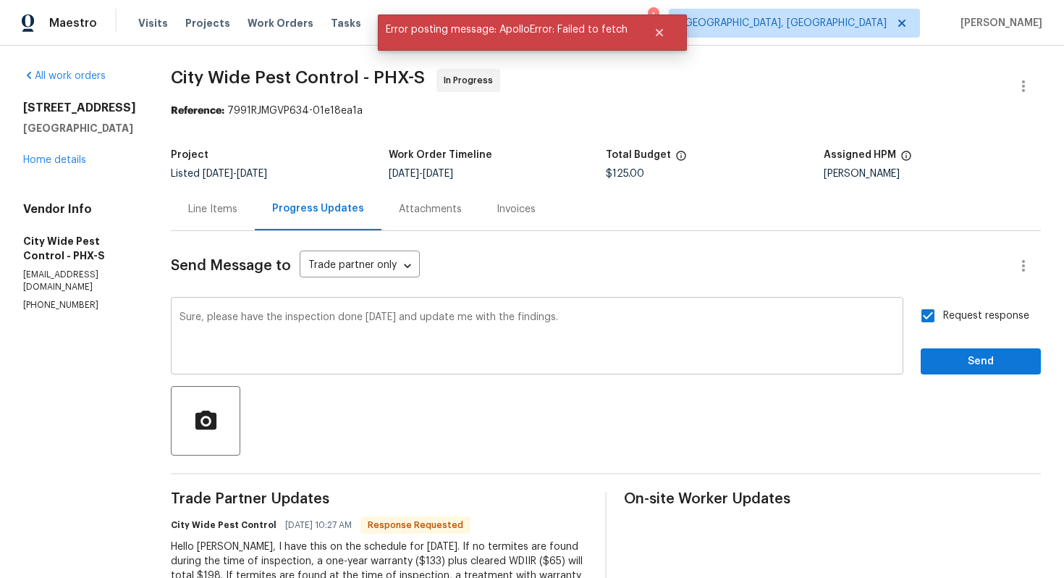
click at [384, 321] on textarea "Sure, please have the inspection done tomorrow and update me with the findings." at bounding box center [537, 337] width 715 height 51
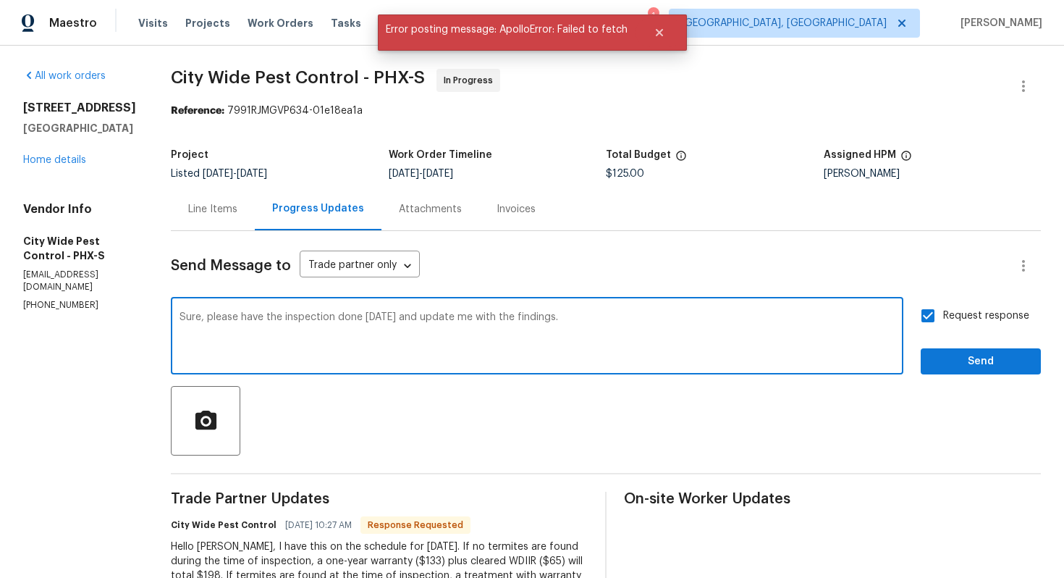
click at [384, 321] on textarea "Sure, please have the inspection done tomorrow and update me with the findings." at bounding box center [537, 337] width 715 height 51
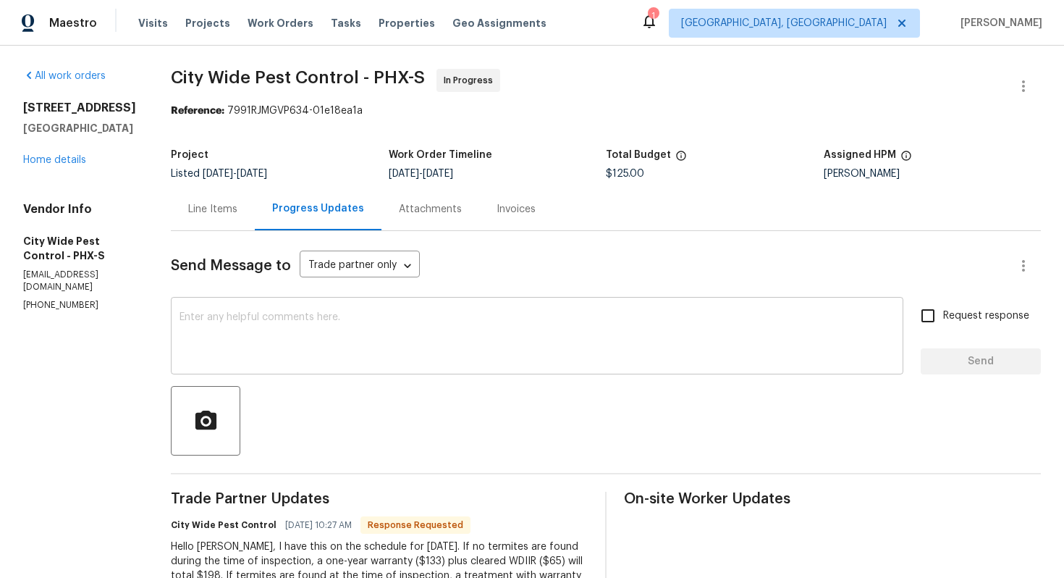
click at [435, 354] on textarea at bounding box center [537, 337] width 715 height 51
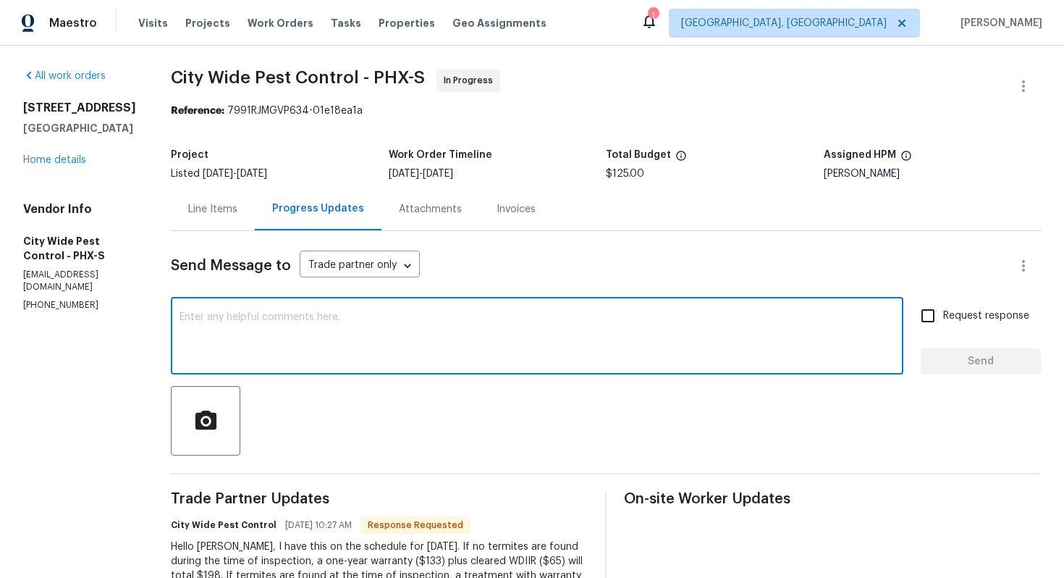
paste textarea "Sure, please have the inspection done [DATE] and update me with the findings."
type textarea "Sure, please have the inspection done [DATE] and update me with the findings."
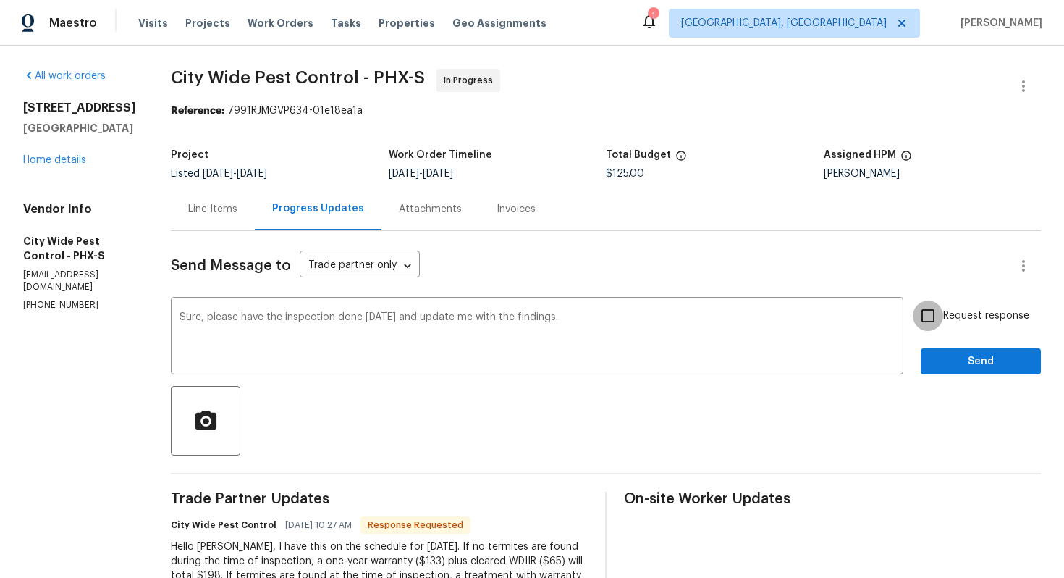
click at [934, 328] on input "Request response" at bounding box center [928, 315] width 30 height 30
checkbox input "true"
click at [961, 355] on span "Send" at bounding box center [980, 362] width 97 height 18
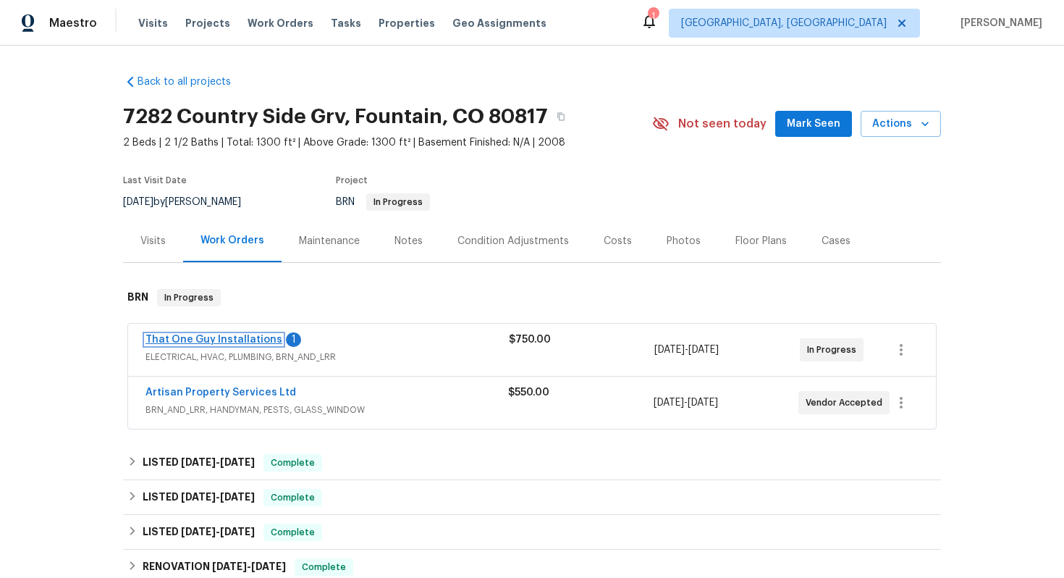
click at [242, 340] on link "That One Guy Installations" at bounding box center [213, 339] width 137 height 10
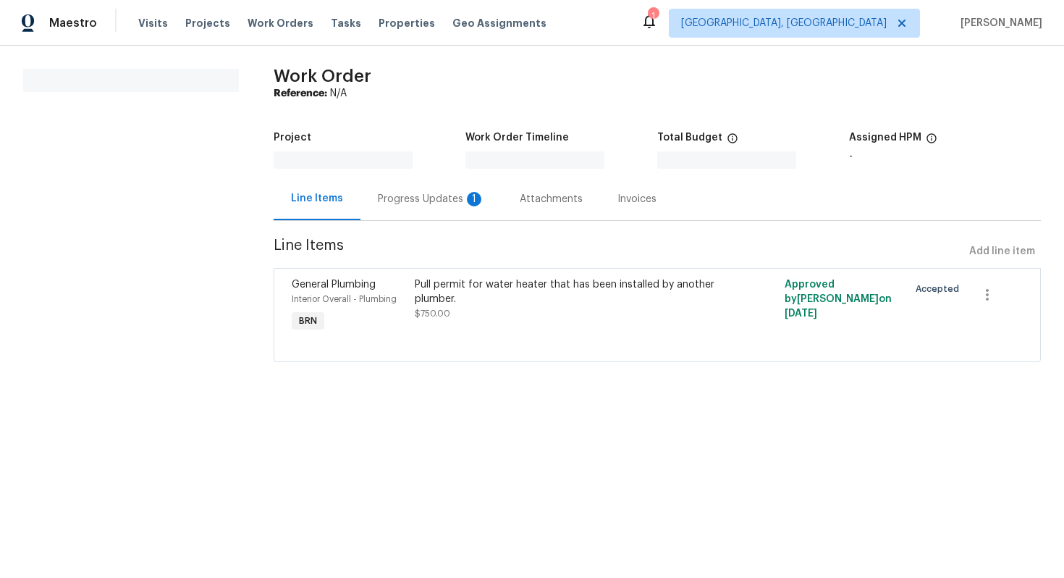
click at [389, 201] on div "Progress Updates 1" at bounding box center [431, 199] width 107 height 14
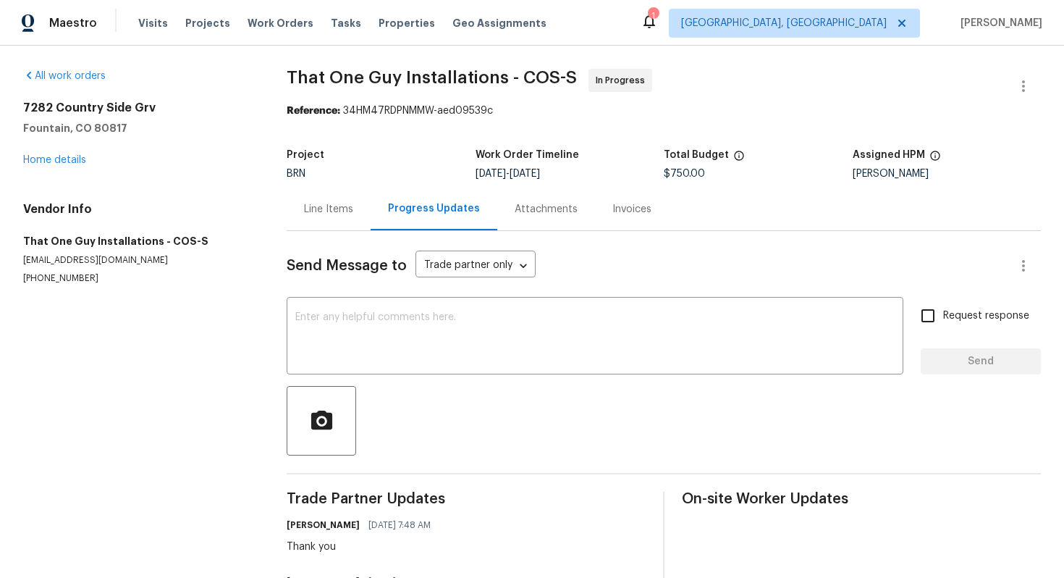
click at [342, 211] on div "Line Items" at bounding box center [328, 209] width 49 height 14
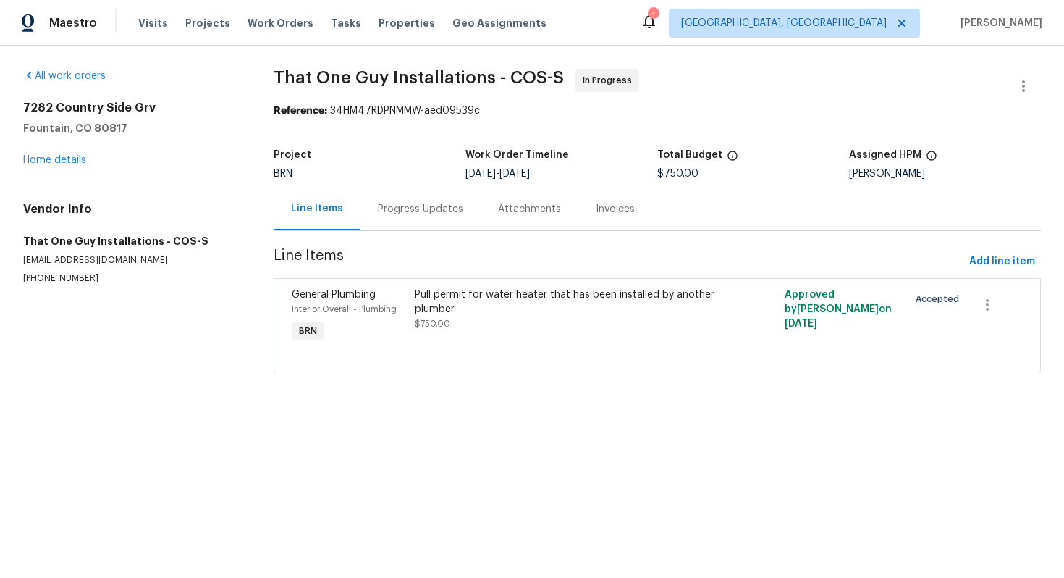
click at [383, 222] on div "Progress Updates" at bounding box center [420, 208] width 120 height 43
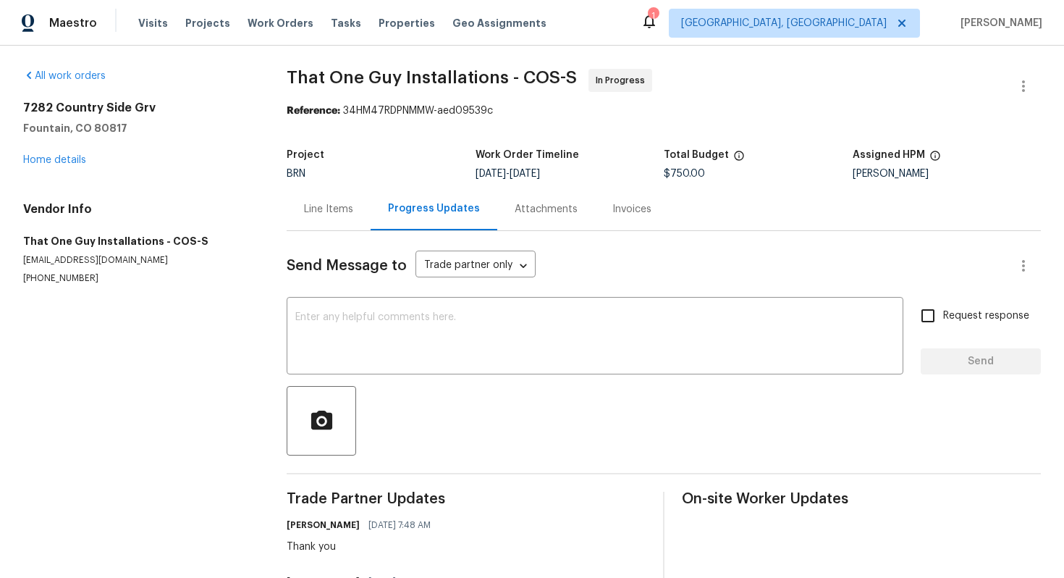
click at [318, 202] on div "Line Items" at bounding box center [328, 209] width 49 height 14
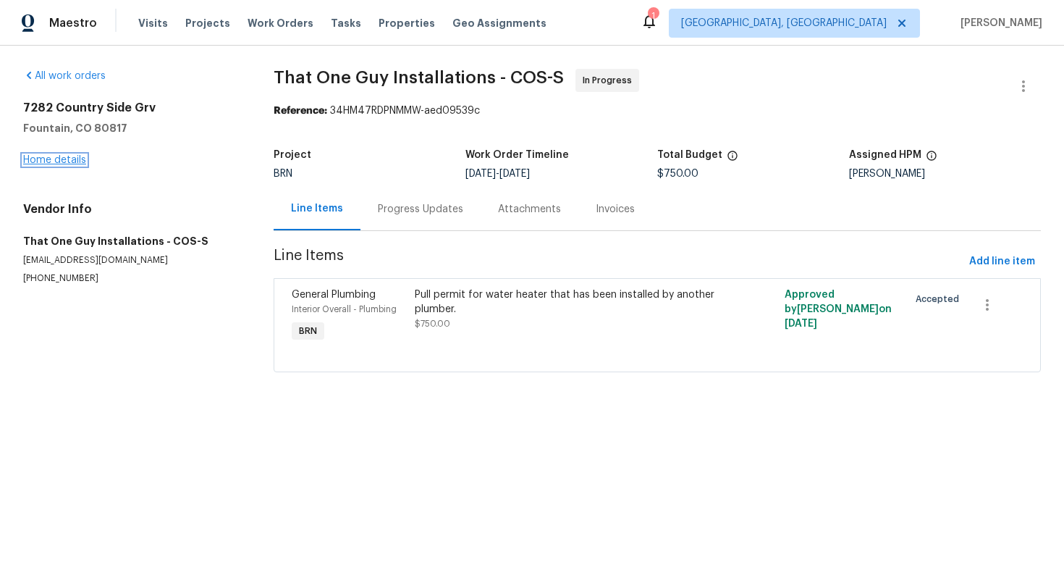
click at [71, 161] on link "Home details" at bounding box center [54, 160] width 63 height 10
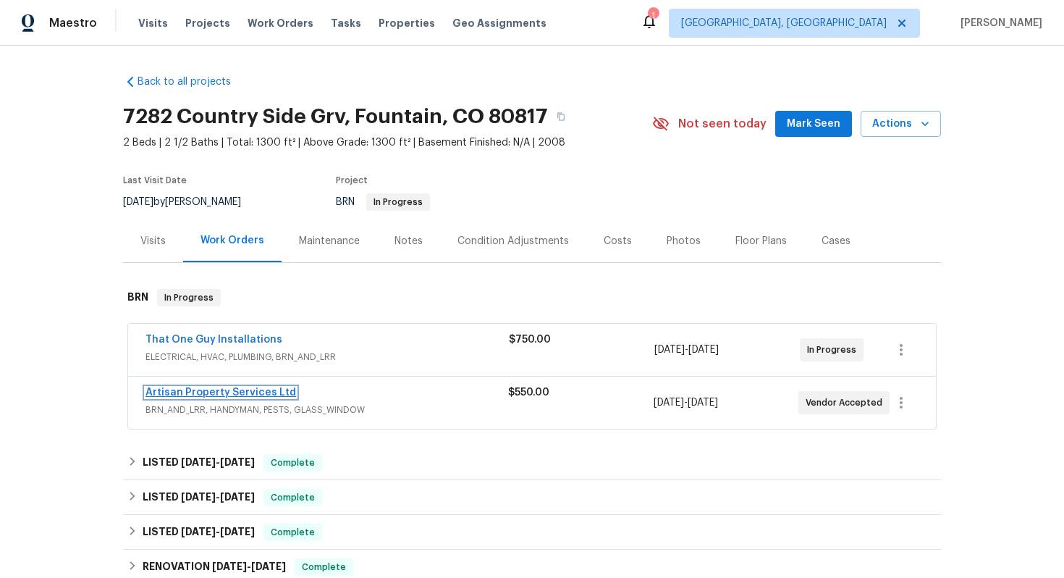
click at [185, 394] on link "Artisan Property Services Ltd" at bounding box center [220, 392] width 151 height 10
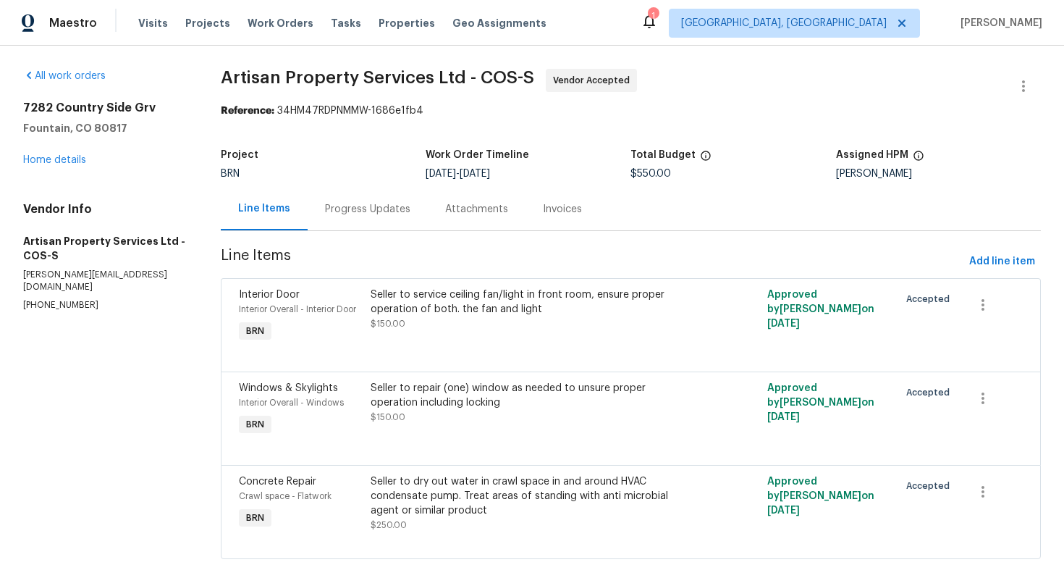
click at [377, 210] on div "Progress Updates" at bounding box center [367, 209] width 85 height 14
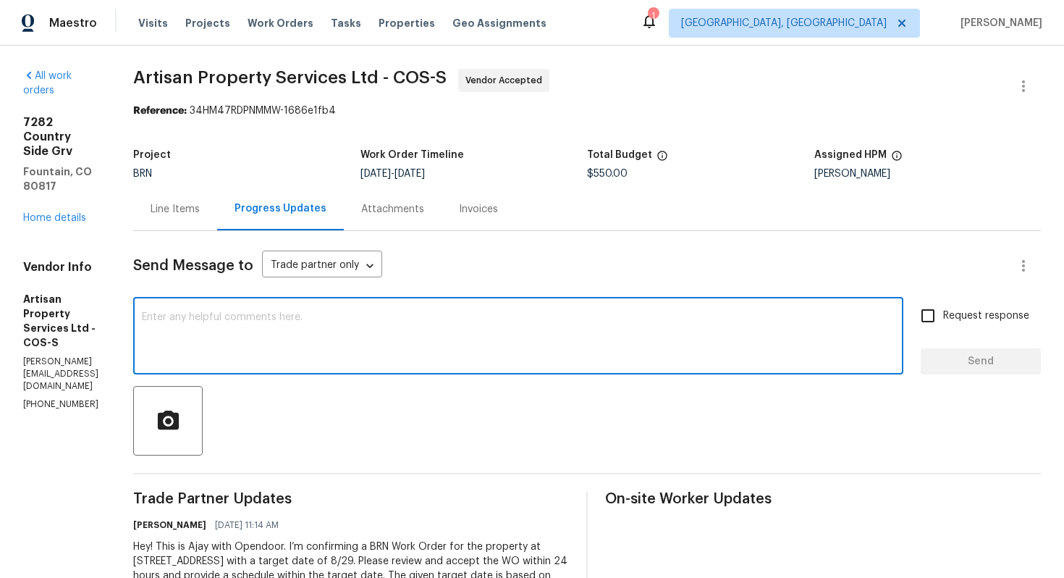
click at [552, 333] on textarea at bounding box center [518, 337] width 753 height 51
paste textarea "Thank you for accepting the WO! Could you please provide me with the scheduled …"
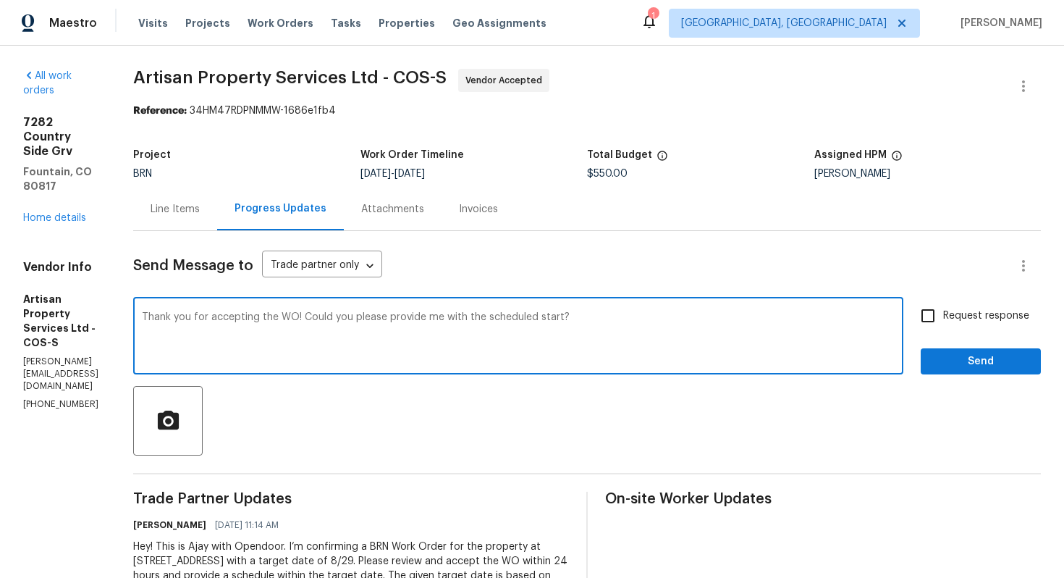
type textarea "Thank you for accepting the WO! Could you please provide me with the scheduled …"
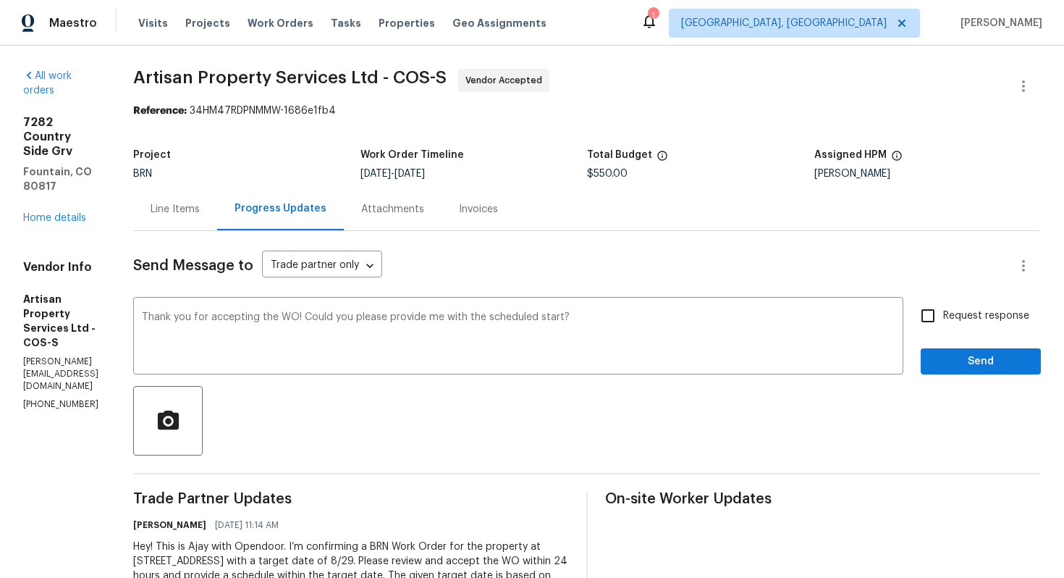
click at [965, 321] on span "Request response" at bounding box center [986, 315] width 86 height 15
click at [943, 321] on input "Request response" at bounding box center [928, 315] width 30 height 30
checkbox input "true"
click at [967, 364] on span "Send" at bounding box center [980, 362] width 97 height 18
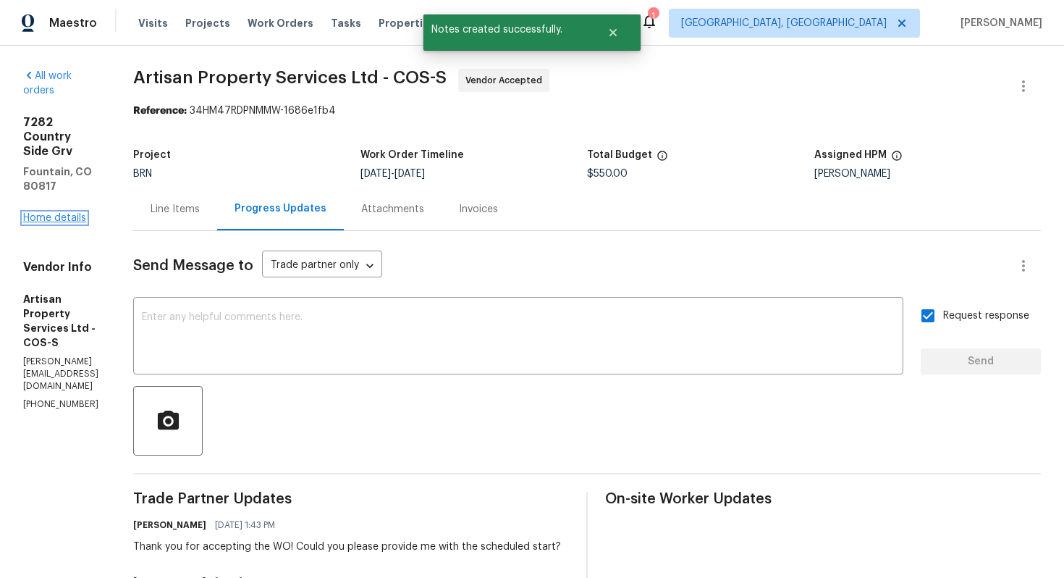
click at [52, 220] on link "Home details" at bounding box center [54, 218] width 63 height 10
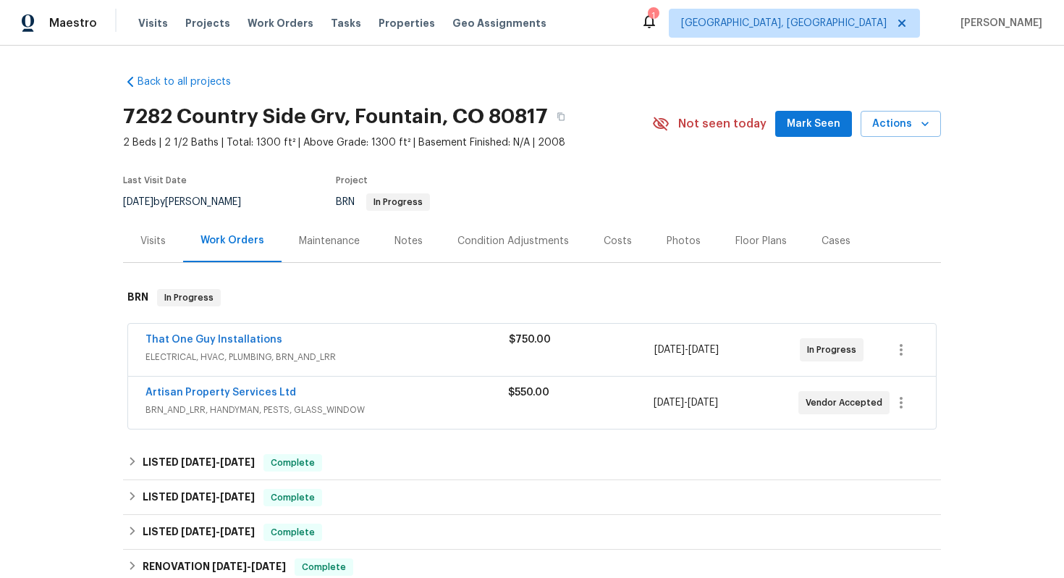
click at [142, 338] on div "That One Guy Installations ELECTRICAL, HVAC, PLUMBING, BRN_AND_LRR $750.00 [DAT…" at bounding box center [532, 350] width 808 height 52
drag, startPoint x: 138, startPoint y: 395, endPoint x: 300, endPoint y: 391, distance: 162.9
click at [300, 391] on div "Artisan Property Services Ltd BRN_AND_LRR, HANDYMAN, PESTS, GLASS_WINDOW $550.0…" at bounding box center [532, 402] width 808 height 52
copy link "Artisan Property Services Ltd"
click at [251, 340] on link "That One Guy Installations" at bounding box center [213, 339] width 137 height 10
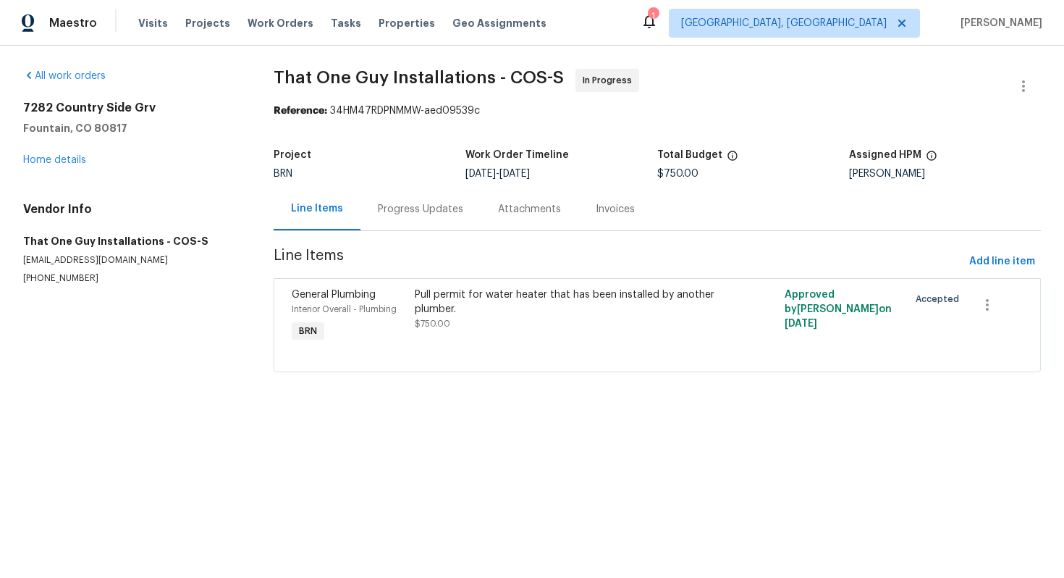
click at [389, 214] on div "Progress Updates" at bounding box center [420, 209] width 85 height 14
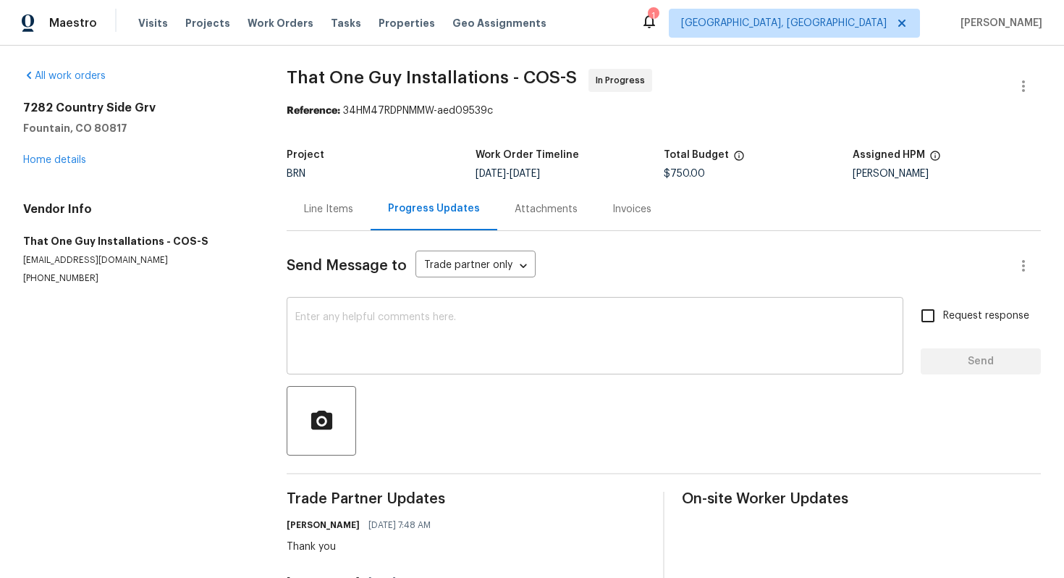
scroll to position [73, 0]
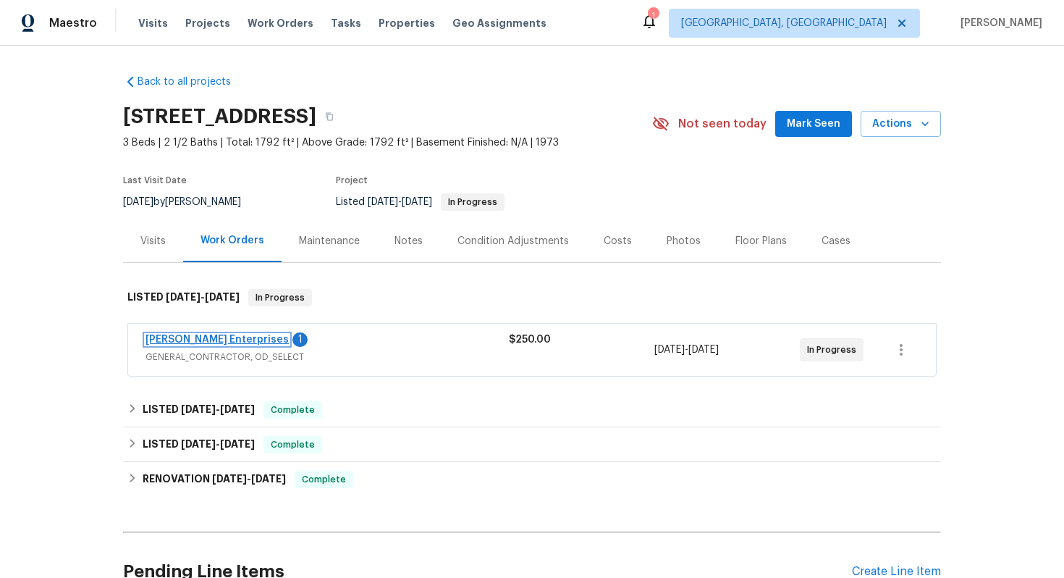
click at [229, 338] on link "[PERSON_NAME] Enterprises" at bounding box center [216, 339] width 143 height 10
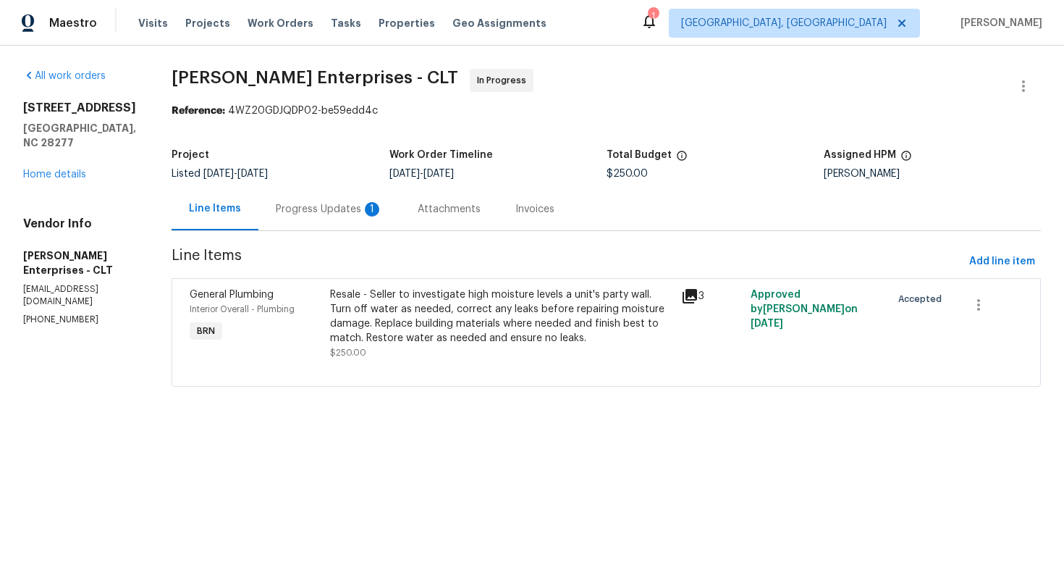
click at [369, 217] on div "Progress Updates 1" at bounding box center [329, 208] width 142 height 43
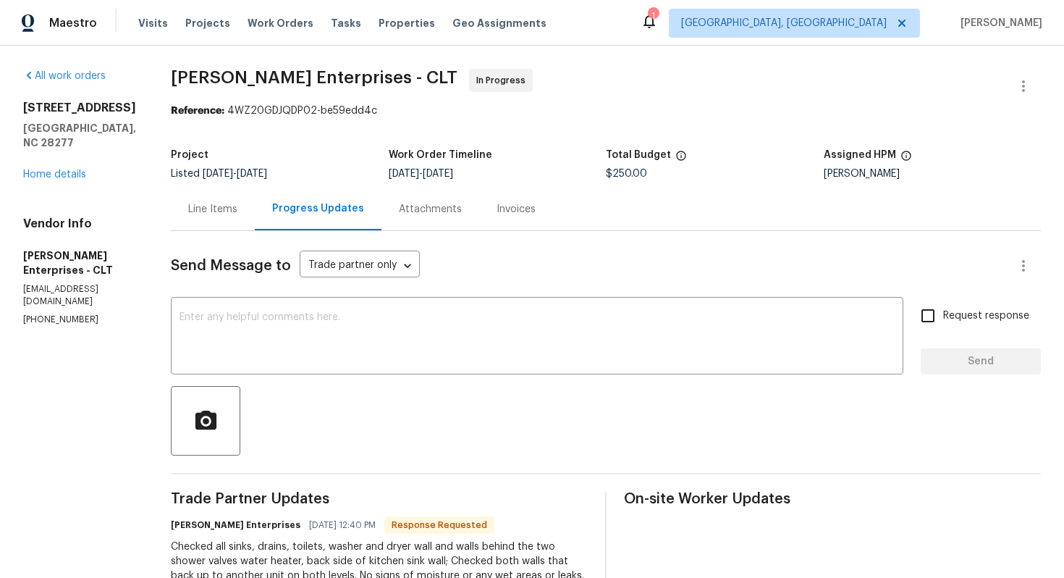
click at [210, 219] on div "Line Items" at bounding box center [213, 208] width 84 height 43
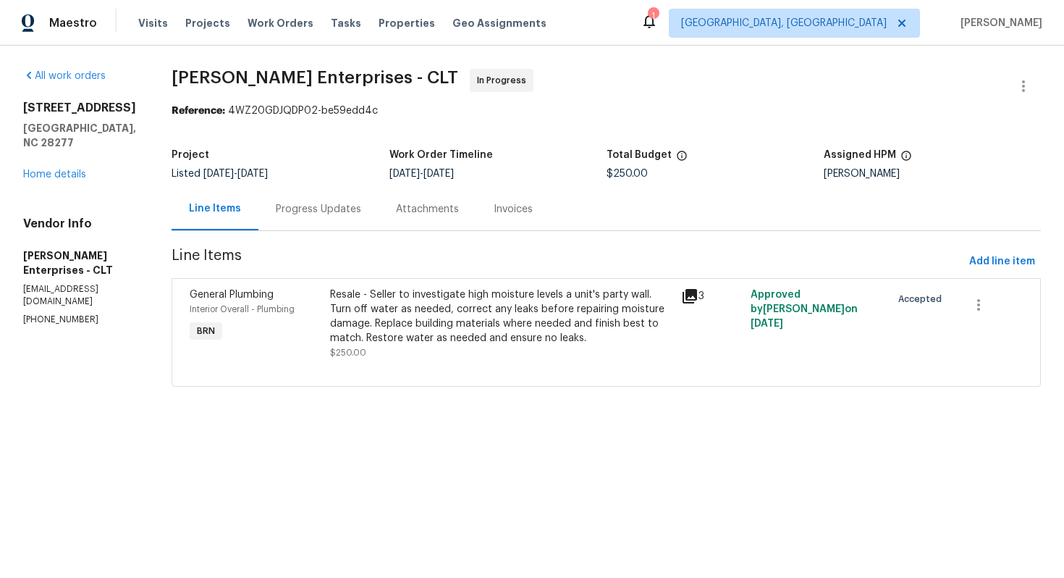
click at [397, 313] on div "Resale - Seller to investigate high moisture levels a unit's party wall. Turn o…" at bounding box center [501, 316] width 342 height 58
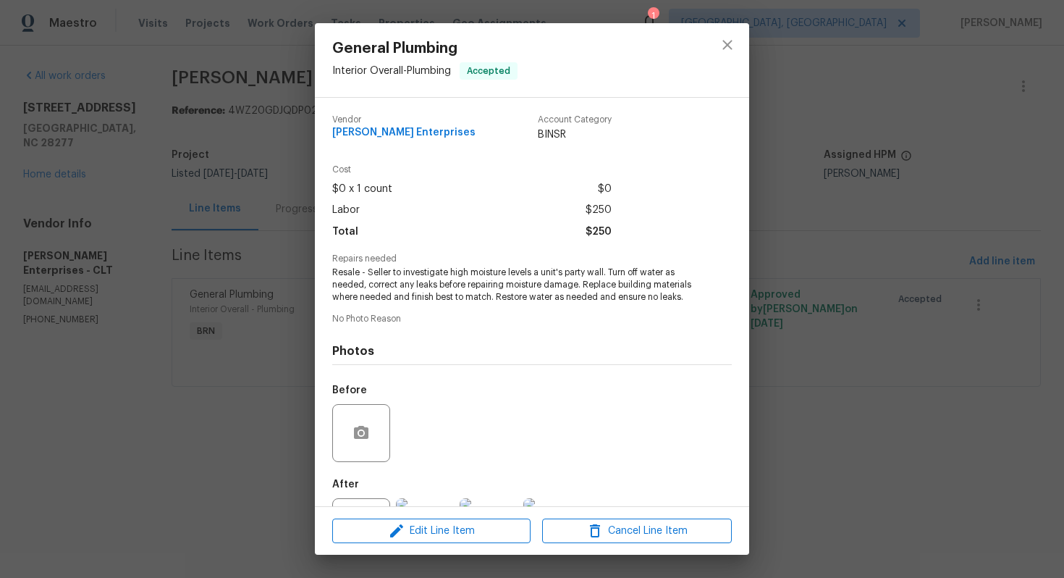
scroll to position [64, 0]
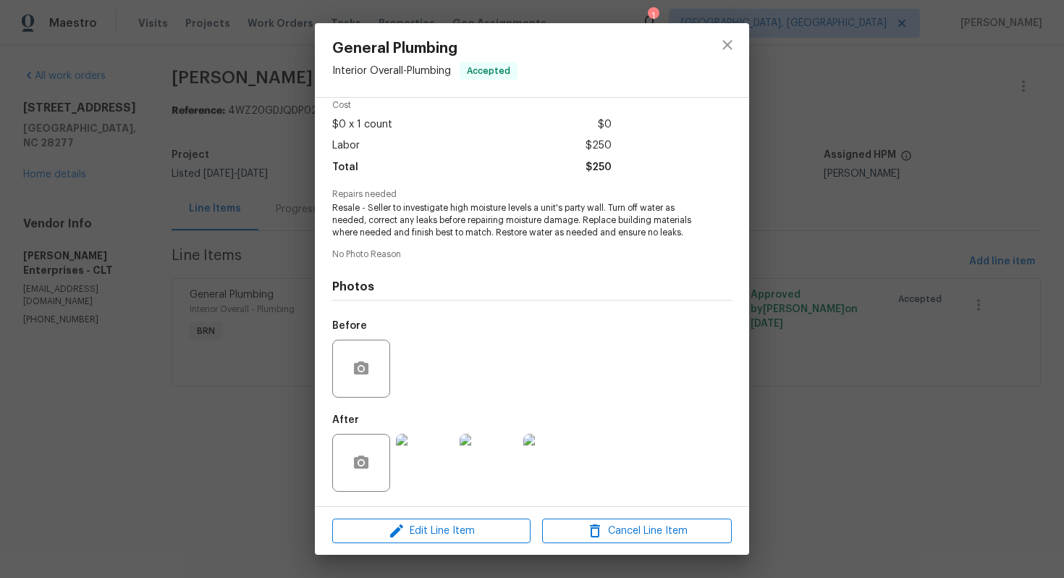
click at [431, 455] on img at bounding box center [425, 463] width 58 height 58
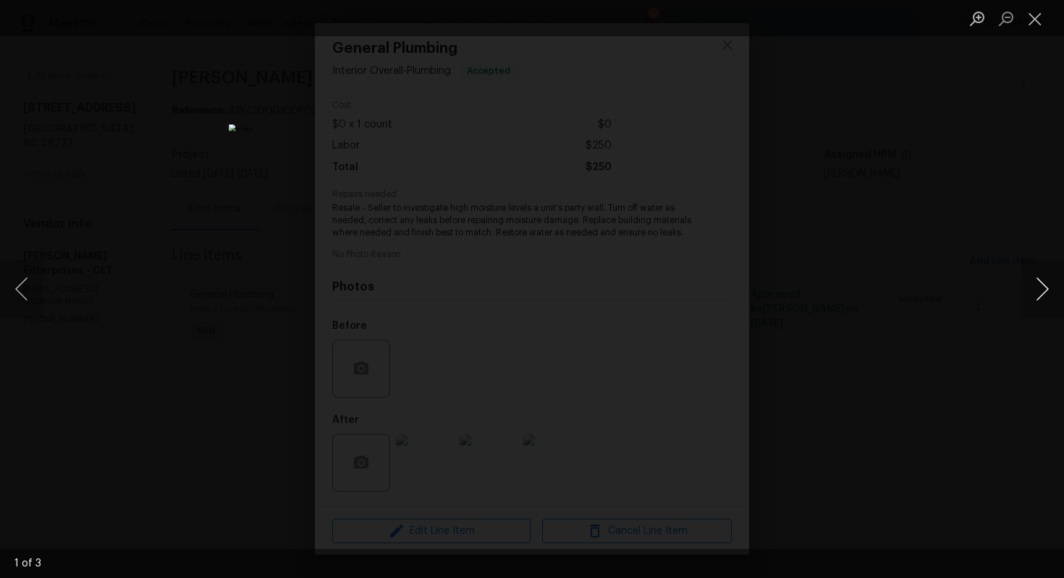
click at [1024, 313] on button "Next image" at bounding box center [1042, 289] width 43 height 58
click at [1025, 312] on button "Next image" at bounding box center [1042, 289] width 43 height 58
click at [1022, 21] on button "Close lightbox" at bounding box center [1035, 18] width 29 height 25
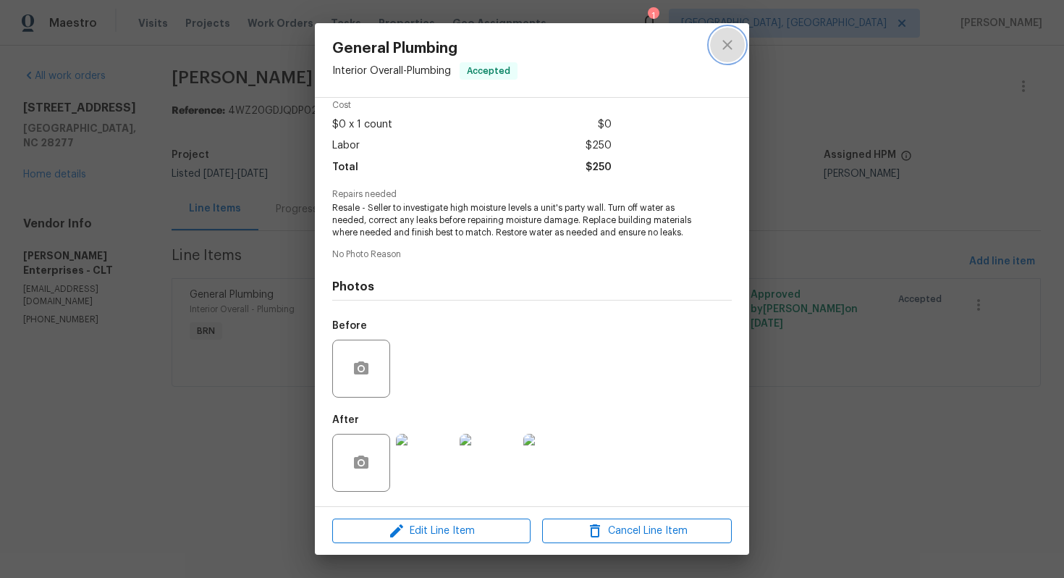
click at [725, 44] on icon "close" at bounding box center [727, 44] width 17 height 17
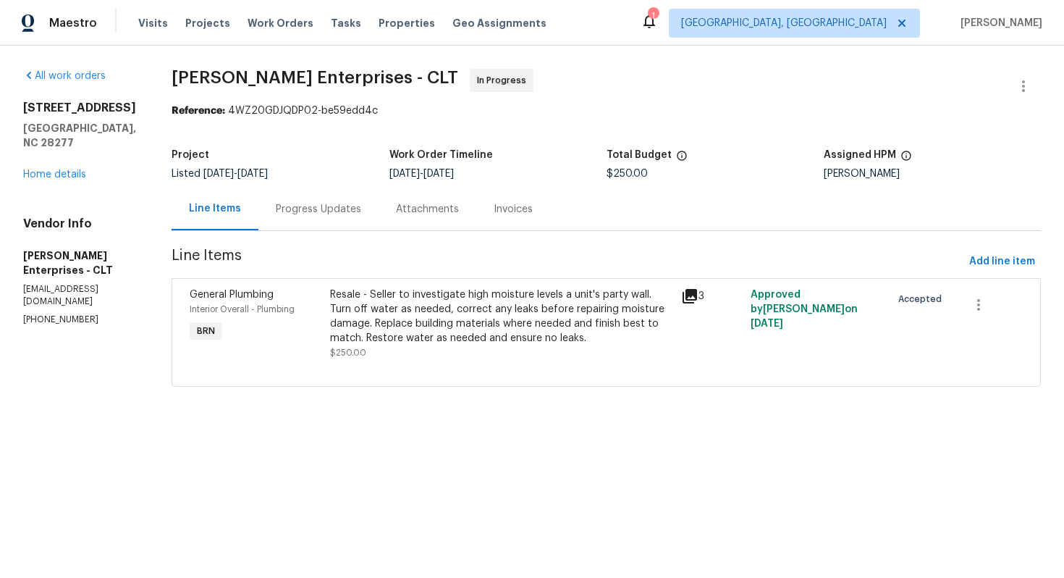
click at [312, 219] on div "Progress Updates" at bounding box center [318, 208] width 120 height 43
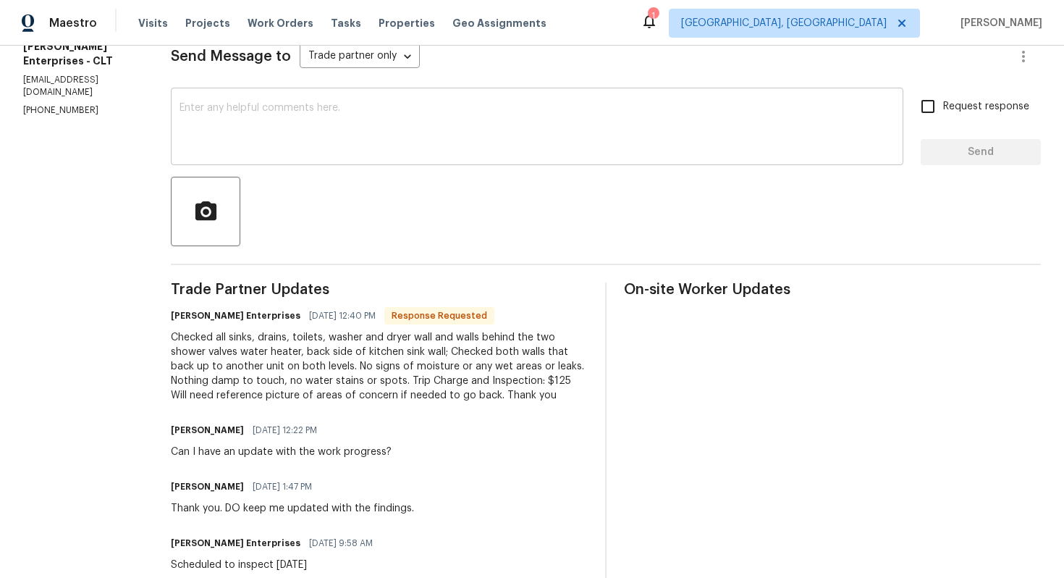
scroll to position [212, 0]
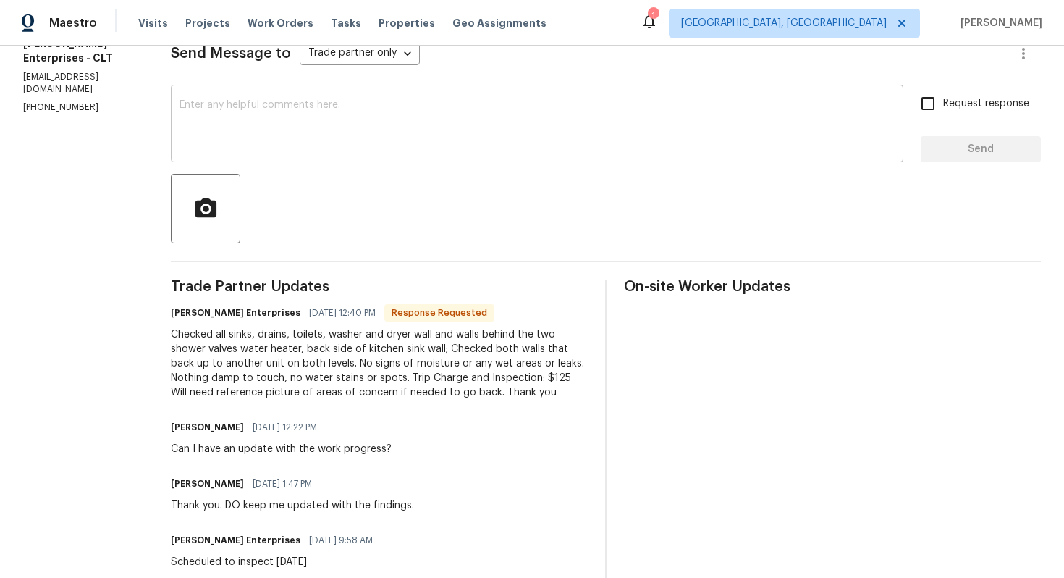
click at [337, 139] on textarea at bounding box center [537, 125] width 715 height 51
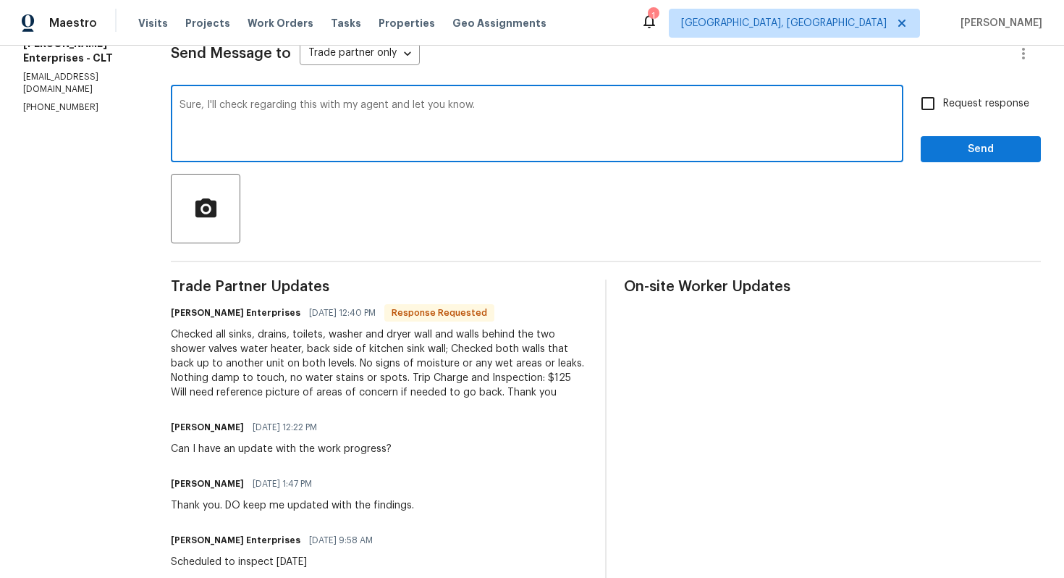
type textarea "Sure, I'll check regarding this with my agent and let you know."
click at [953, 102] on span "Request response" at bounding box center [986, 103] width 86 height 15
click at [943, 102] on input "Request response" at bounding box center [928, 103] width 30 height 30
checkbox input "true"
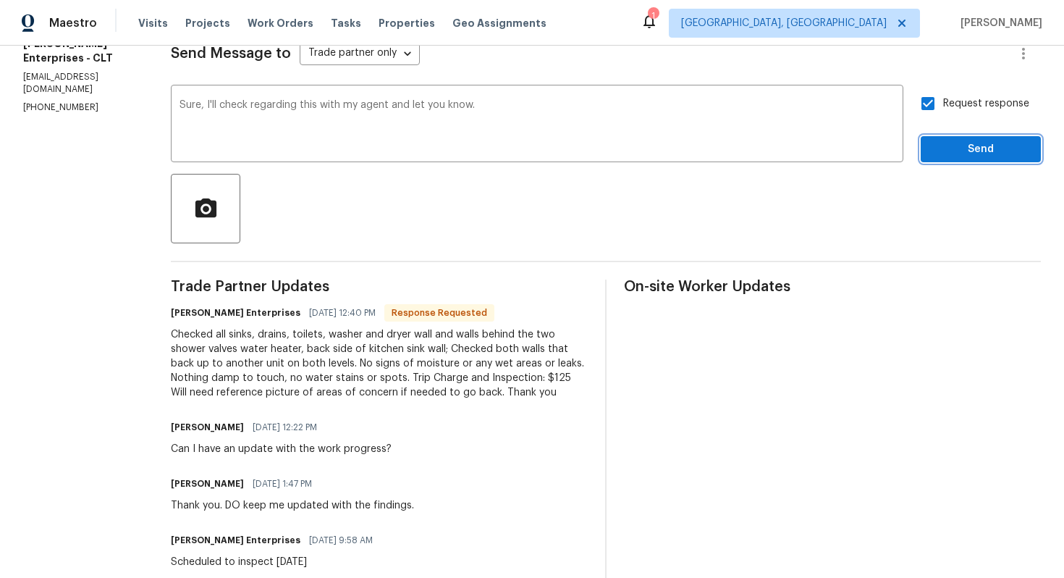
click at [951, 149] on span "Send" at bounding box center [980, 149] width 97 height 18
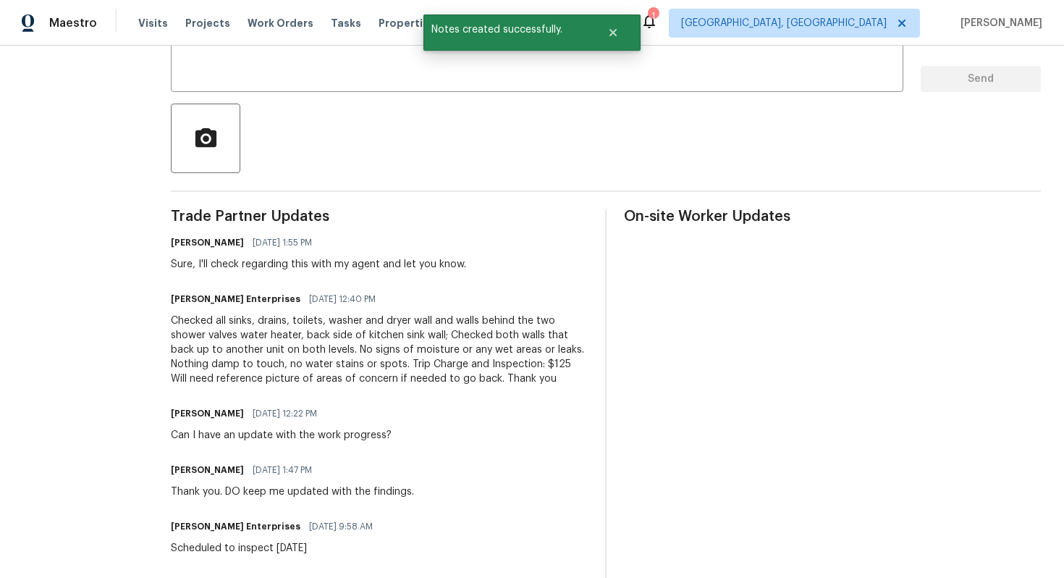
scroll to position [295, 0]
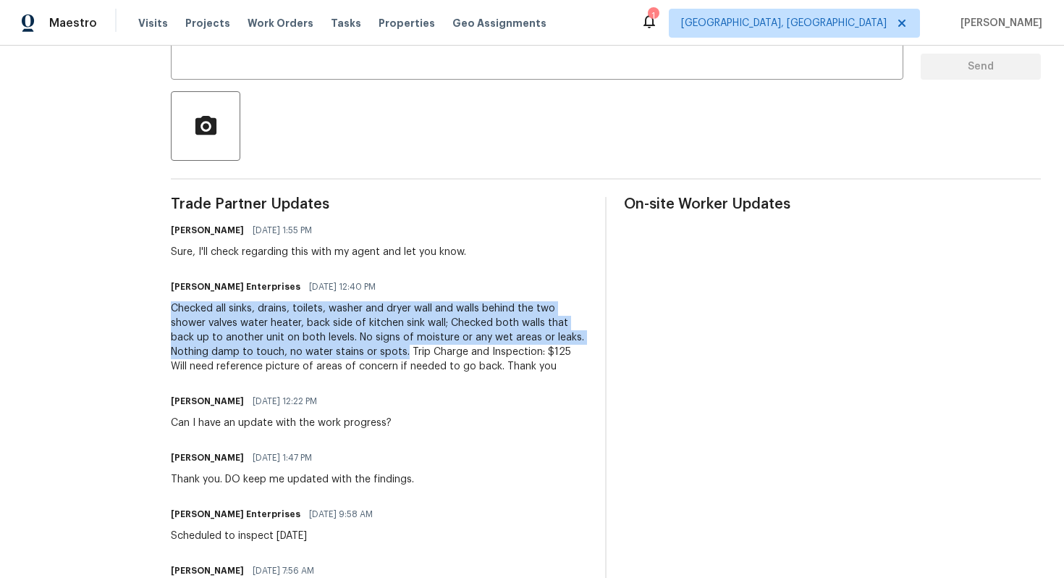
drag, startPoint x: 152, startPoint y: 309, endPoint x: 315, endPoint y: 350, distance: 167.8
click at [315, 350] on div "All work orders 3143 Windbluff Dr Charlotte, NC 28277 Home details Vendor Info …" at bounding box center [532, 239] width 1064 height 976
copy div "Checked all sinks, drains, toilets, washer and dryer wall and walls behind the …"
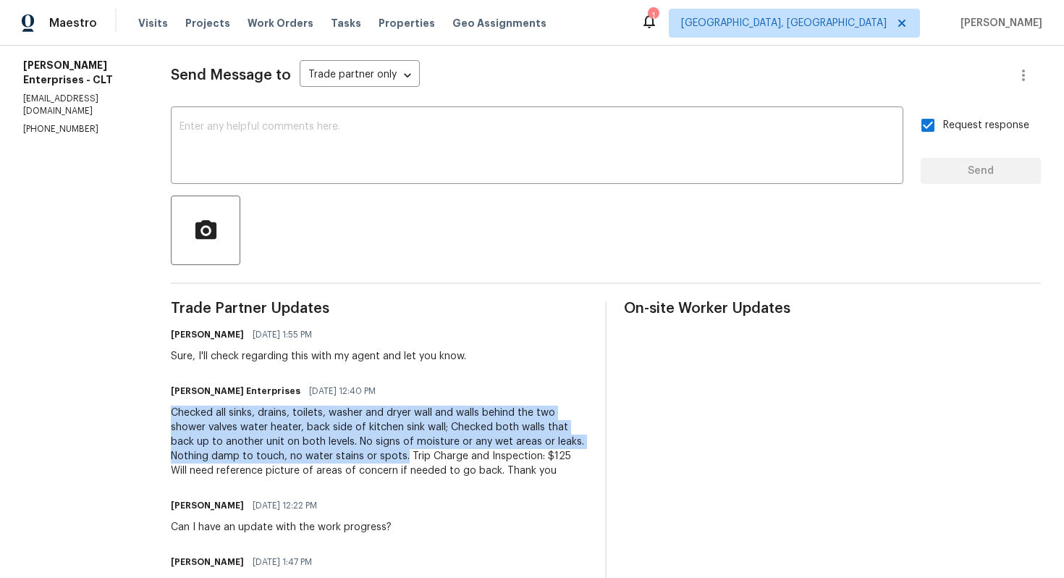
scroll to position [211, 0]
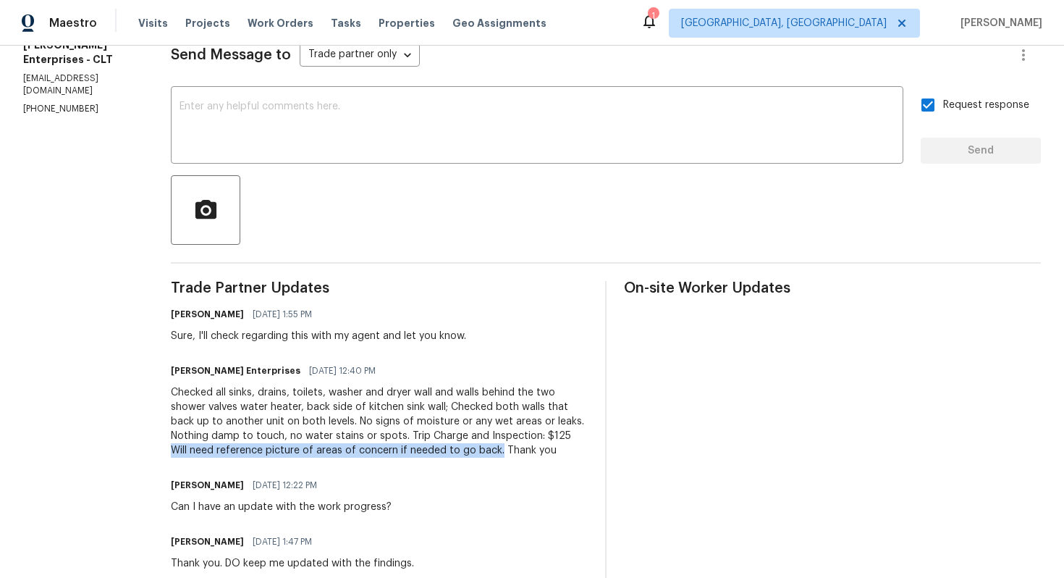
drag, startPoint x: 479, startPoint y: 439, endPoint x: 385, endPoint y: 448, distance: 94.6
click at [385, 448] on div "Checked all sinks, drains, toilets, washer and dryer wall and walls behind the …" at bounding box center [379, 421] width 417 height 72
copy div "Will need reference picture of areas of concern if needed to go back."
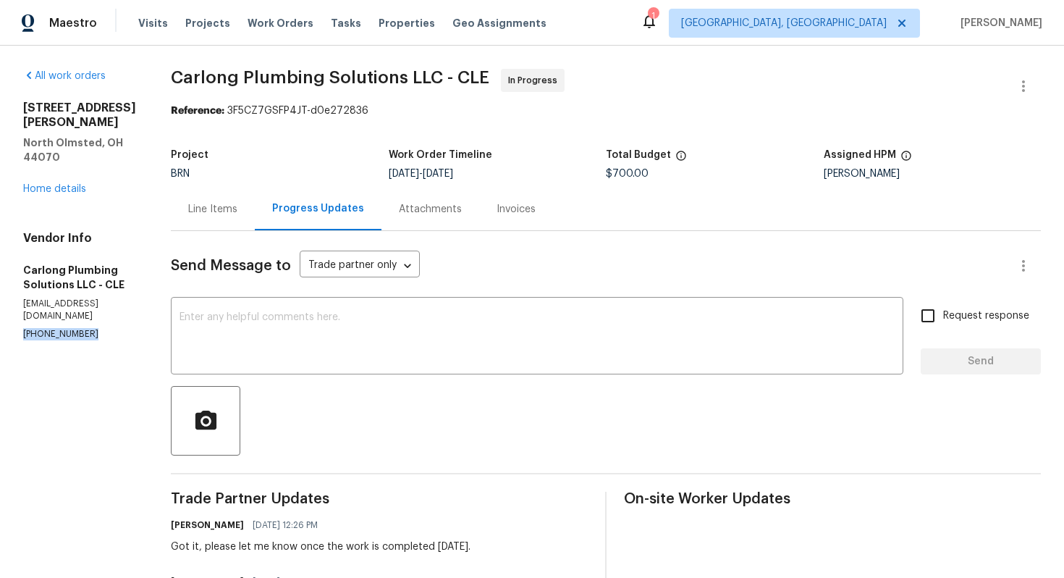
drag, startPoint x: 17, startPoint y: 303, endPoint x: 104, endPoint y: 313, distance: 88.2
click at [105, 313] on div "All work orders [STREET_ADDRESS][PERSON_NAME] Home details Vendor Info Carlong …" at bounding box center [532, 519] width 1064 height 947
copy p "[PHONE_NUMBER]"
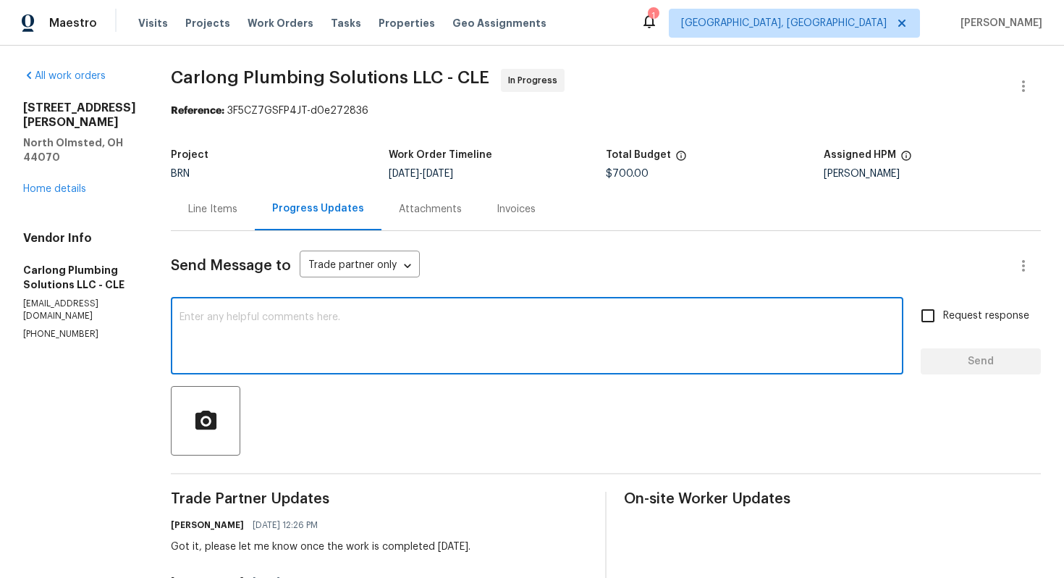
click at [411, 350] on textarea at bounding box center [537, 337] width 715 height 51
type textarea "Hi! I tried reaching out to you. Can I get an update on the work completion?"
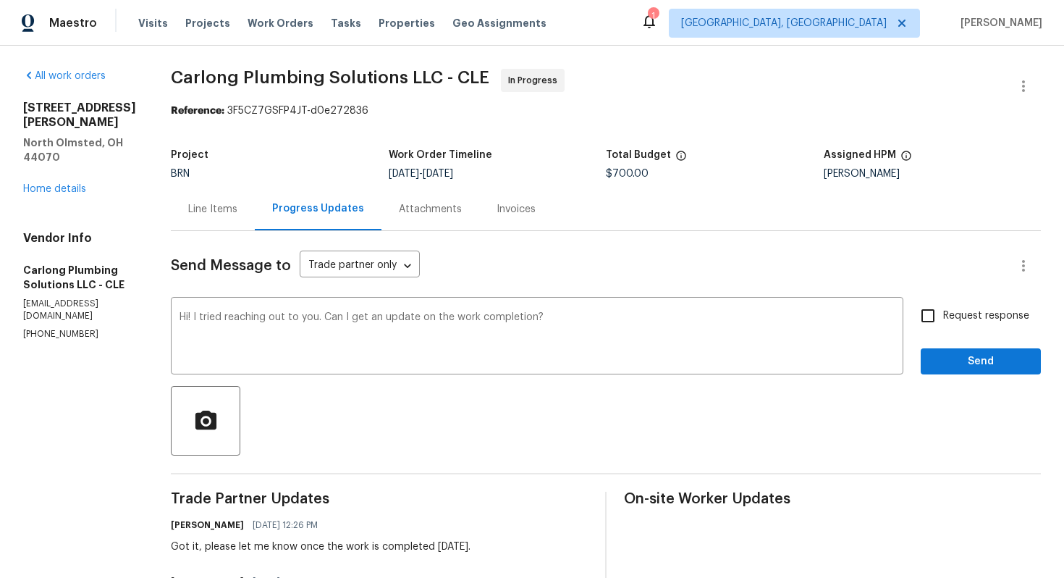
click at [952, 318] on span "Request response" at bounding box center [986, 315] width 86 height 15
click at [943, 318] on input "Request response" at bounding box center [928, 315] width 30 height 30
checkbox input "true"
click at [950, 349] on button "Send" at bounding box center [981, 361] width 120 height 27
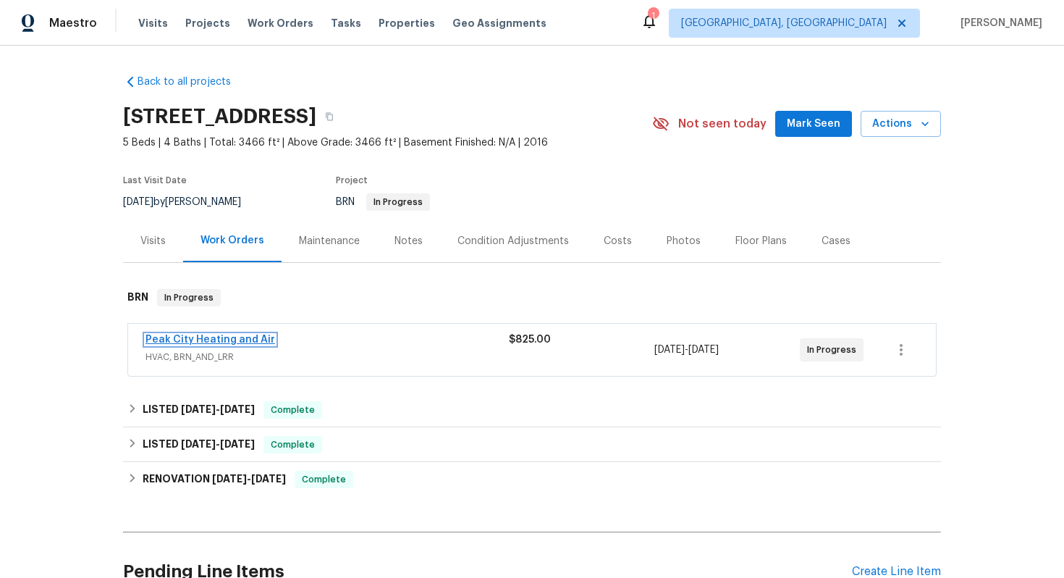
click at [224, 337] on link "Peak City Heating and Air" at bounding box center [210, 339] width 130 height 10
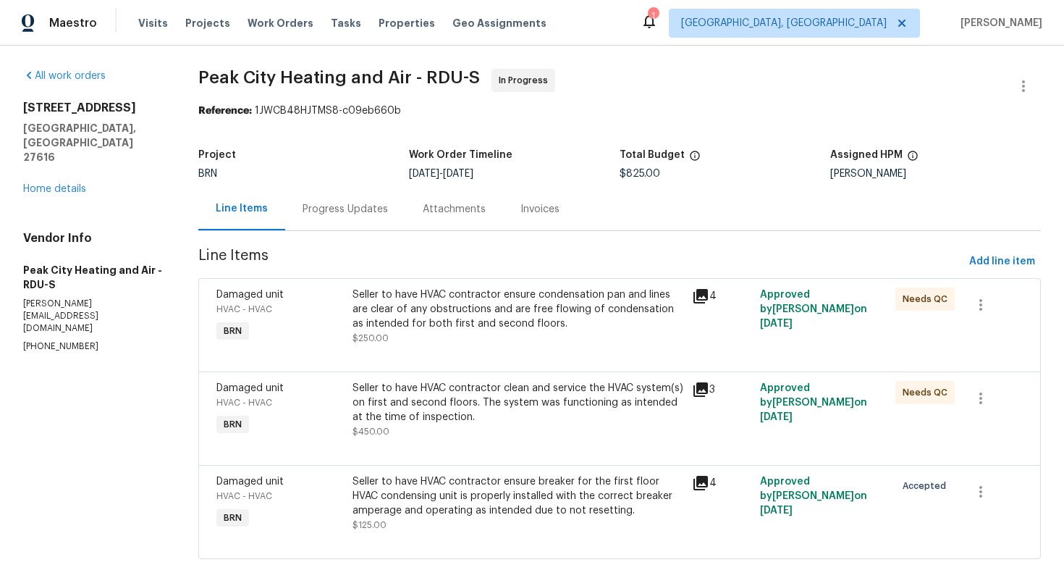
click at [372, 211] on div "Progress Updates" at bounding box center [345, 209] width 85 height 14
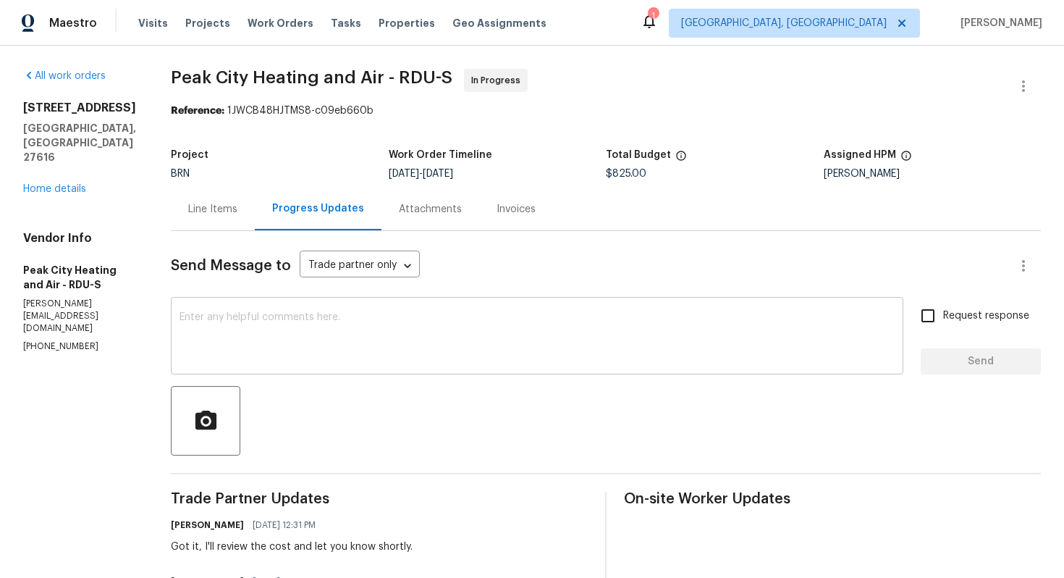
click at [396, 328] on textarea at bounding box center [537, 337] width 715 height 51
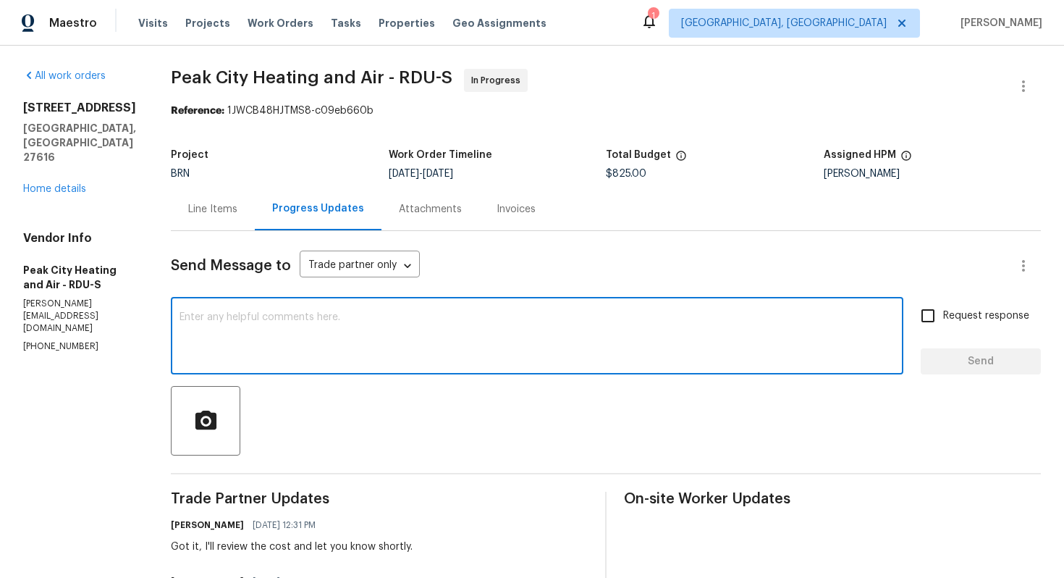
paste textarea "The systems were functioning properly at time of inspection, so wondering about…"
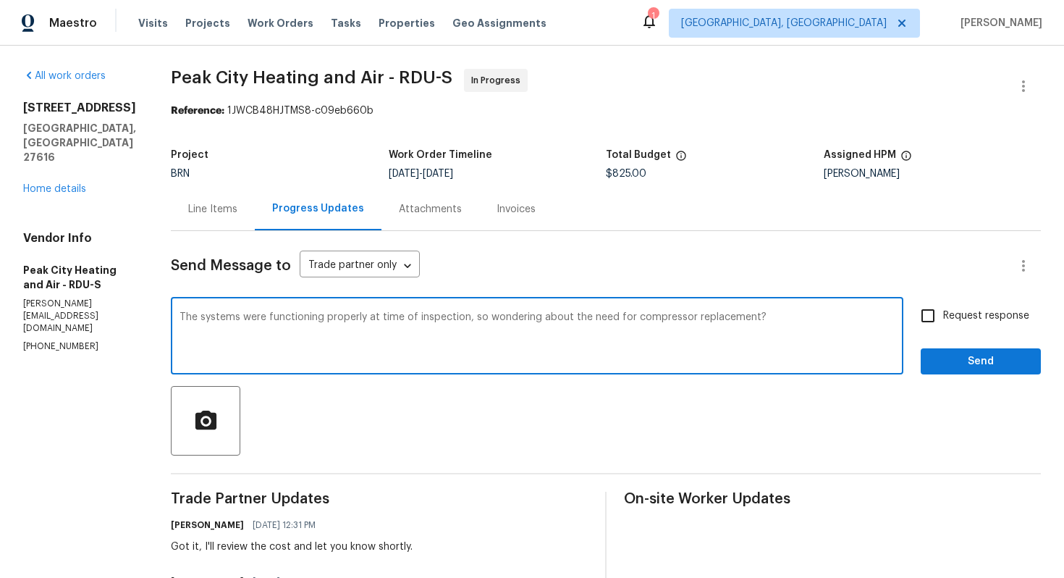
click at [180, 319] on textarea "The systems were functioning properly at time of inspection, so wondering about…" at bounding box center [537, 337] width 715 height 51
type textarea "Can you please provide more information? The systems were functioning properly …"
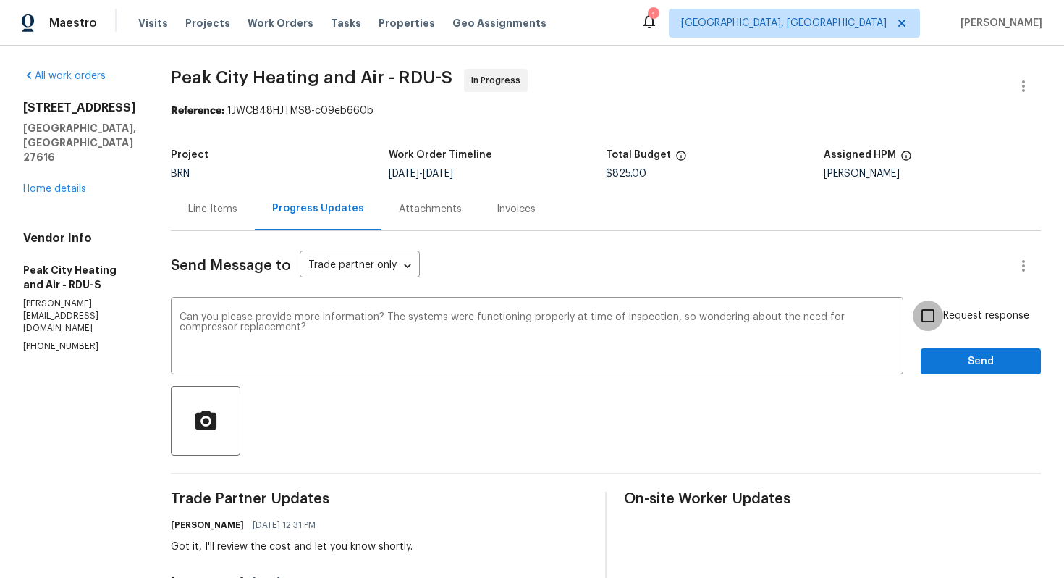
click at [920, 326] on input "Request response" at bounding box center [928, 315] width 30 height 30
checkbox input "true"
click at [955, 360] on span "Send" at bounding box center [980, 362] width 97 height 18
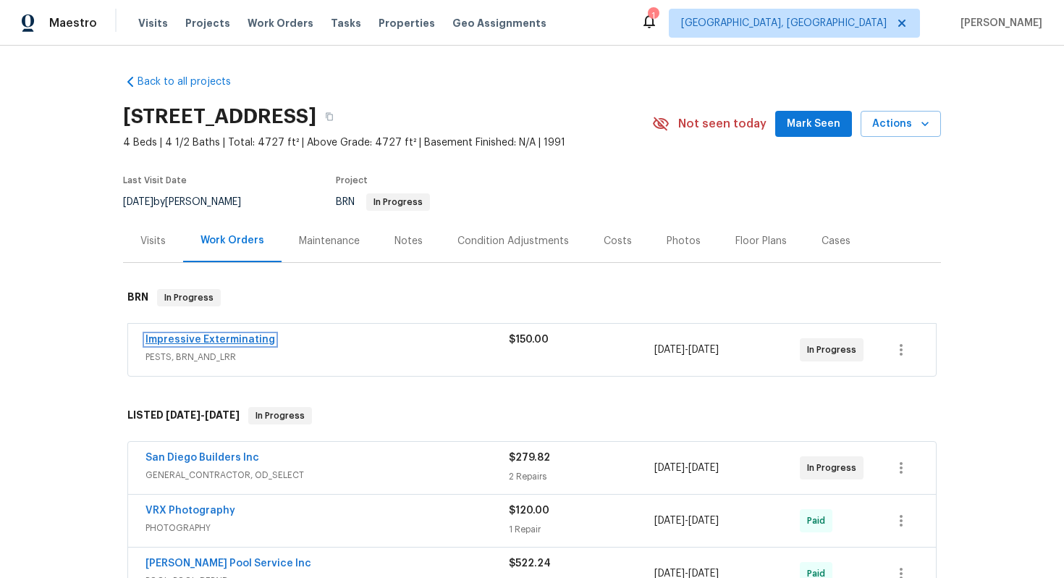
click at [227, 342] on link "Impressive Exterminating" at bounding box center [210, 339] width 130 height 10
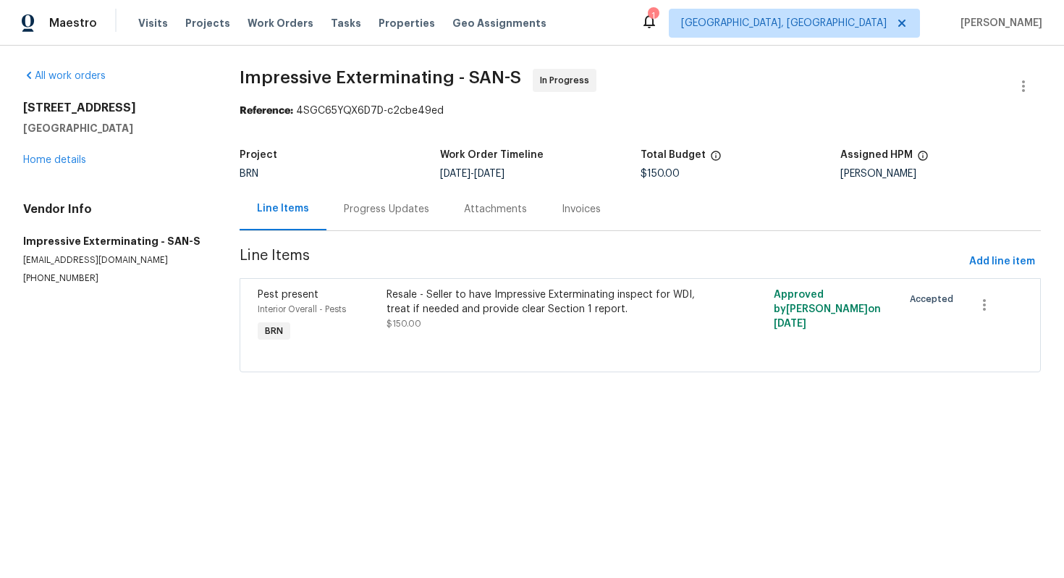
click at [368, 219] on div "Progress Updates" at bounding box center [386, 208] width 120 height 43
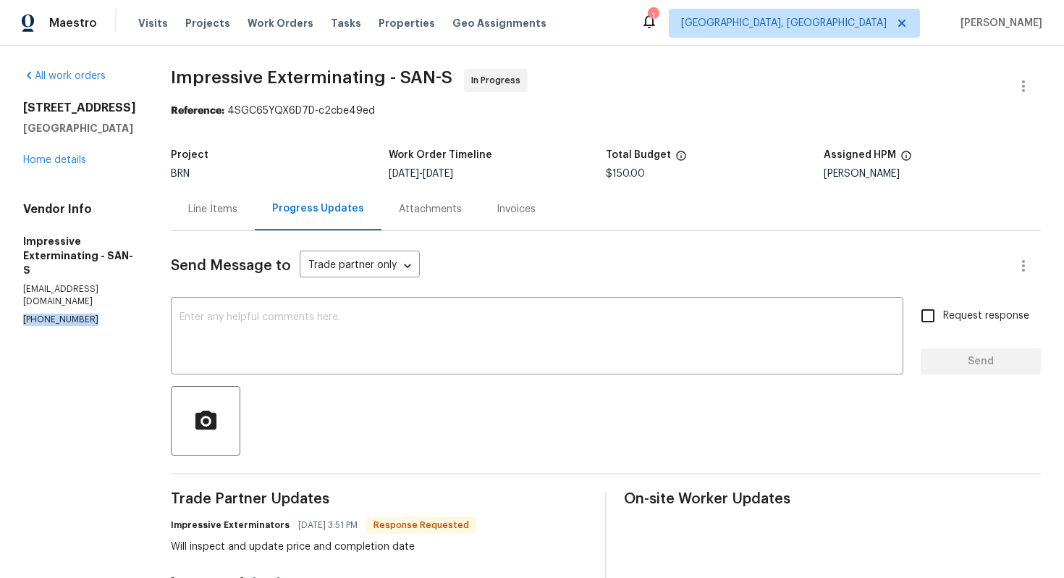
drag, startPoint x: 17, startPoint y: 290, endPoint x: 92, endPoint y: 290, distance: 75.3
click at [92, 290] on div "All work orders 1128 Mansiones Ln Chula Vista, CA 91910 Home details Vendor Inf…" at bounding box center [532, 392] width 1064 height 692
copy p "(909) 568-4314"
click at [219, 209] on div "Line Items" at bounding box center [212, 209] width 49 height 14
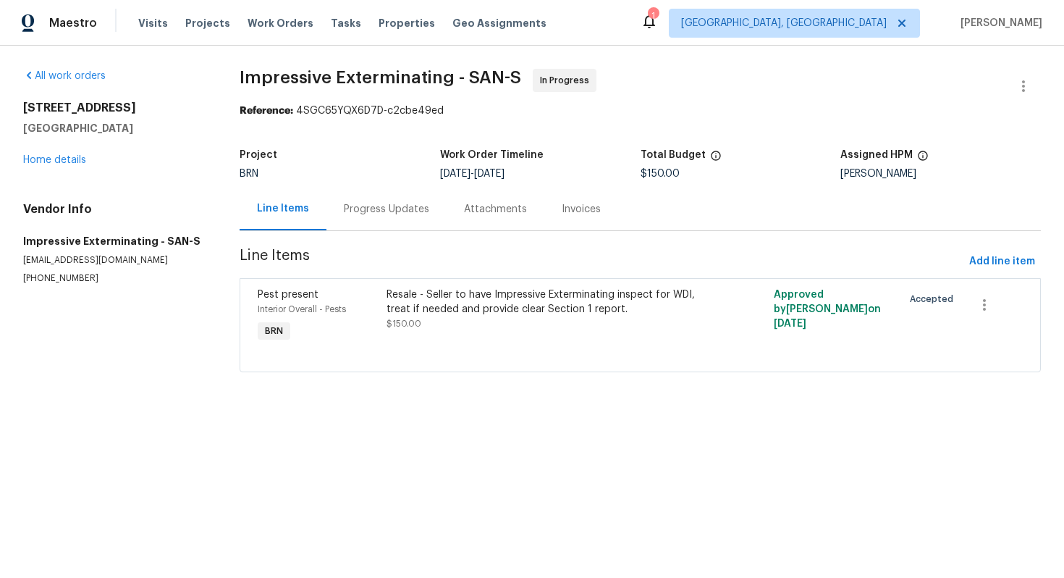
click at [381, 221] on div "Progress Updates" at bounding box center [386, 208] width 120 height 43
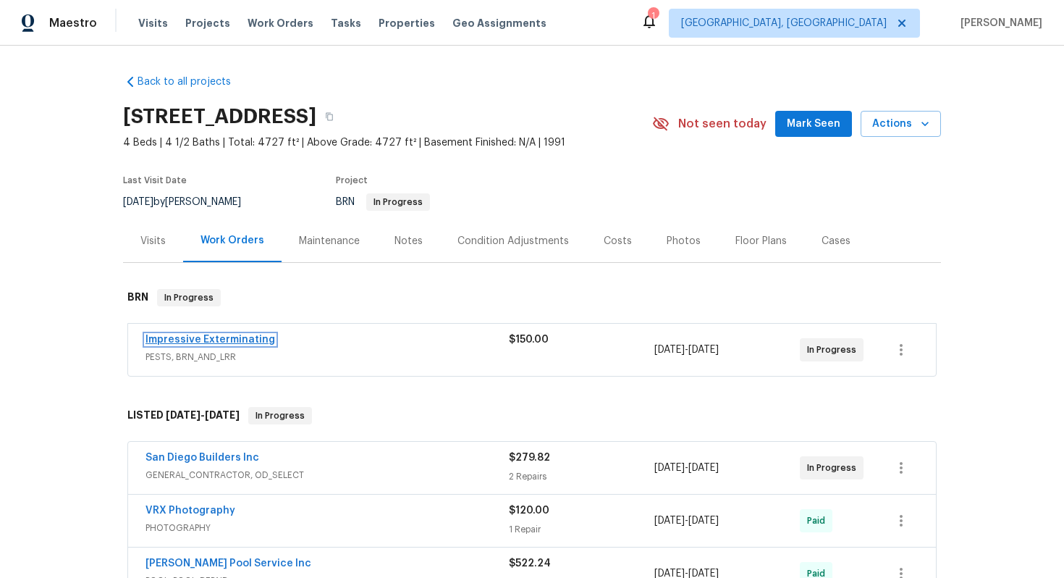
click at [245, 341] on link "Impressive Exterminating" at bounding box center [210, 339] width 130 height 10
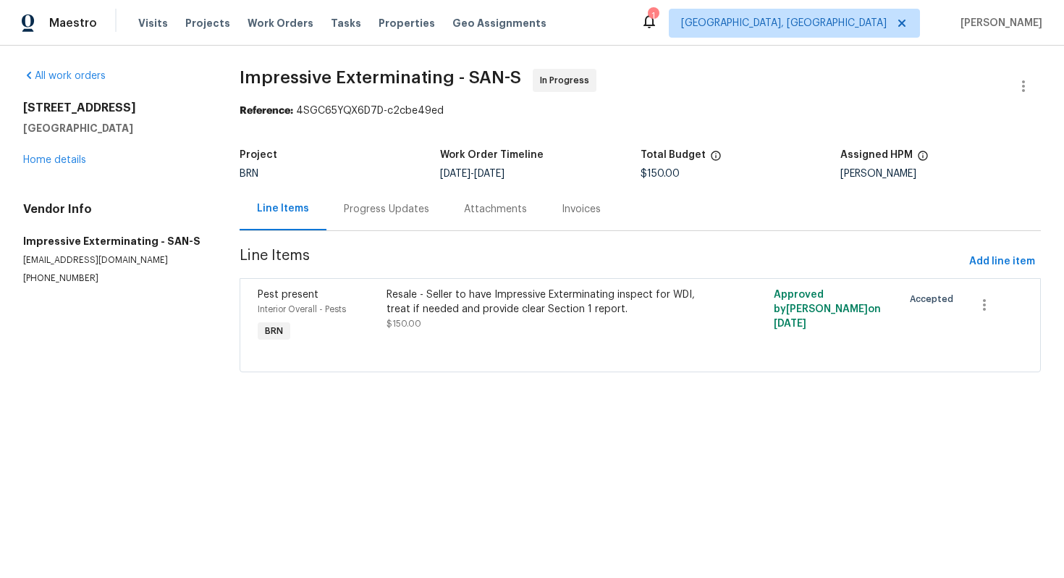
click at [379, 224] on div "Progress Updates" at bounding box center [386, 208] width 120 height 43
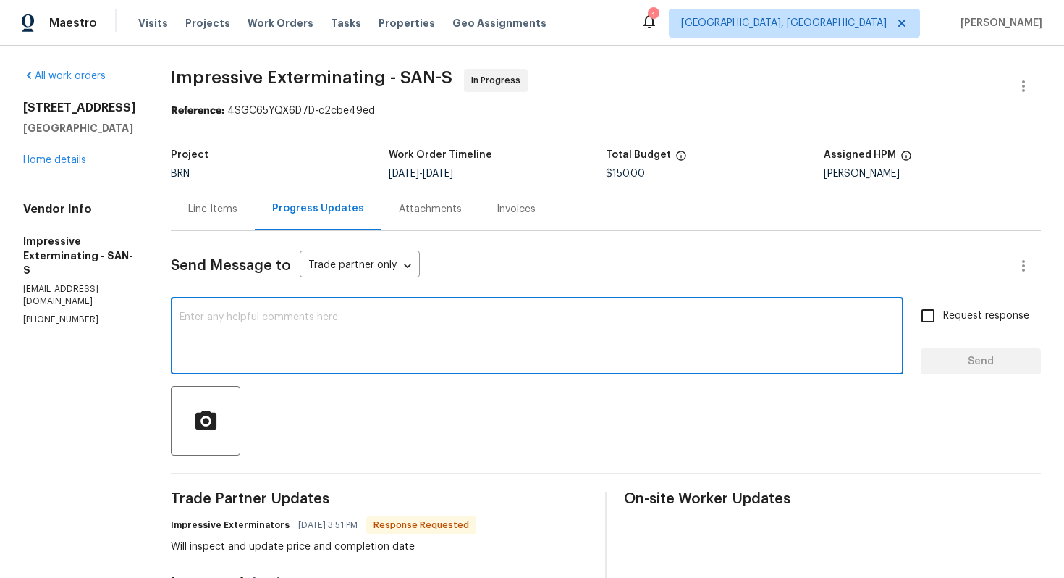
click at [350, 345] on textarea at bounding box center [537, 337] width 715 height 51
type textarea "Please have the inspection scheduled for [DATE] and update the portal."
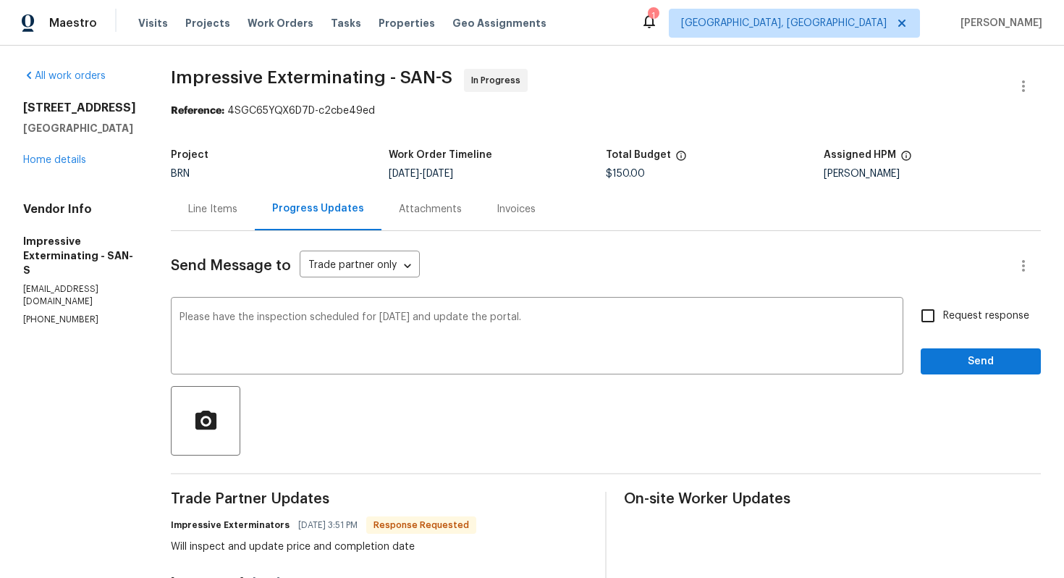
click at [959, 318] on span "Request response" at bounding box center [986, 315] width 86 height 15
click at [943, 318] on input "Request response" at bounding box center [928, 315] width 30 height 30
checkbox input "true"
click at [964, 357] on span "Send" at bounding box center [980, 362] width 97 height 18
